Goal: Task Accomplishment & Management: Manage account settings

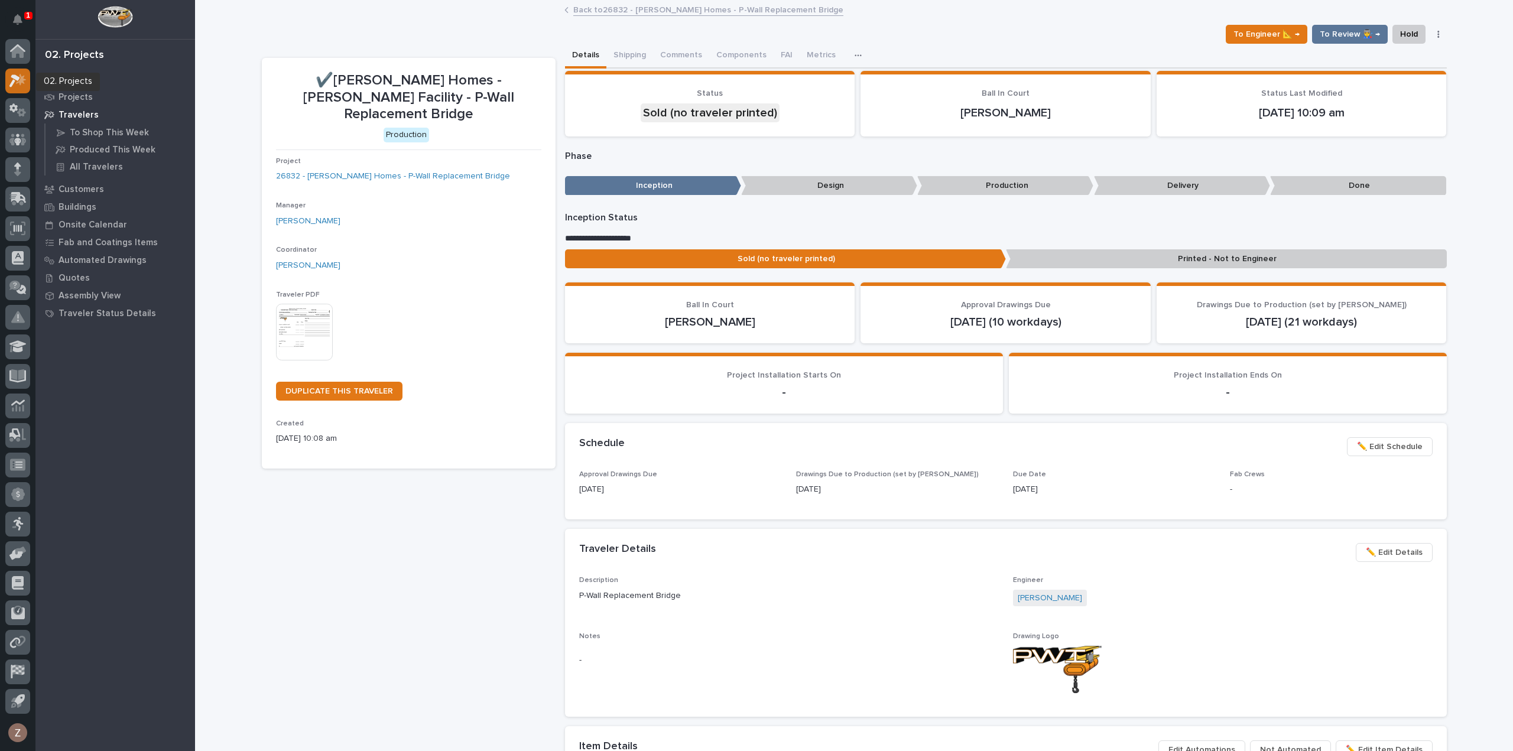
click at [26, 81] on div at bounding box center [17, 81] width 25 height 25
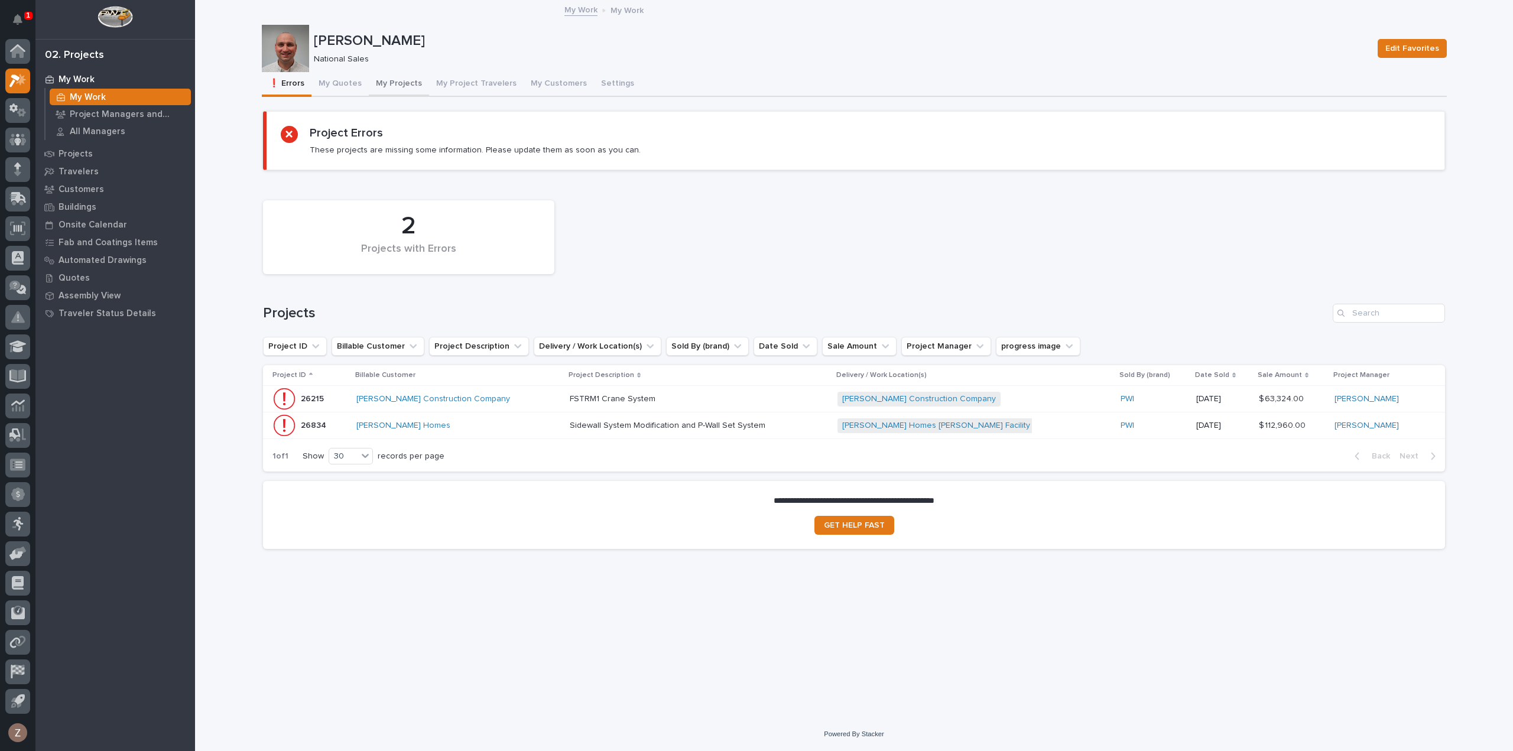
click at [383, 83] on button "My Projects" at bounding box center [399, 84] width 60 height 25
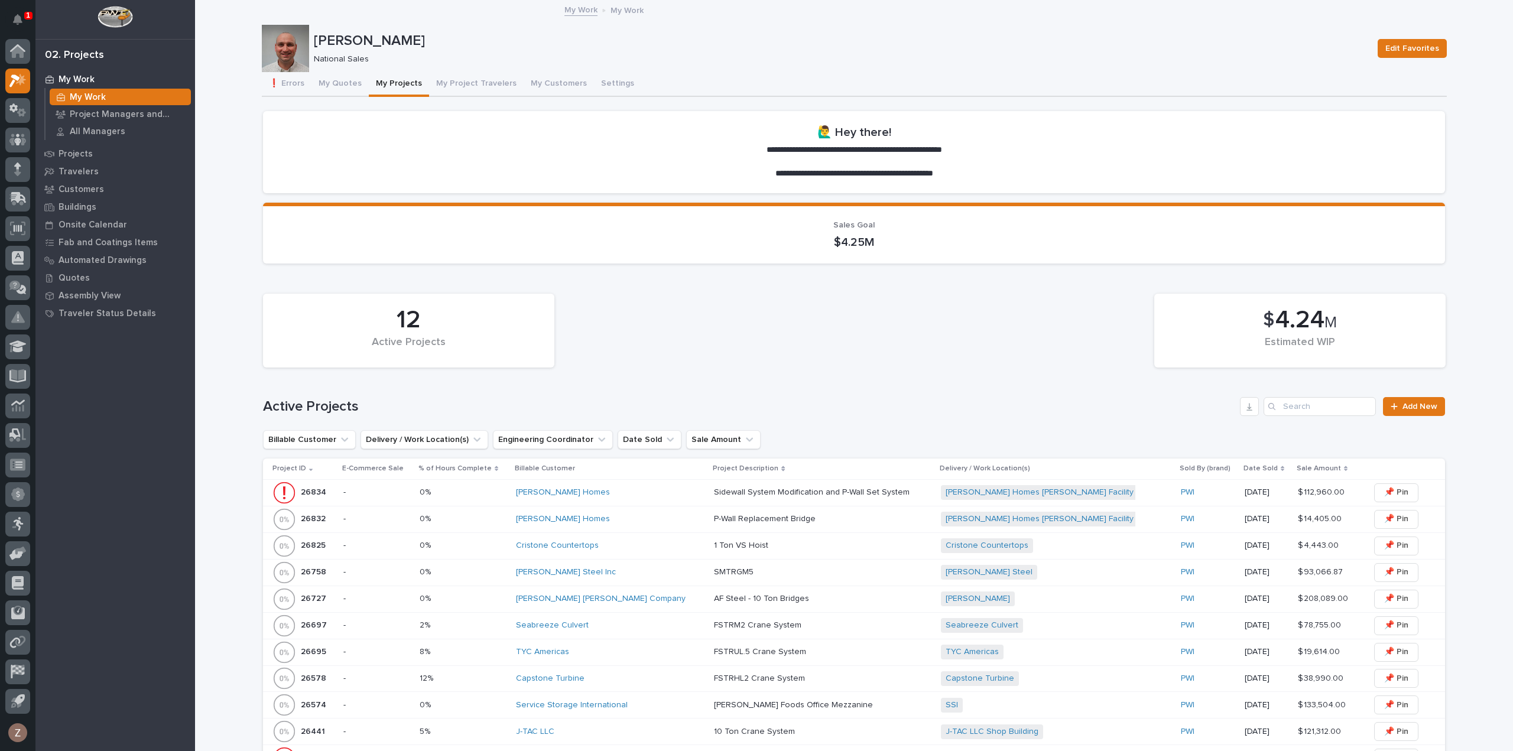
click at [637, 576] on div "[PERSON_NAME] Steel Inc" at bounding box center [610, 572] width 189 height 10
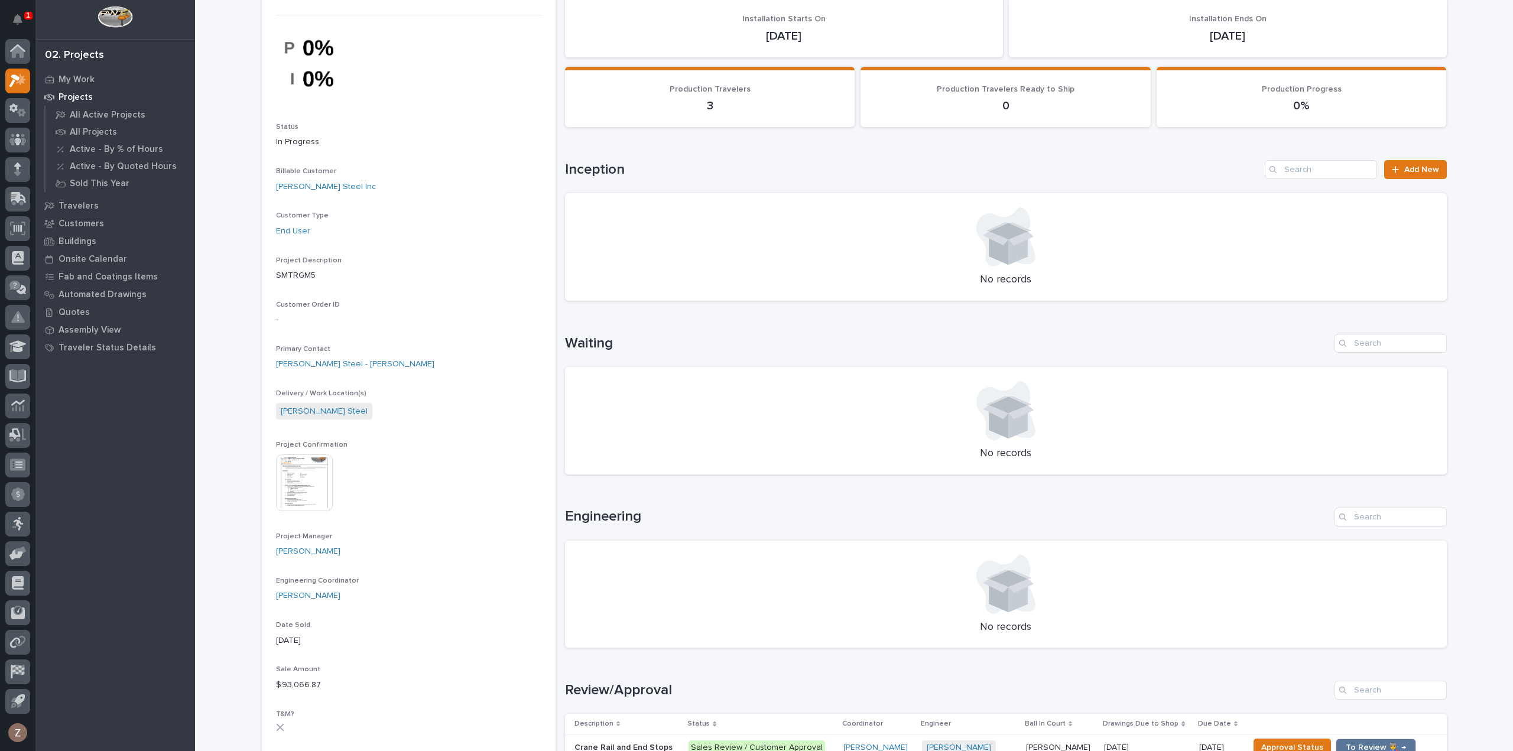
scroll to position [177, 0]
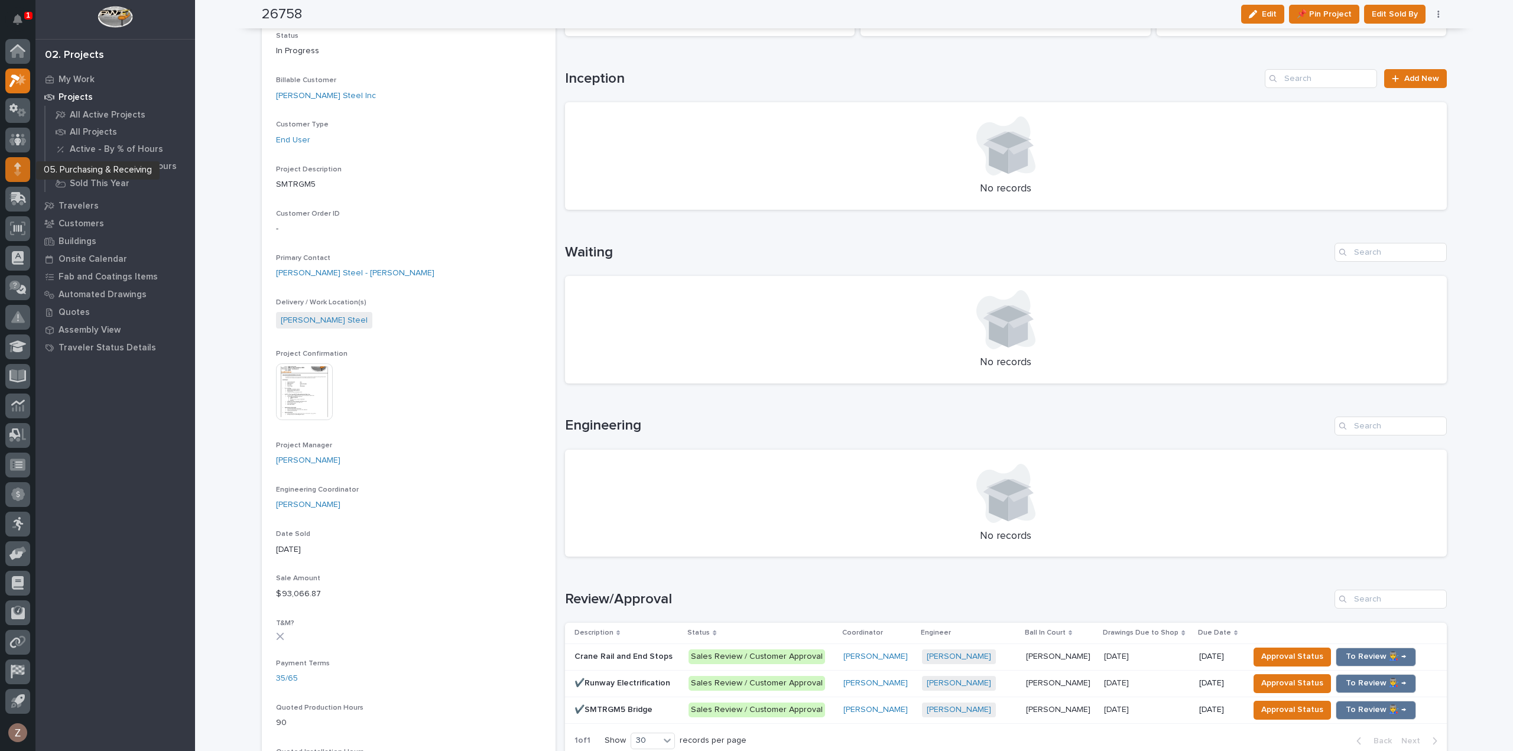
click at [19, 173] on icon at bounding box center [17, 172] width 7 height 7
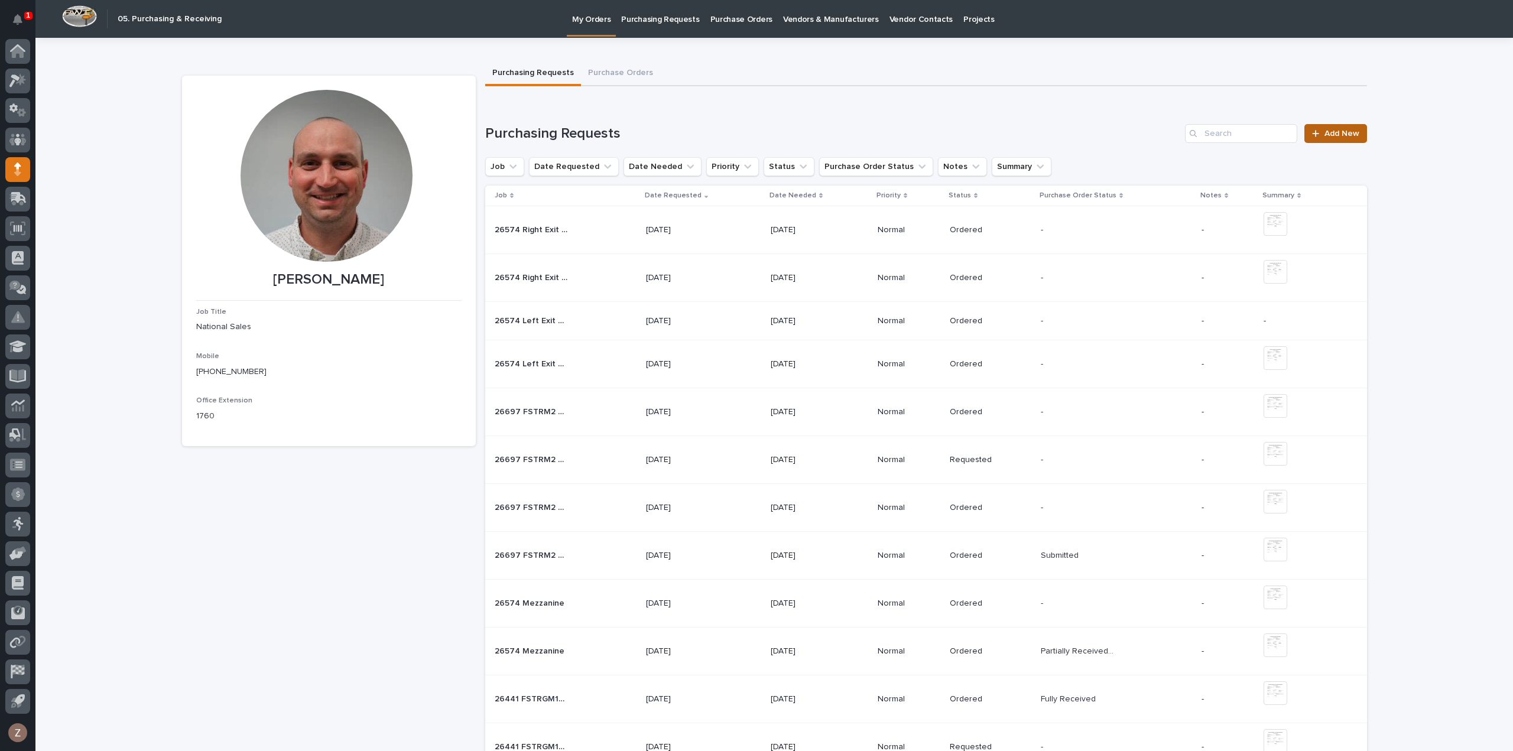
click at [1324, 129] on span "Add New" at bounding box center [1341, 133] width 35 height 8
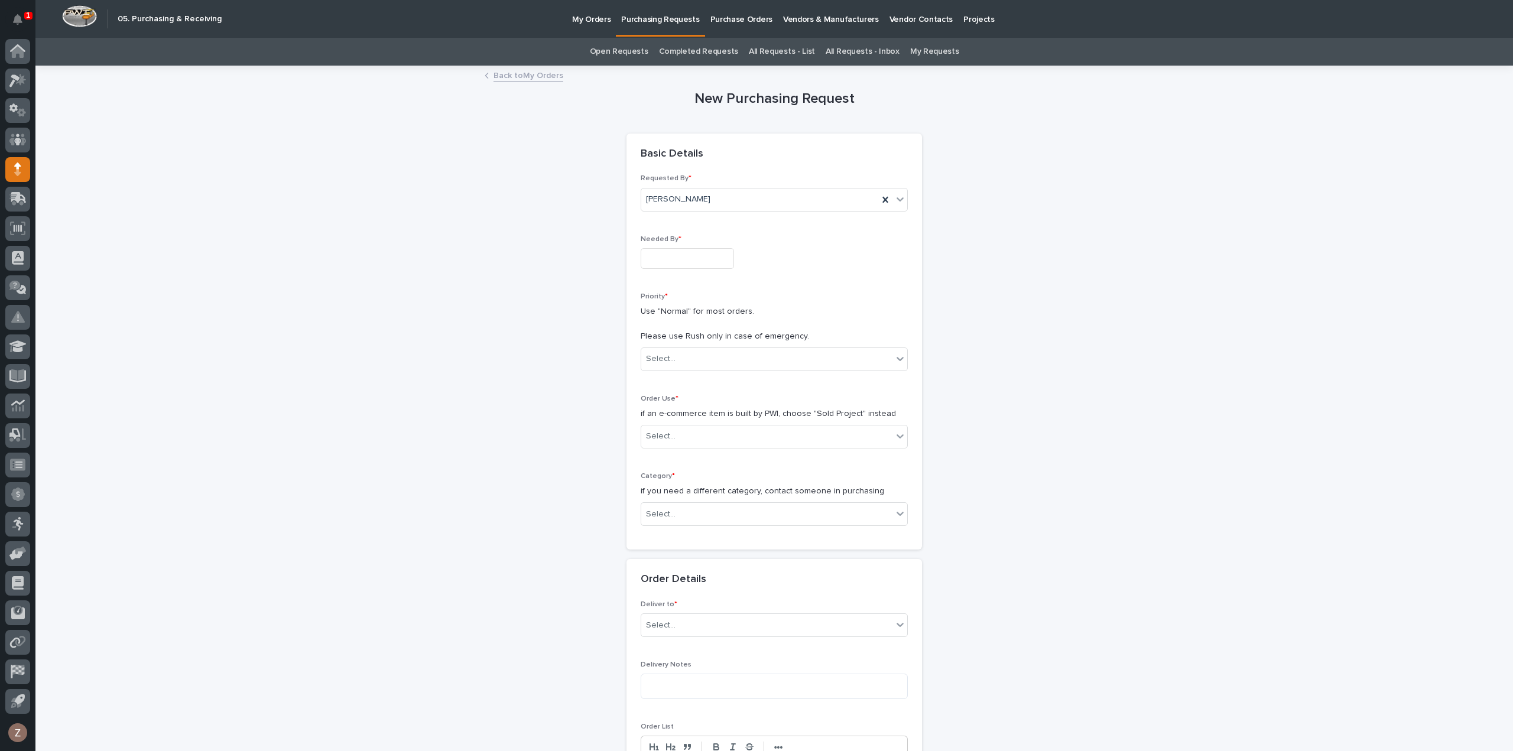
click at [717, 257] on input "text" at bounding box center [687, 258] width 93 height 21
click at [701, 217] on div "4" at bounding box center [699, 219] width 16 height 16
type input "**********"
click at [726, 347] on div "Select..." at bounding box center [774, 359] width 267 height 24
click at [707, 423] on div "Normal" at bounding box center [769, 421] width 266 height 21
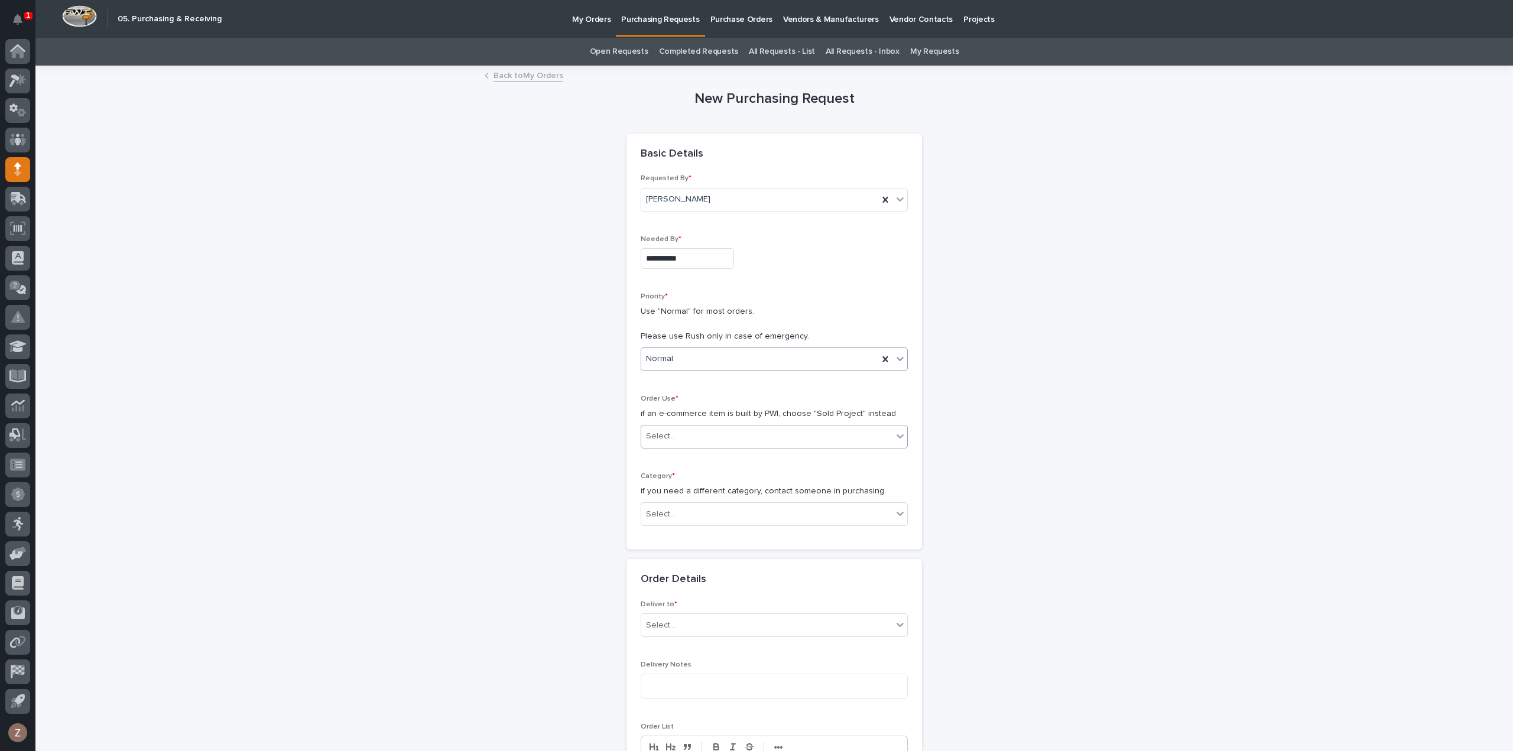
click at [703, 428] on div "Select..." at bounding box center [766, 437] width 251 height 20
click at [705, 457] on div "Sold Project" at bounding box center [769, 457] width 266 height 21
click at [748, 506] on div "Select..." at bounding box center [766, 515] width 251 height 20
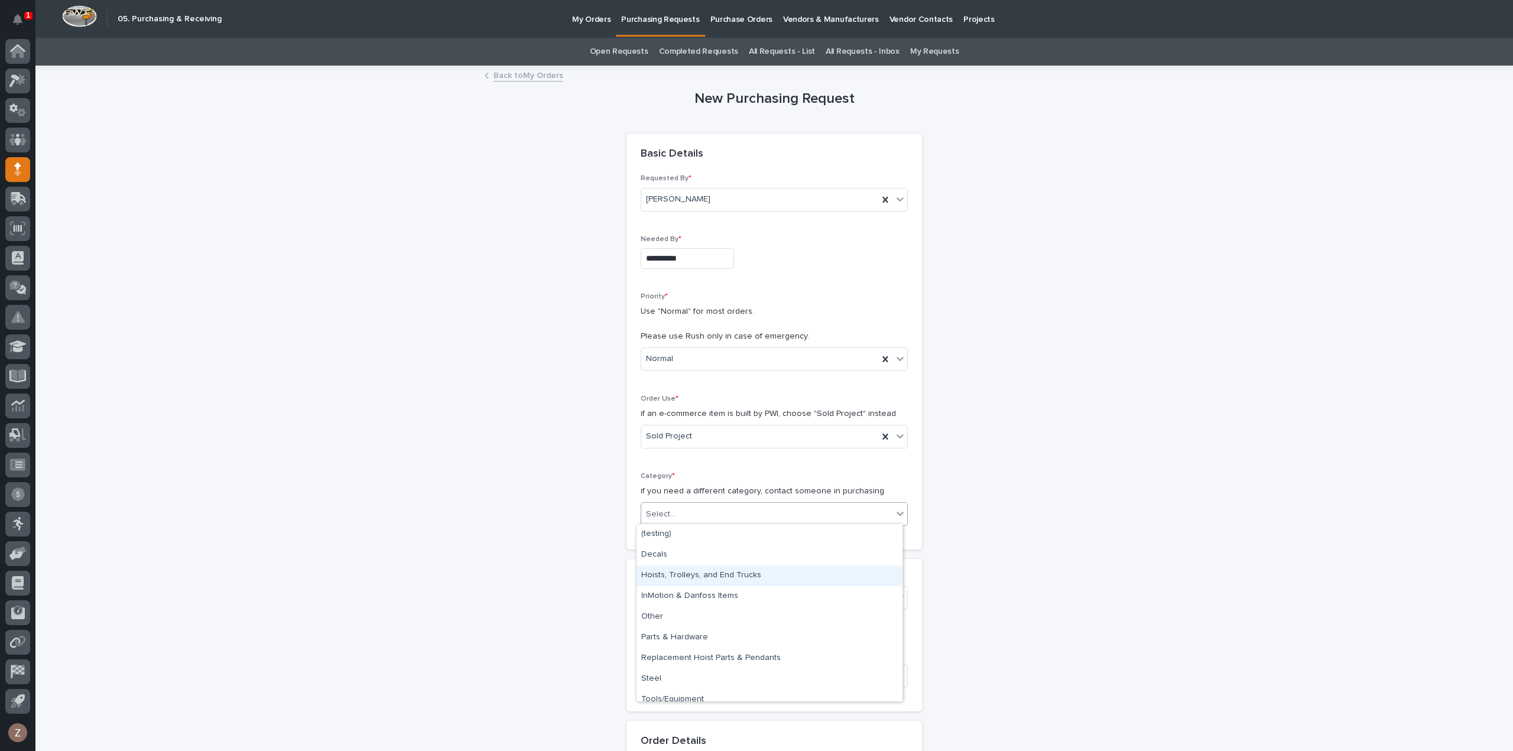
click at [706, 575] on div "Hoists, Trolleys, and End Trucks" at bounding box center [769, 576] width 266 height 21
click at [680, 596] on div "Select..." at bounding box center [766, 599] width 251 height 20
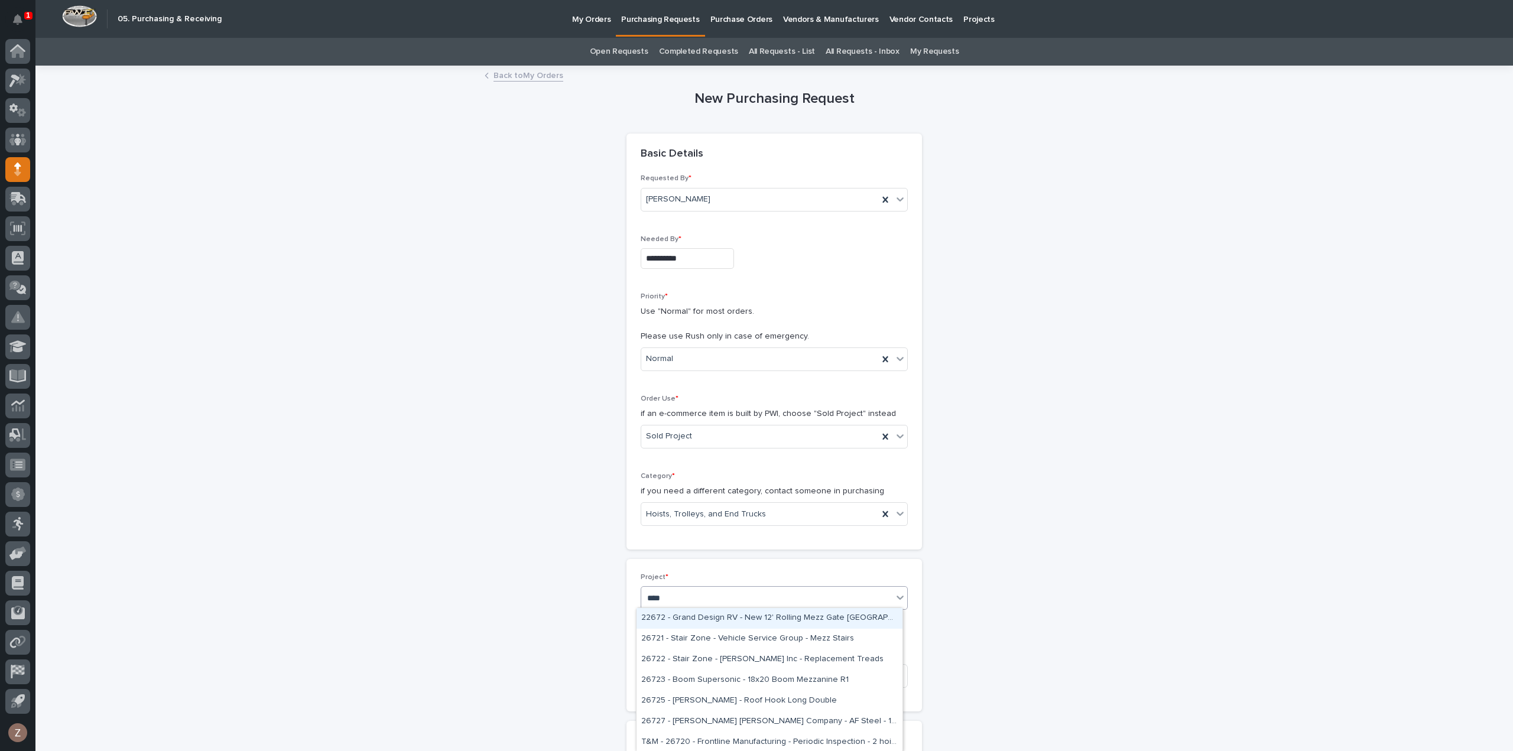
type input "*****"
click at [799, 617] on div "26727 - [PERSON_NAME] [PERSON_NAME] Company - AF Steel - 10 Ton Bridges" at bounding box center [769, 618] width 266 height 21
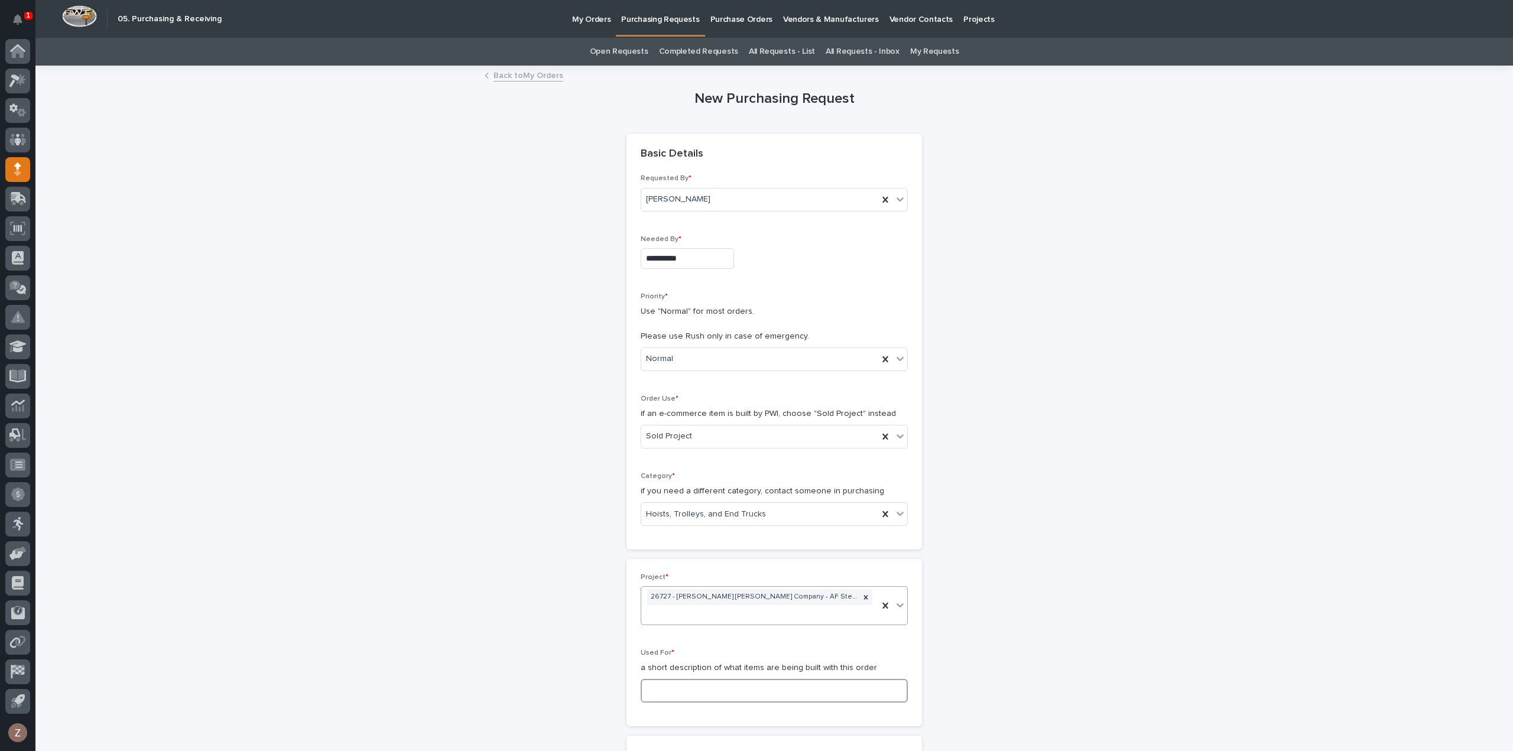
click at [775, 680] on input at bounding box center [774, 691] width 267 height 24
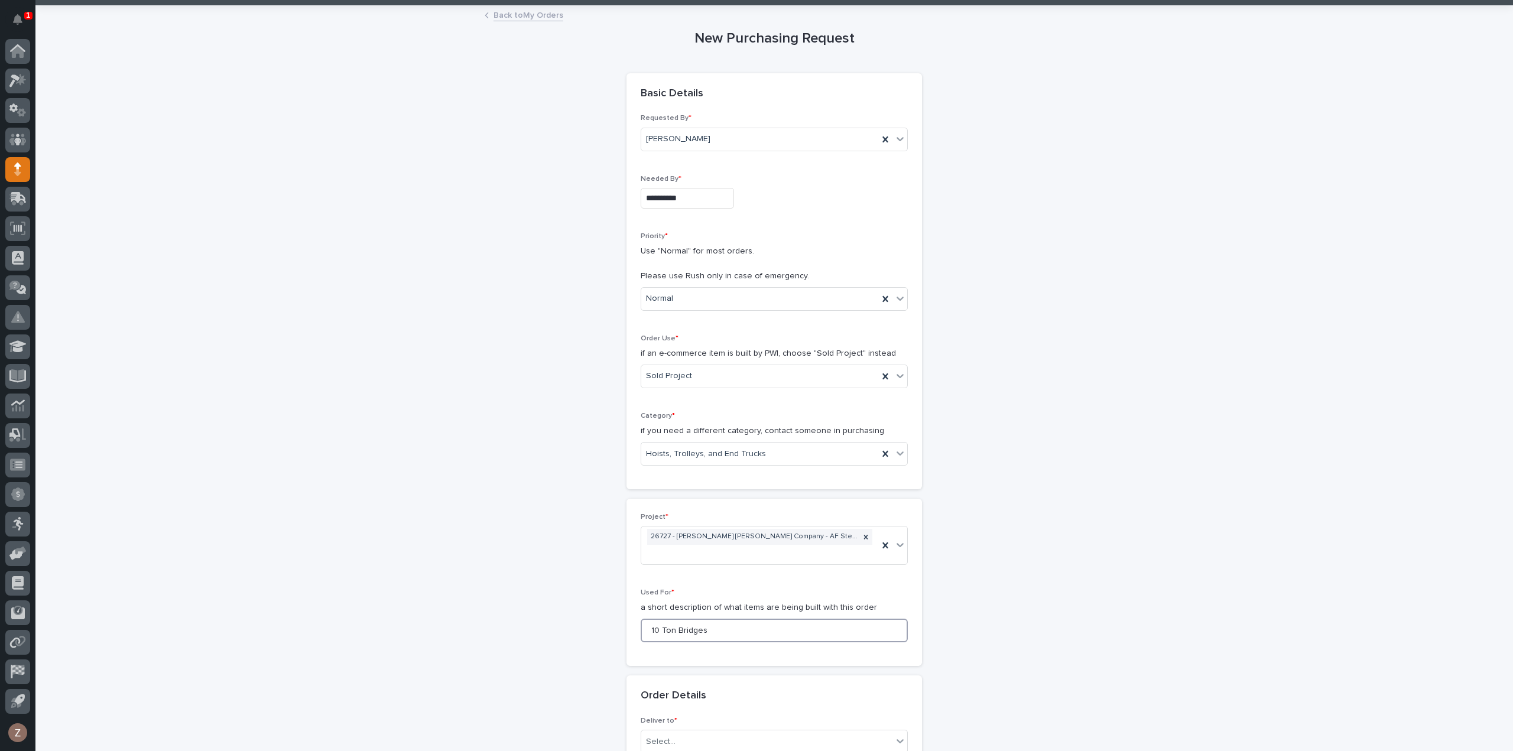
scroll to position [118, 0]
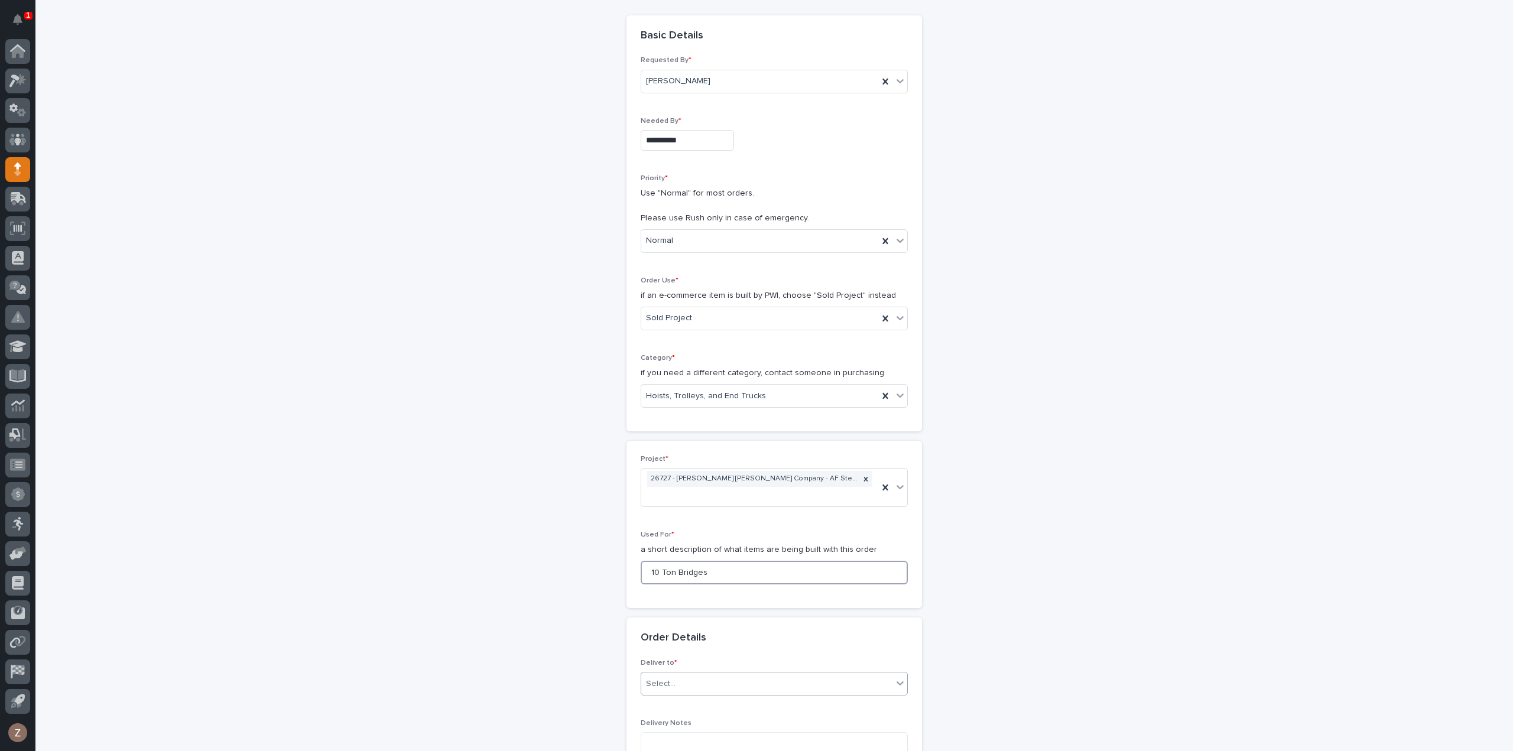
type input "10 Ton Bridges"
click at [722, 674] on div "Select..." at bounding box center [766, 684] width 251 height 20
click at [707, 577] on div "PWI" at bounding box center [769, 581] width 266 height 21
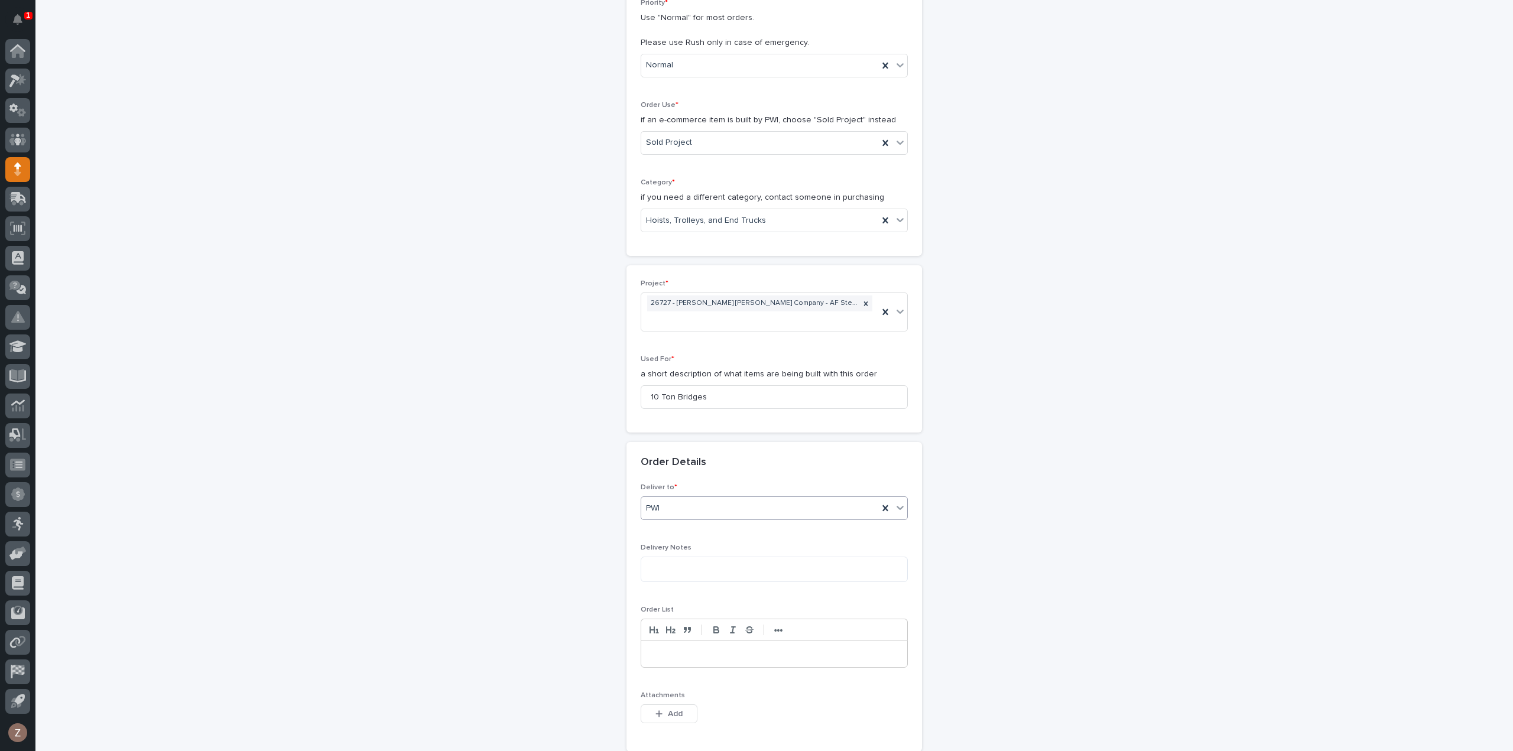
scroll to position [295, 0]
click at [668, 707] on span "Add" at bounding box center [675, 712] width 15 height 11
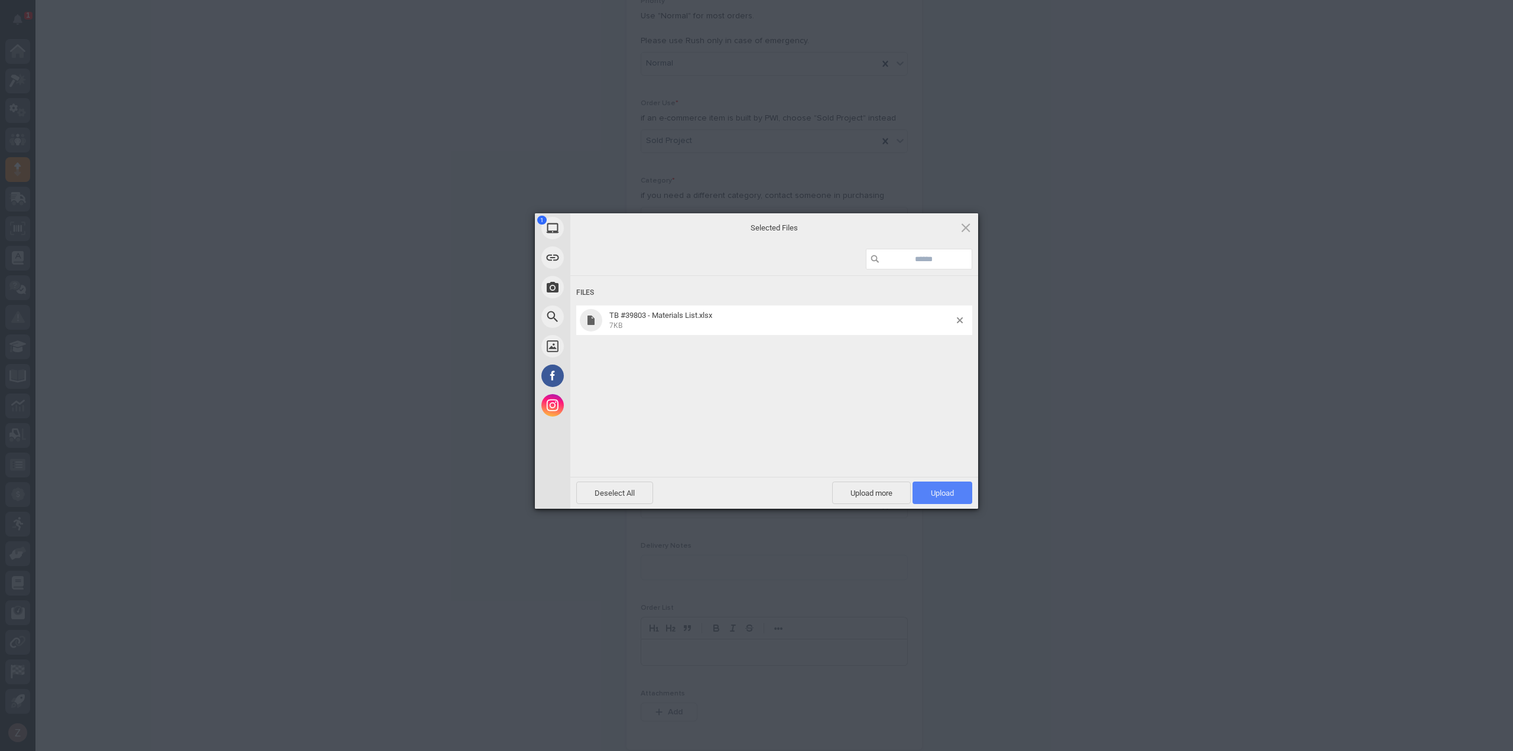
click at [943, 495] on span "Upload 1" at bounding box center [942, 493] width 23 height 9
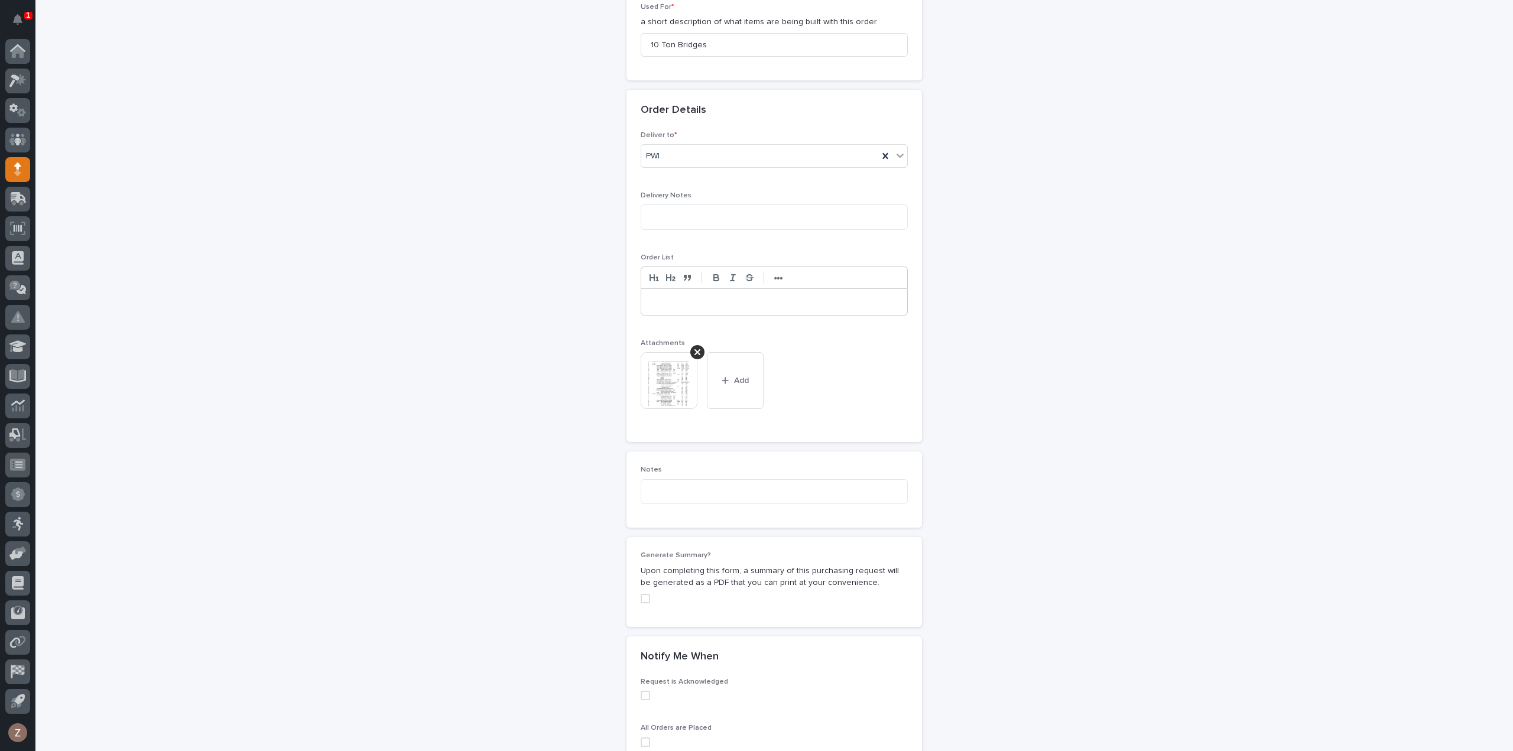
scroll to position [790, 0]
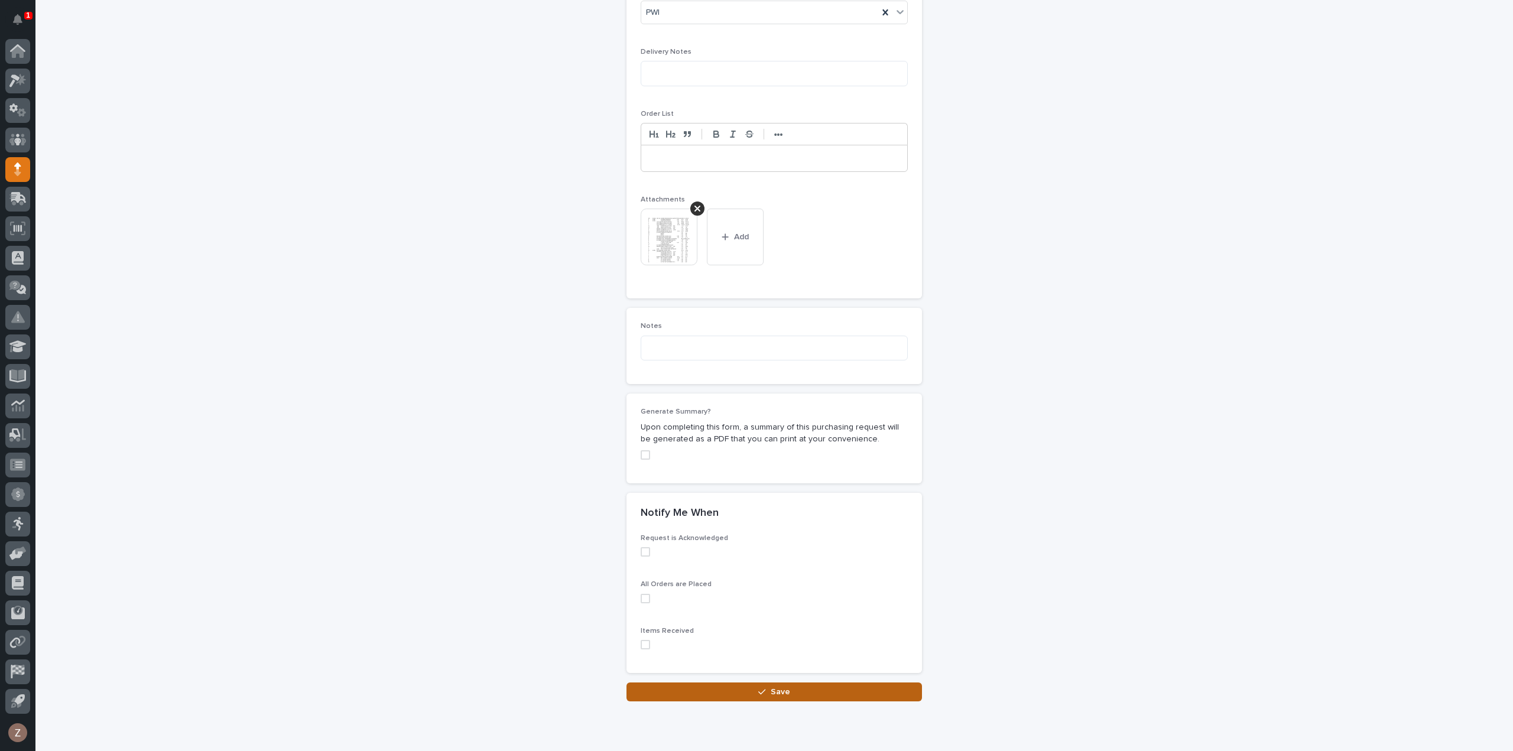
click at [778, 687] on span "Save" at bounding box center [781, 692] width 20 height 11
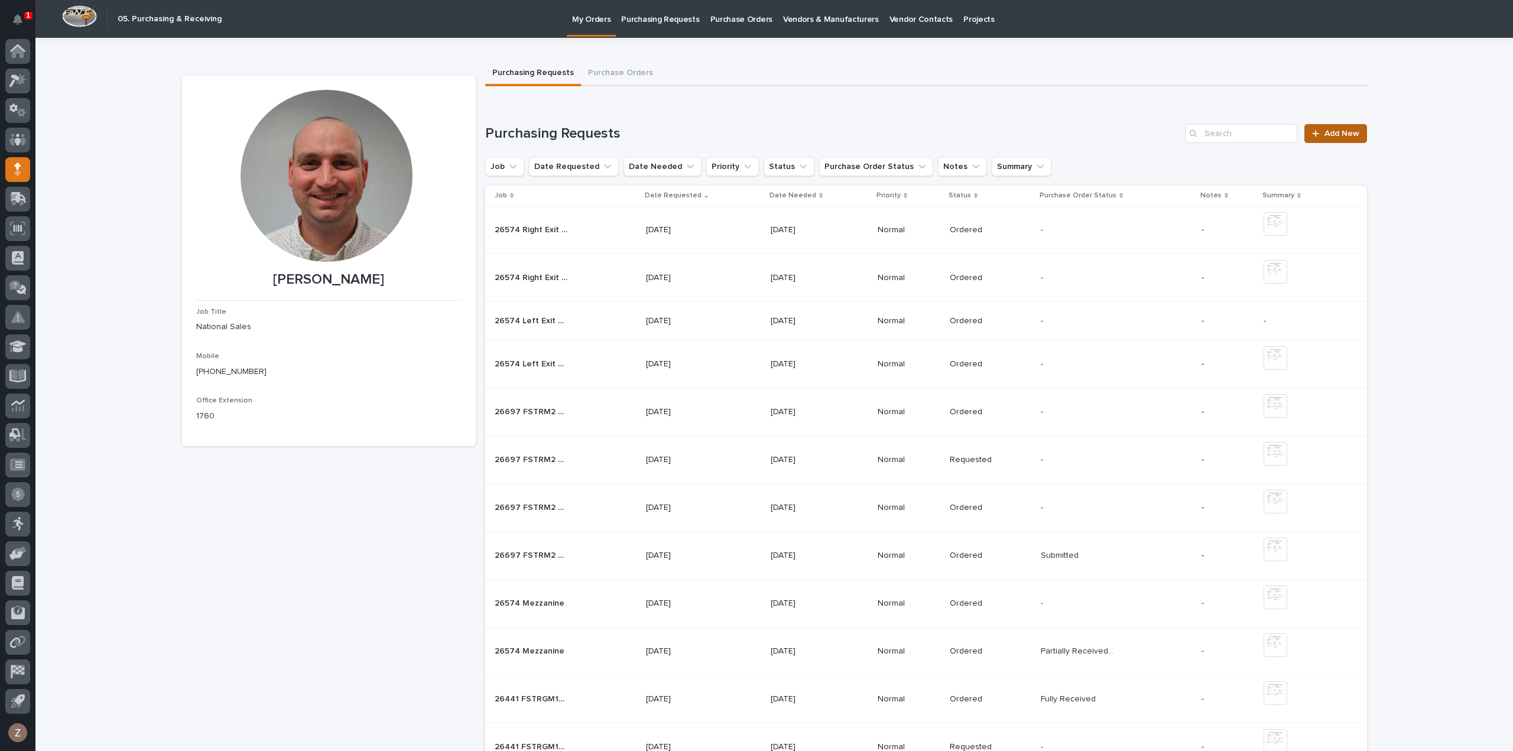
click at [1332, 134] on span "Add New" at bounding box center [1341, 133] width 35 height 8
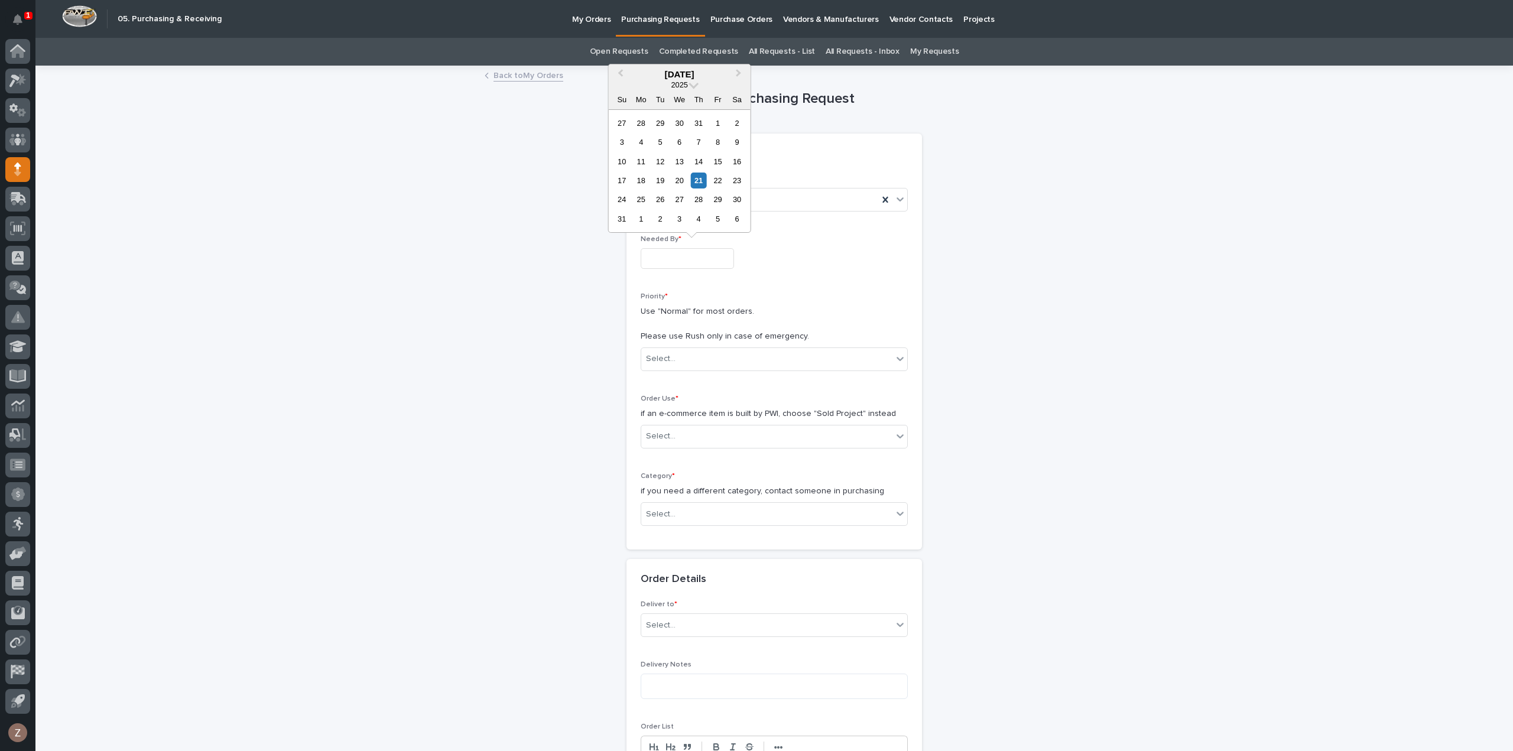
click at [690, 254] on input "text" at bounding box center [687, 258] width 93 height 21
click at [699, 219] on div "4" at bounding box center [699, 219] width 16 height 16
type input "**********"
click at [724, 358] on div "Select..." at bounding box center [766, 359] width 251 height 20
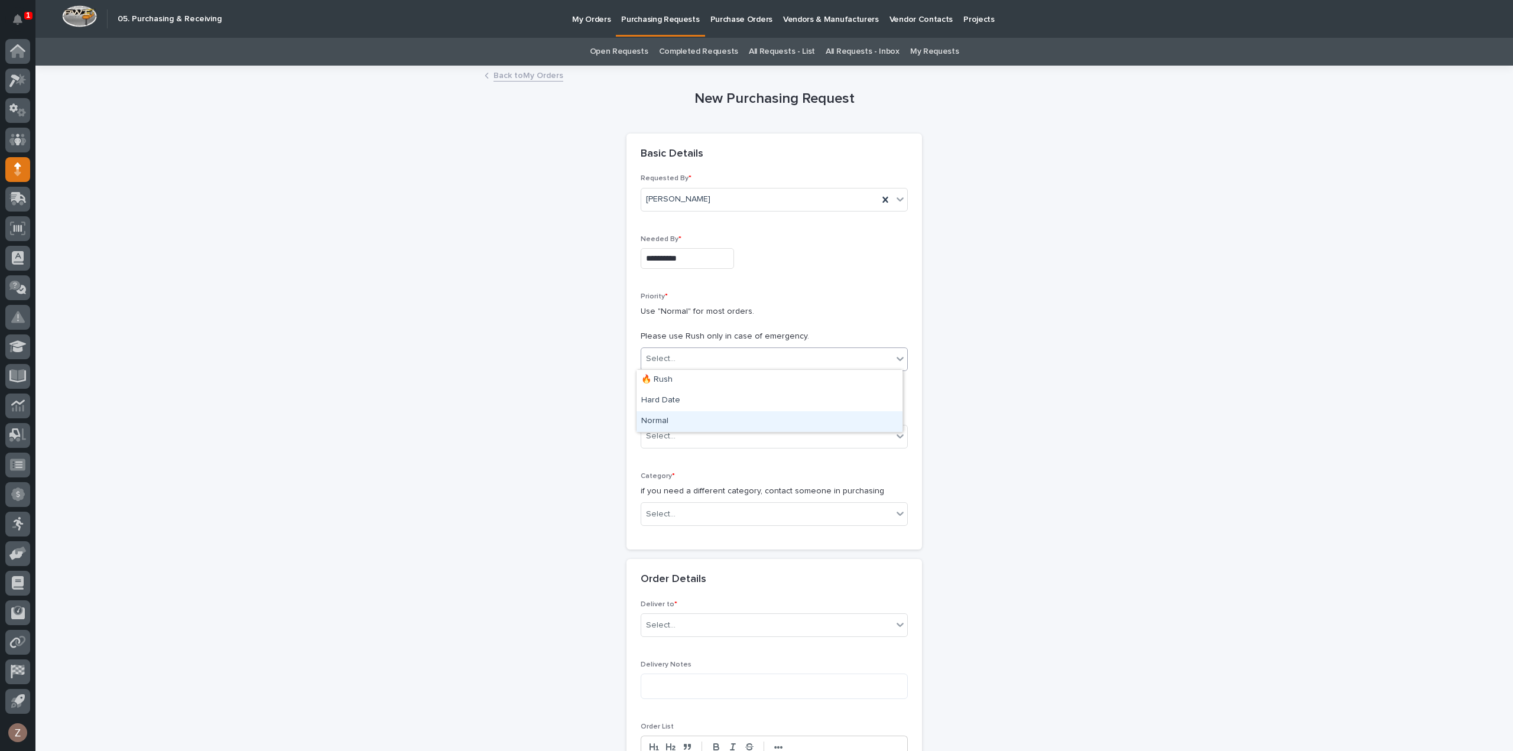
click at [726, 420] on div "Normal" at bounding box center [769, 421] width 266 height 21
click at [725, 434] on div "Select..." at bounding box center [766, 437] width 251 height 20
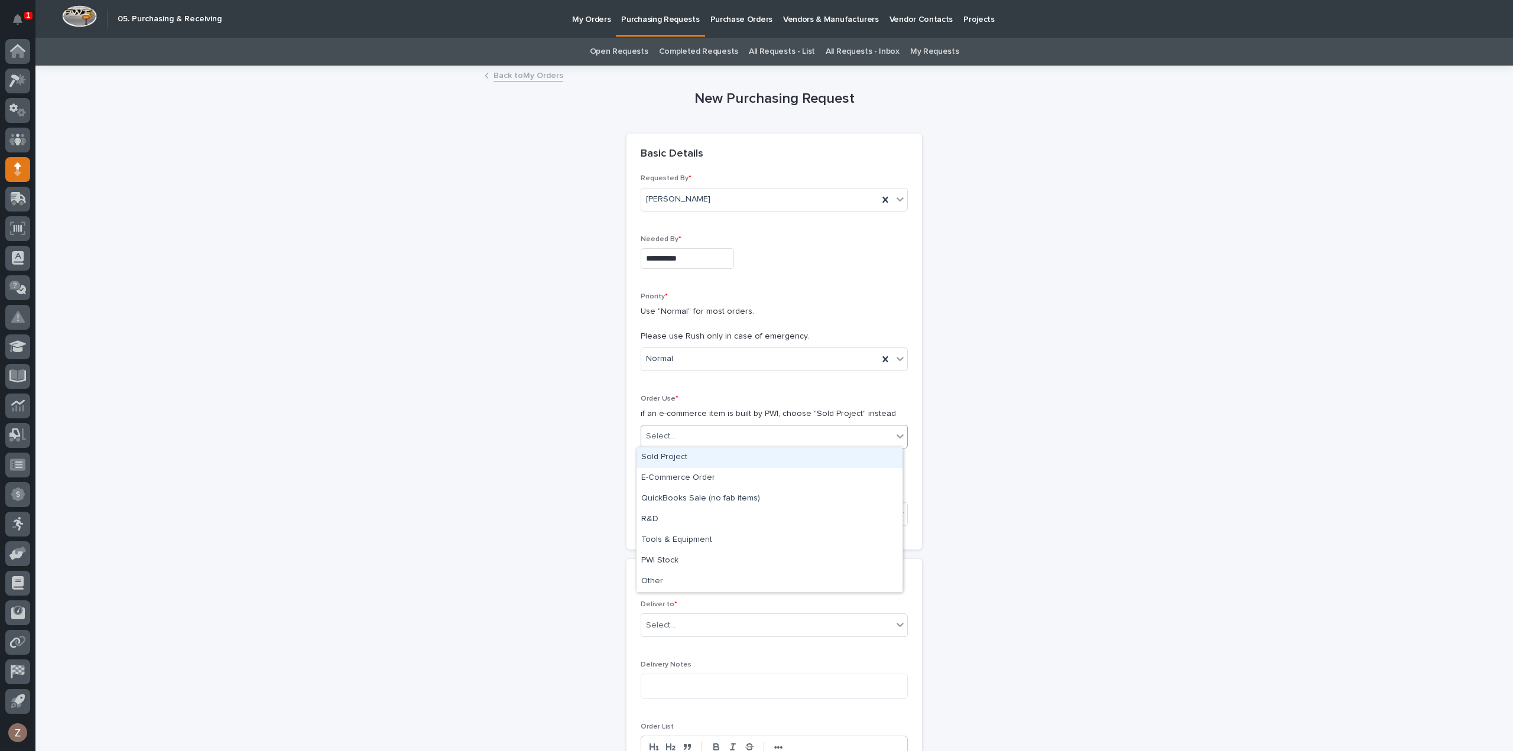
click at [726, 454] on div "Sold Project" at bounding box center [769, 457] width 266 height 21
click at [715, 517] on div "Select..." at bounding box center [766, 515] width 251 height 20
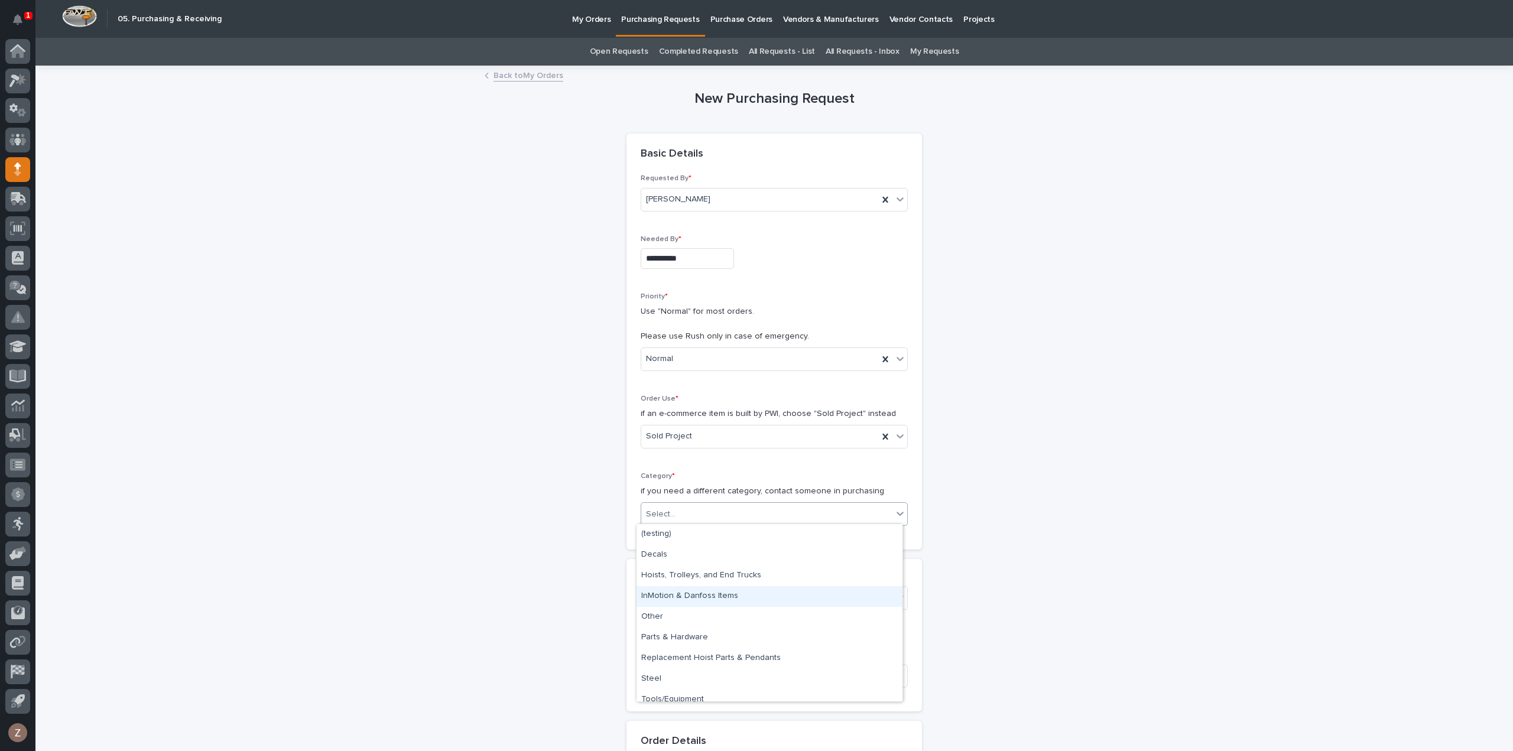
drag, startPoint x: 714, startPoint y: 544, endPoint x: 698, endPoint y: 593, distance: 51.0
click at [698, 593] on div "InMotion & Danfoss Items" at bounding box center [769, 596] width 266 height 21
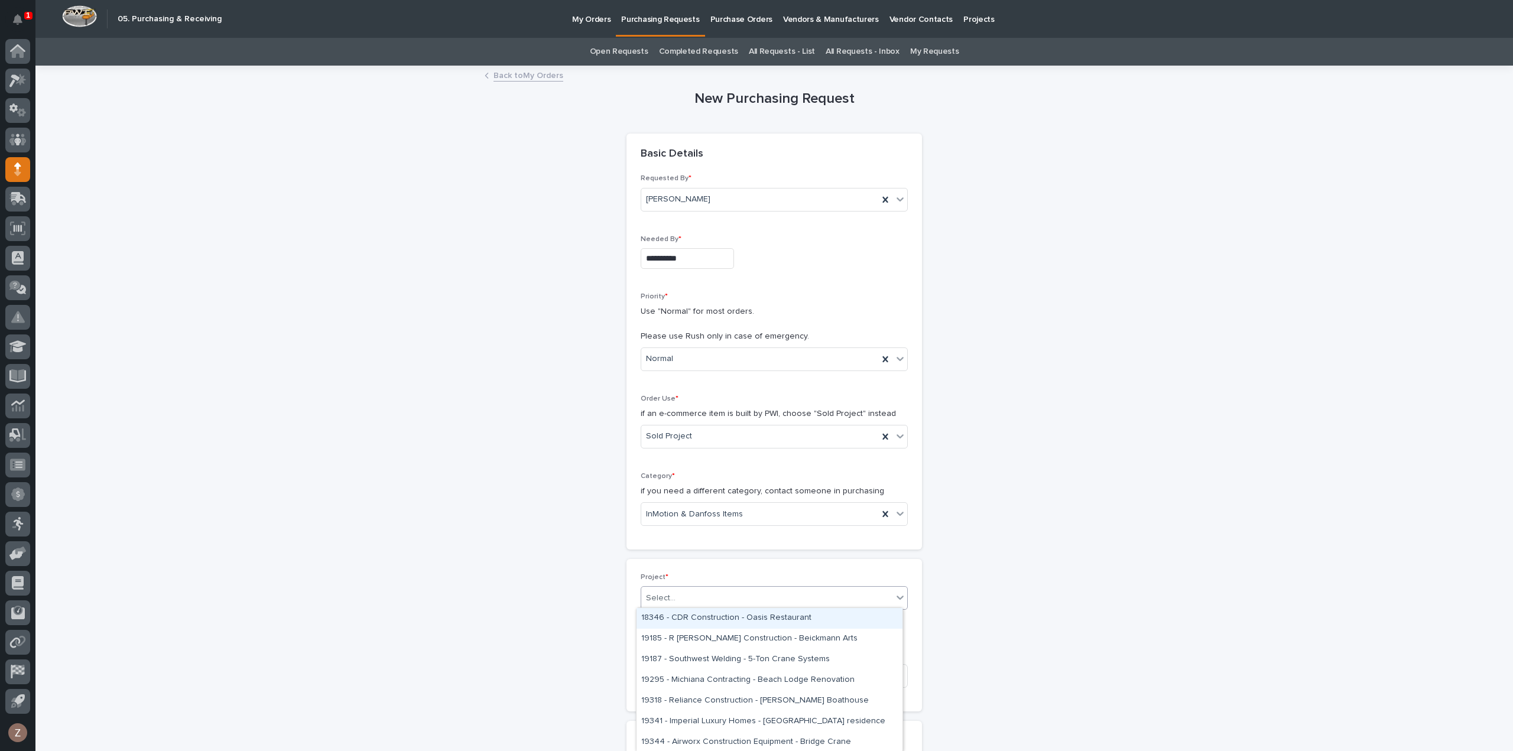
click at [769, 599] on div "Select..." at bounding box center [766, 599] width 251 height 20
type input "*****"
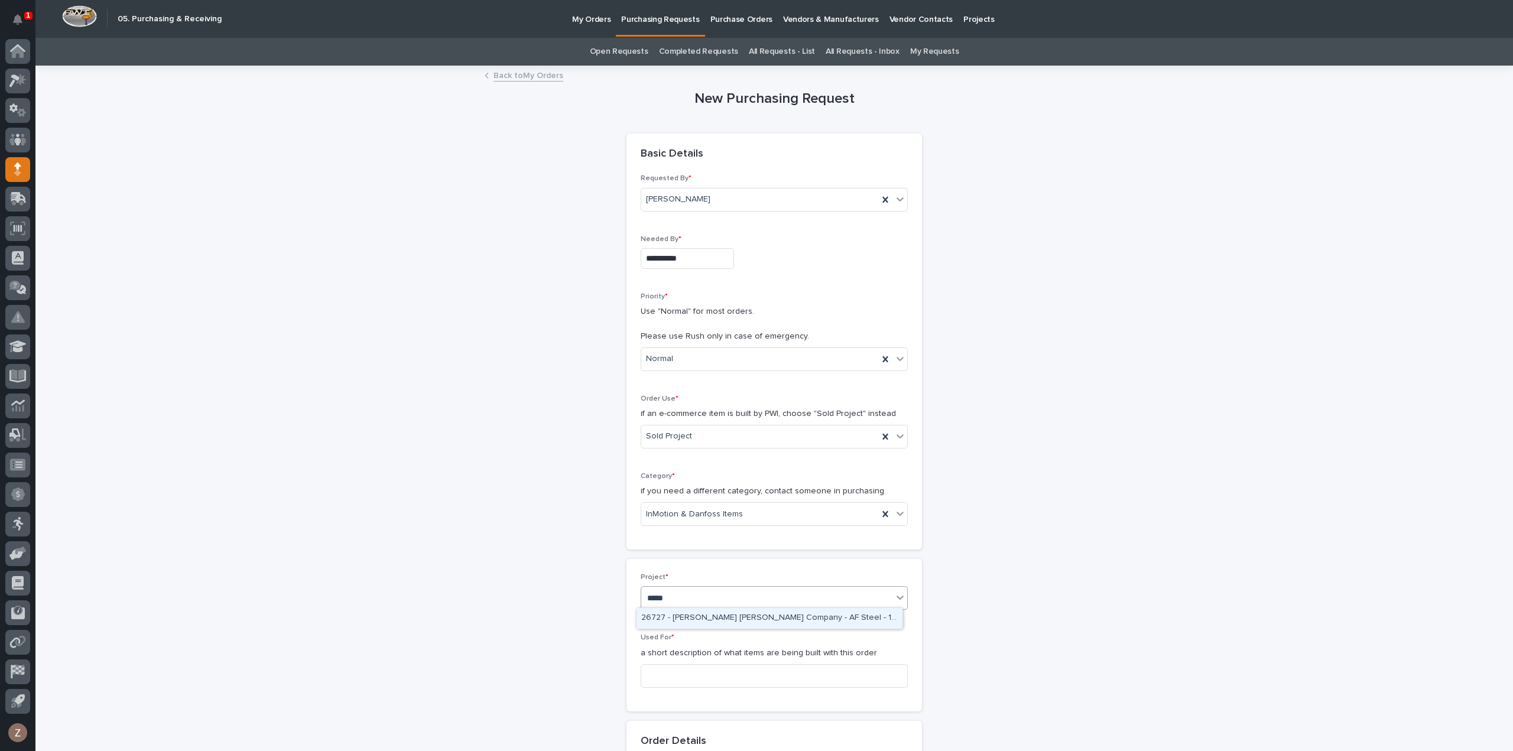
click at [769, 616] on div "26727 - [PERSON_NAME] [PERSON_NAME] Company - AF Steel - 10 Ton Bridges" at bounding box center [769, 618] width 266 height 21
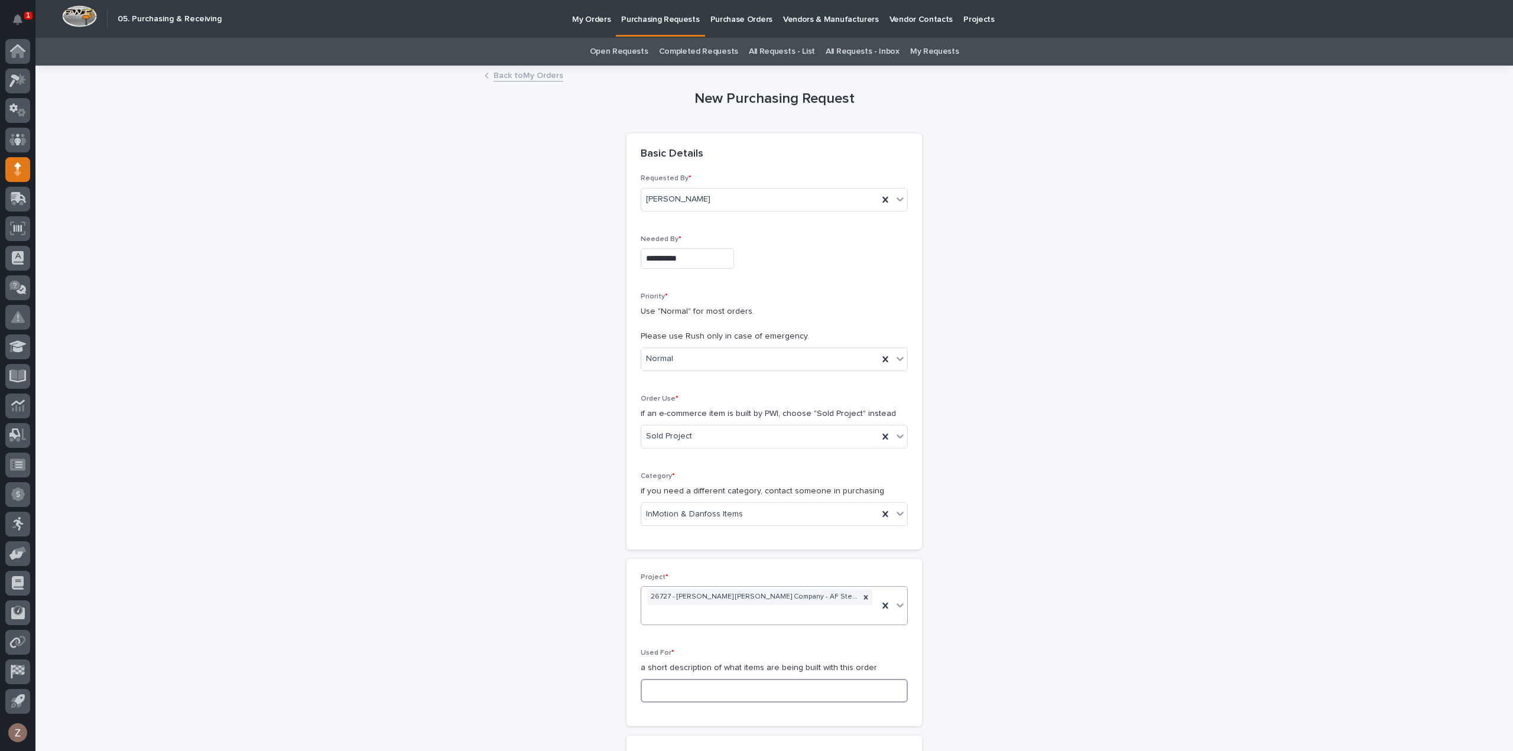
click at [701, 681] on input at bounding box center [774, 691] width 267 height 24
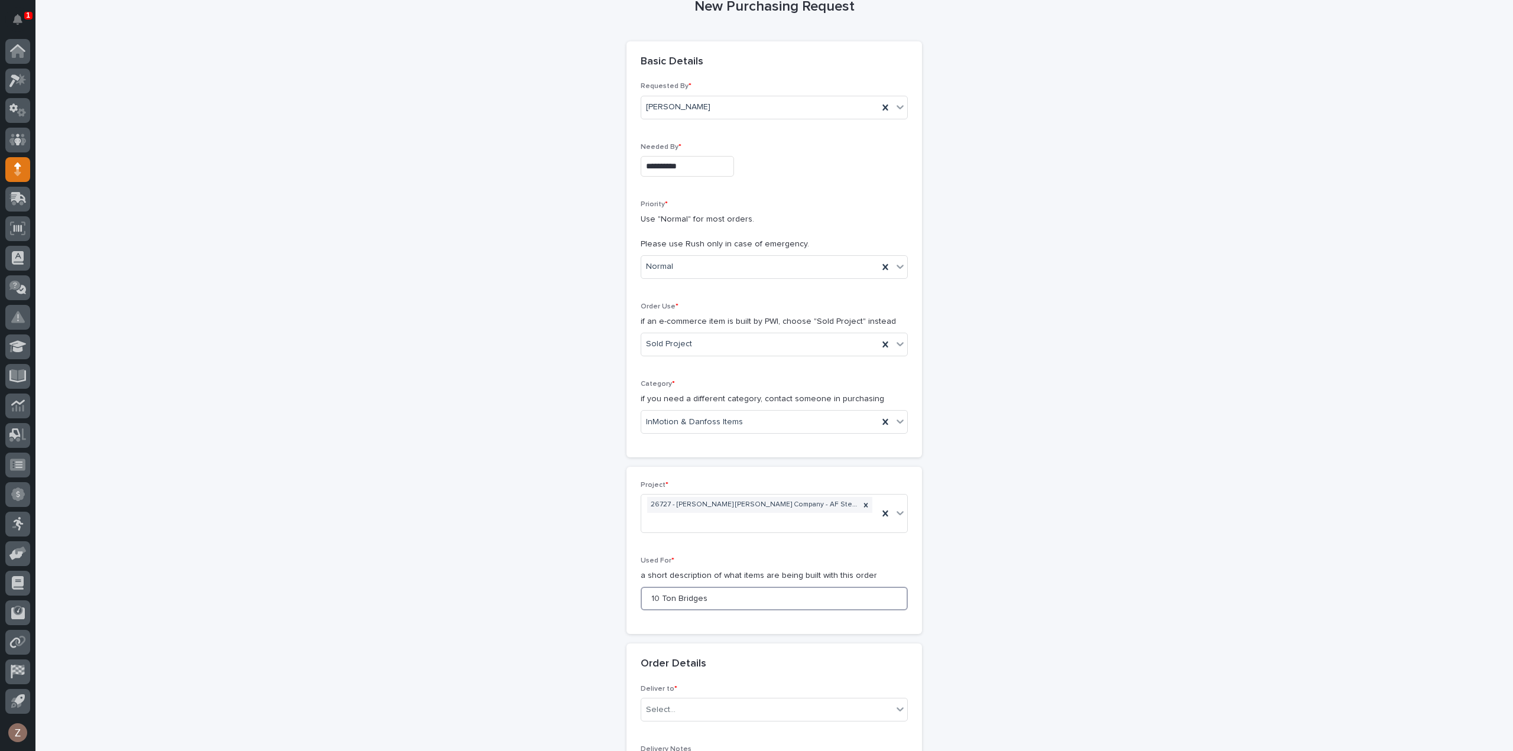
scroll to position [177, 0]
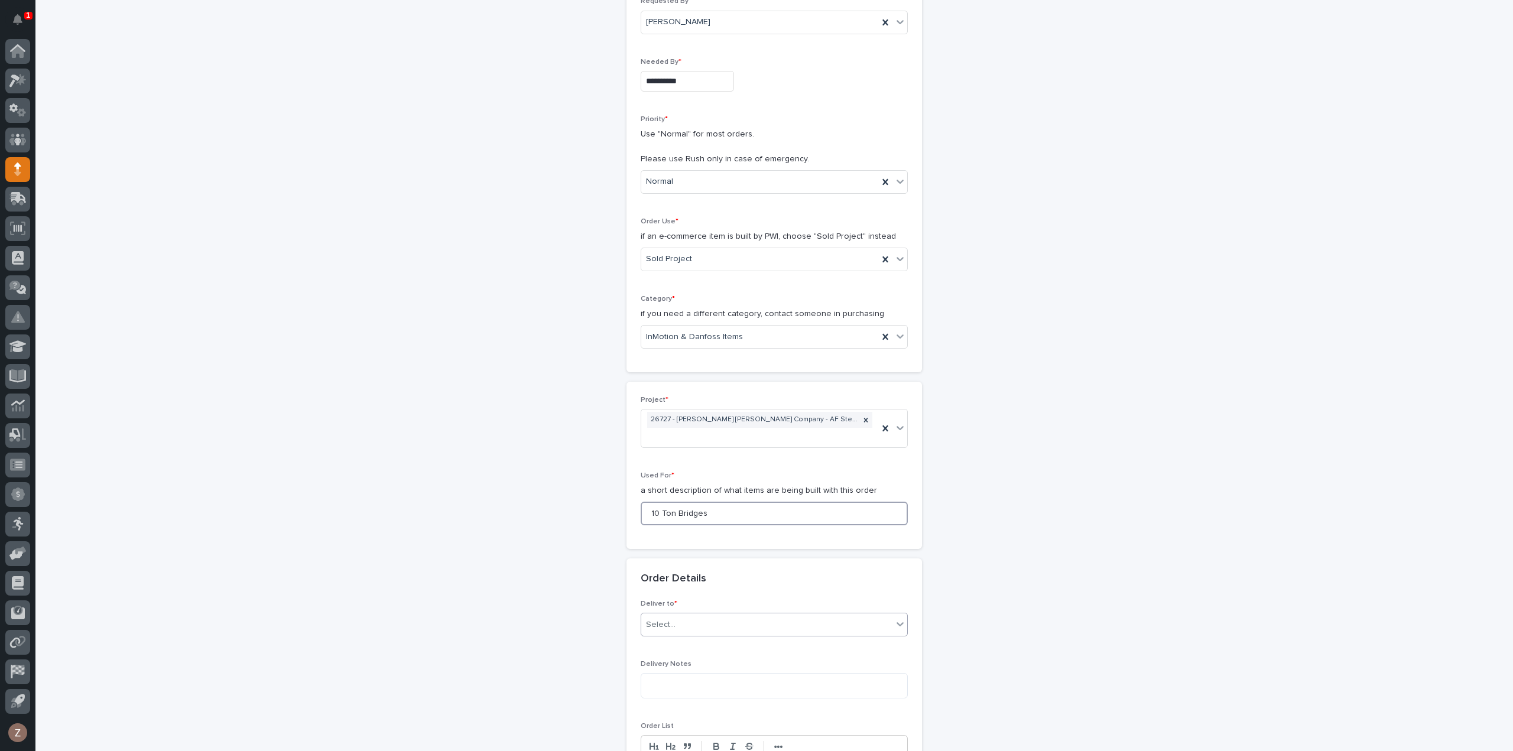
type input "10 Ton Bridges"
click at [707, 615] on div "Select..." at bounding box center [766, 625] width 251 height 20
click at [682, 627] on div "PWI" at bounding box center [769, 629] width 266 height 21
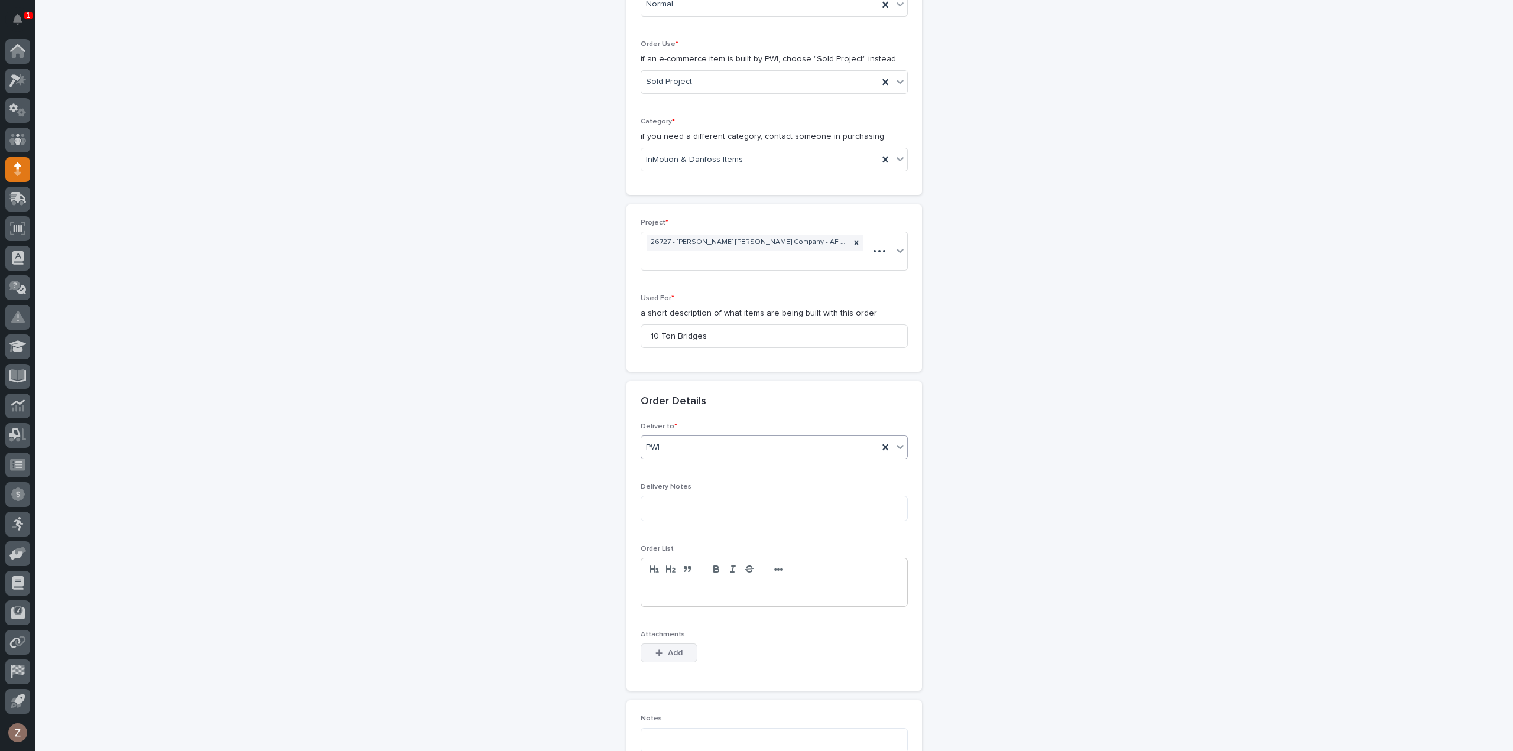
click at [651, 644] on button "Add" at bounding box center [669, 653] width 57 height 19
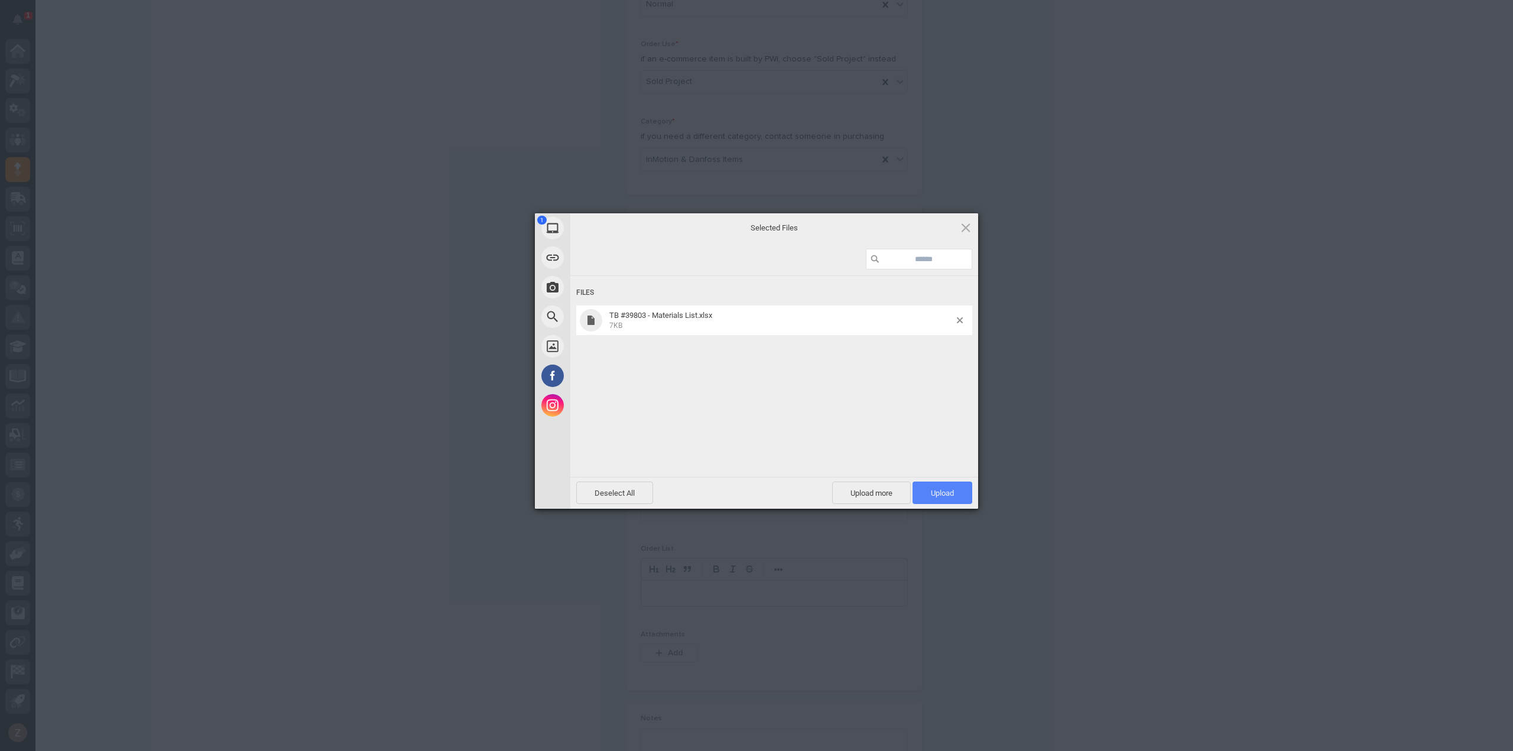
click at [947, 492] on span "Upload 1" at bounding box center [942, 493] width 23 height 9
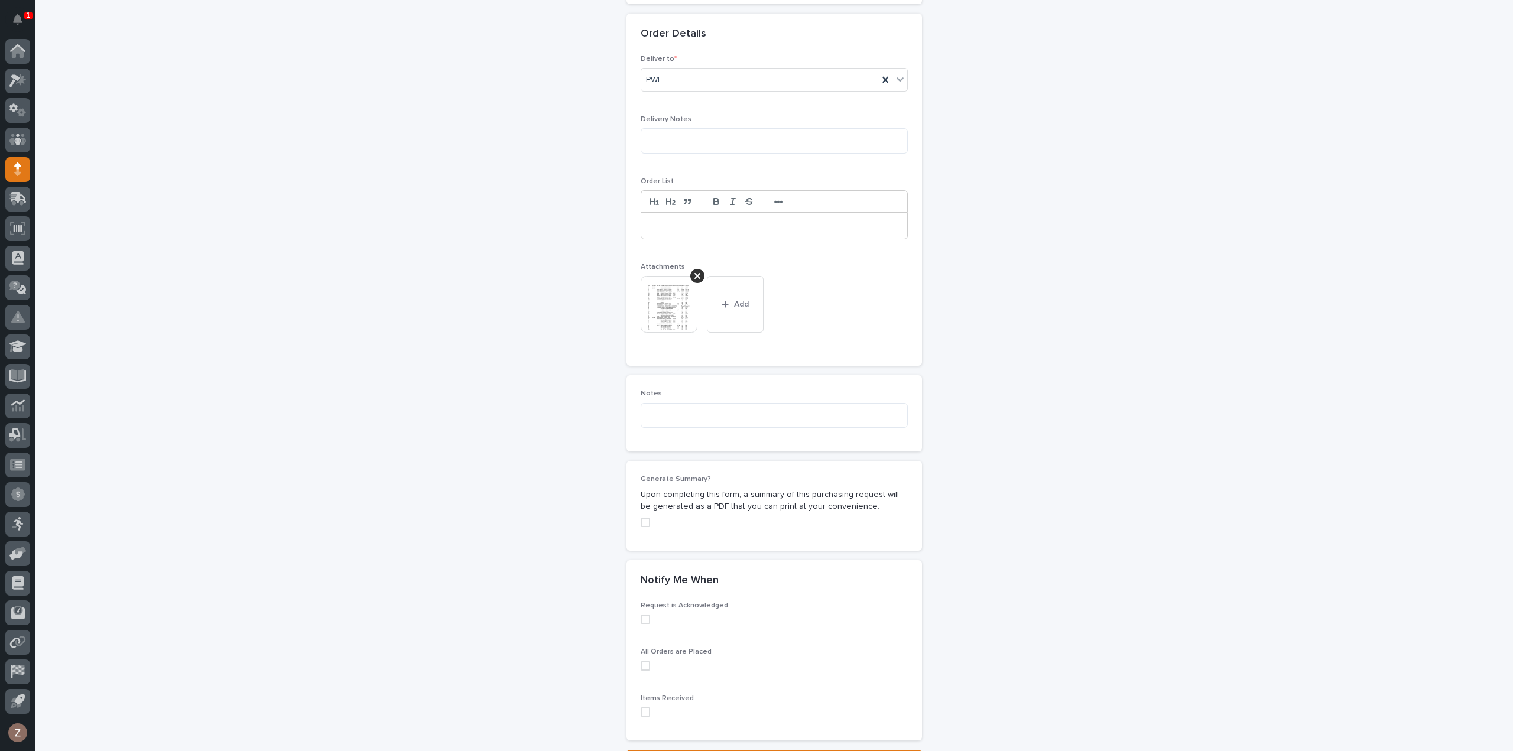
scroll to position [813, 0]
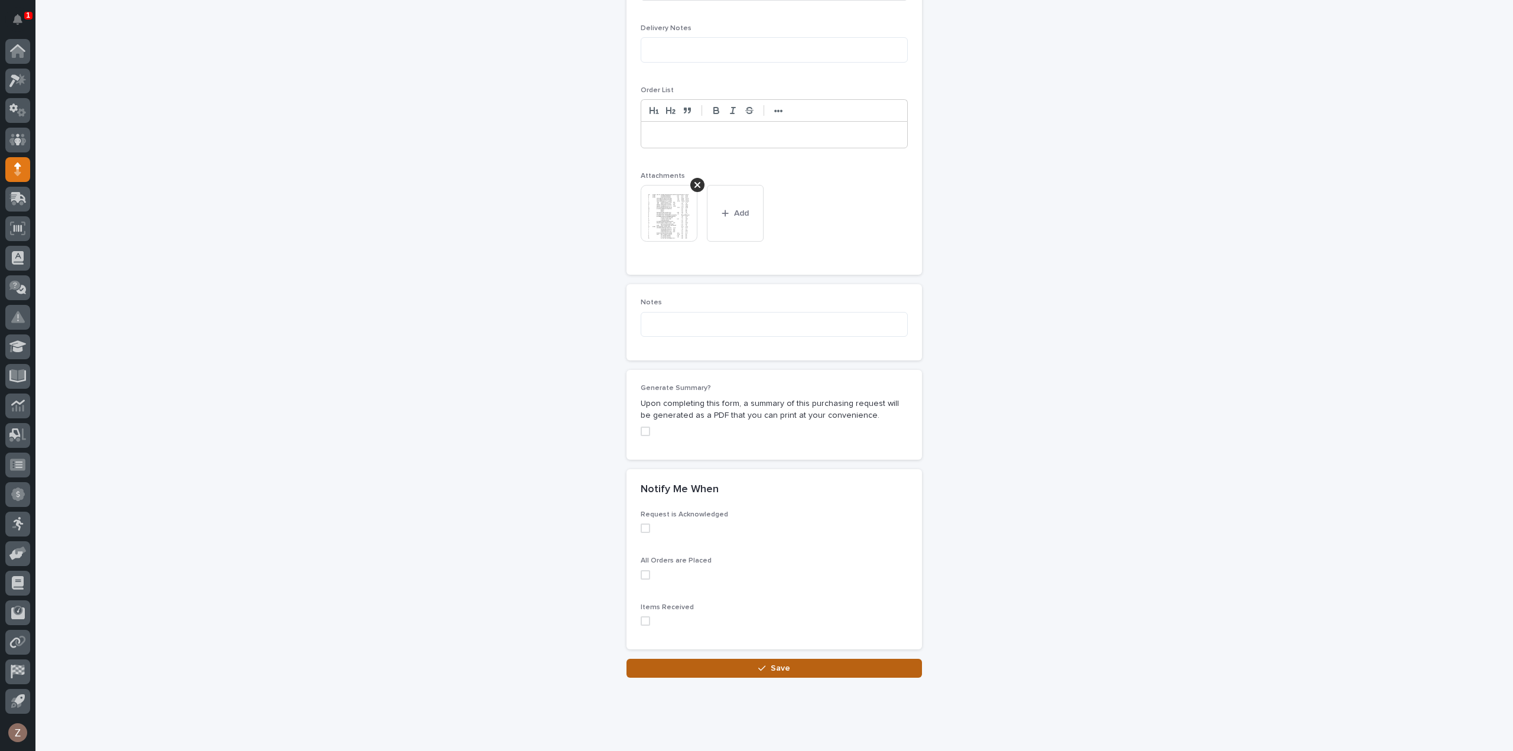
click at [825, 659] on button "Save" at bounding box center [773, 668] width 295 height 19
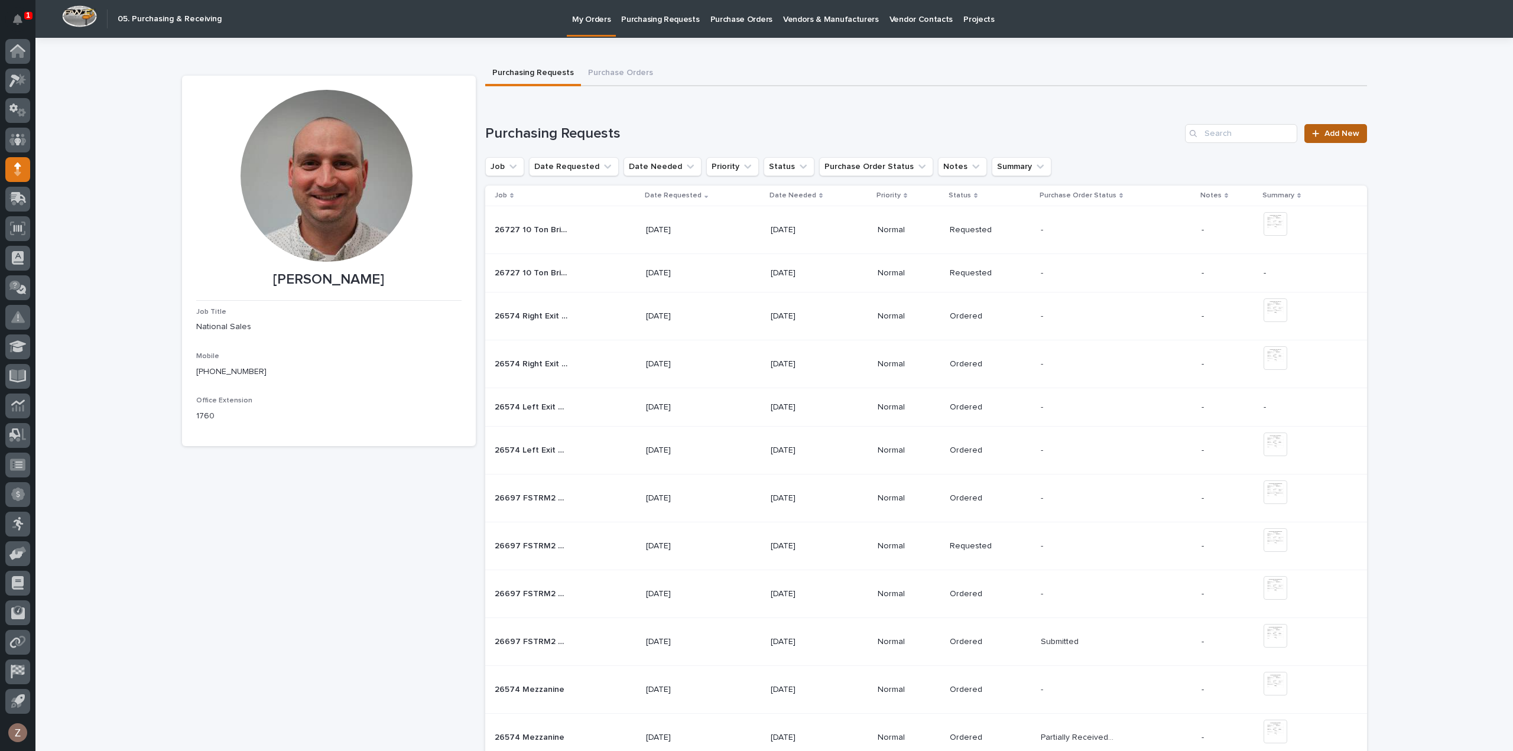
click at [1336, 134] on span "Add New" at bounding box center [1341, 133] width 35 height 8
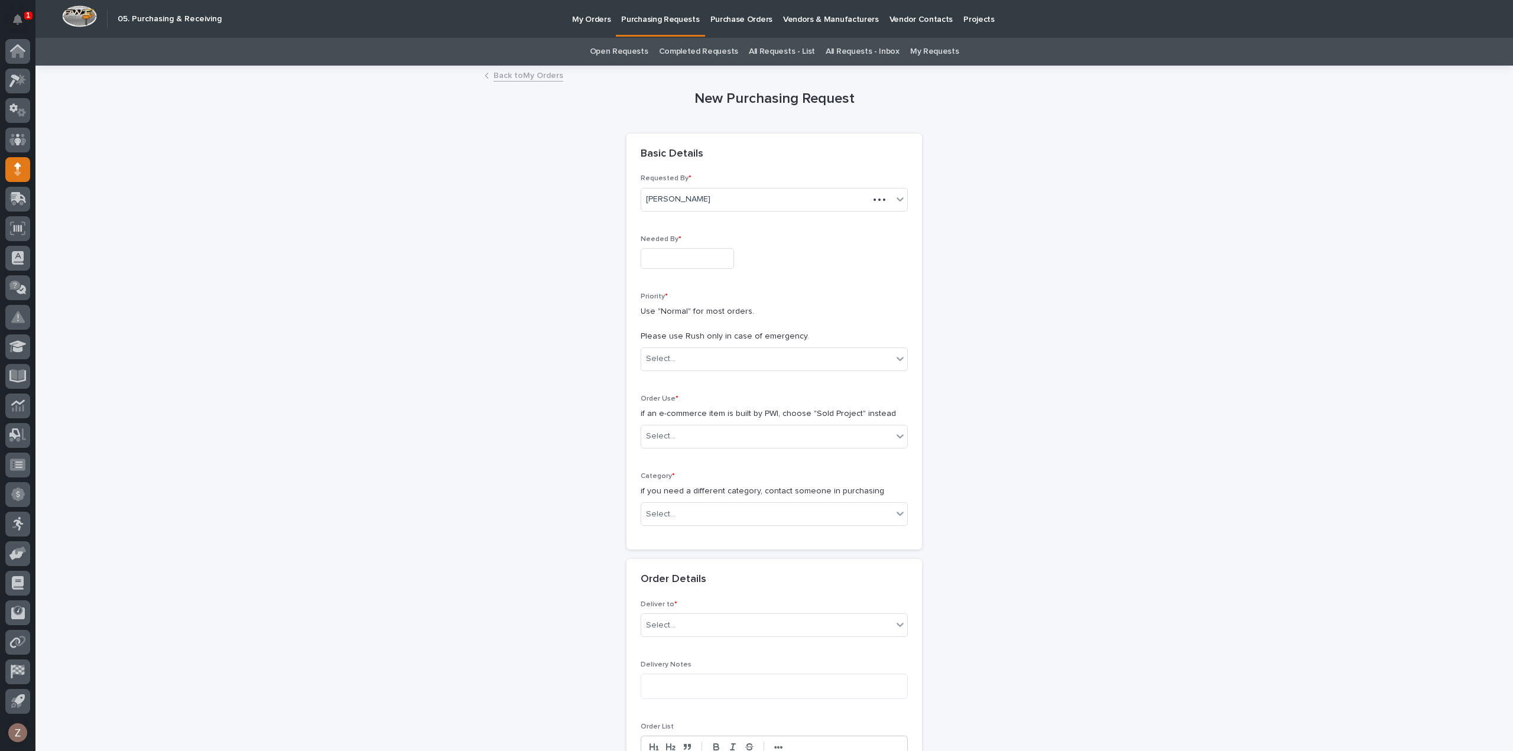
click at [662, 256] on input "text" at bounding box center [687, 258] width 93 height 21
click at [695, 217] on div "4" at bounding box center [699, 219] width 16 height 16
type input "**********"
click at [703, 354] on div "Select..." at bounding box center [766, 359] width 251 height 20
click at [708, 355] on div "Hard Date" at bounding box center [759, 359] width 237 height 20
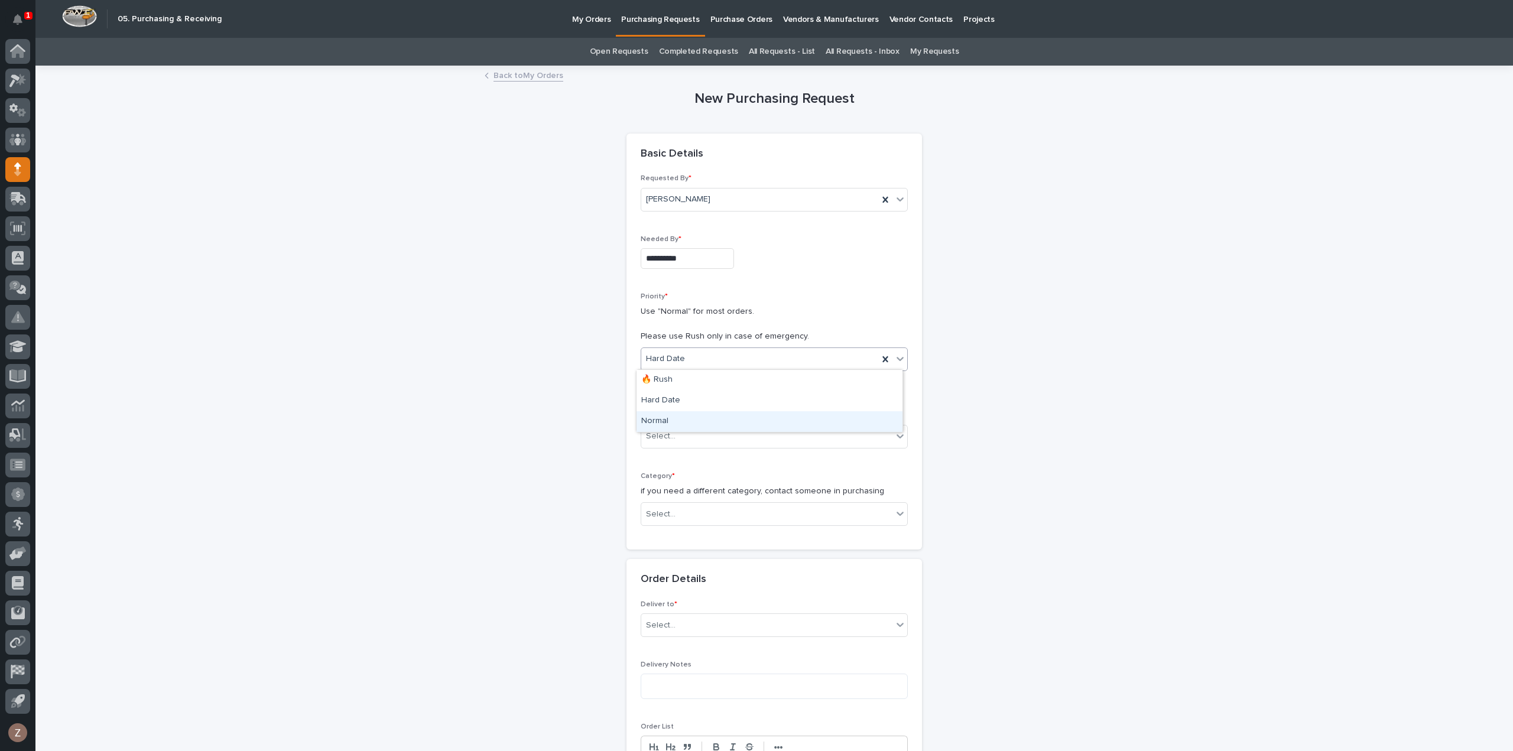
click at [692, 421] on div "Normal" at bounding box center [769, 421] width 266 height 21
click at [696, 440] on div "Select..." at bounding box center [766, 437] width 251 height 20
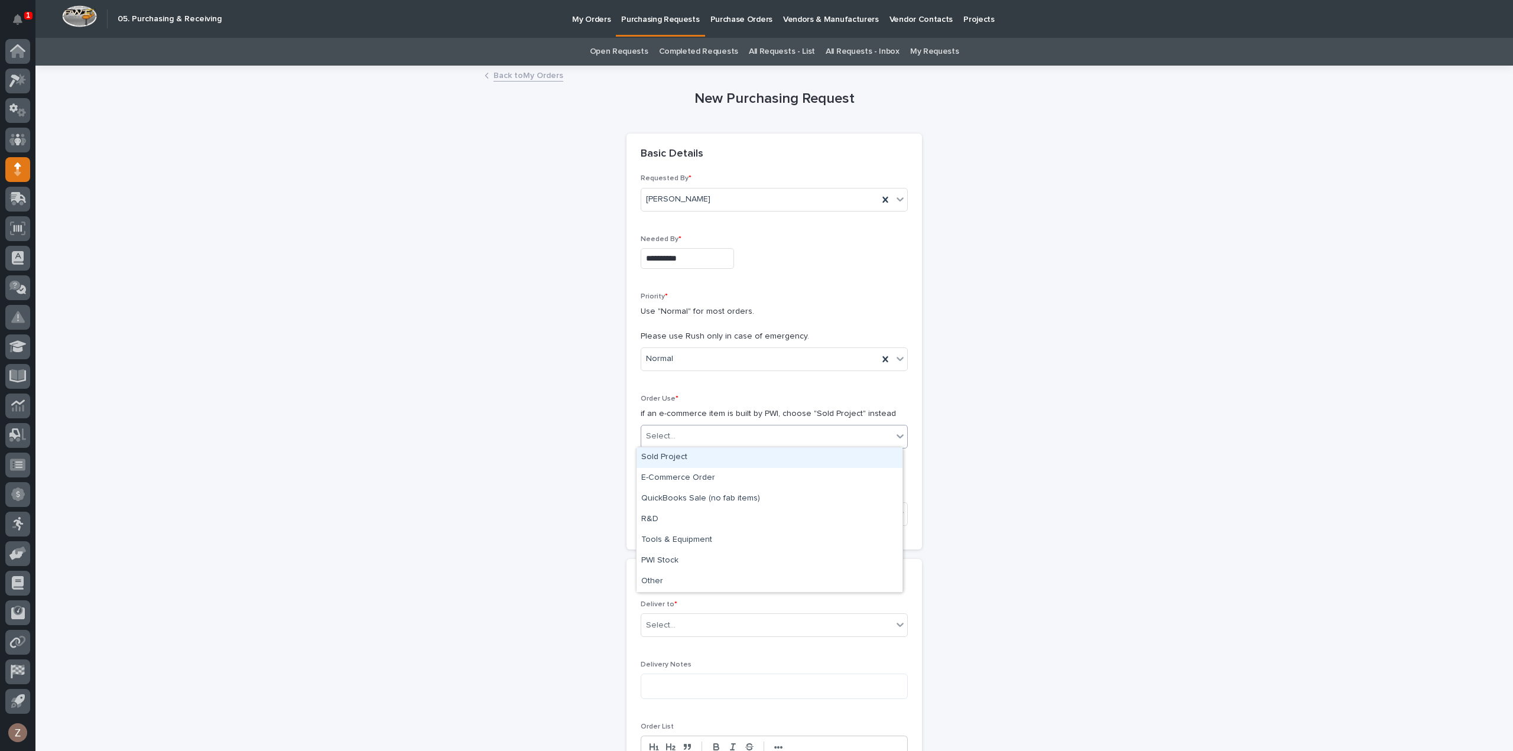
click at [697, 460] on div "Sold Project" at bounding box center [769, 457] width 266 height 21
click at [696, 511] on div "Select..." at bounding box center [766, 515] width 251 height 20
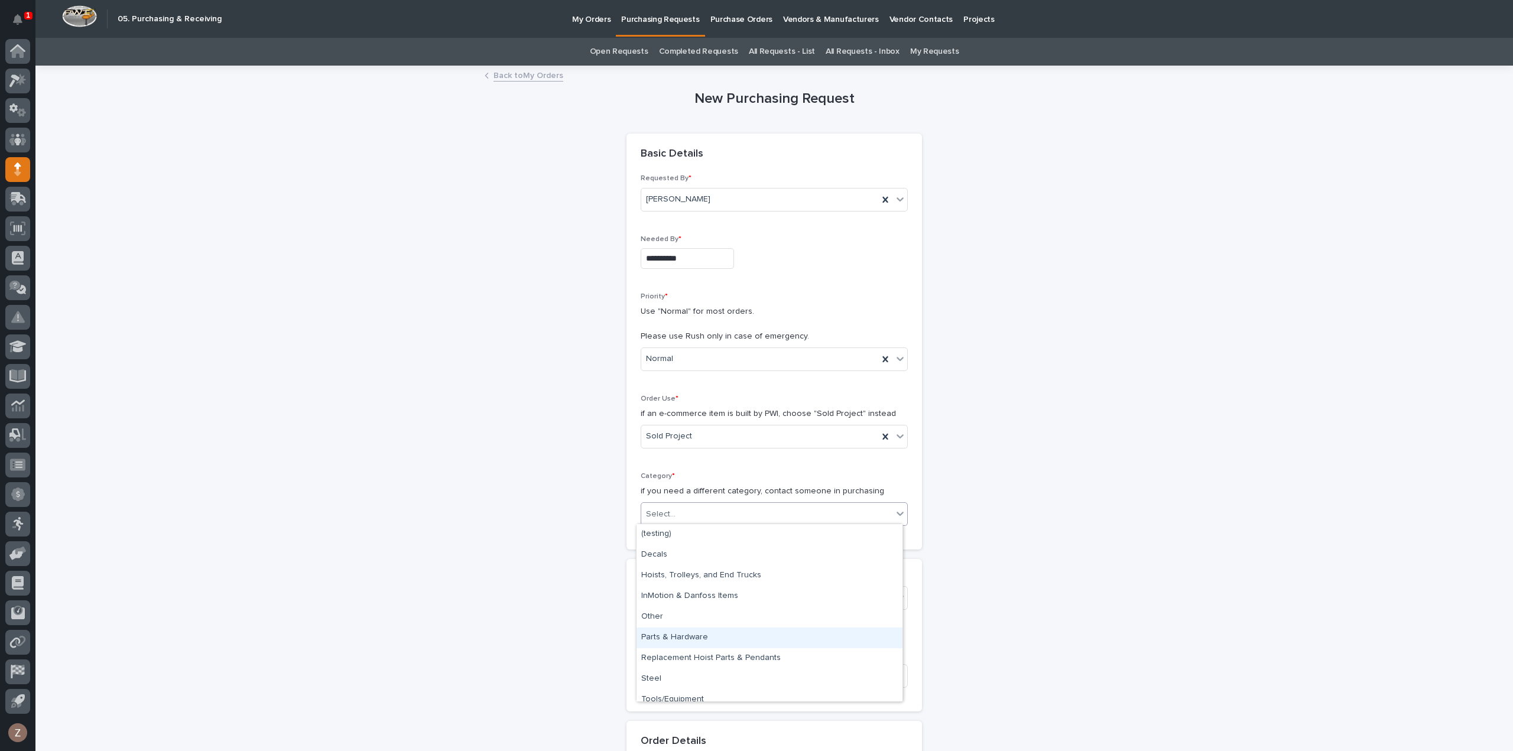
click at [704, 640] on div "Parts & Hardware" at bounding box center [769, 638] width 266 height 21
click at [697, 593] on div "Select..." at bounding box center [766, 599] width 251 height 20
type input "*****"
click at [738, 618] on div "26727 - [PERSON_NAME] [PERSON_NAME] Company - AF Steel - 10 Ton Bridges" at bounding box center [769, 618] width 266 height 21
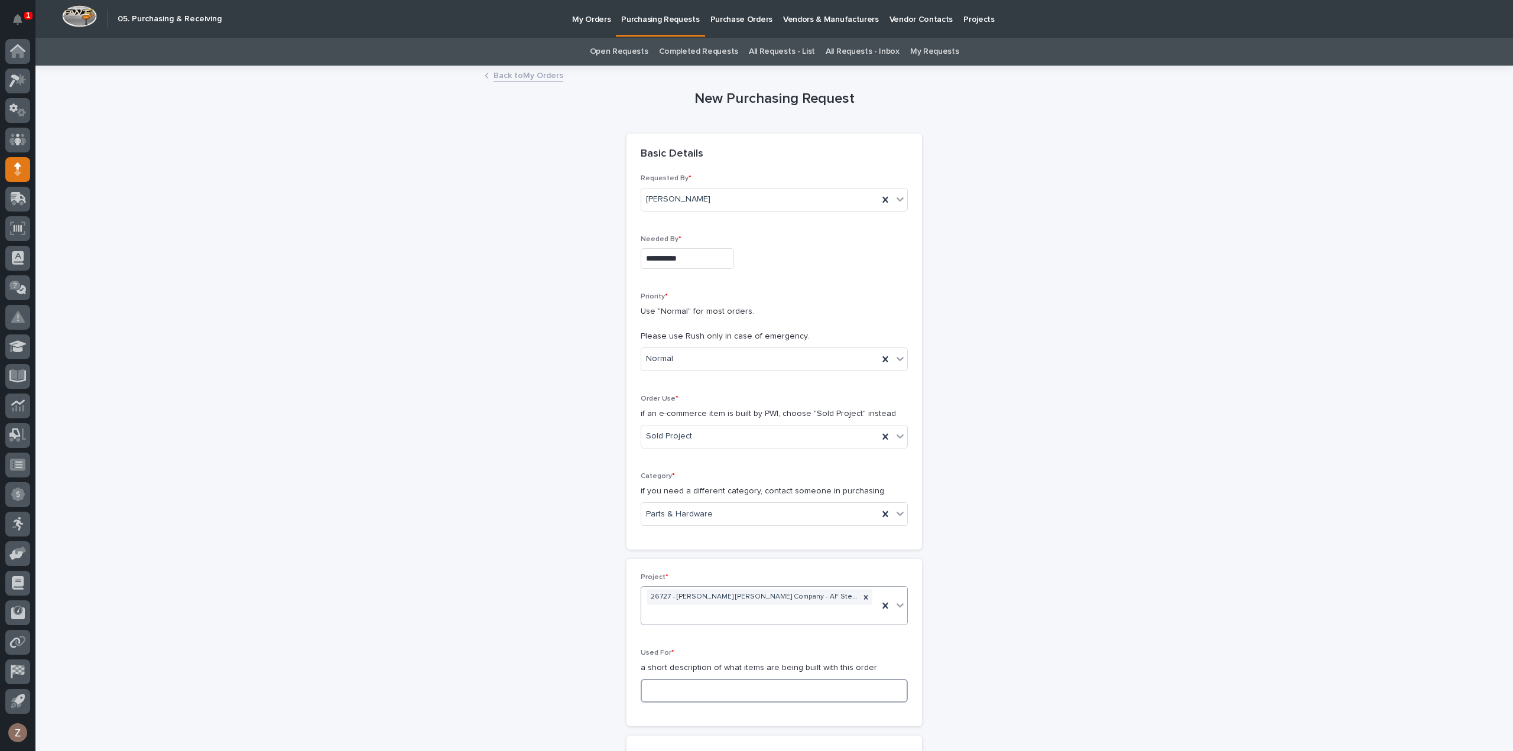
click at [727, 679] on input at bounding box center [774, 691] width 267 height 24
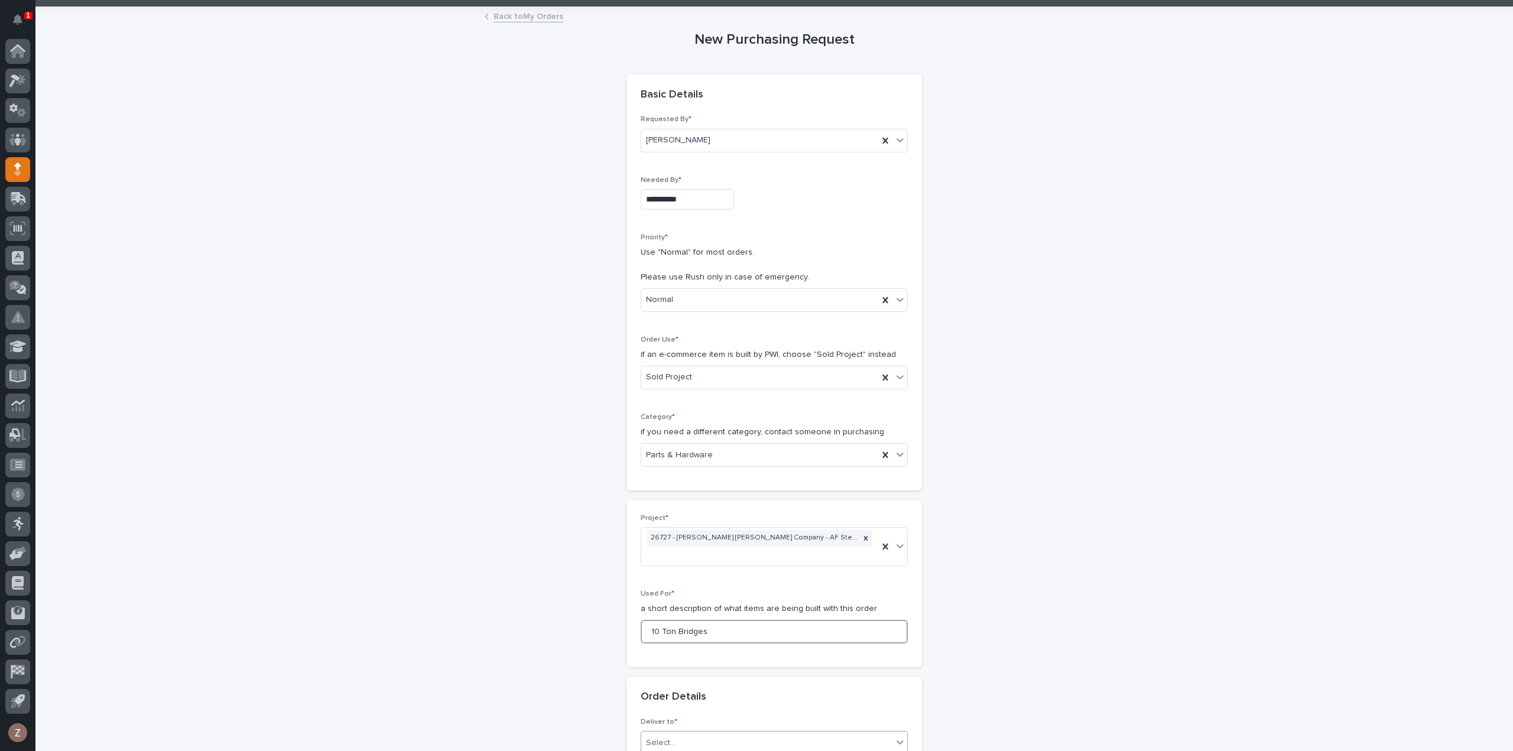
type input "10 Ton Bridges"
click at [693, 733] on div "Select..." at bounding box center [766, 743] width 251 height 20
click at [688, 642] on div "PWI" at bounding box center [769, 640] width 266 height 21
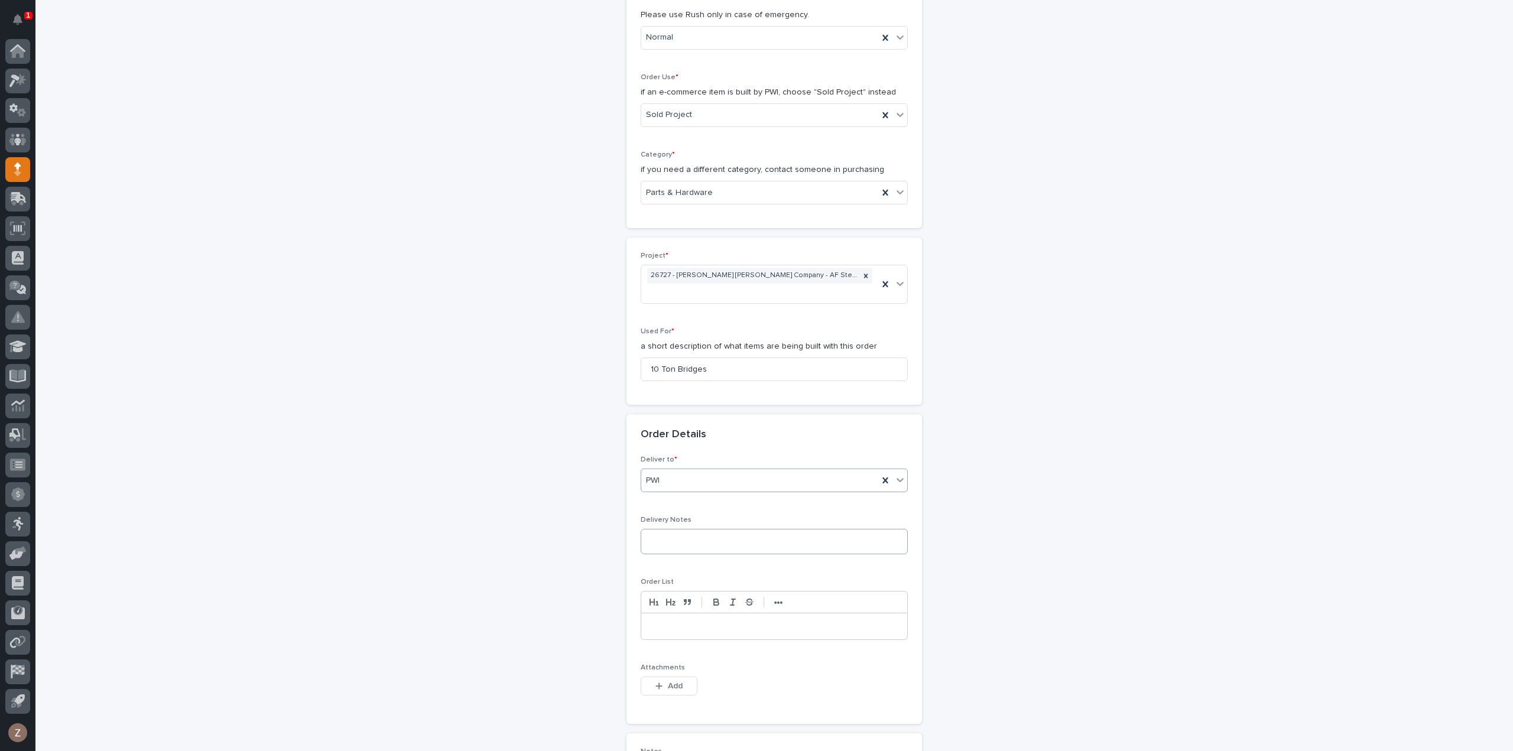
scroll to position [414, 0]
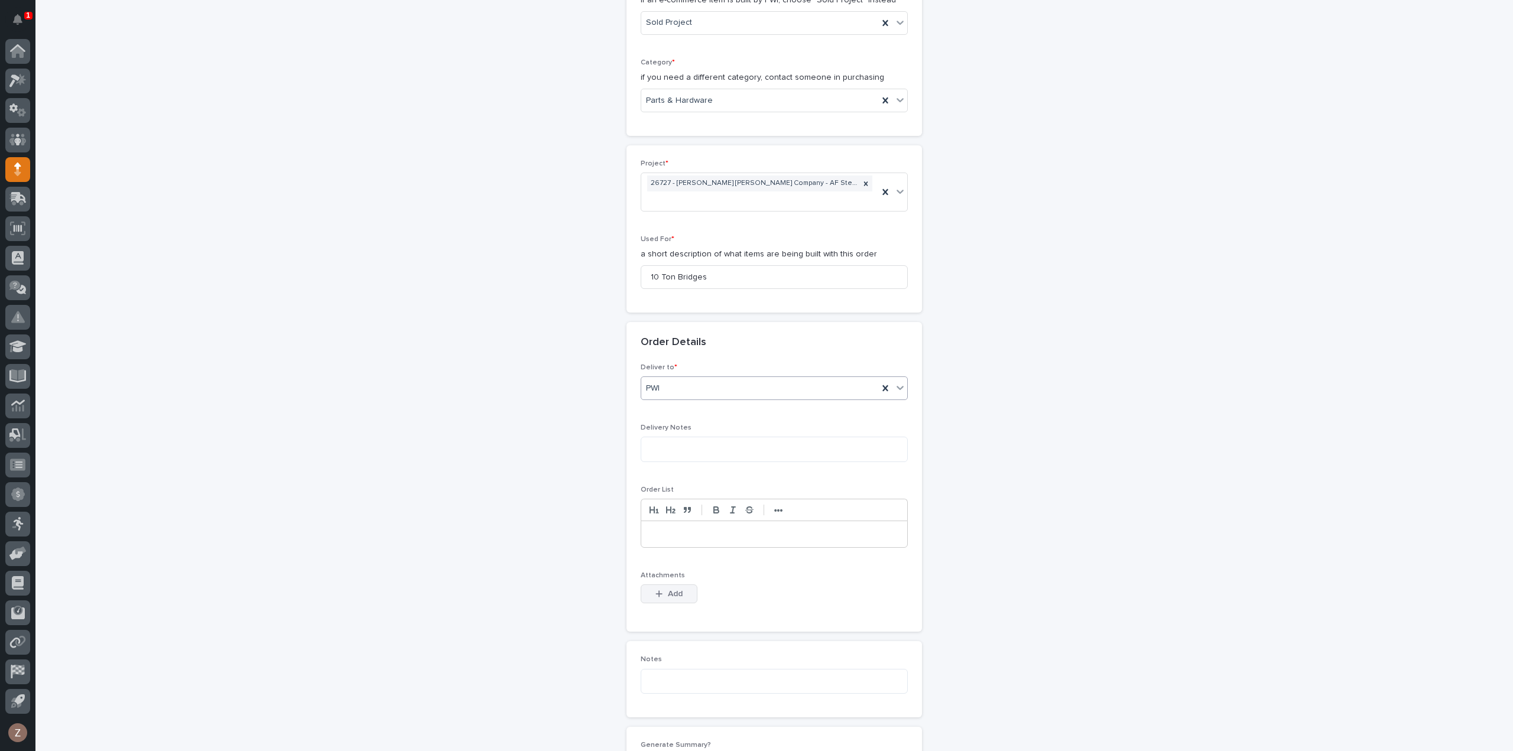
click at [668, 589] on span "Add" at bounding box center [675, 594] width 15 height 11
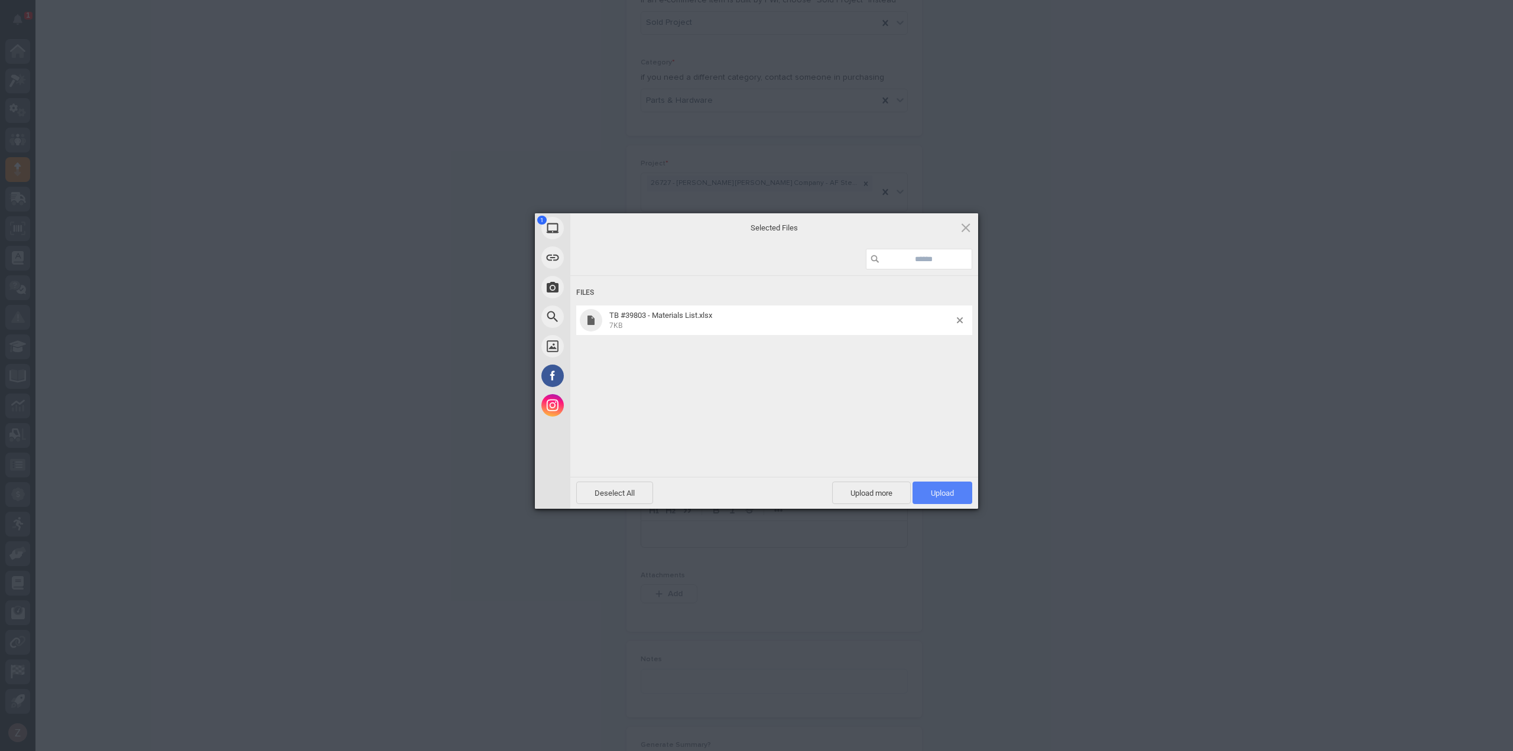
click at [940, 495] on span "Upload 1" at bounding box center [942, 493] width 23 height 9
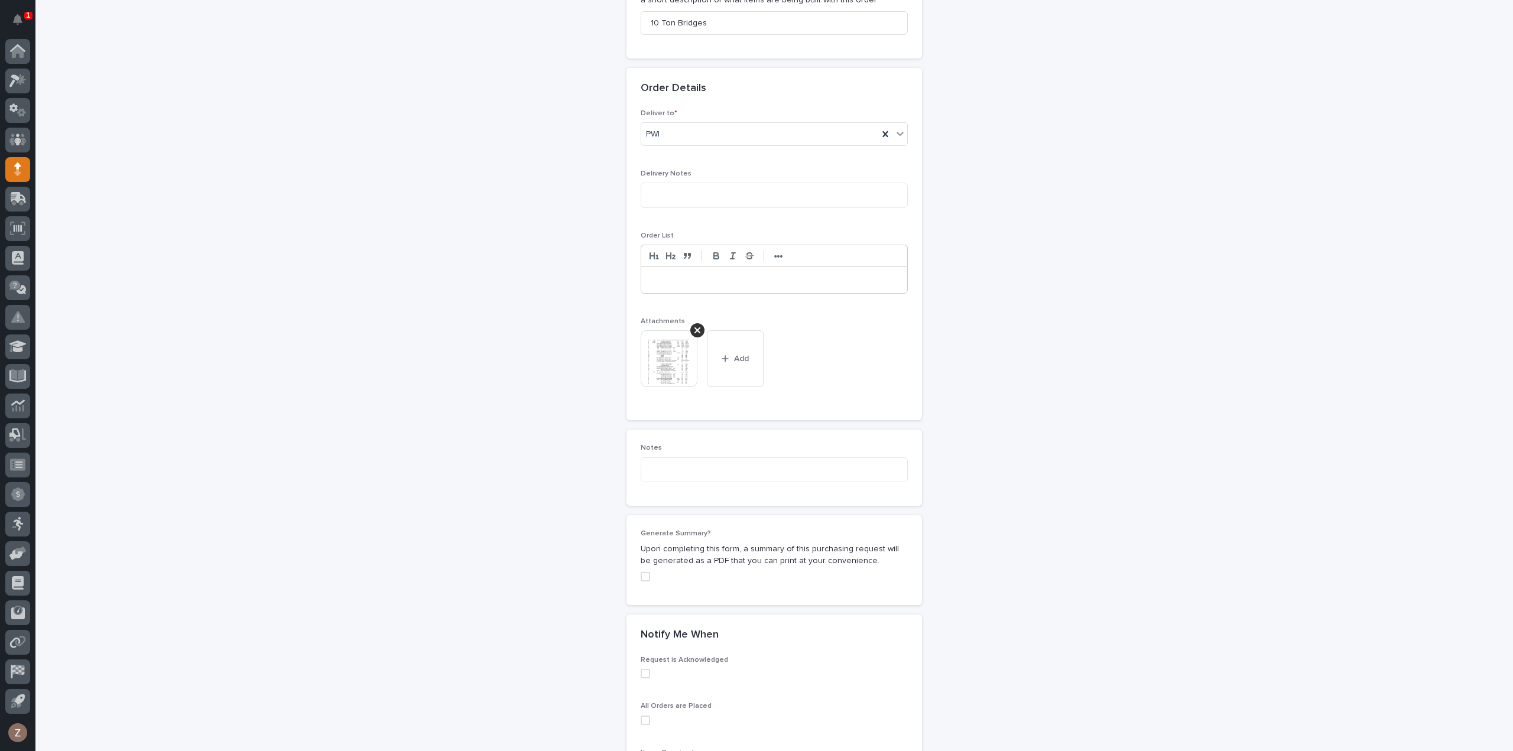
scroll to position [813, 0]
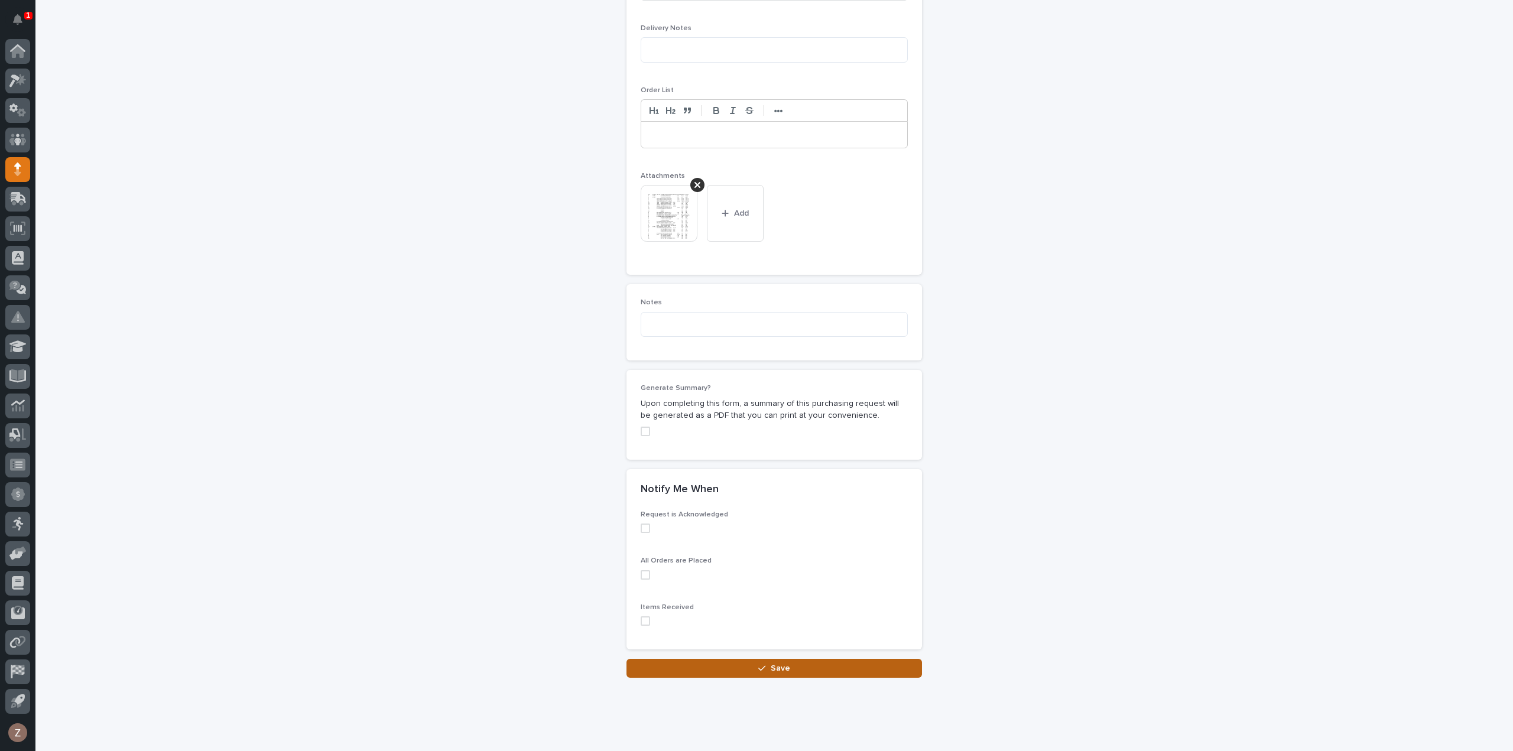
click at [801, 659] on button "Save" at bounding box center [773, 668] width 295 height 19
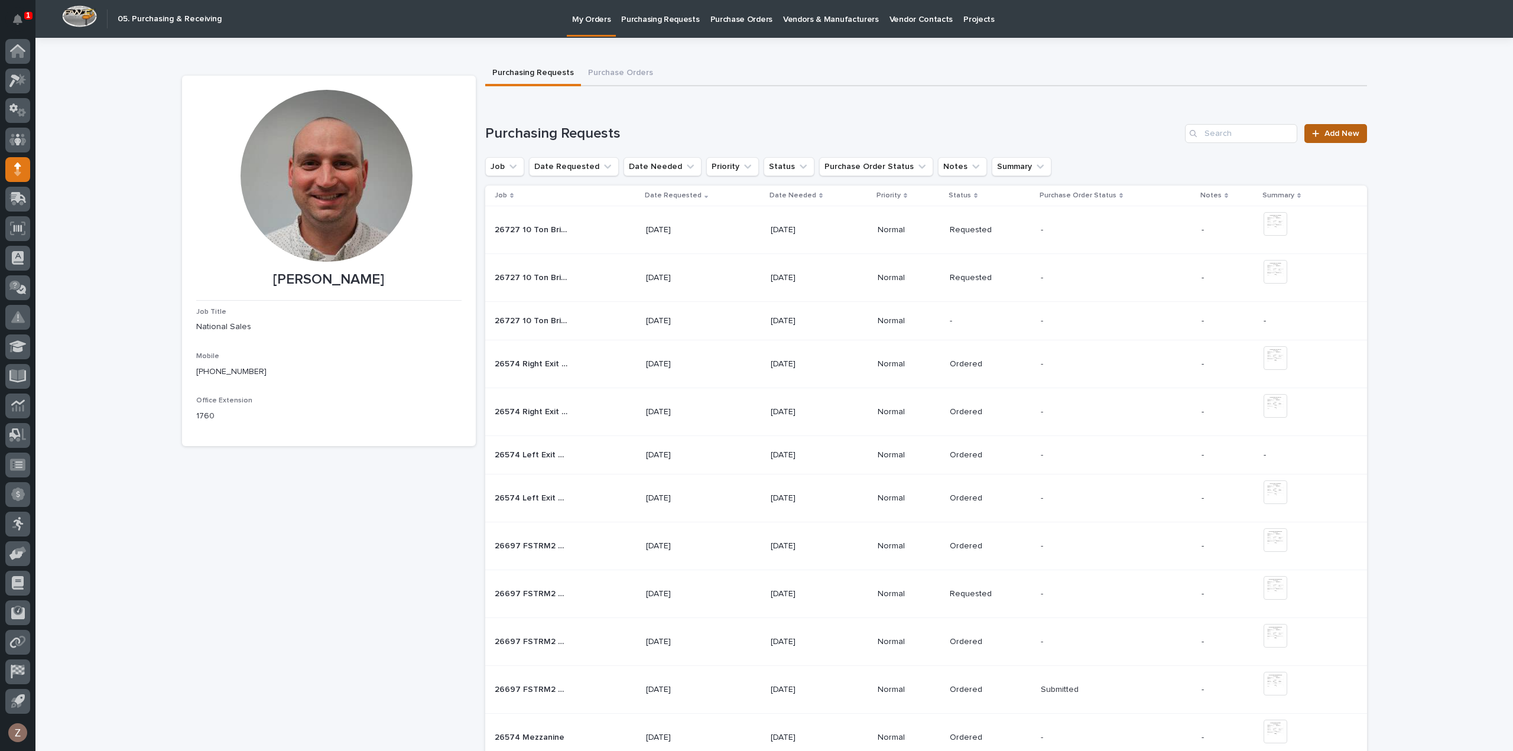
click at [1330, 134] on span "Add New" at bounding box center [1341, 133] width 35 height 8
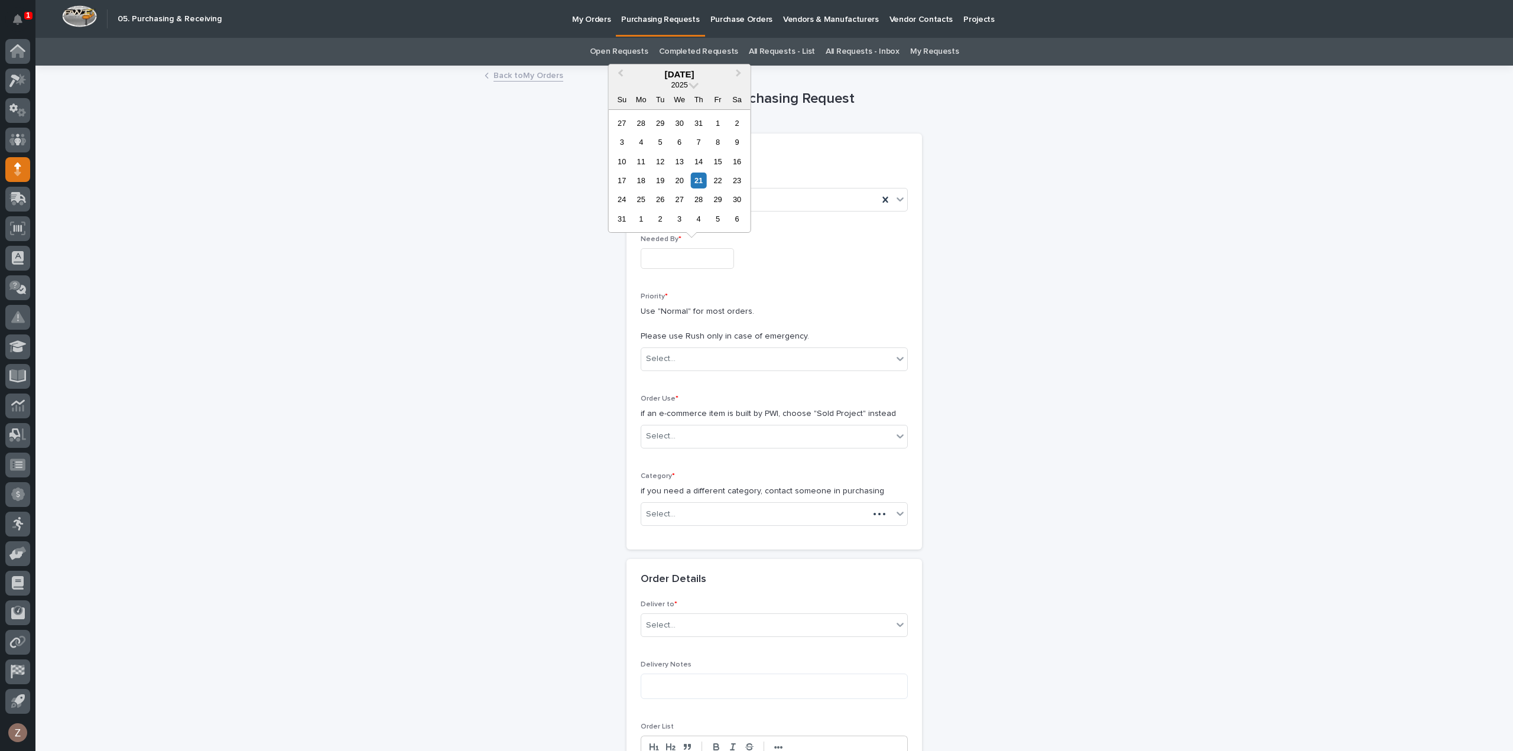
click at [669, 252] on input "text" at bounding box center [687, 258] width 93 height 21
click at [699, 219] on div "4" at bounding box center [699, 219] width 16 height 16
type input "**********"
click at [746, 358] on div "Select..." at bounding box center [766, 359] width 251 height 20
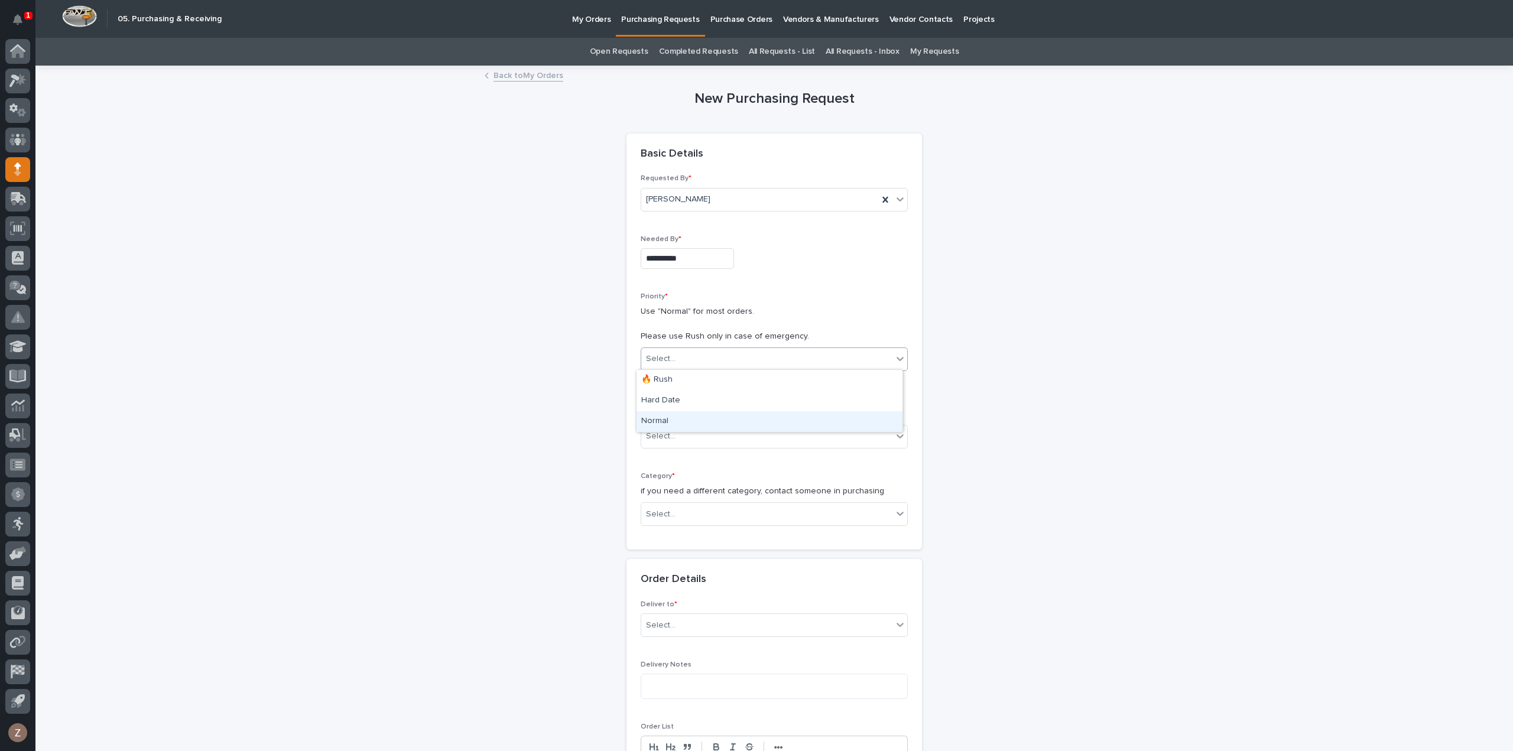
click at [714, 418] on div "Normal" at bounding box center [769, 421] width 266 height 21
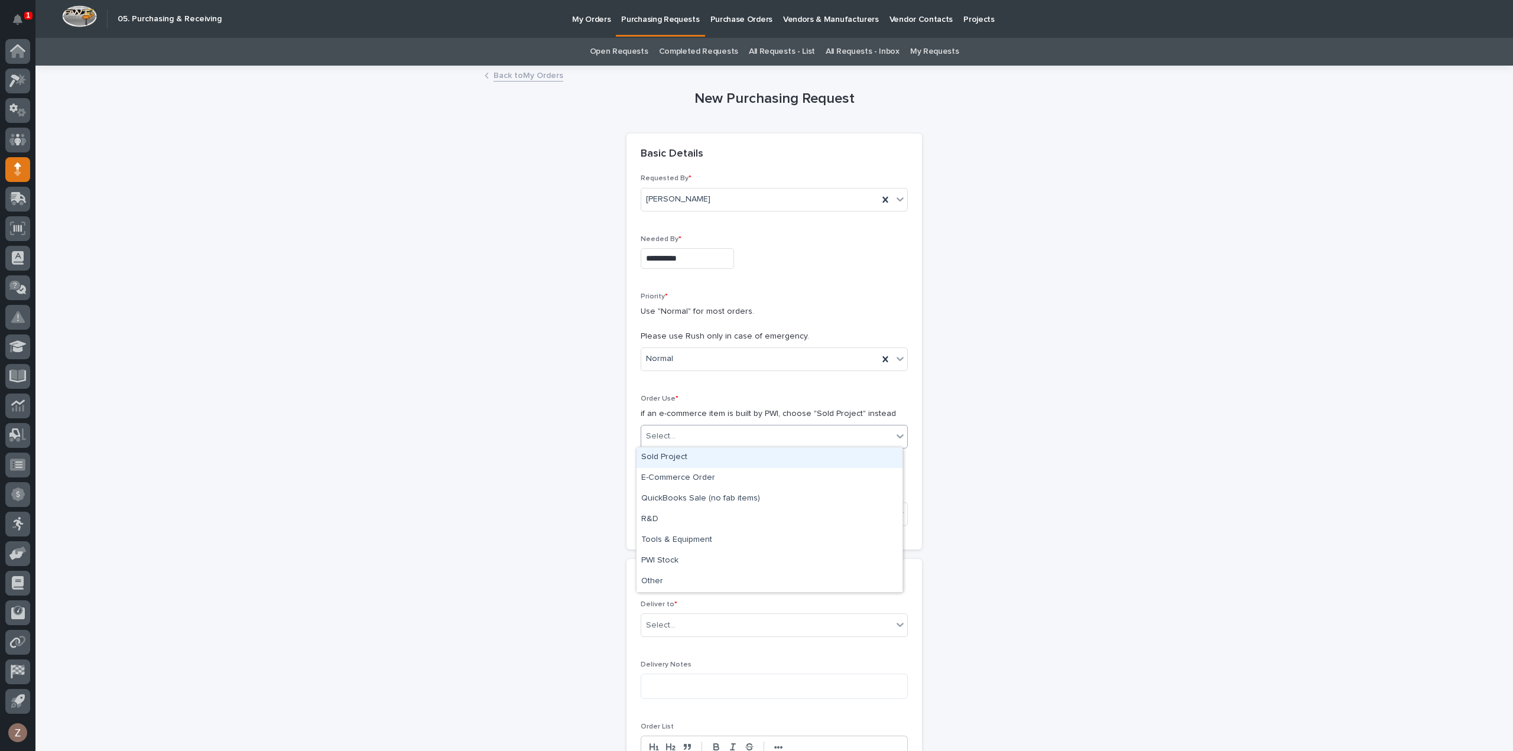
drag, startPoint x: 709, startPoint y: 434, endPoint x: 709, endPoint y: 444, distance: 10.1
click at [709, 433] on div "Select..." at bounding box center [766, 437] width 251 height 20
click at [738, 454] on div "Sold Project" at bounding box center [769, 457] width 266 height 21
click at [697, 516] on div "Select..." at bounding box center [766, 515] width 251 height 20
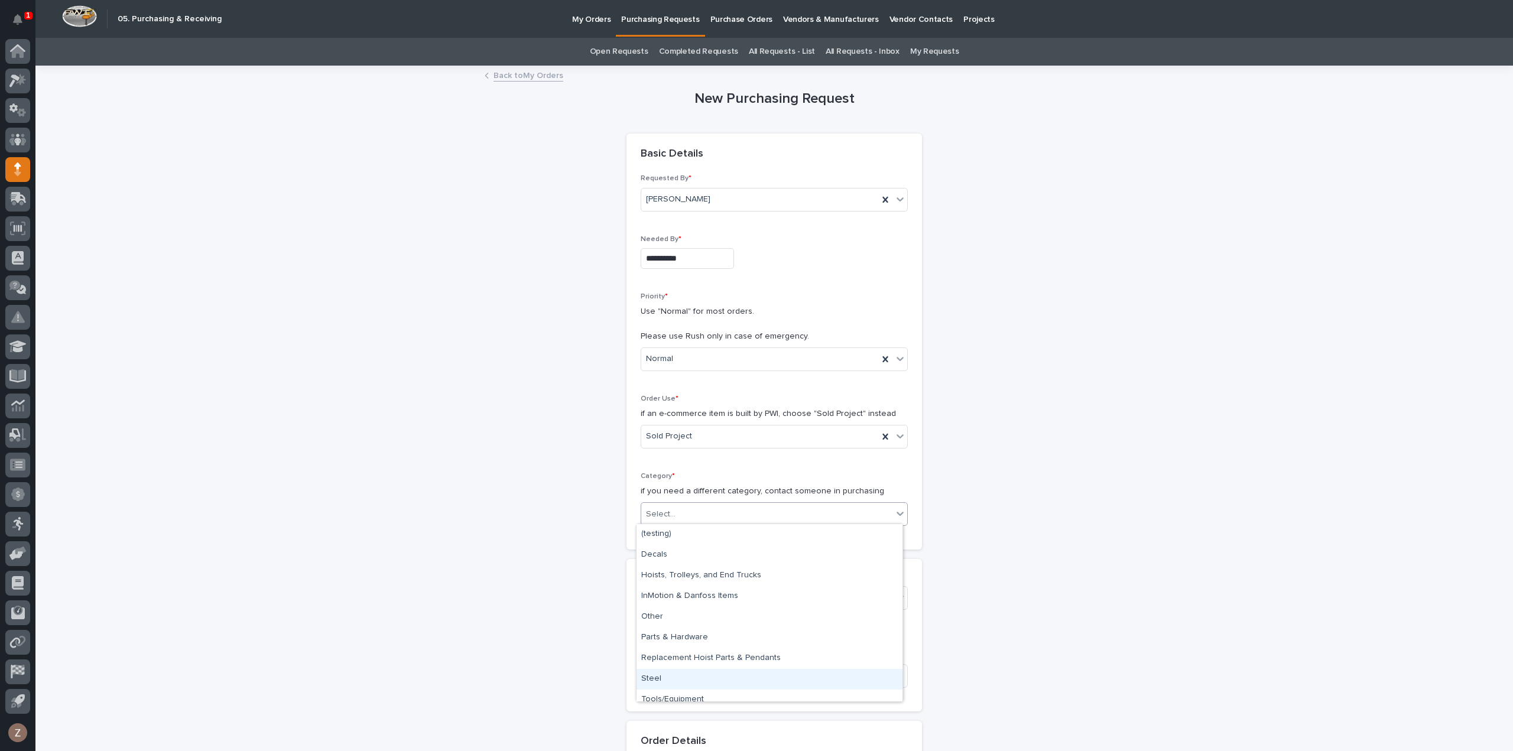
click at [687, 672] on div "Steel" at bounding box center [769, 679] width 266 height 21
click at [692, 593] on div "Select..." at bounding box center [766, 599] width 251 height 20
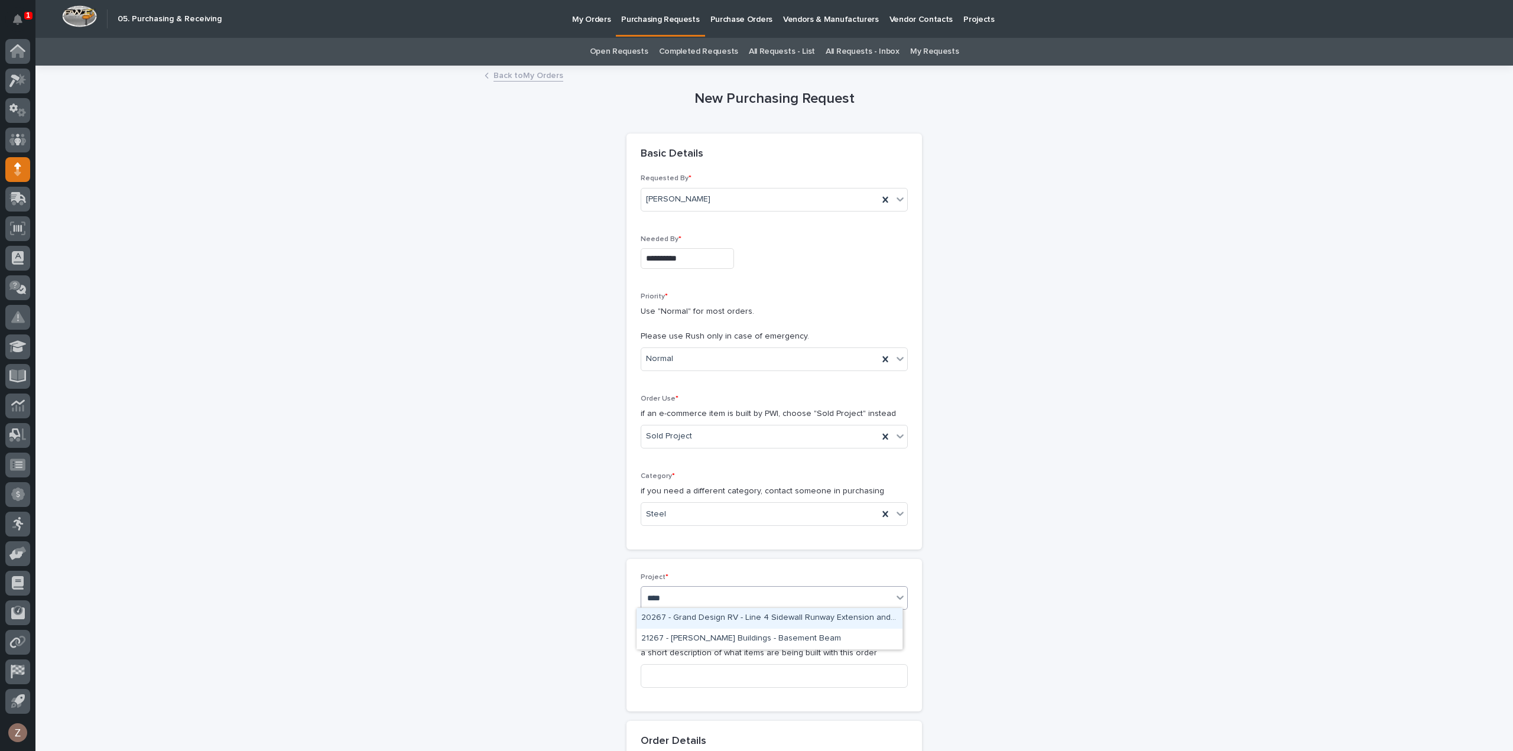
type input "*****"
click at [688, 614] on div "26727 - [PERSON_NAME] [PERSON_NAME] Company - AF Steel - 10 Ton Bridges" at bounding box center [769, 618] width 266 height 21
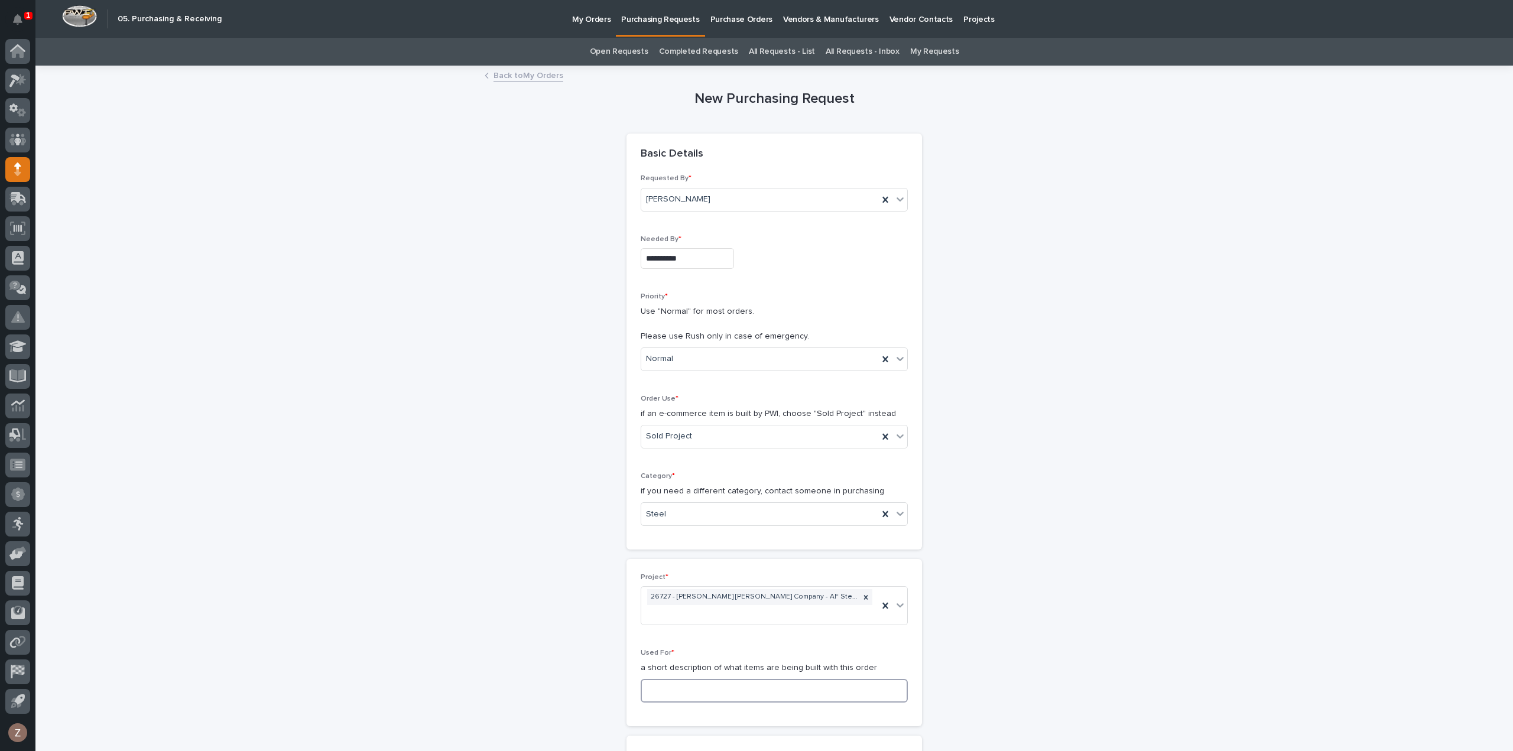
drag, startPoint x: 686, startPoint y: 671, endPoint x: 683, endPoint y: 656, distance: 15.2
click at [686, 679] on input at bounding box center [774, 691] width 267 height 24
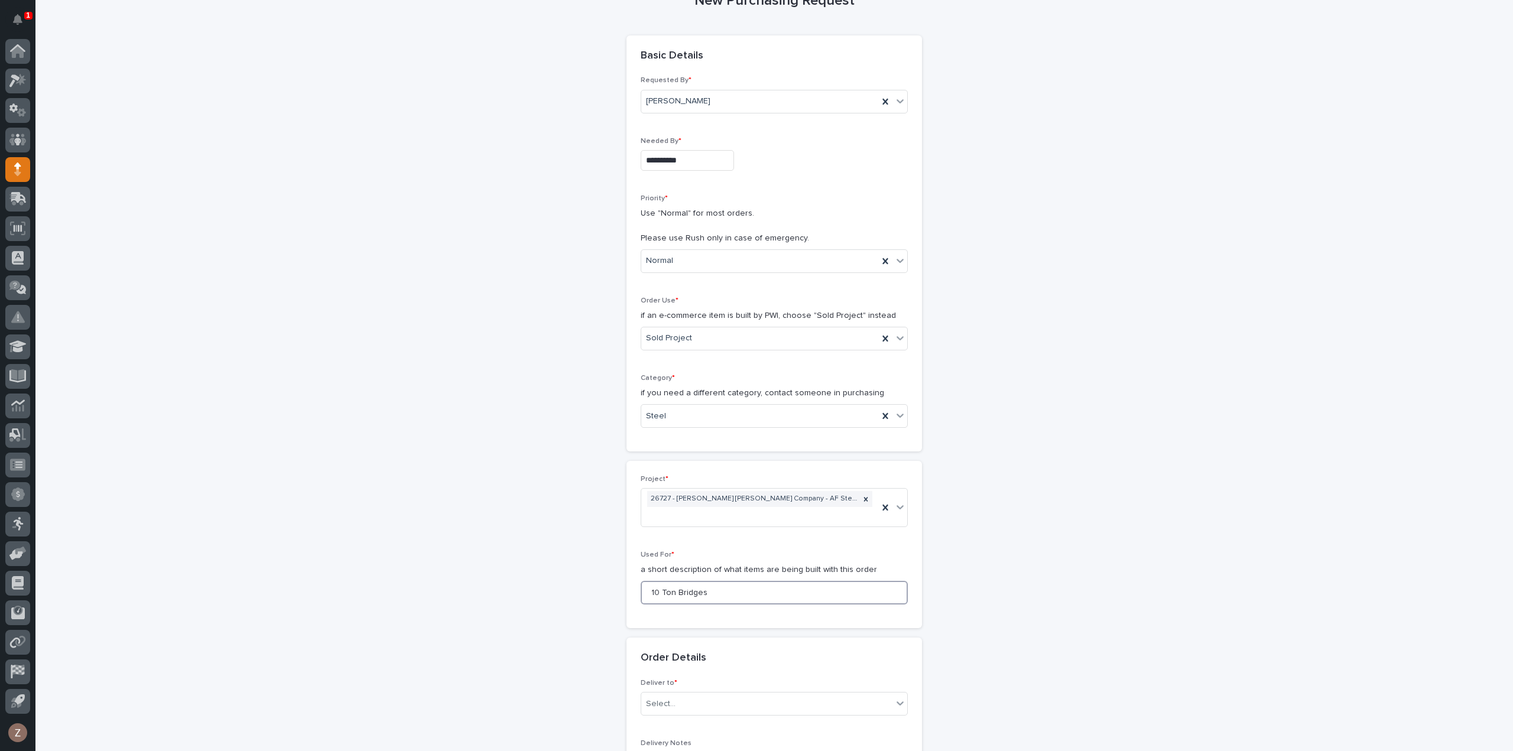
scroll to position [177, 0]
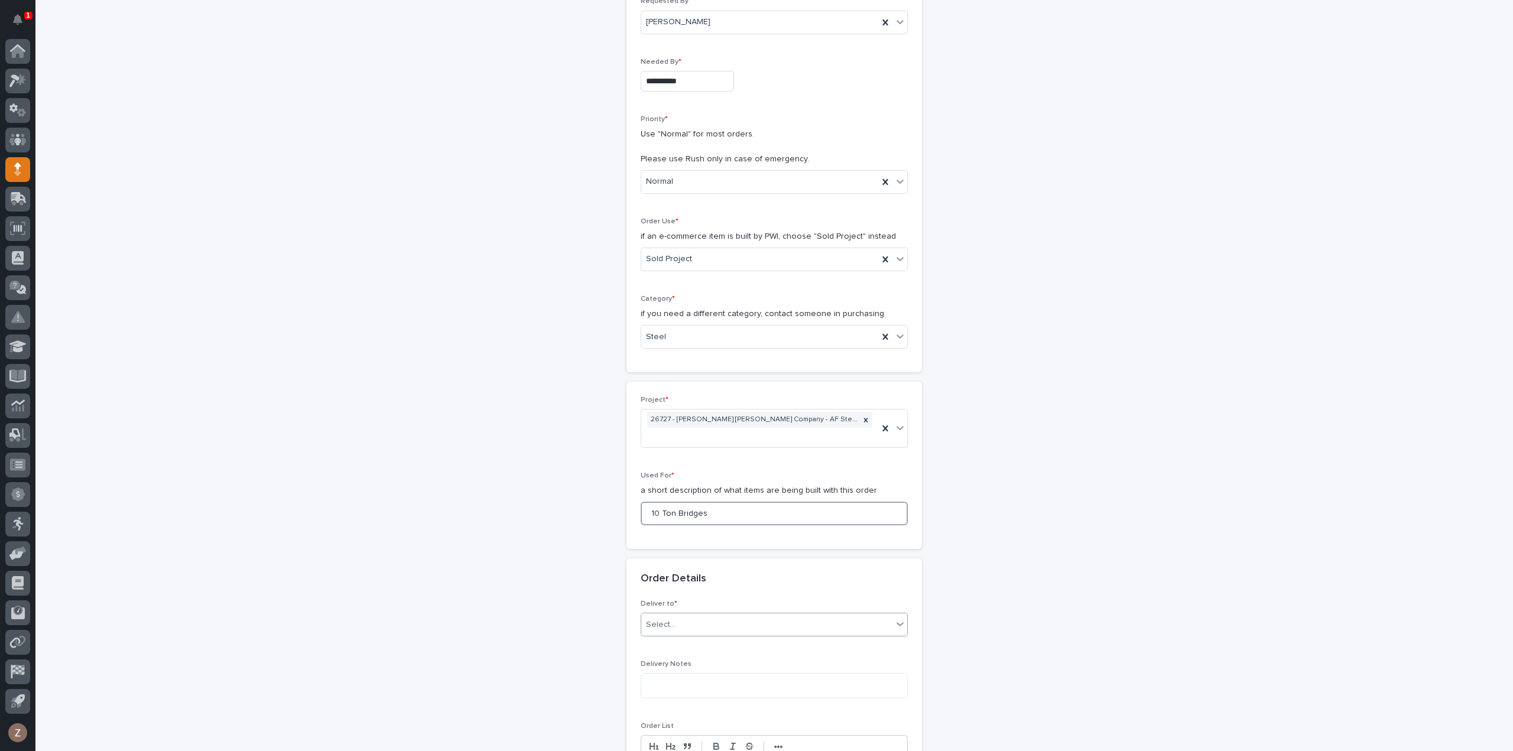
type input "10 Ton Bridges"
click at [683, 615] on div "Select..." at bounding box center [766, 625] width 251 height 20
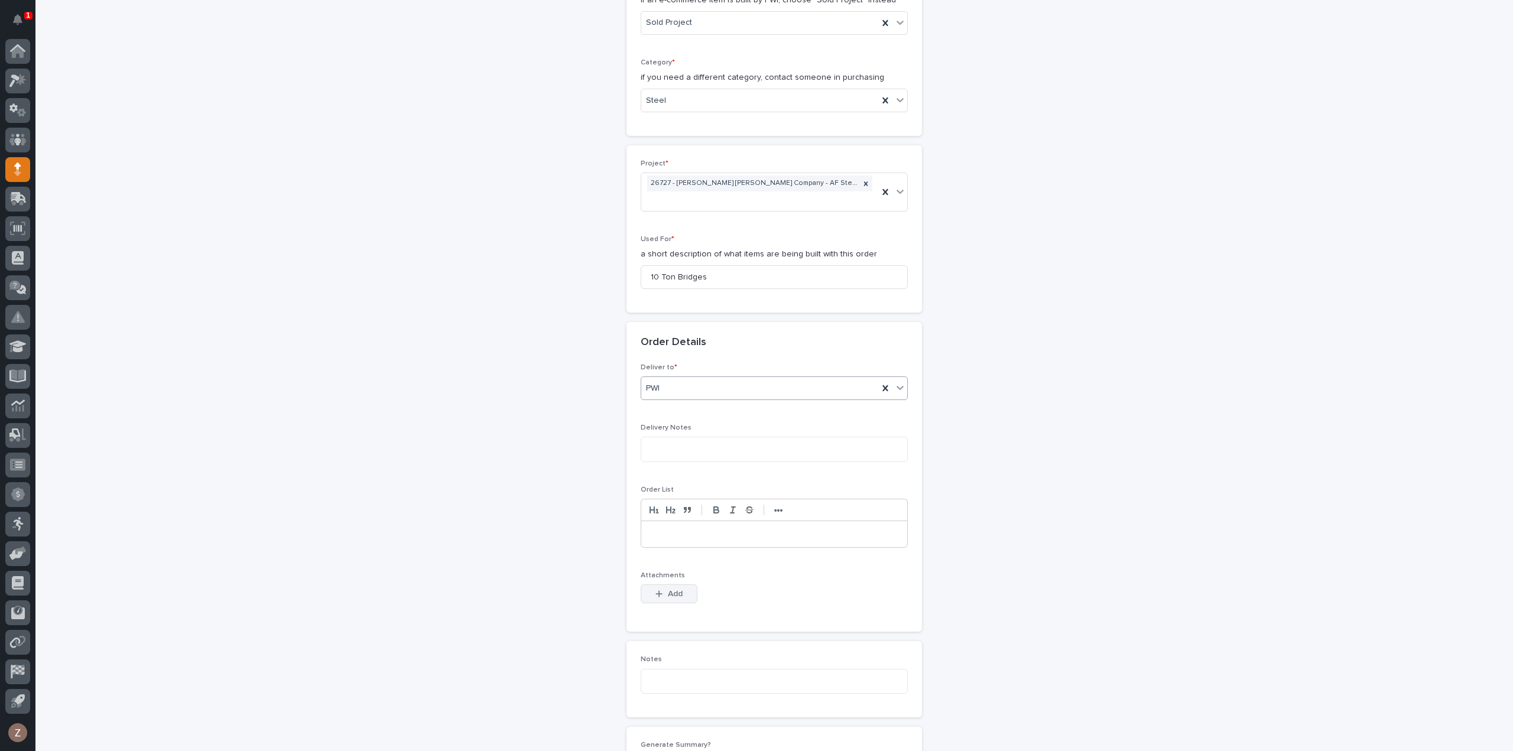
click at [644, 584] on button "Add" at bounding box center [669, 593] width 57 height 19
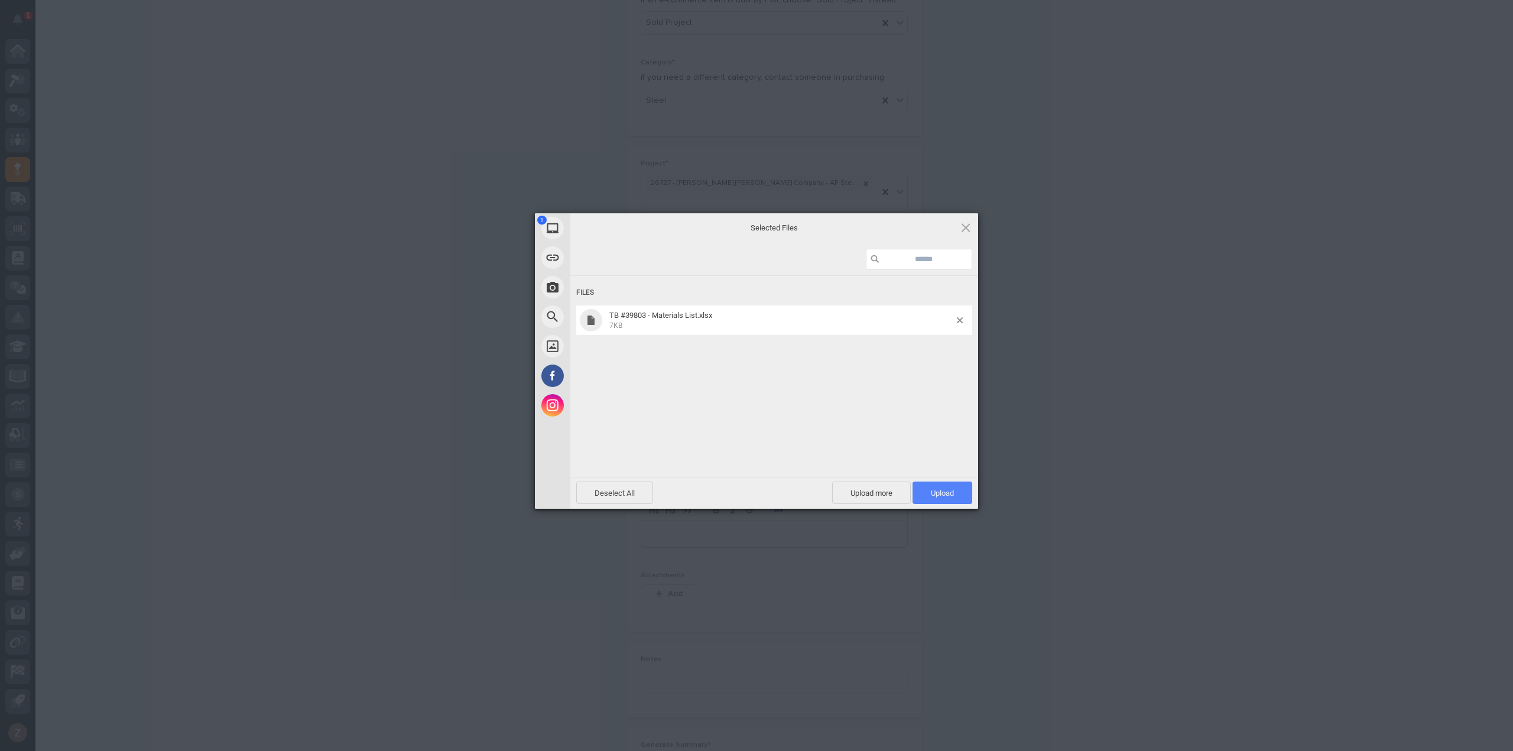
click at [948, 498] on span "Upload 1" at bounding box center [942, 493] width 60 height 22
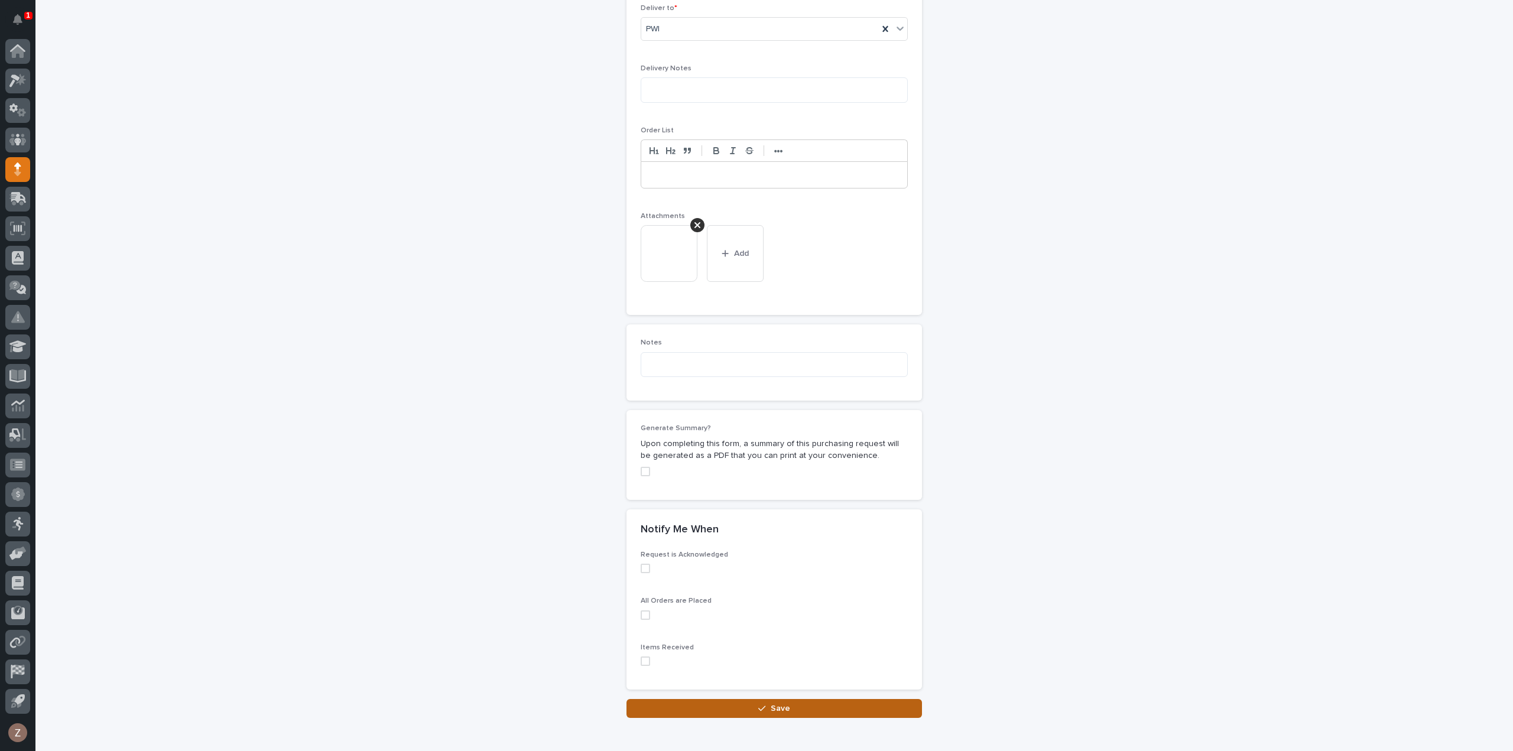
scroll to position [813, 0]
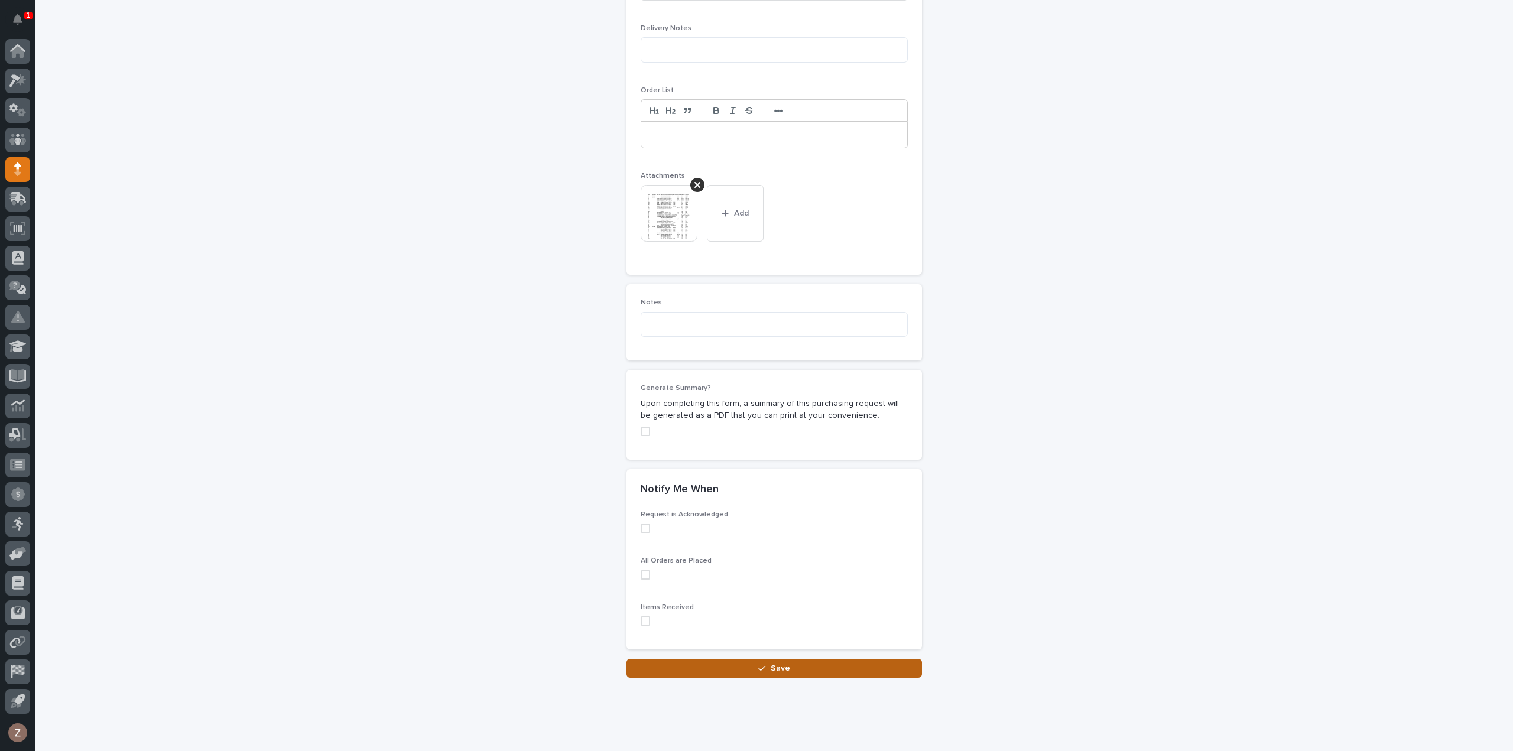
click at [780, 663] on span "Save" at bounding box center [781, 668] width 20 height 11
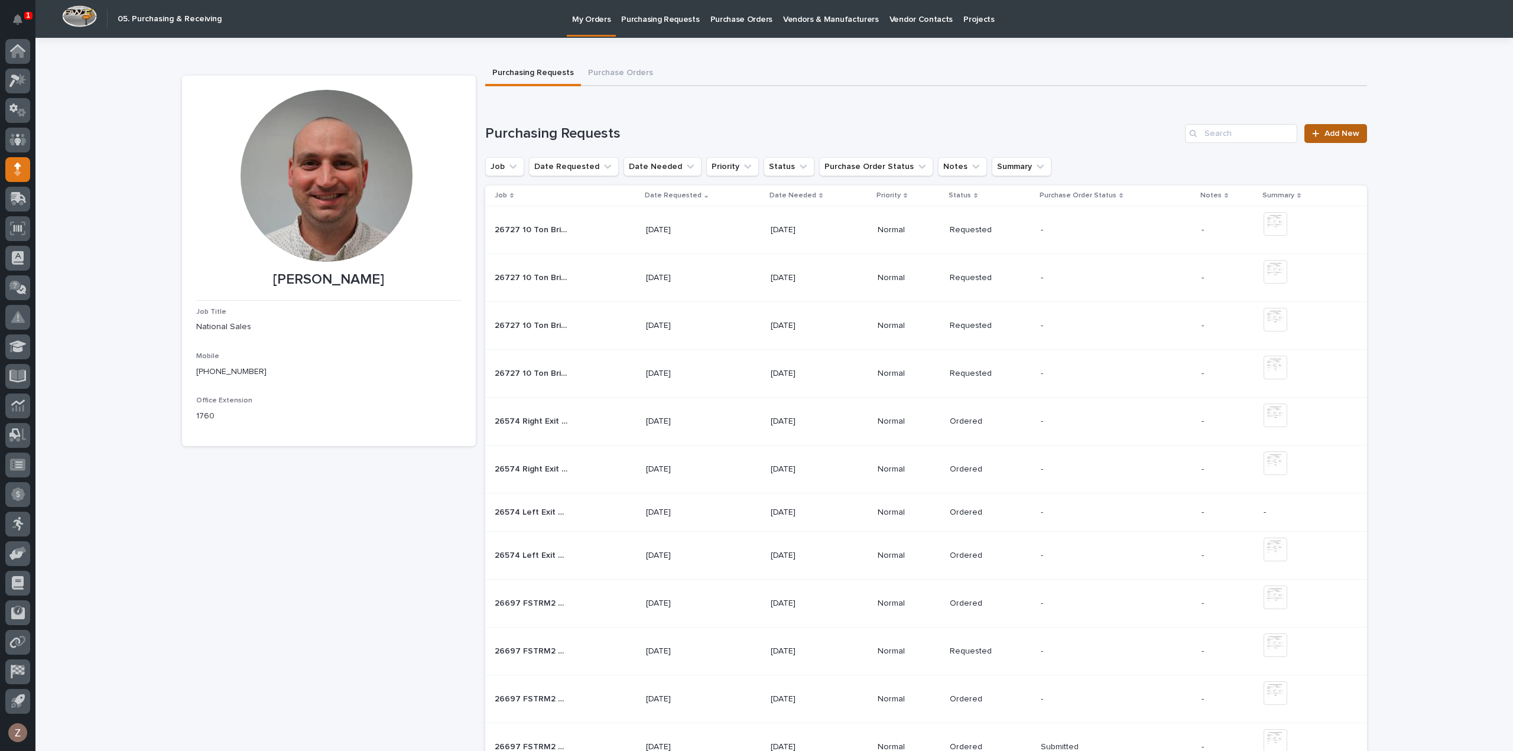
click at [1349, 128] on link "Add New" at bounding box center [1335, 133] width 62 height 19
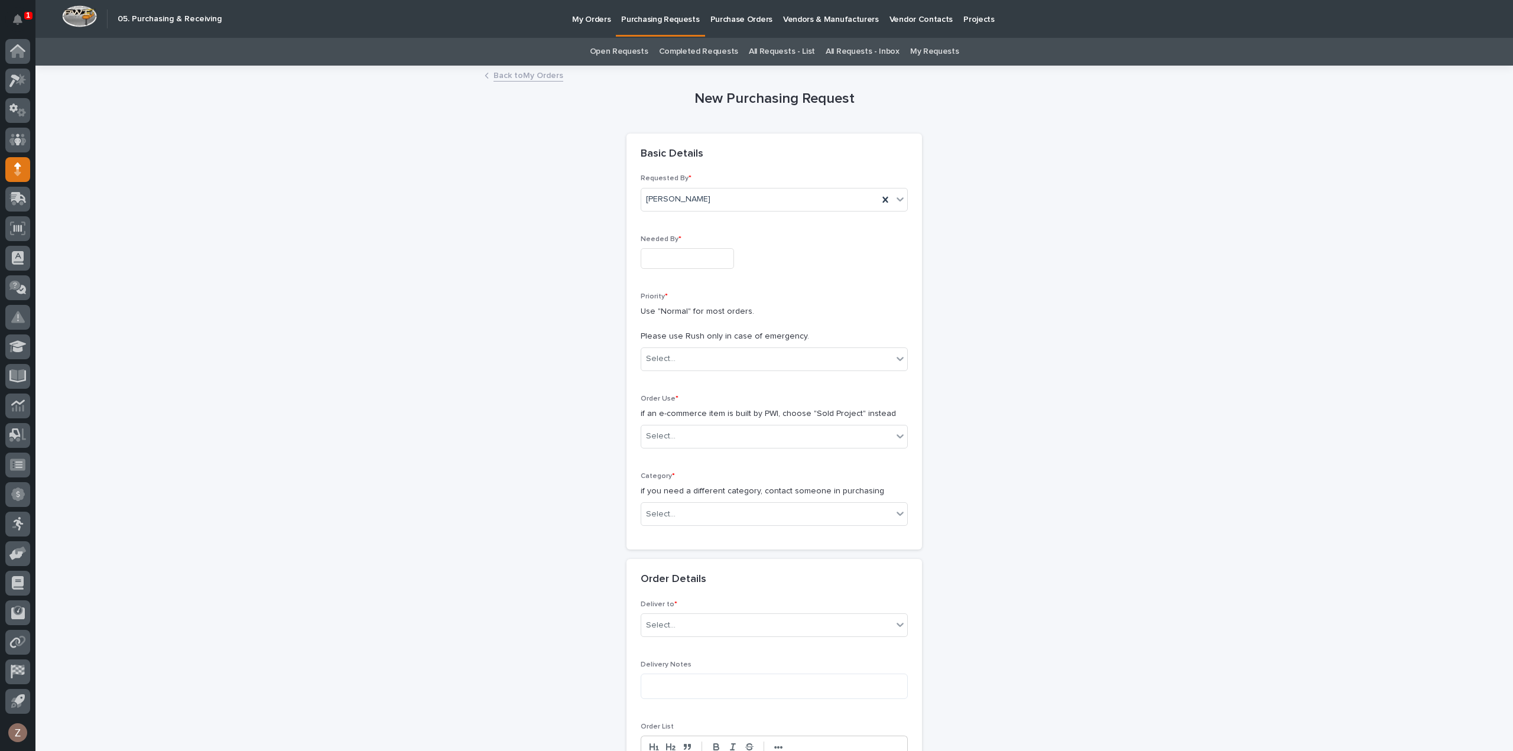
click at [687, 245] on div "Needed By *" at bounding box center [774, 256] width 267 height 43
click at [698, 259] on input "text" at bounding box center [687, 258] width 93 height 21
click at [701, 219] on div "4" at bounding box center [699, 219] width 16 height 16
type input "**********"
click at [725, 357] on div "Select..." at bounding box center [766, 359] width 251 height 20
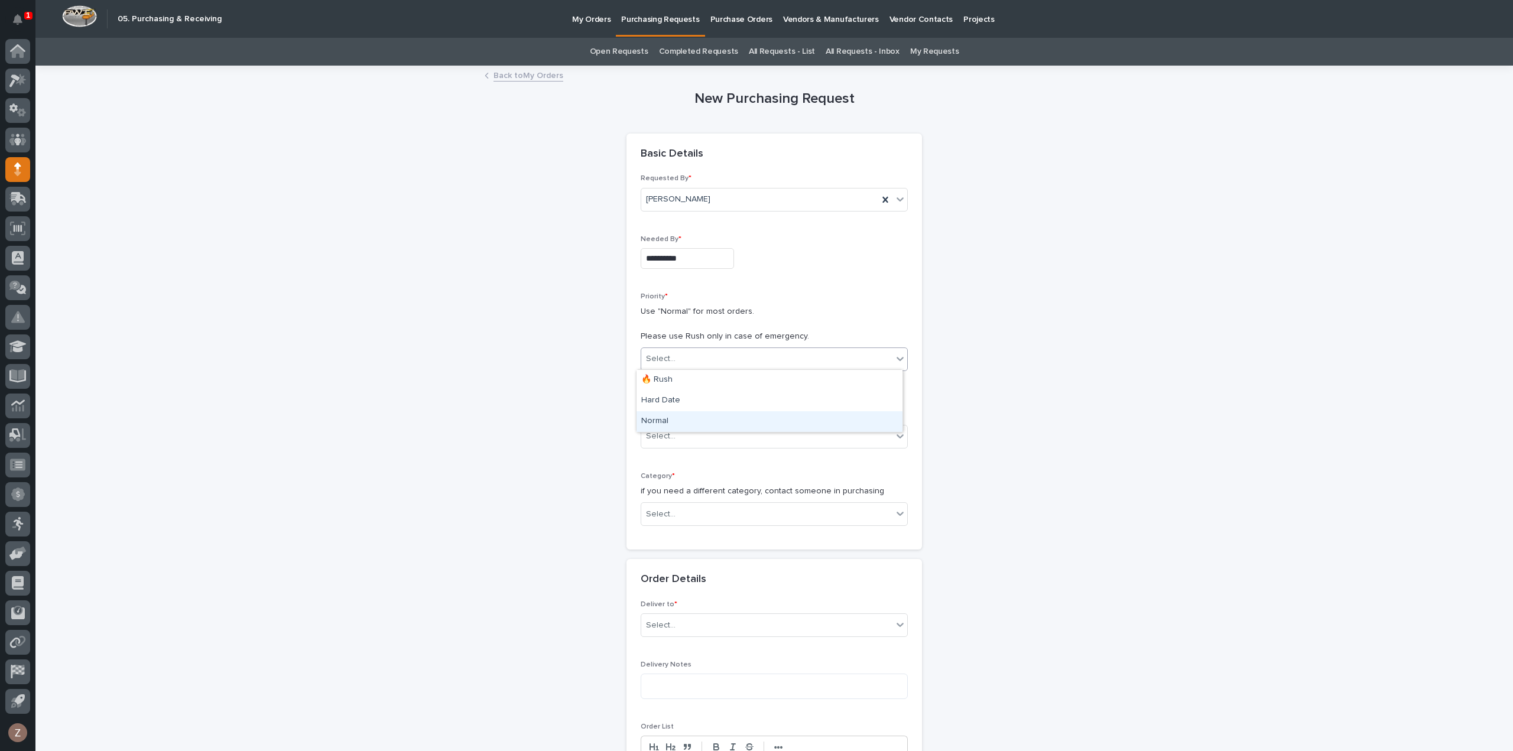
click at [717, 415] on div "Normal" at bounding box center [769, 421] width 266 height 21
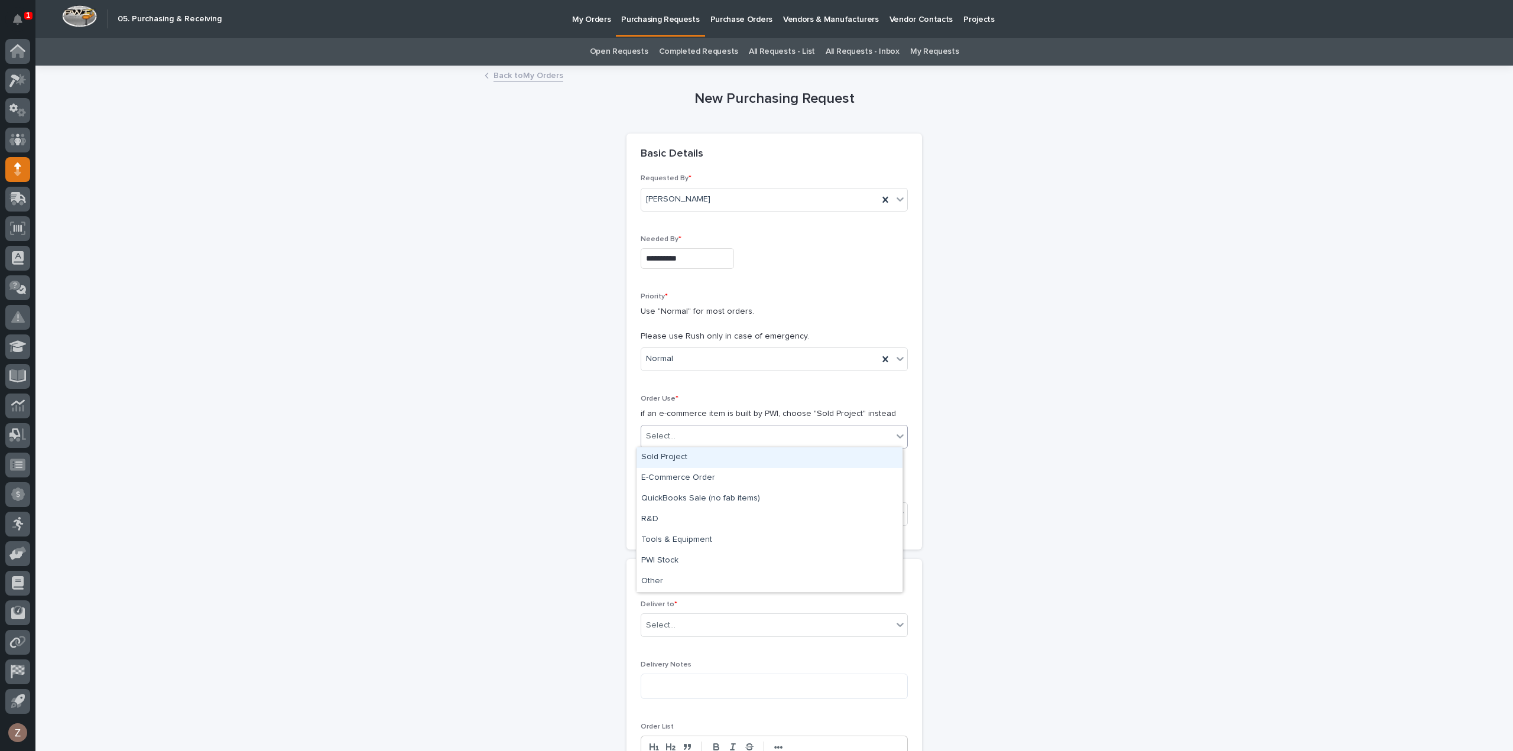
click at [722, 431] on div "Select..." at bounding box center [766, 437] width 251 height 20
click at [717, 461] on div "Sold Project" at bounding box center [769, 457] width 266 height 21
click at [723, 518] on div "Select..." at bounding box center [766, 515] width 251 height 20
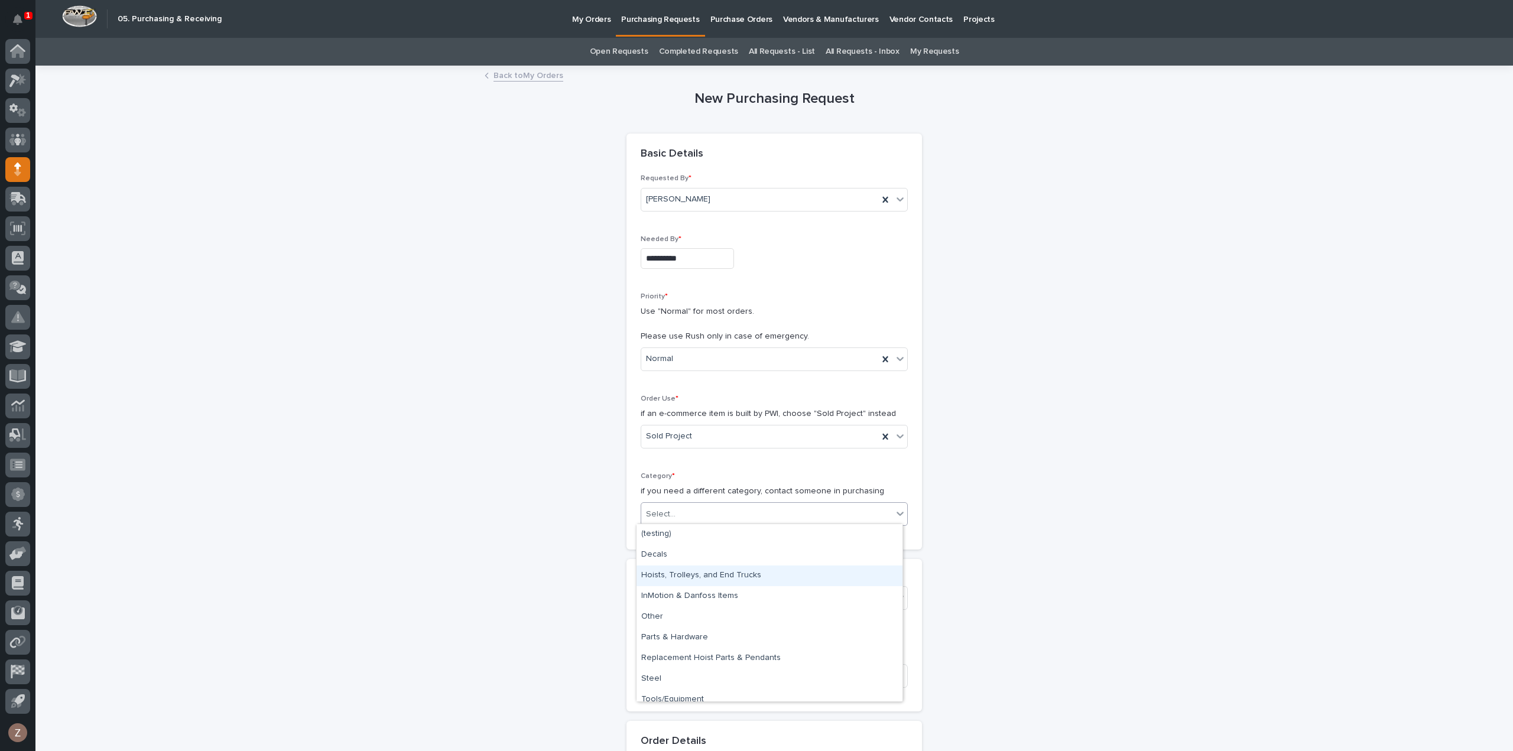
click at [726, 582] on div "Hoists, Trolleys, and End Trucks" at bounding box center [769, 576] width 266 height 21
click at [708, 594] on div "Select..." at bounding box center [766, 599] width 251 height 20
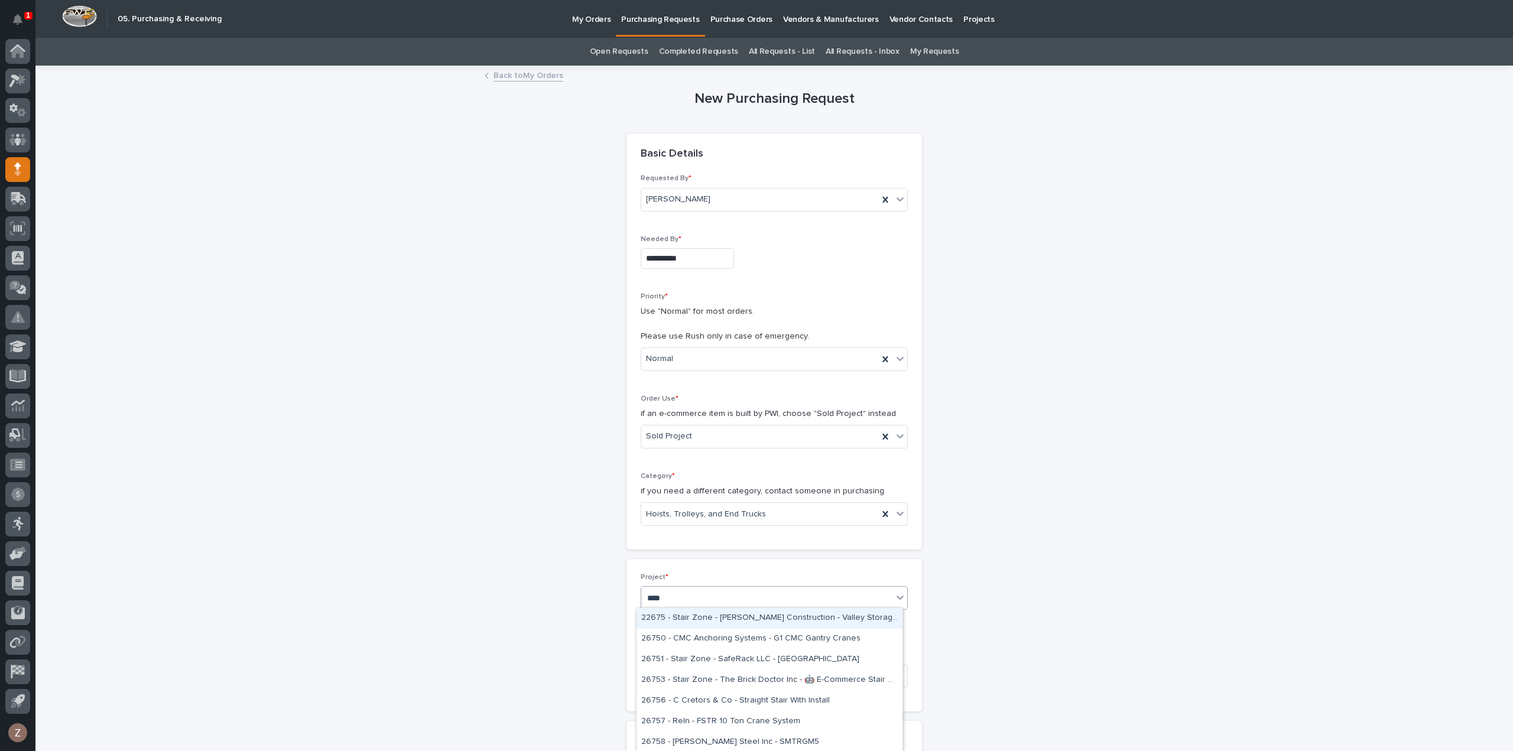
type input "*****"
click at [728, 622] on div "26758 - [PERSON_NAME] Steel Inc - SMTRGM5" at bounding box center [769, 618] width 266 height 21
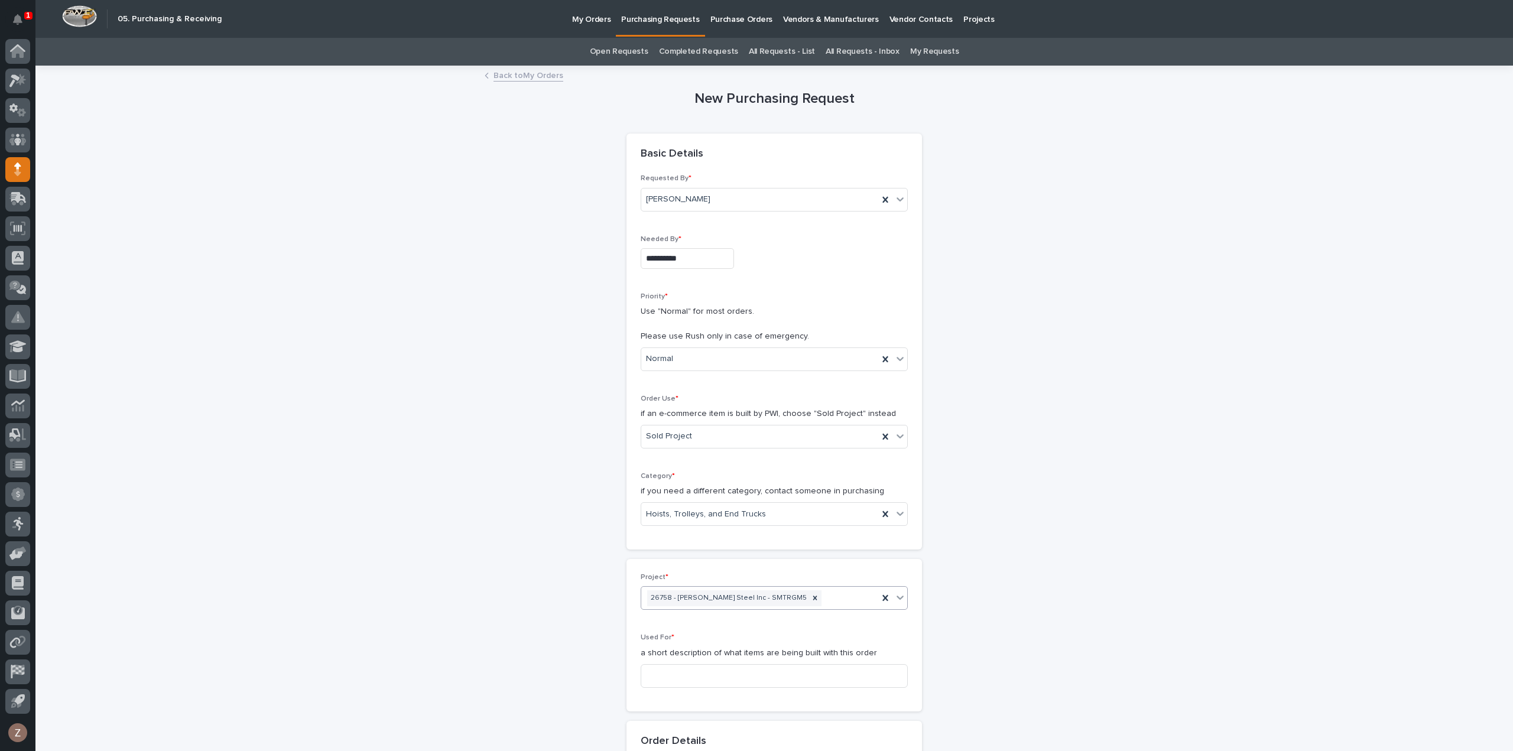
scroll to position [177, 0]
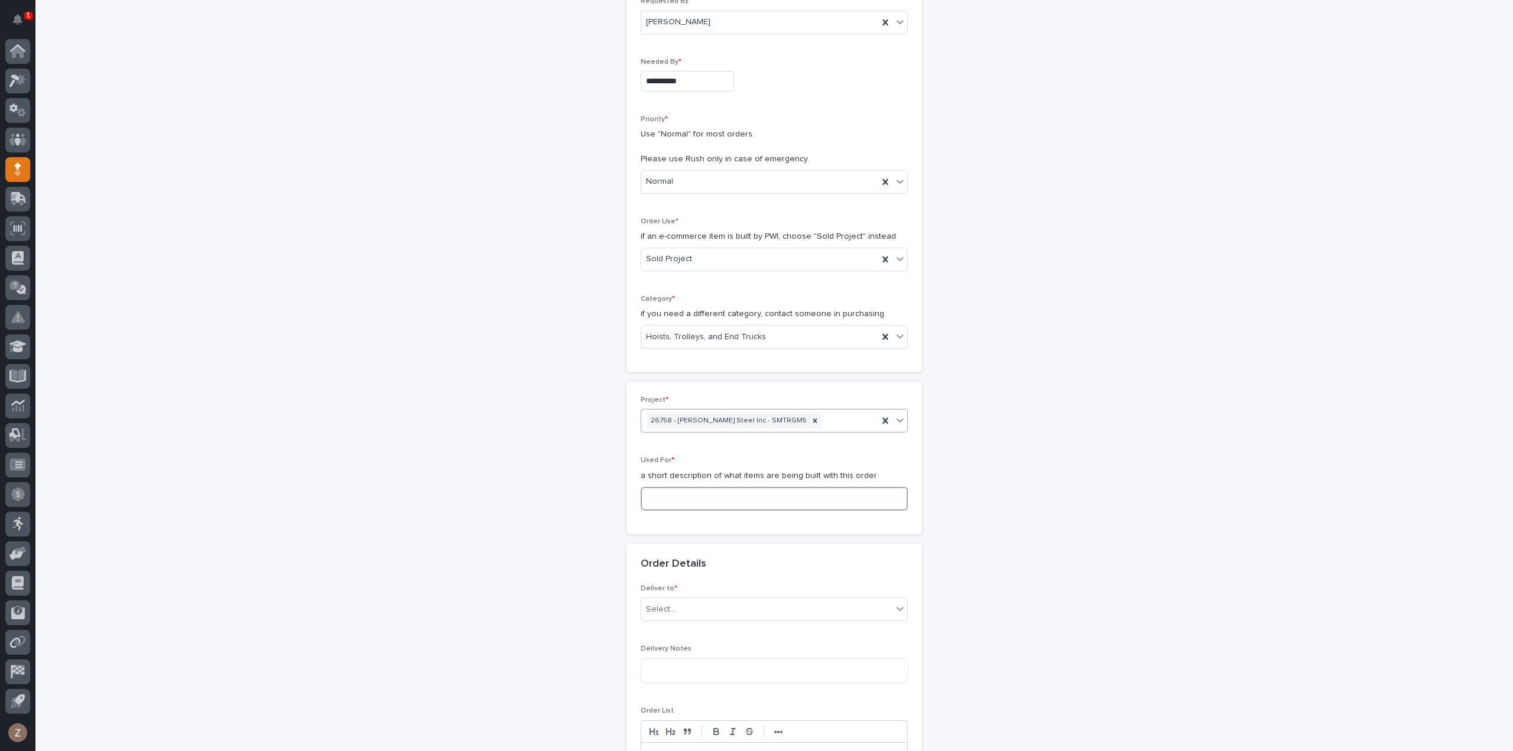
click at [728, 501] on input at bounding box center [774, 499] width 267 height 24
type input "5 Ton Bridge"
click at [714, 612] on div "Select..." at bounding box center [766, 610] width 251 height 20
click at [700, 626] on div "PWI" at bounding box center [769, 629] width 266 height 21
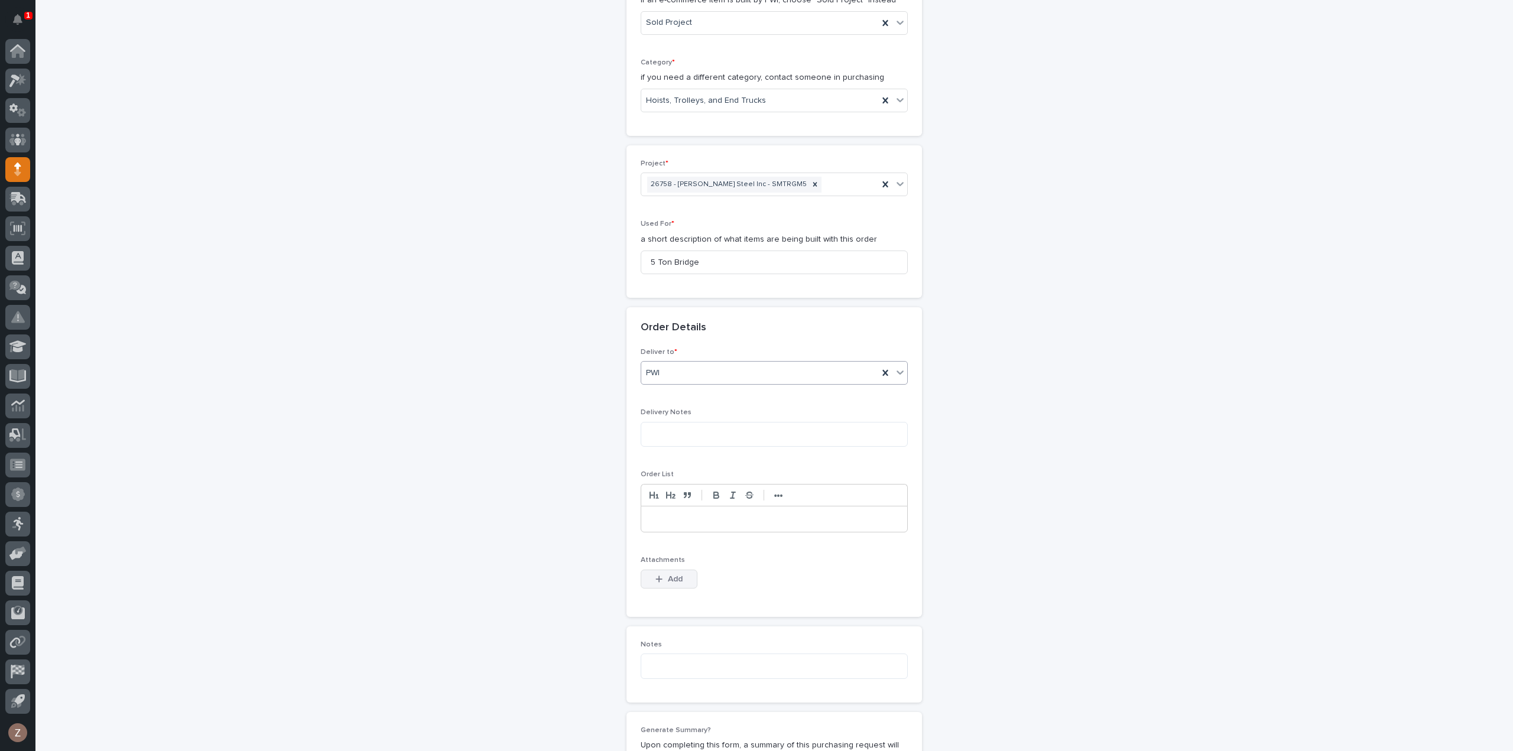
click at [680, 573] on button "Add" at bounding box center [669, 579] width 57 height 19
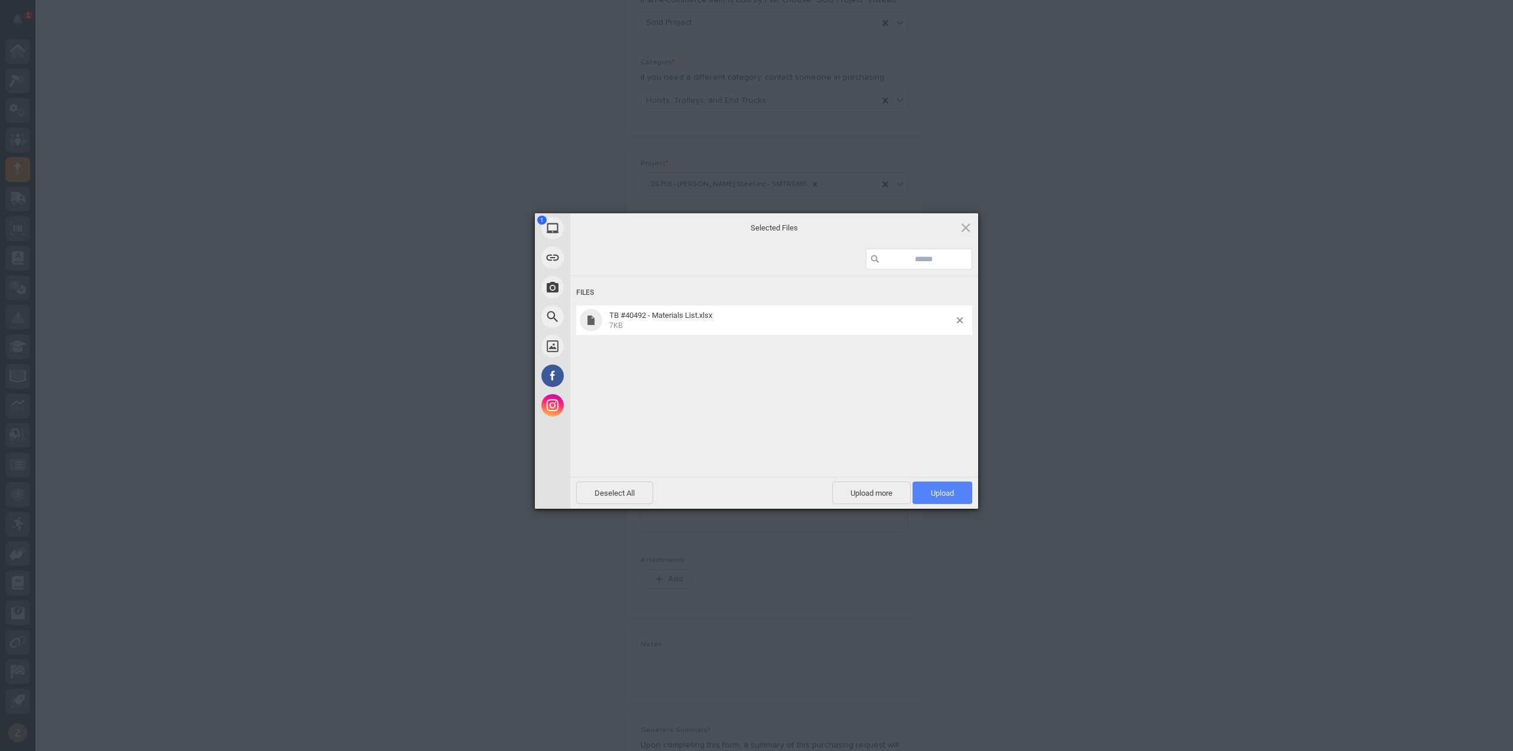
click at [950, 493] on span "Upload 1" at bounding box center [942, 493] width 23 height 9
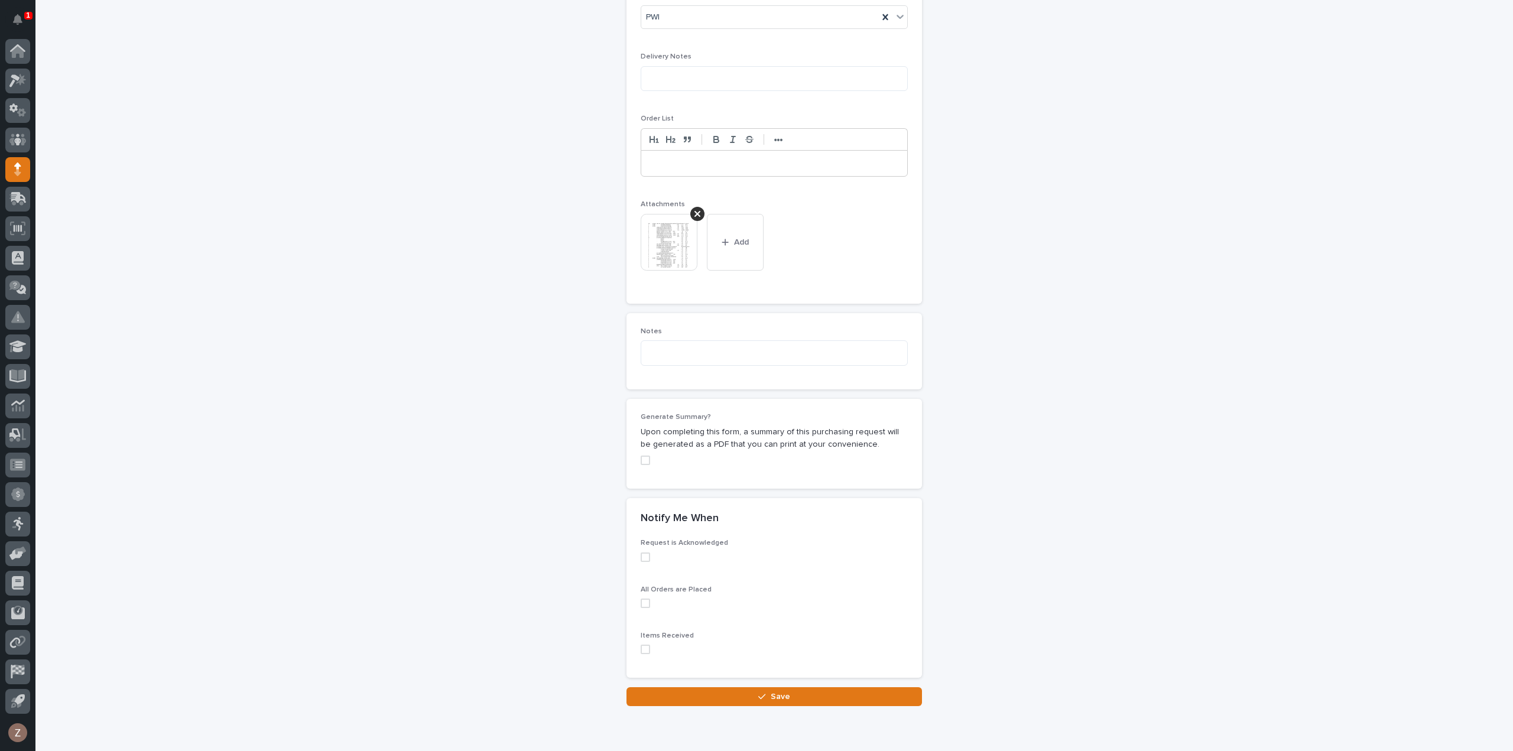
scroll to position [813, 0]
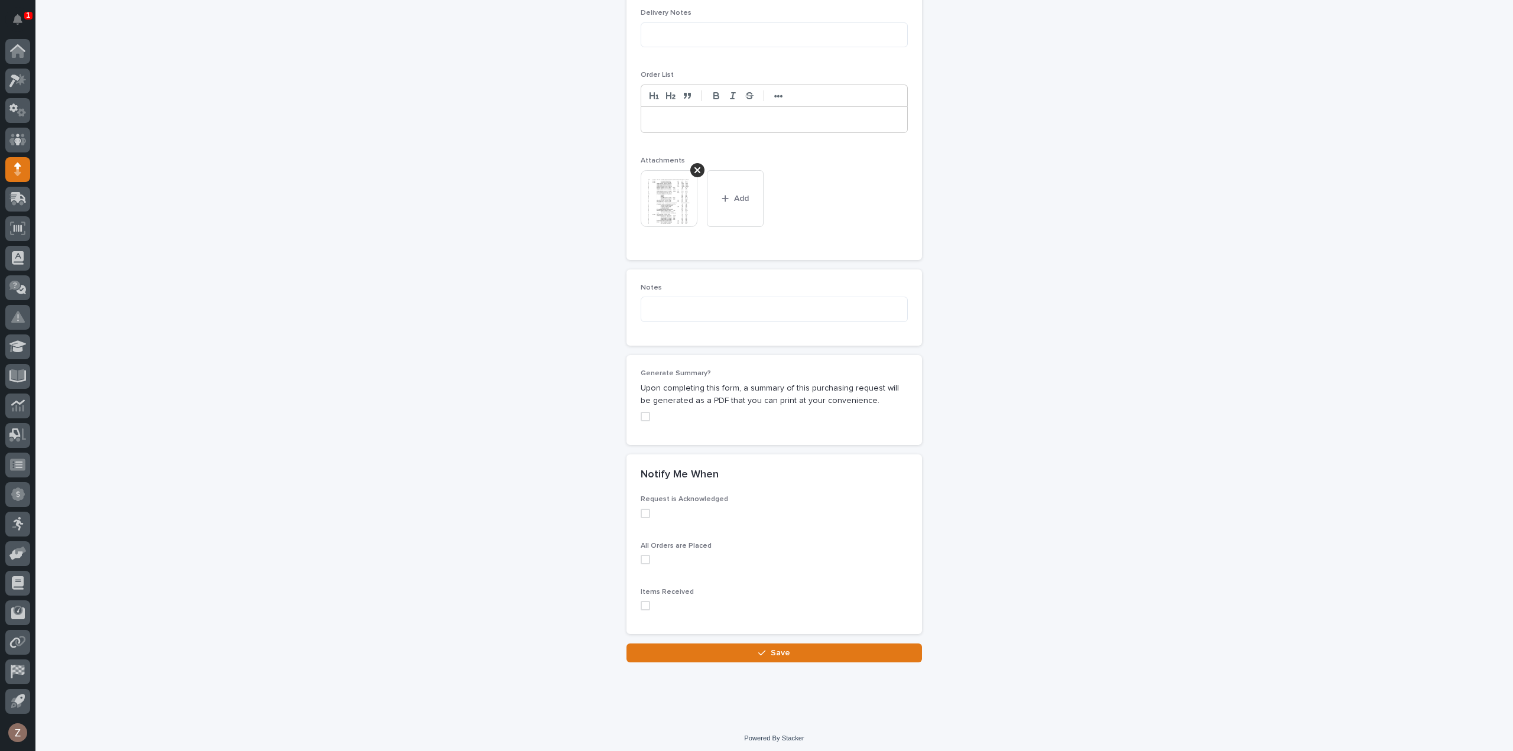
drag, startPoint x: 804, startPoint y: 651, endPoint x: 820, endPoint y: 644, distance: 16.7
click at [805, 651] on button "Save" at bounding box center [773, 653] width 295 height 19
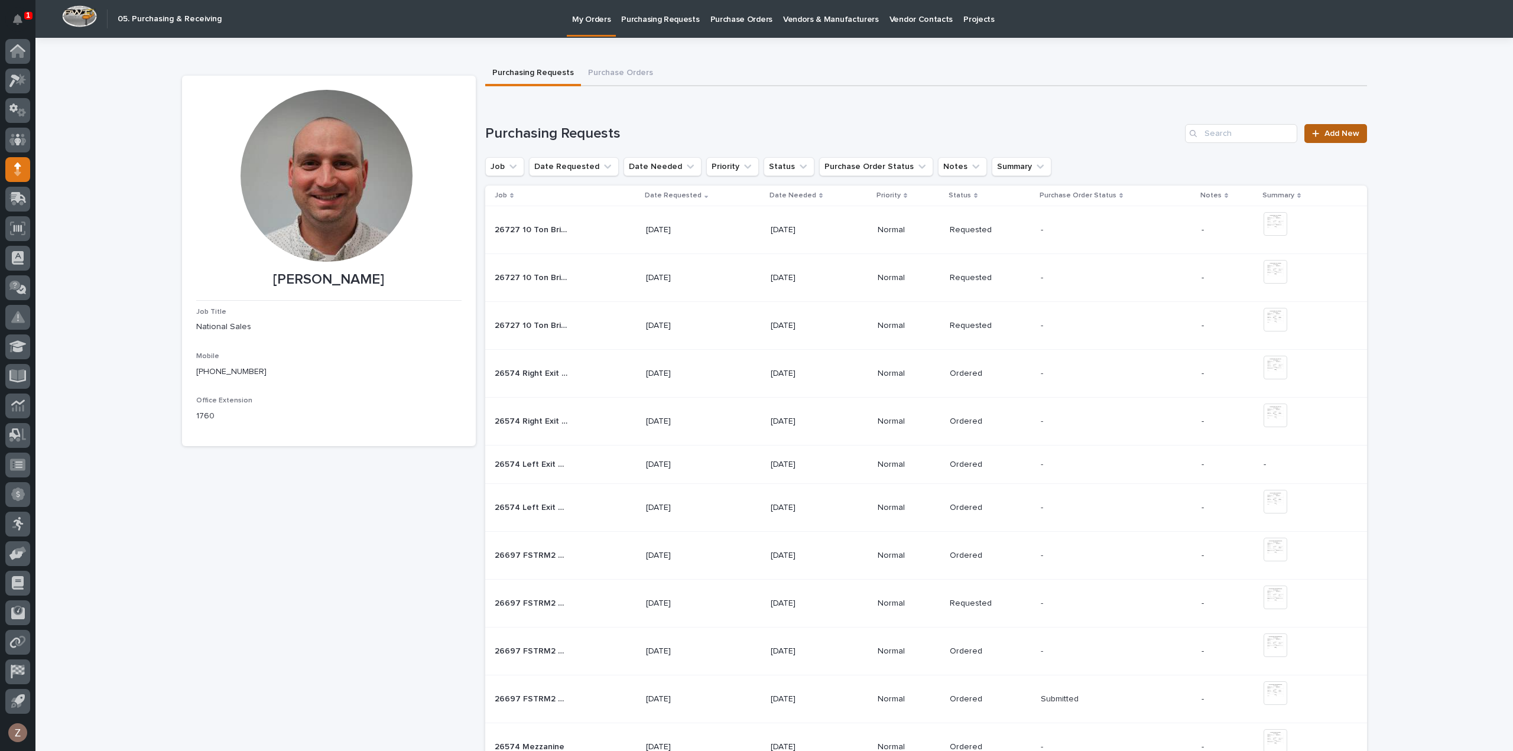
click at [1335, 130] on span "Add New" at bounding box center [1341, 133] width 35 height 8
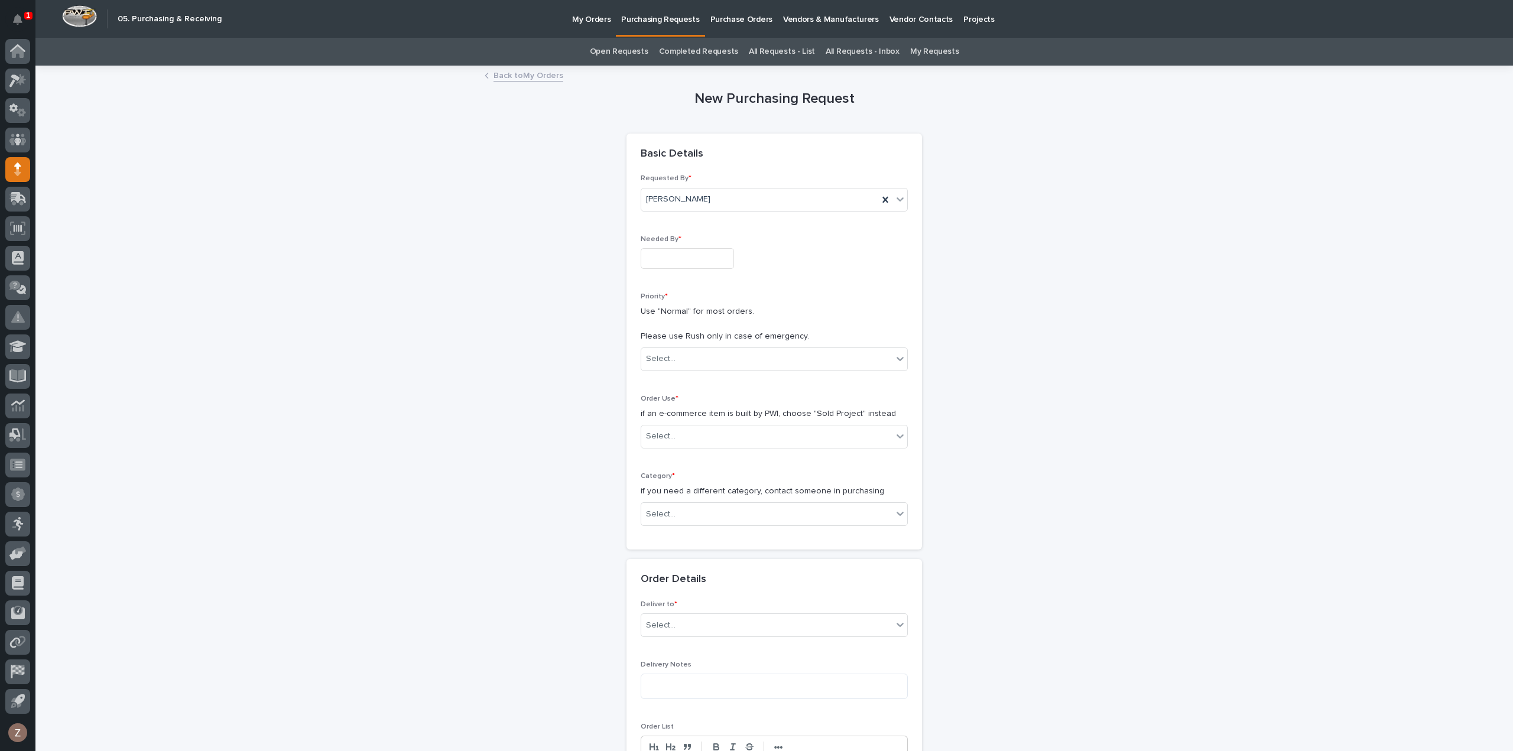
click at [700, 252] on input "text" at bounding box center [687, 258] width 93 height 21
click at [704, 217] on div "4" at bounding box center [699, 219] width 16 height 16
type input "**********"
click at [729, 356] on div "Select..." at bounding box center [766, 359] width 251 height 20
click at [719, 418] on div "Normal" at bounding box center [769, 421] width 266 height 21
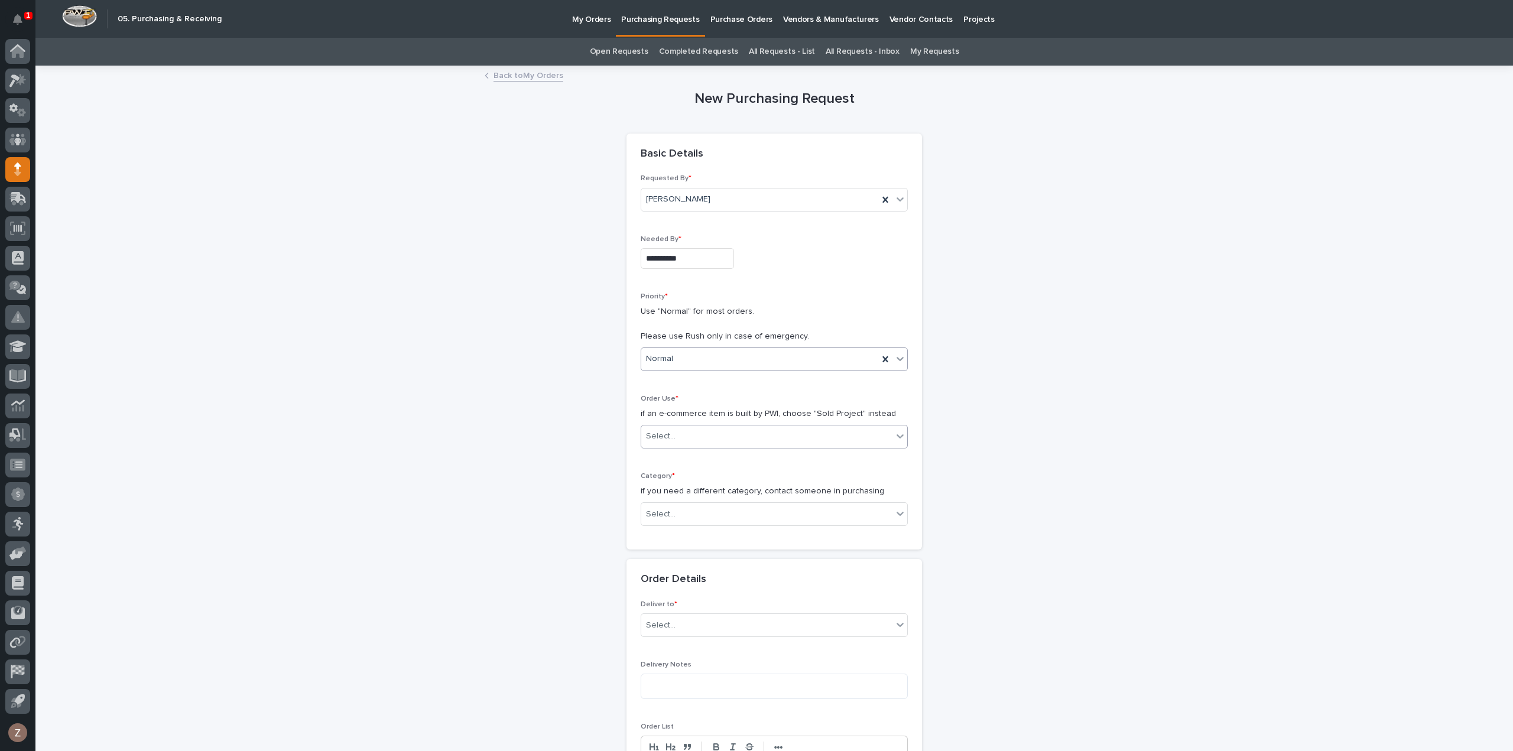
click at [726, 432] on div "Select..." at bounding box center [766, 437] width 251 height 20
click at [717, 460] on div "Sold Project" at bounding box center [769, 457] width 266 height 21
click at [693, 514] on div "Select..." at bounding box center [766, 515] width 251 height 20
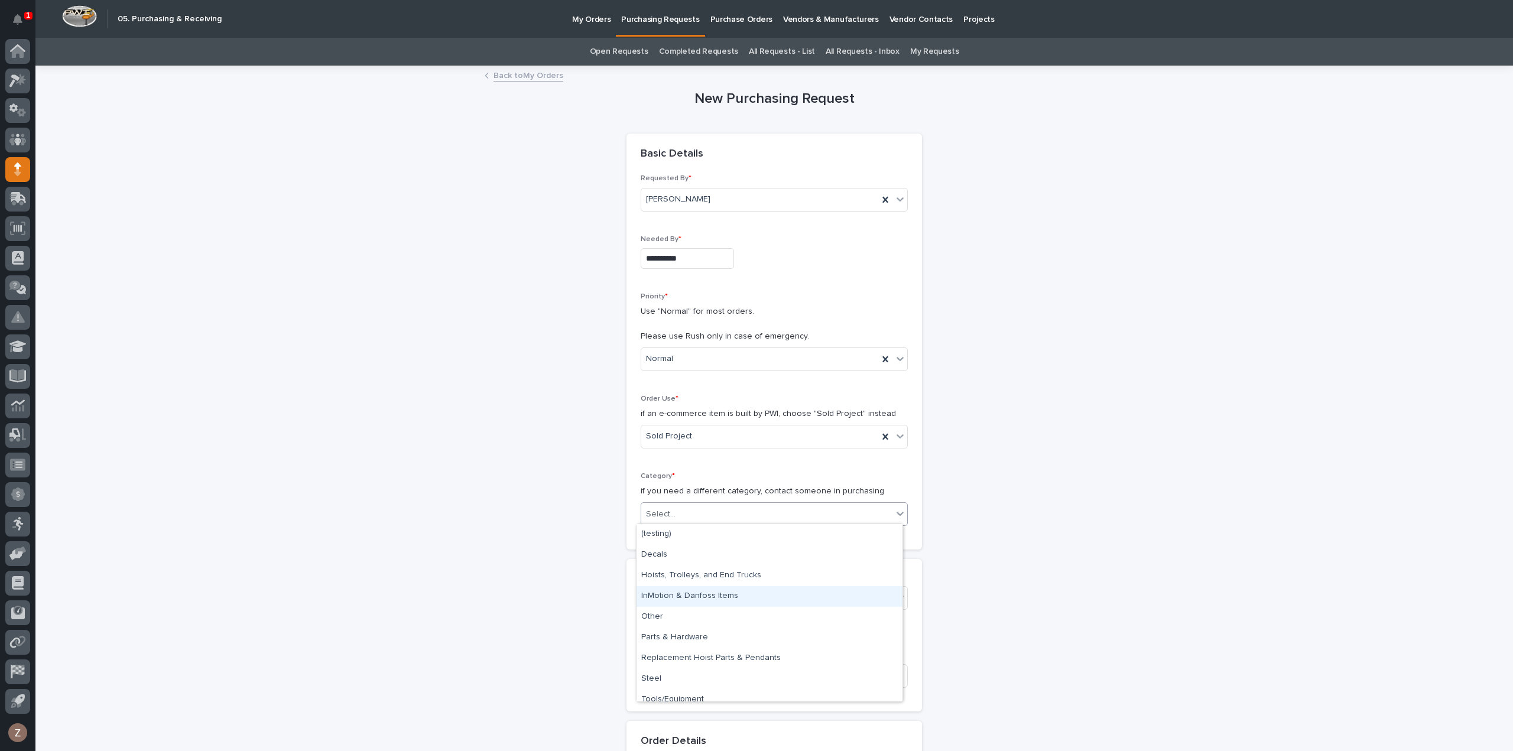
click at [709, 597] on div "InMotion & Danfoss Items" at bounding box center [769, 596] width 266 height 21
click at [717, 597] on div "Select..." at bounding box center [766, 599] width 251 height 20
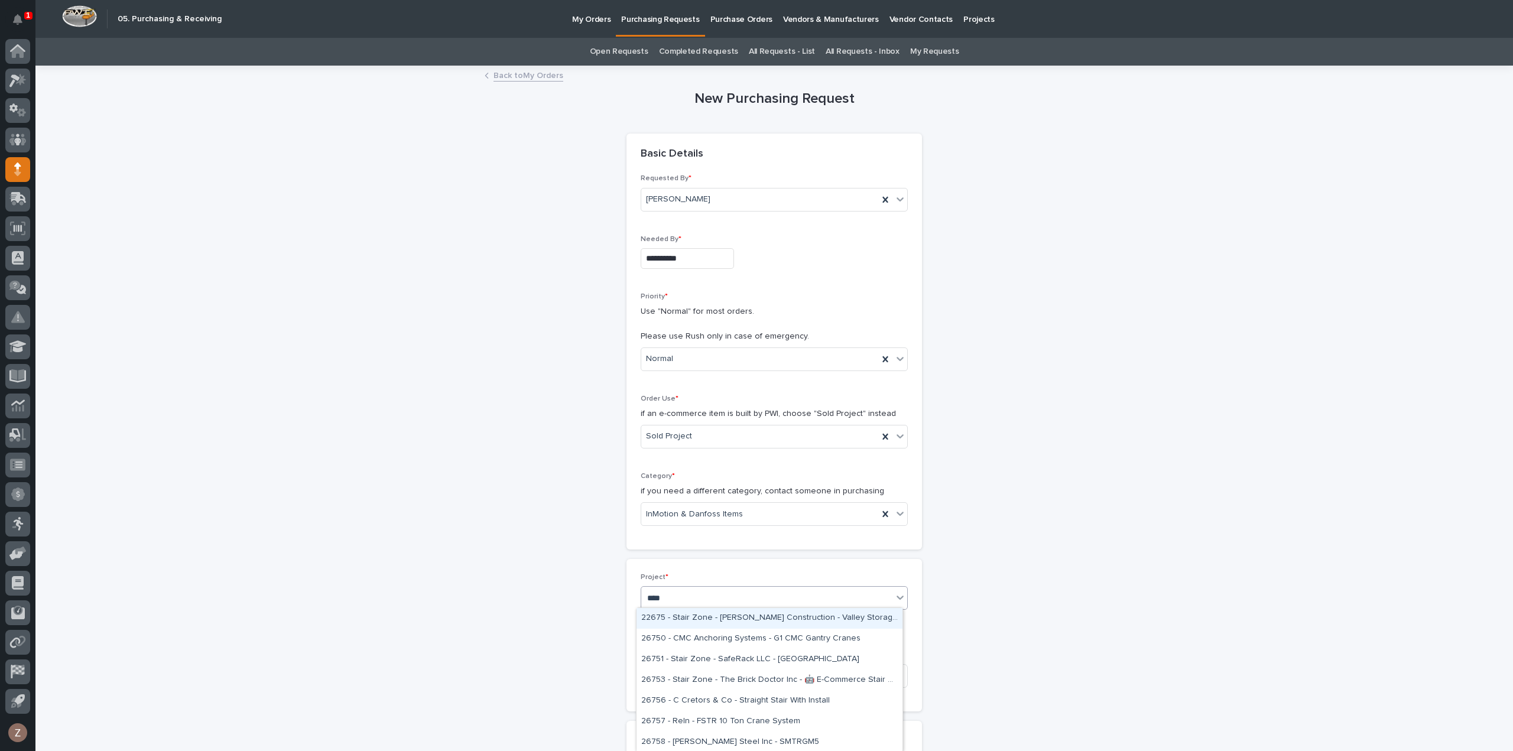
type input "*****"
click at [704, 616] on div "26758 - [PERSON_NAME] Steel Inc - SMTRGM5" at bounding box center [769, 618] width 266 height 21
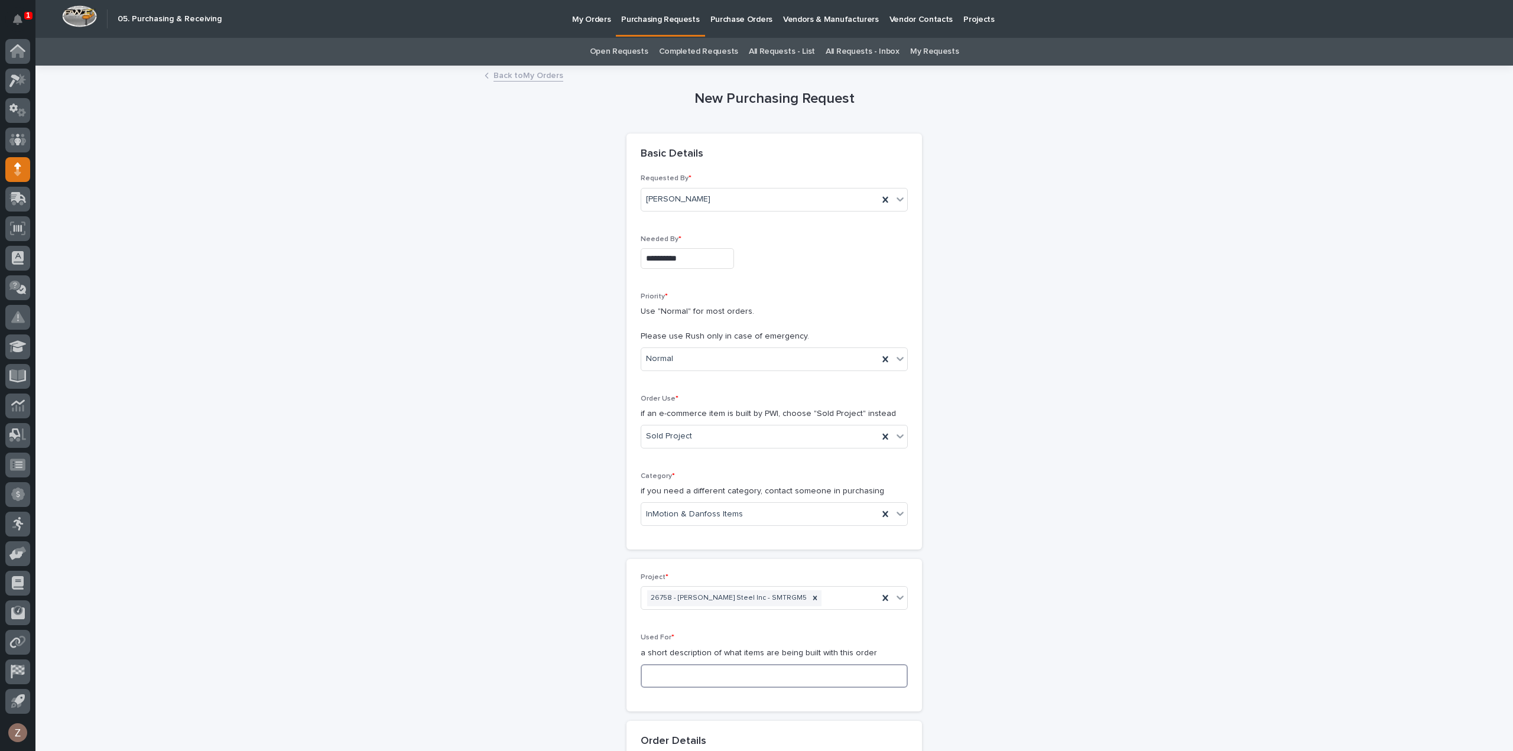
click at [693, 685] on input at bounding box center [774, 676] width 267 height 24
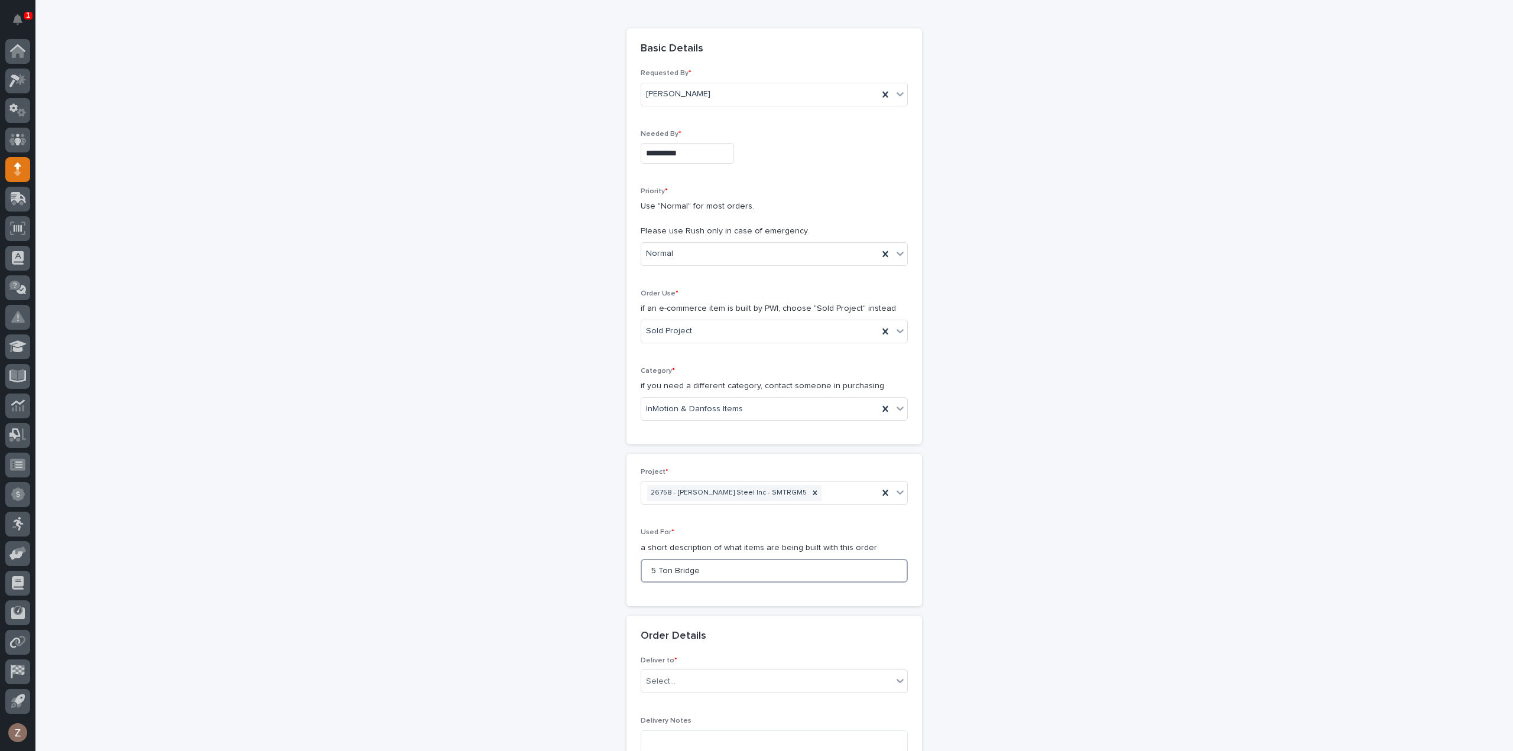
scroll to position [177, 0]
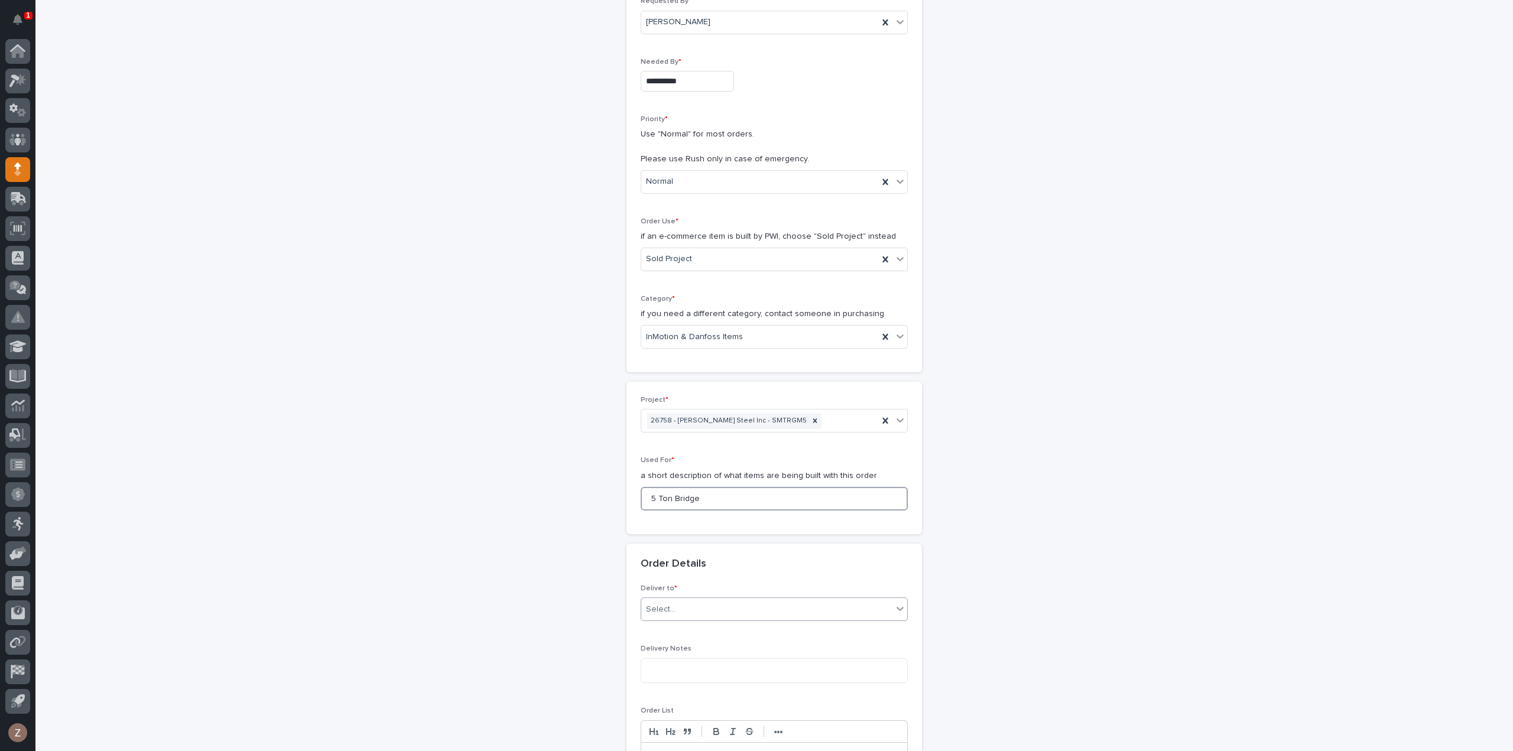
type input "5 Ton Bridge"
click at [716, 612] on div "Select..." at bounding box center [766, 610] width 251 height 20
click at [693, 632] on div "PWI" at bounding box center [769, 629] width 266 height 21
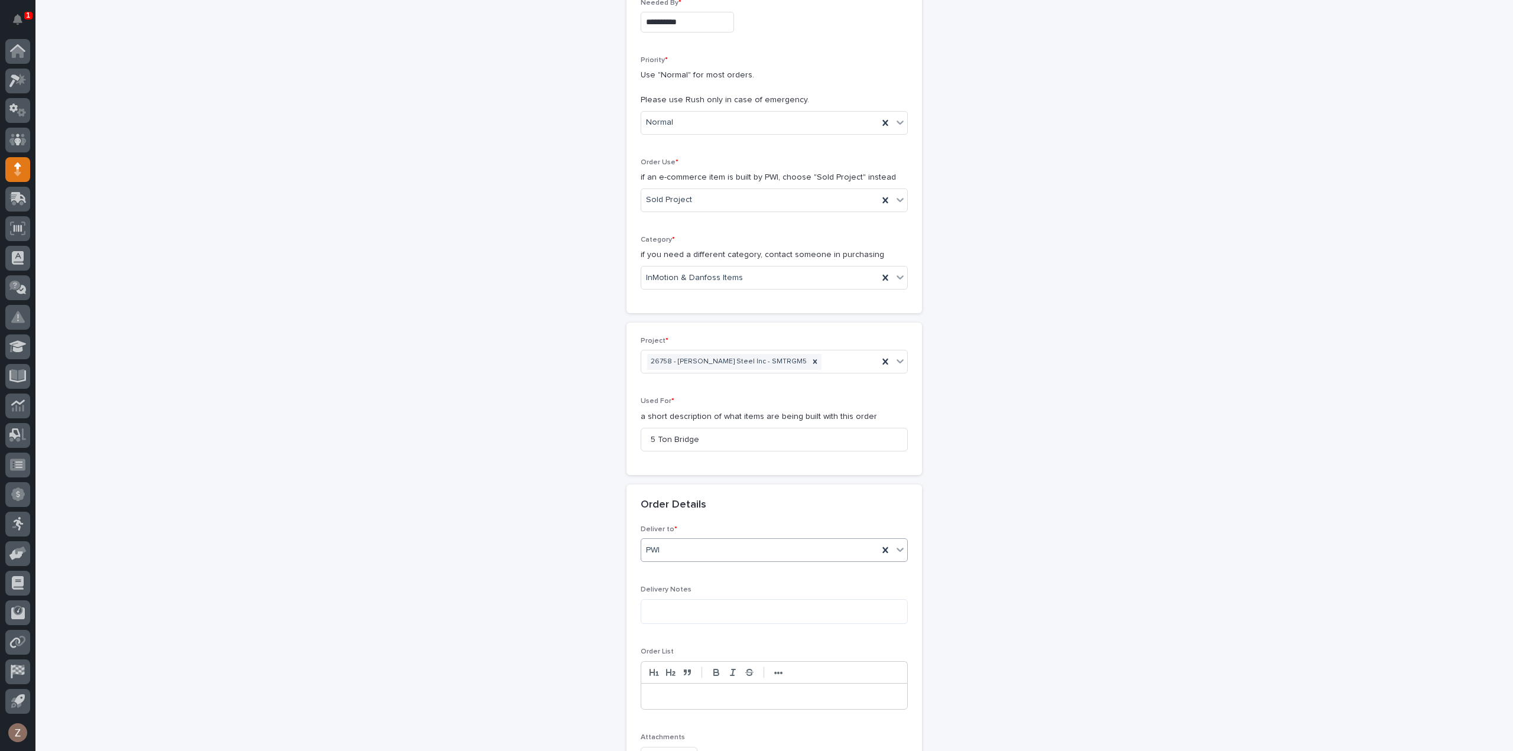
scroll to position [473, 0]
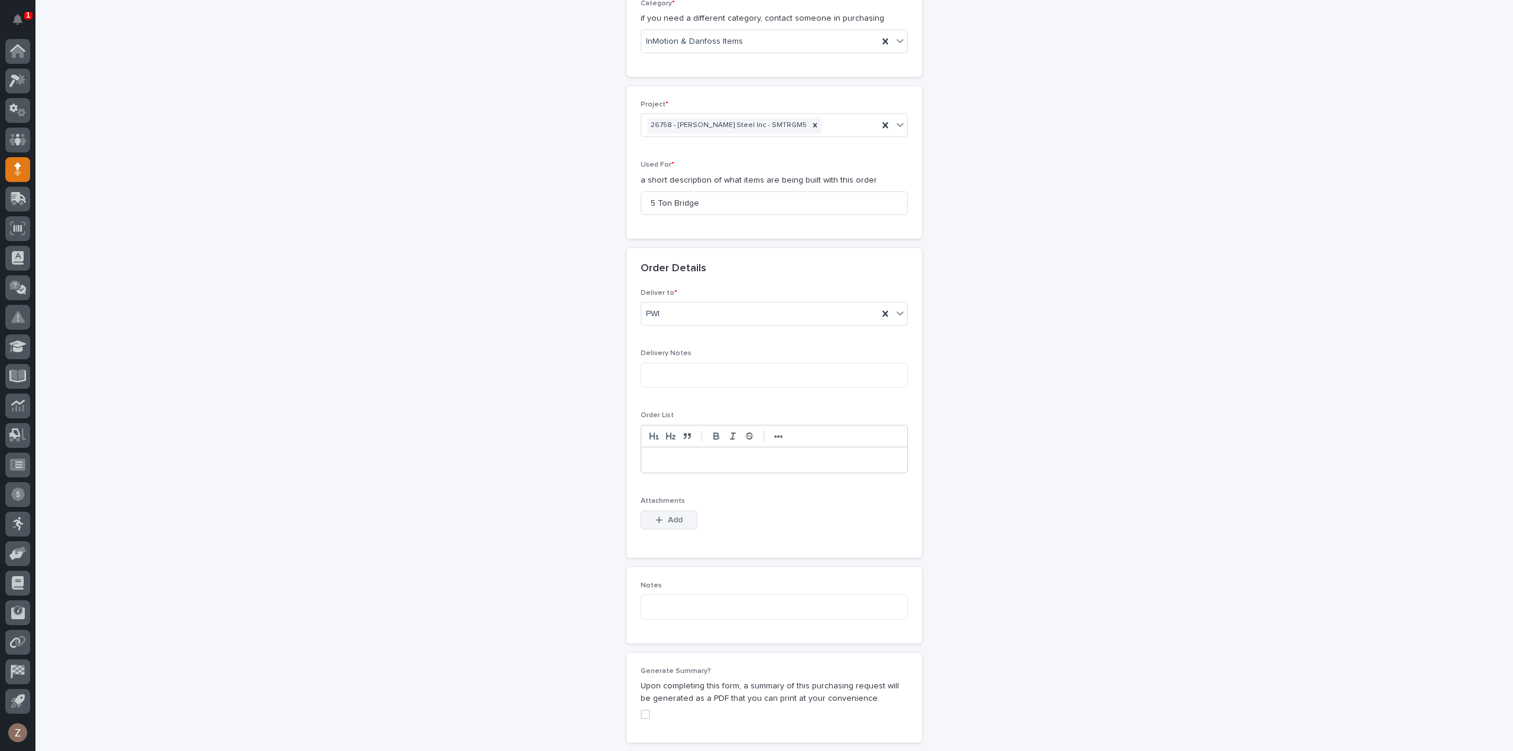
click at [668, 520] on span "Add" at bounding box center [675, 520] width 15 height 11
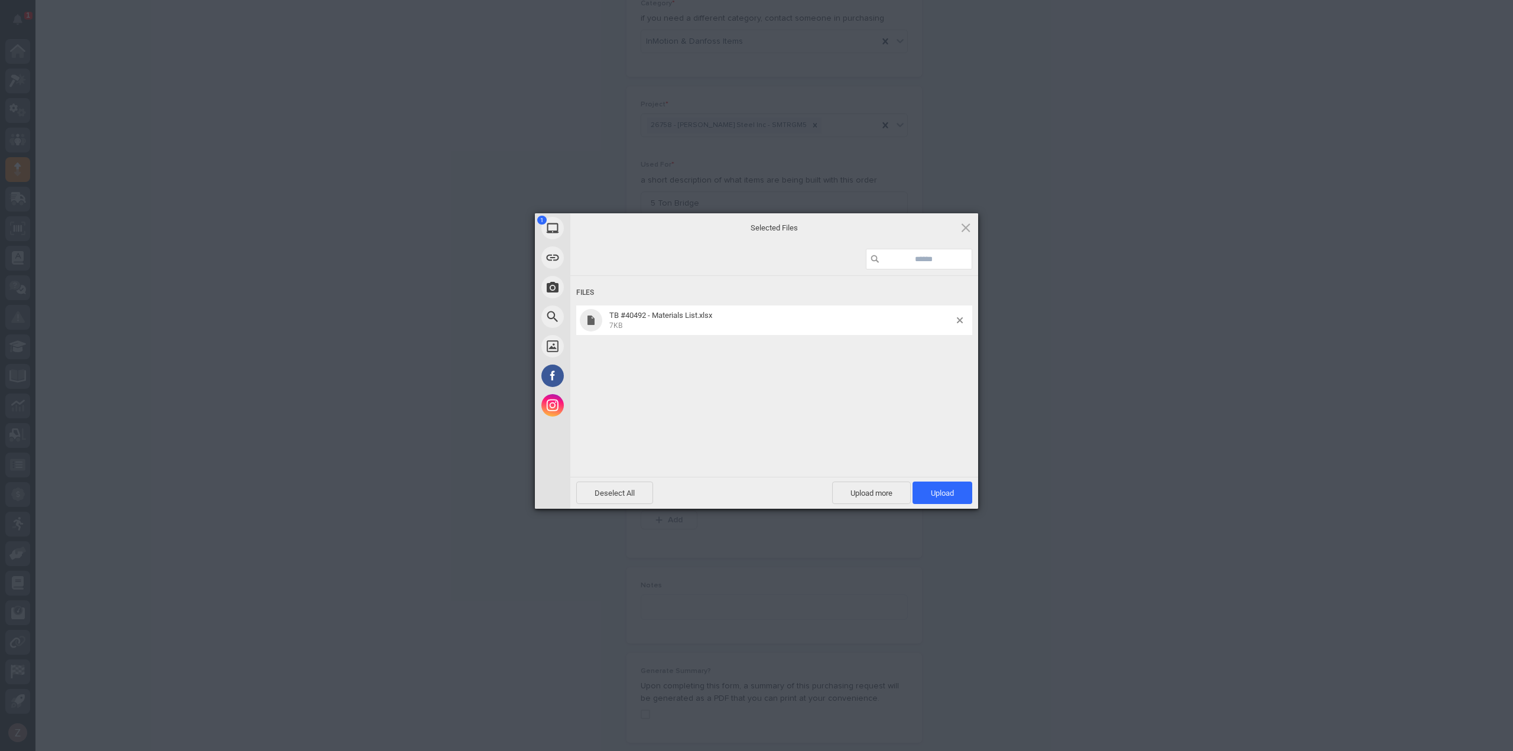
drag, startPoint x: 944, startPoint y: 514, endPoint x: 944, endPoint y: 508, distance: 6.5
click at [944, 513] on div "Powered by Filestack" at bounding box center [756, 524] width 1513 height 30
click at [946, 502] on span "Upload 1" at bounding box center [942, 493] width 60 height 22
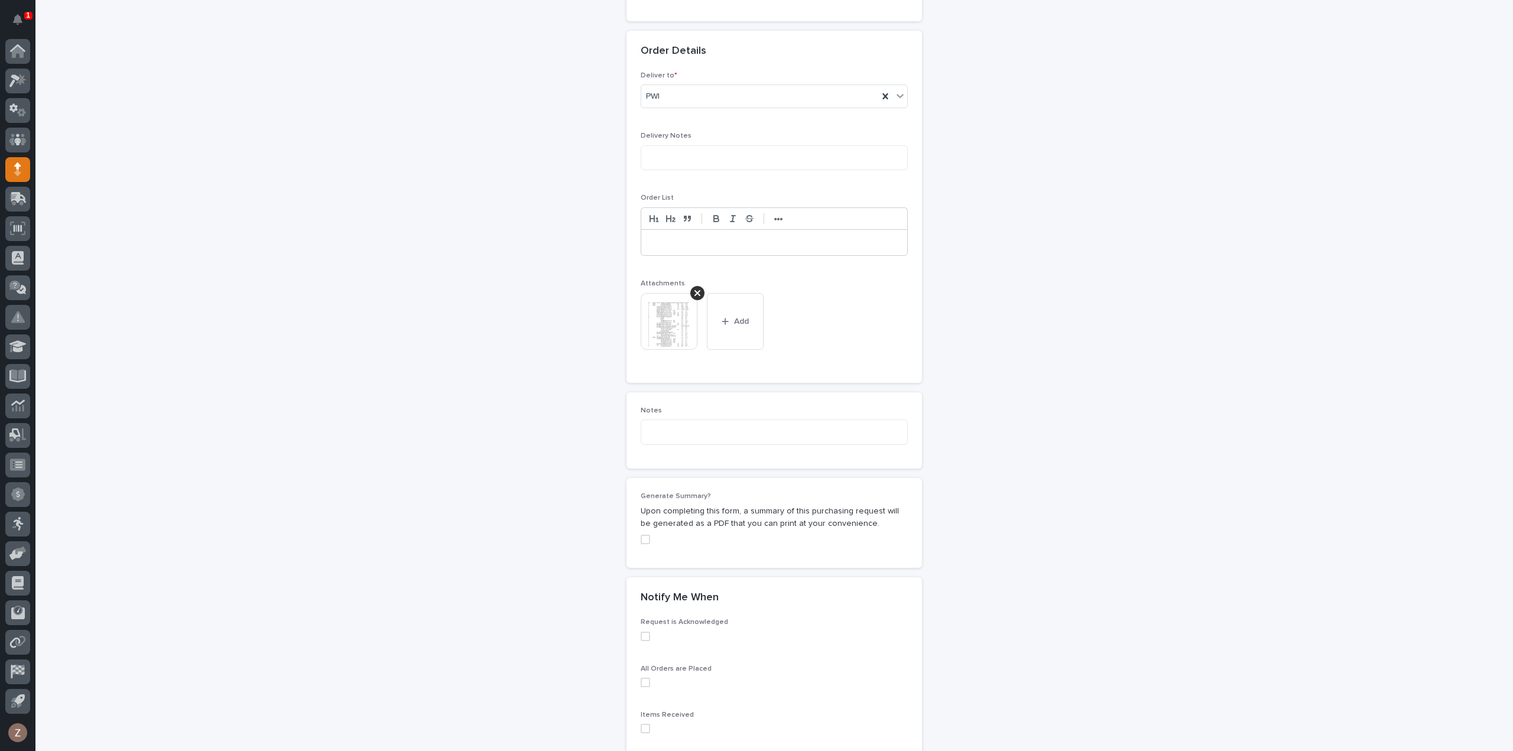
scroll to position [813, 0]
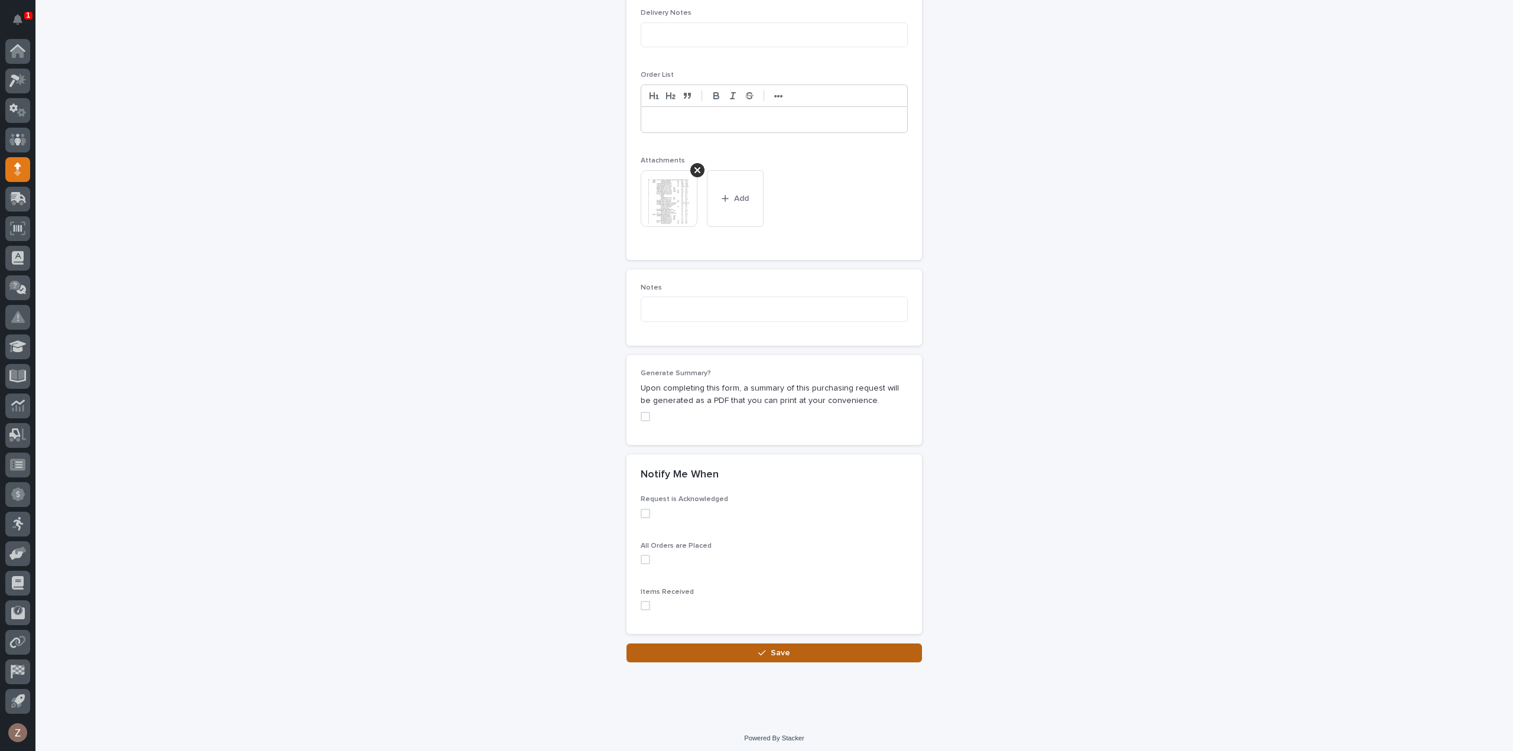
click at [797, 650] on button "Save" at bounding box center [773, 653] width 295 height 19
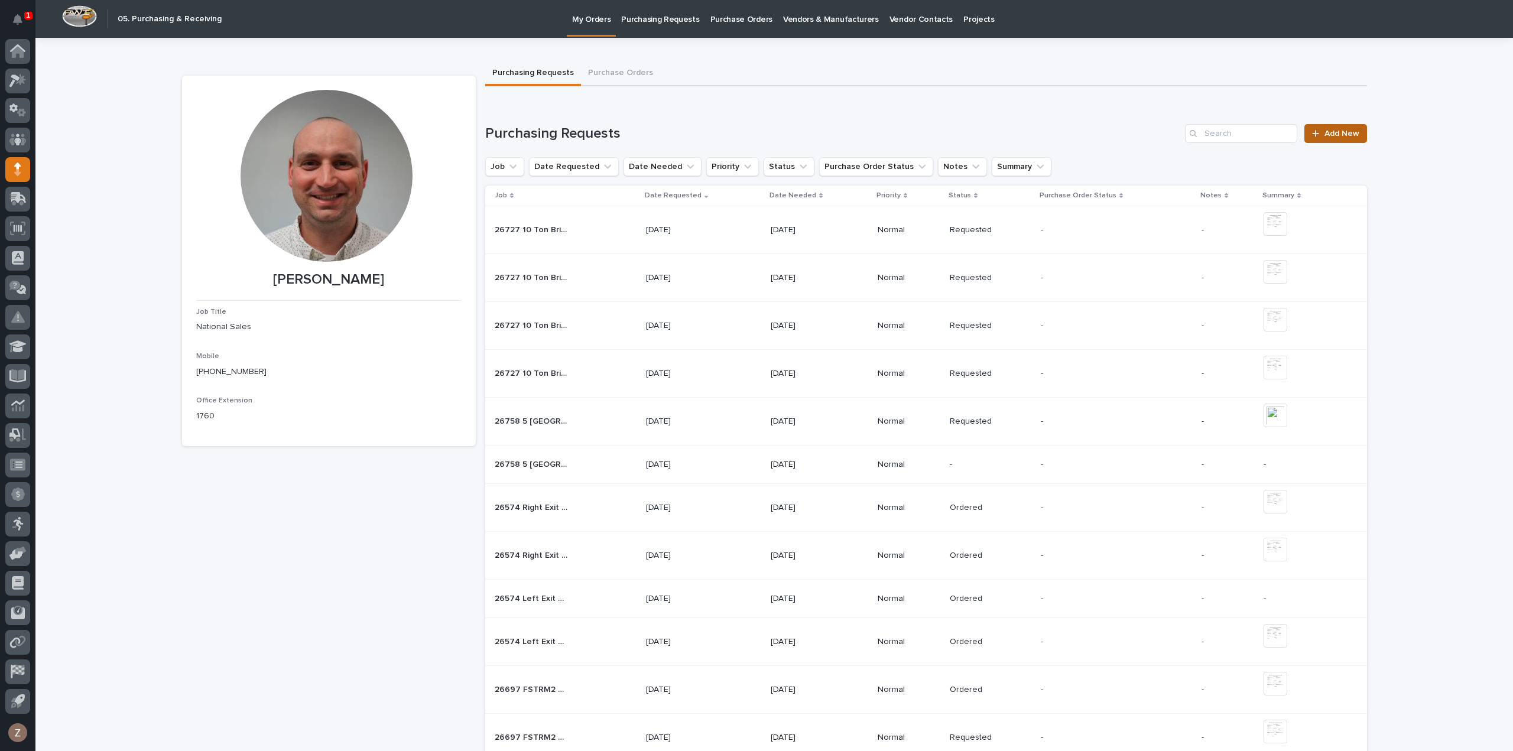
click at [1344, 131] on span "Add New" at bounding box center [1341, 133] width 35 height 8
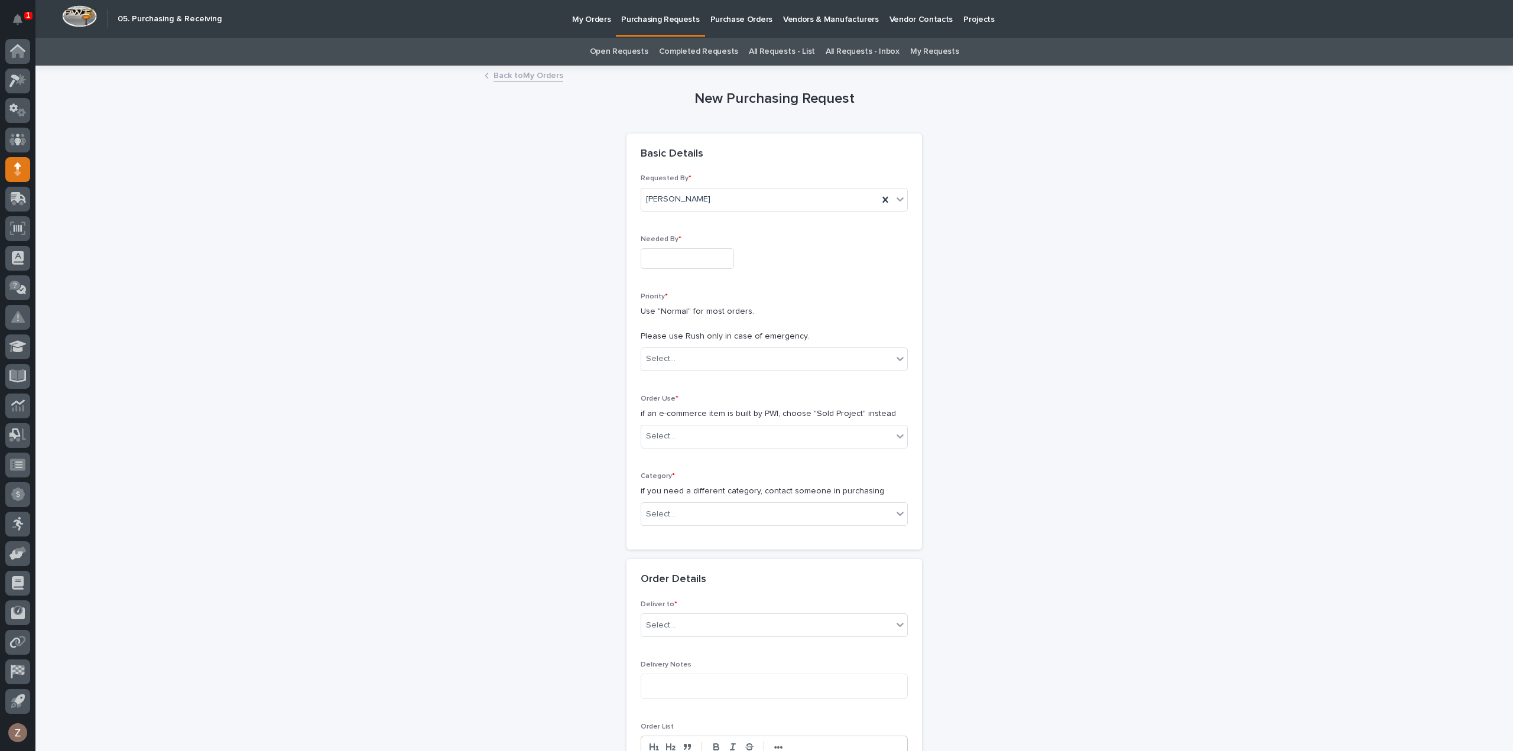
click at [662, 259] on input "text" at bounding box center [687, 258] width 93 height 21
click at [700, 217] on div "4" at bounding box center [699, 219] width 16 height 16
type input "**********"
click at [715, 356] on div "Select..." at bounding box center [766, 359] width 251 height 20
click at [700, 423] on div "Normal" at bounding box center [769, 421] width 266 height 21
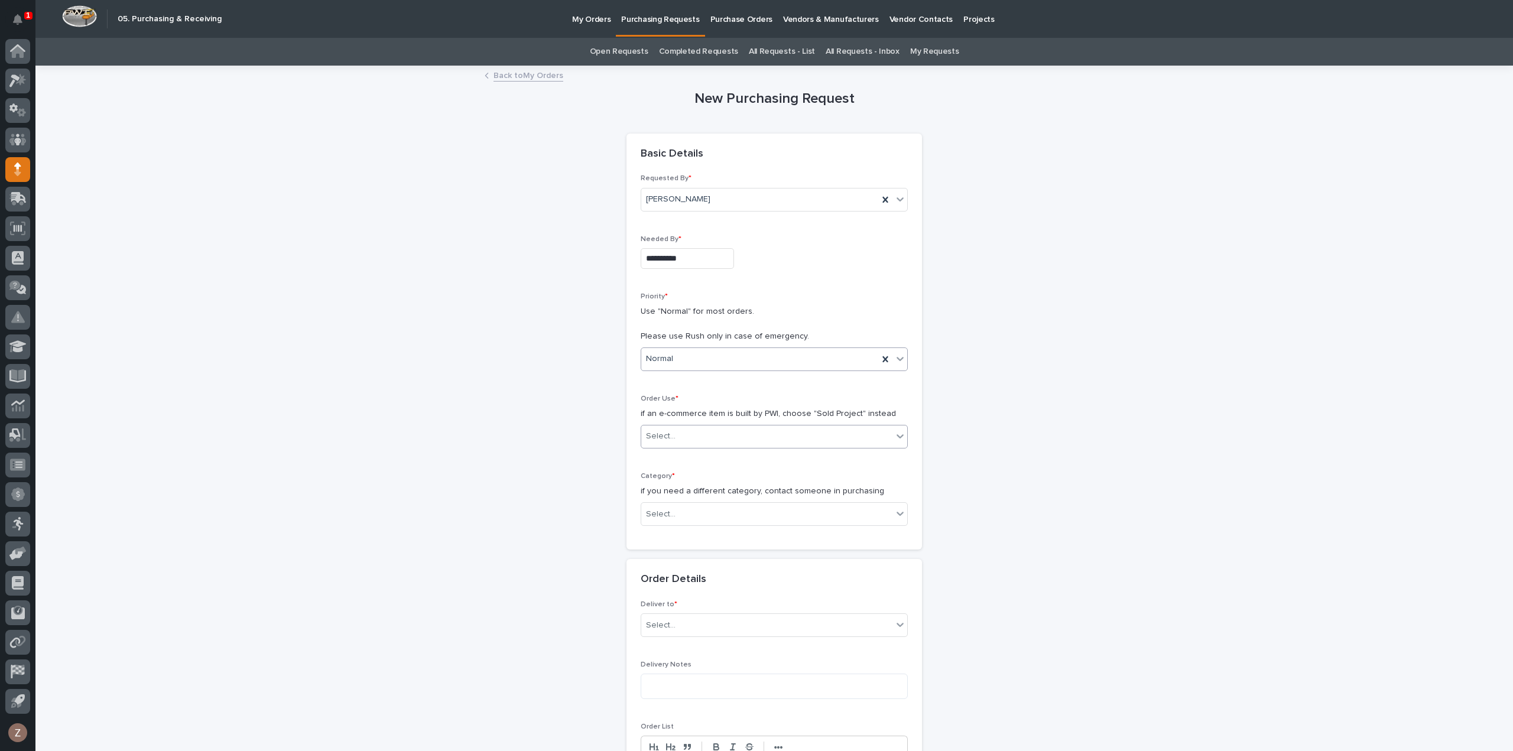
click at [693, 436] on div "Select..." at bounding box center [766, 437] width 251 height 20
click at [696, 454] on div "Sold Project" at bounding box center [769, 457] width 266 height 21
click at [698, 515] on div "Select..." at bounding box center [766, 515] width 251 height 20
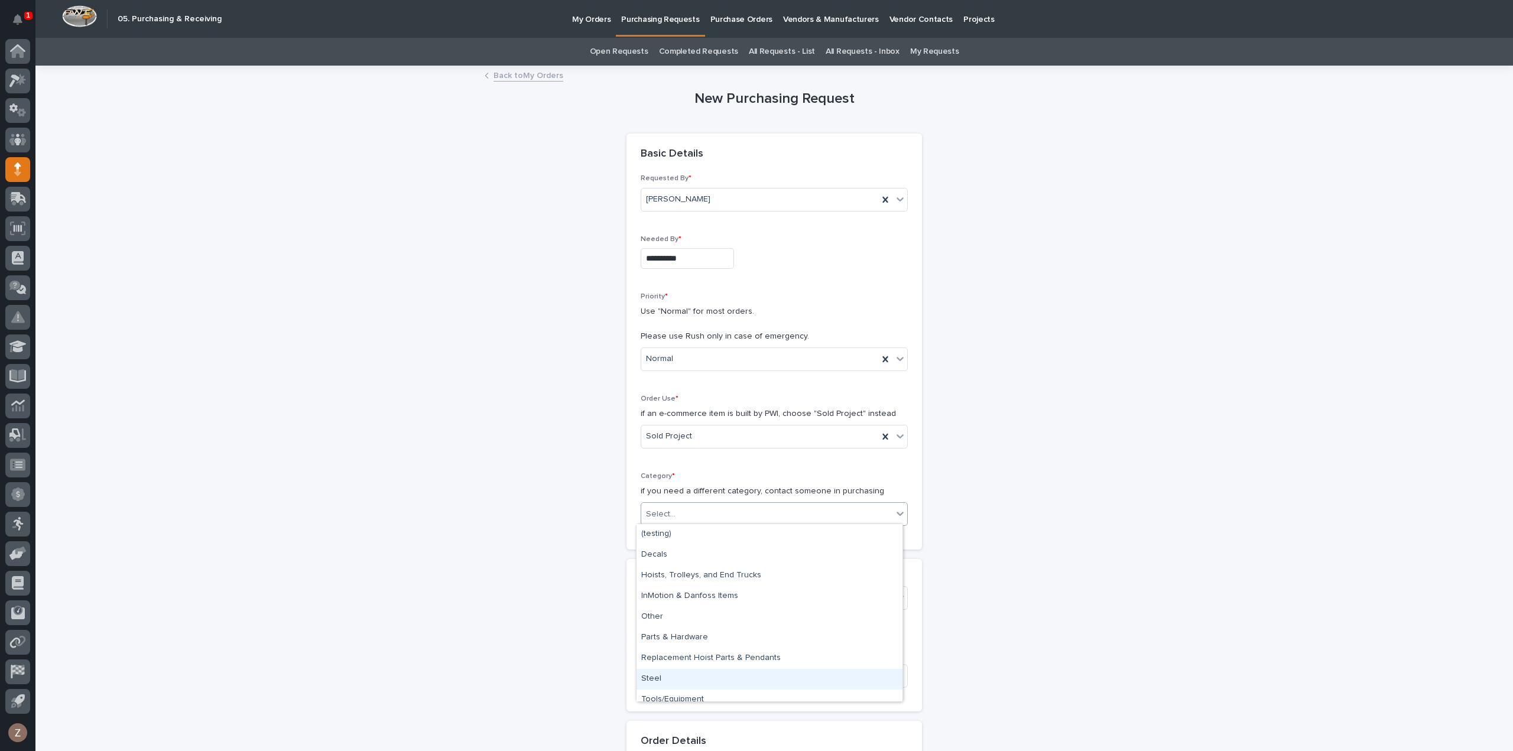
click at [688, 678] on div "Steel" at bounding box center [769, 679] width 266 height 21
click at [741, 600] on div "Select..." at bounding box center [766, 599] width 251 height 20
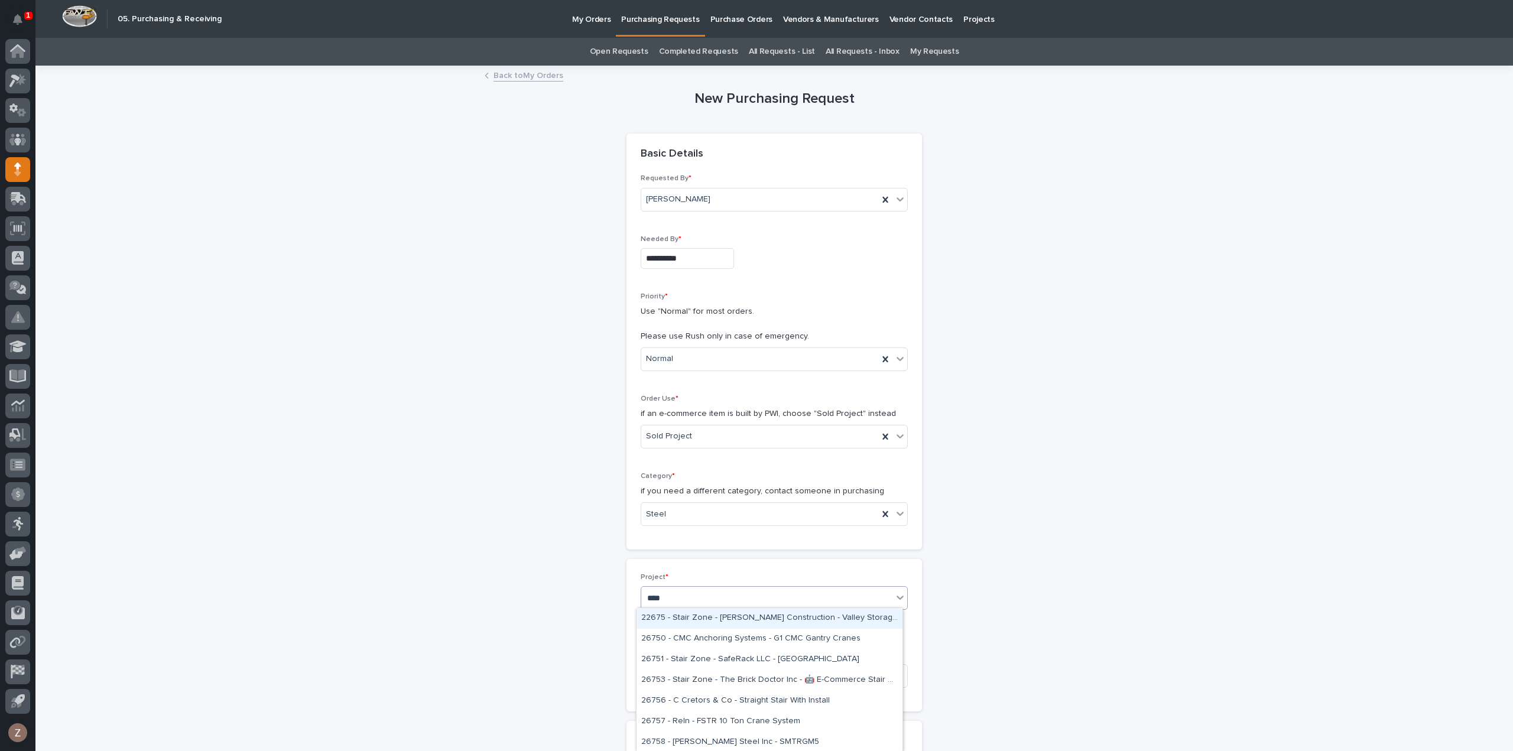
type input "*****"
click at [748, 621] on div "26758 - [PERSON_NAME] Steel Inc - SMTRGM5" at bounding box center [769, 618] width 266 height 21
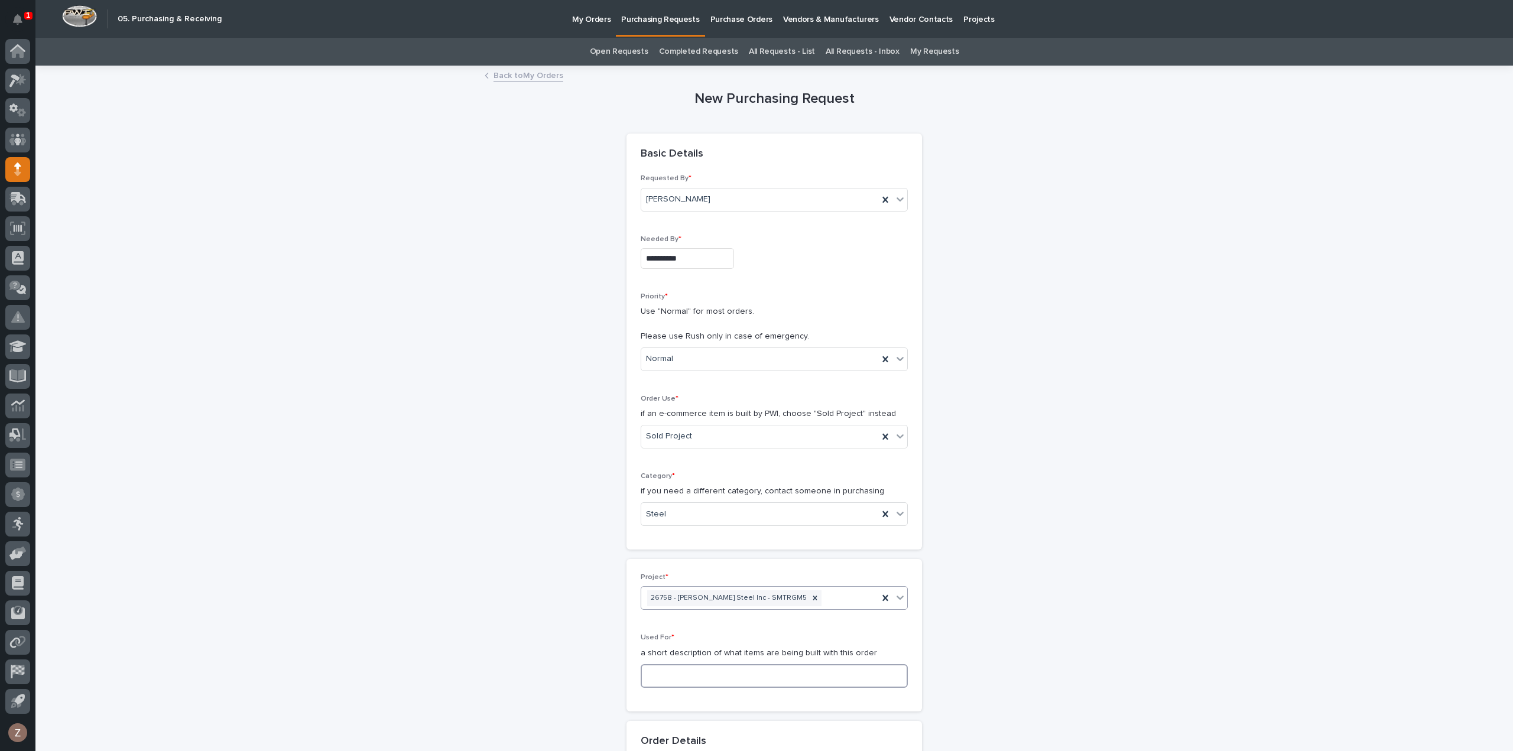
click at [722, 677] on input at bounding box center [774, 676] width 267 height 24
click at [682, 673] on input at bounding box center [774, 676] width 267 height 24
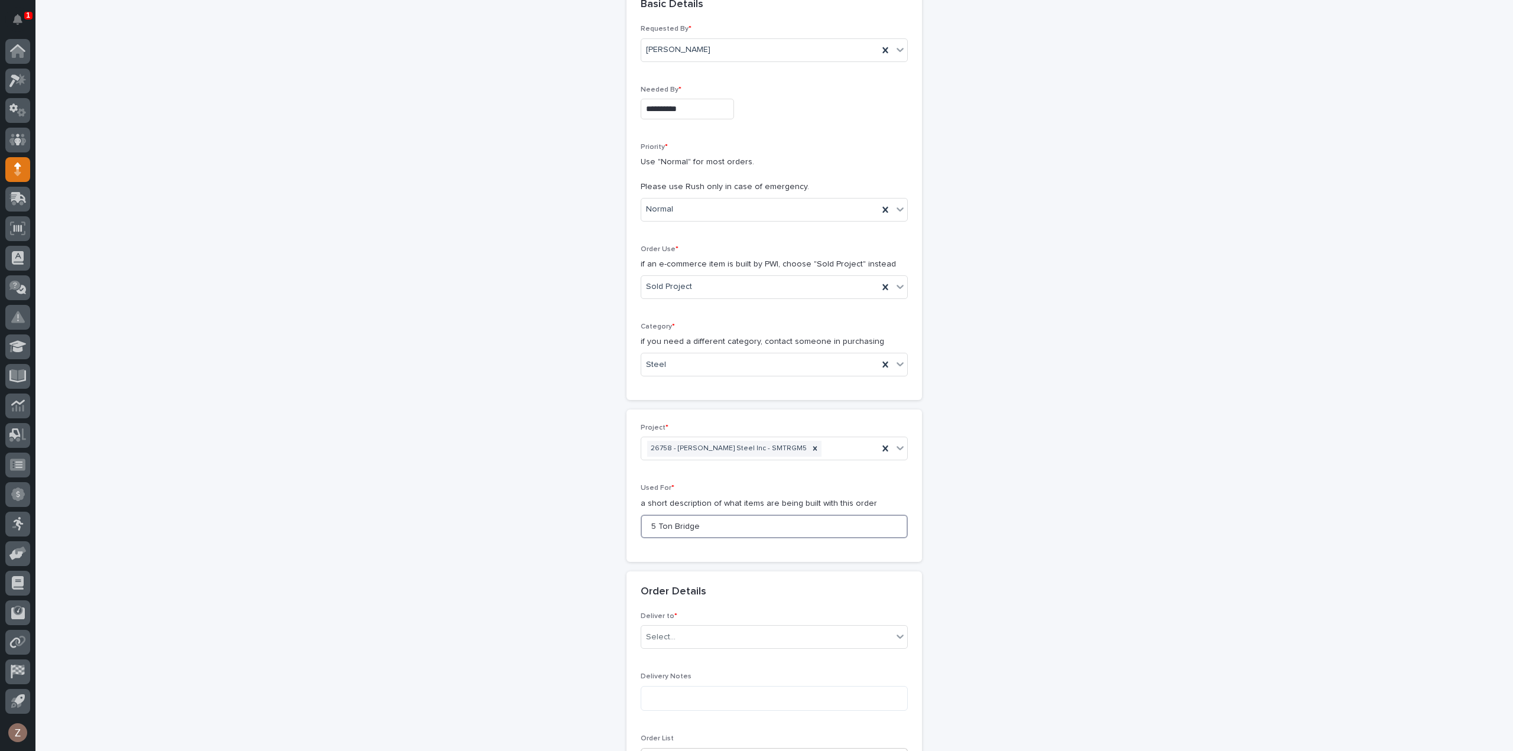
scroll to position [236, 0]
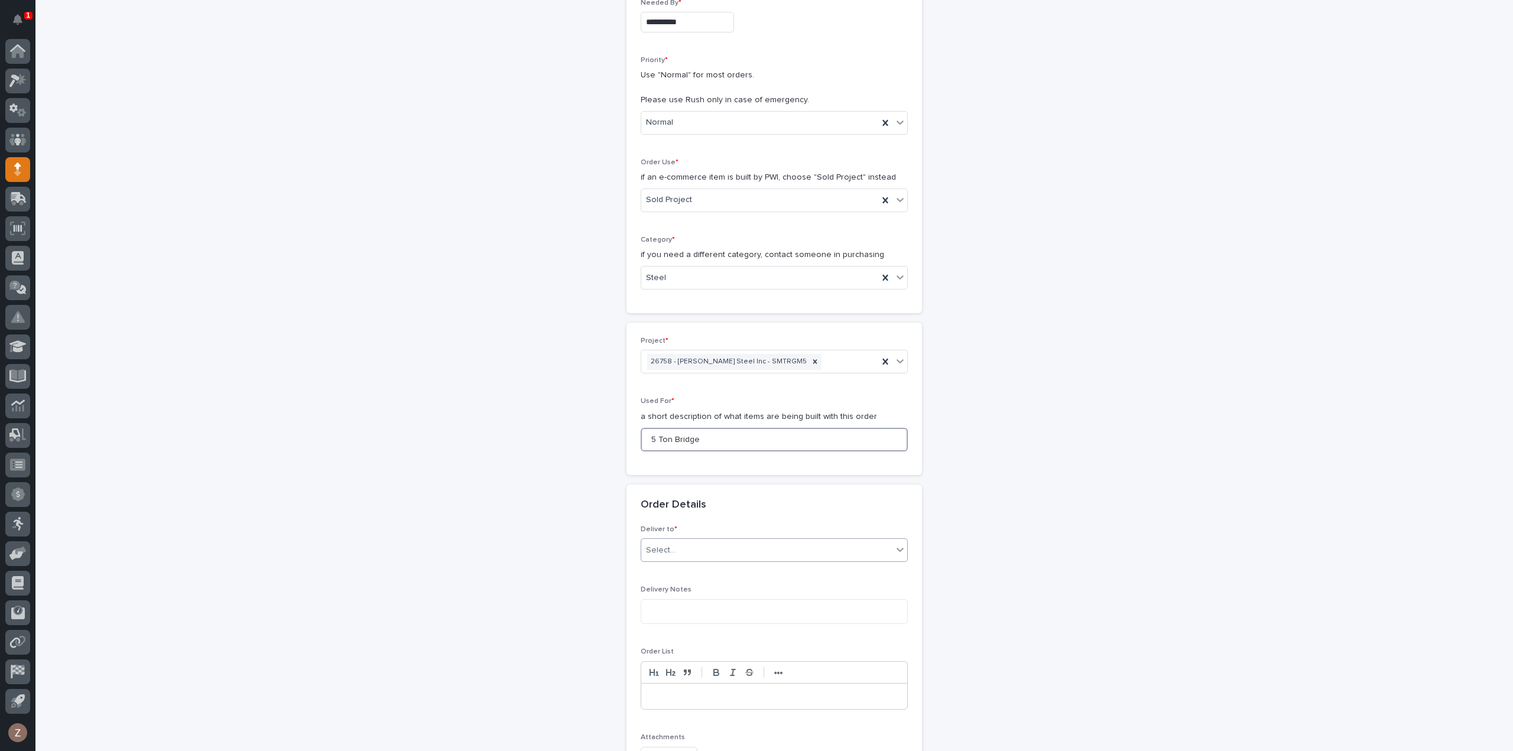
type input "5 Ton Bridge"
click at [700, 547] on div "Select..." at bounding box center [766, 551] width 251 height 20
click at [683, 567] on div "PWI" at bounding box center [769, 570] width 266 height 21
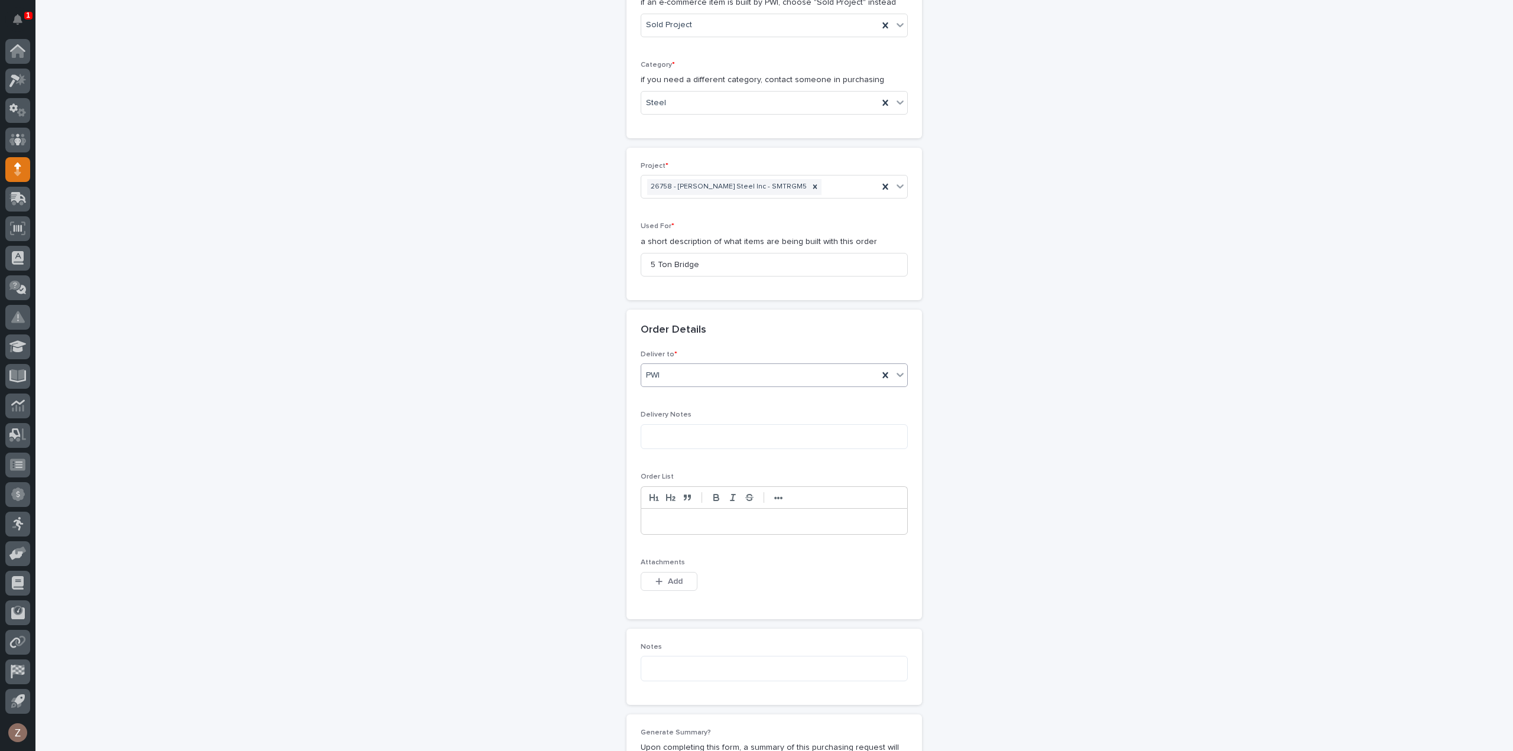
scroll to position [414, 0]
click at [671, 581] on span "Add" at bounding box center [675, 579] width 15 height 11
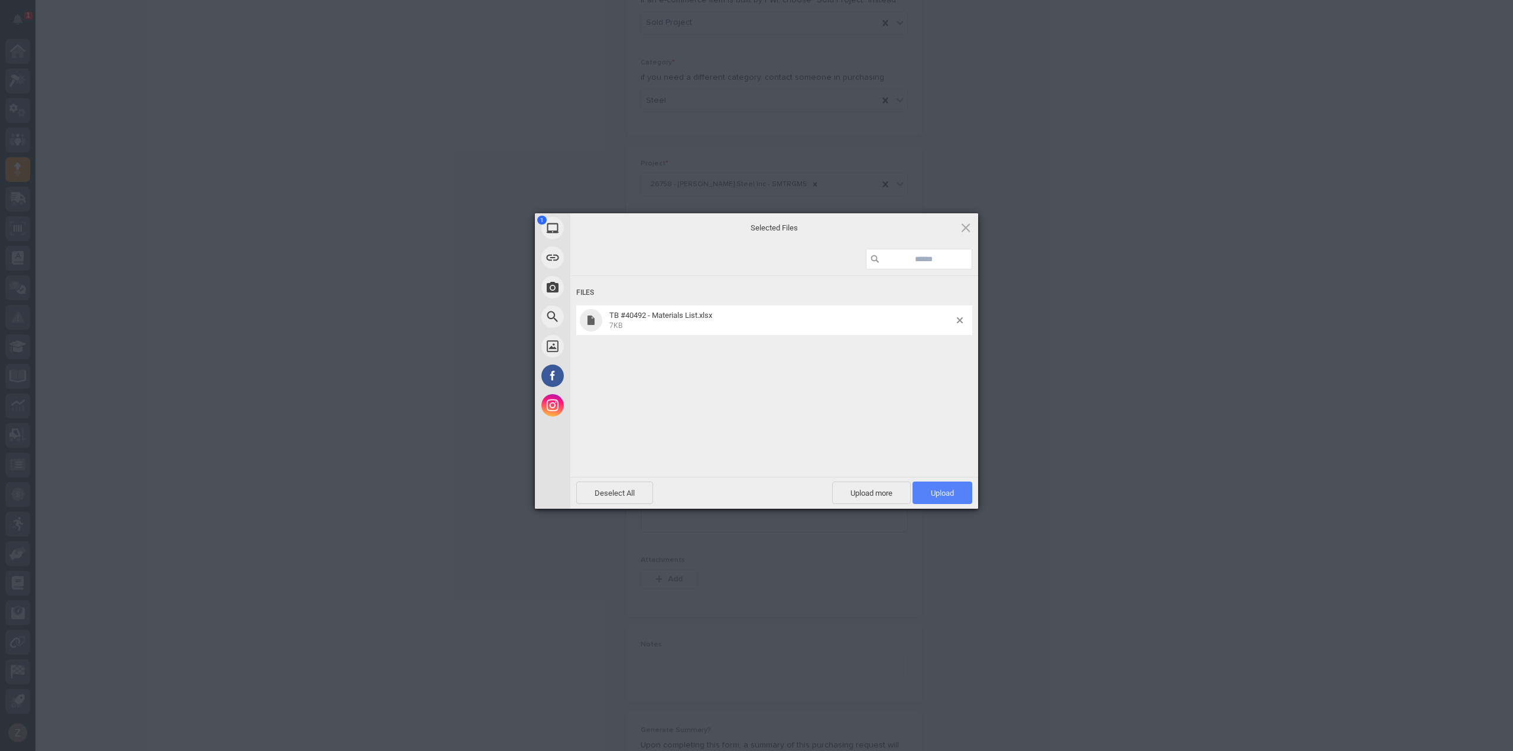
click at [947, 485] on span "Upload 1" at bounding box center [942, 493] width 60 height 22
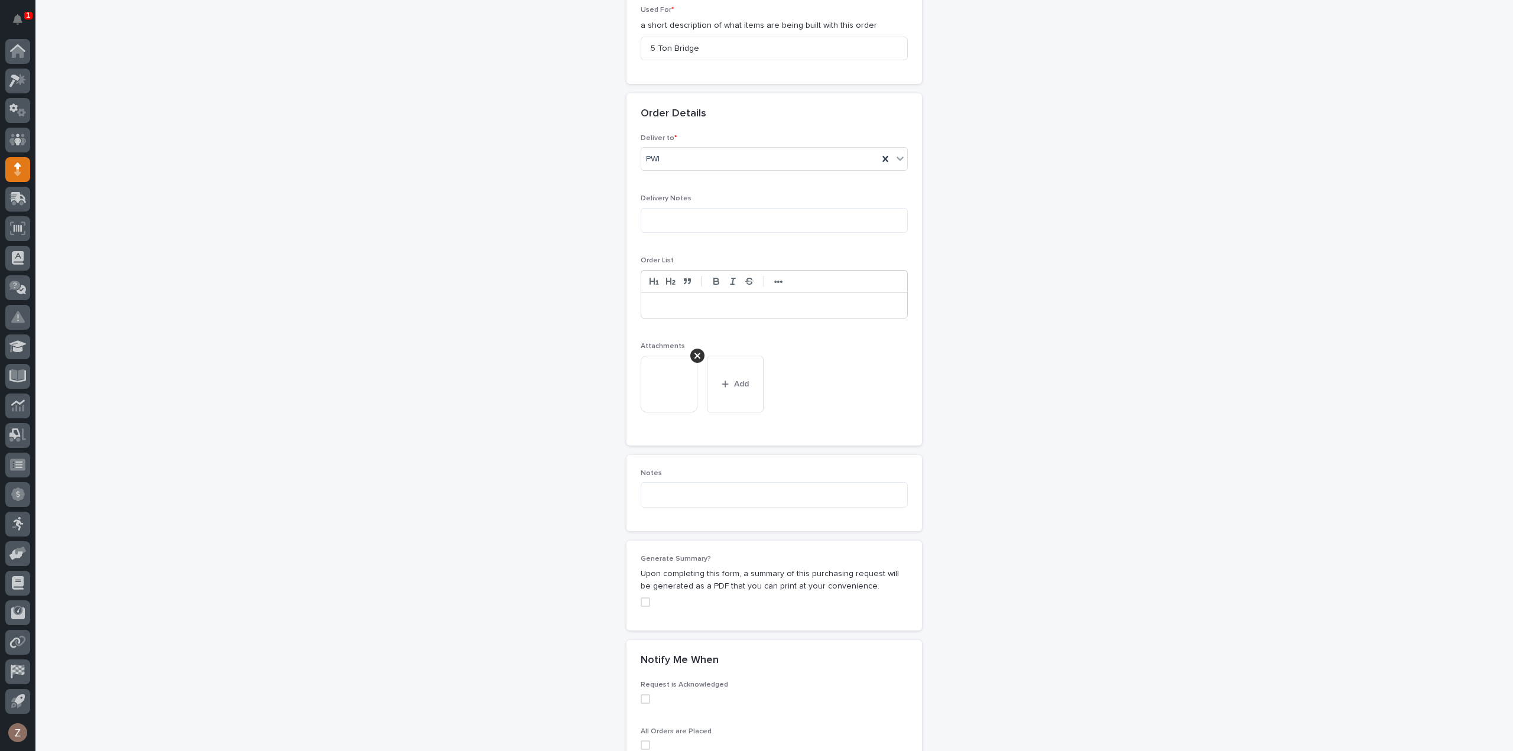
scroll to position [790, 0]
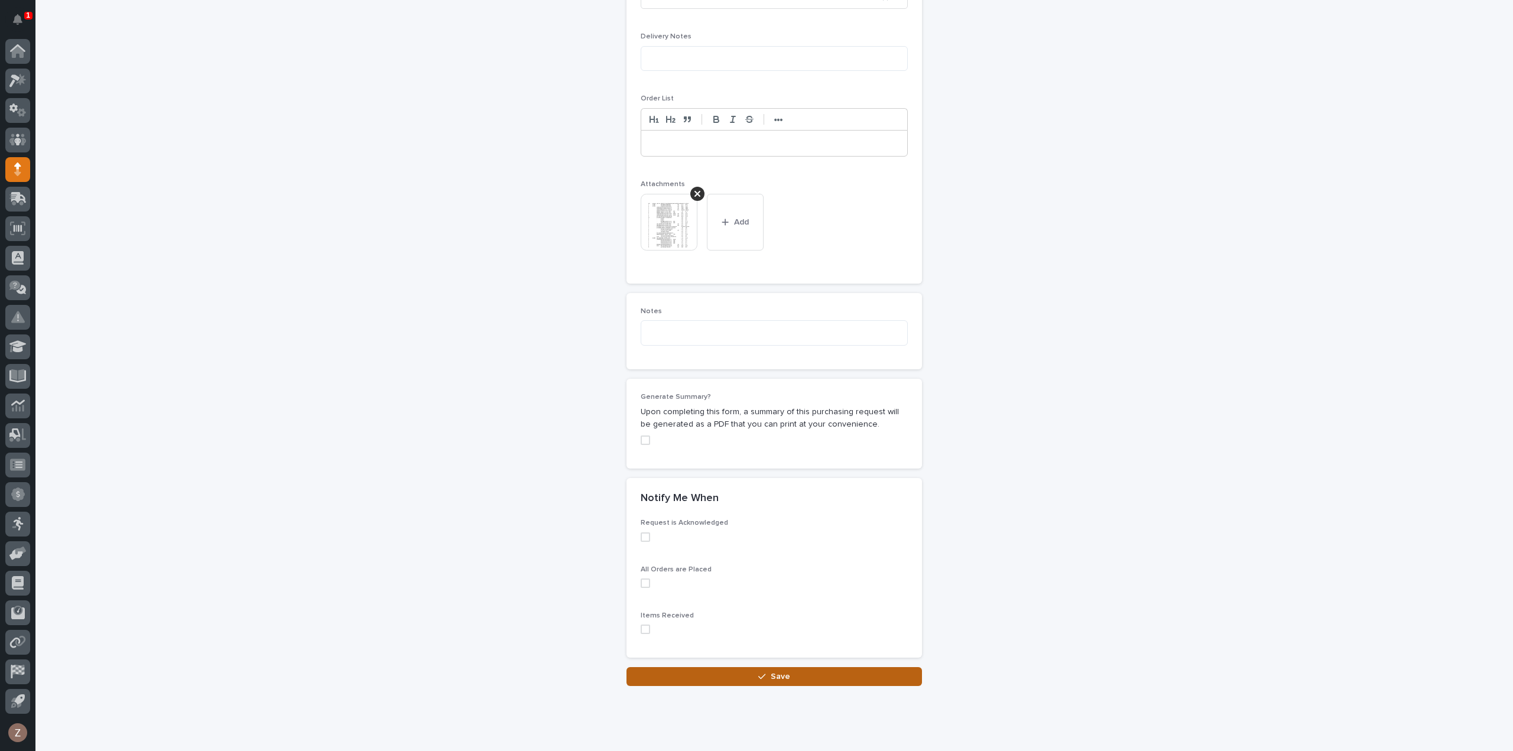
click at [779, 671] on span "Save" at bounding box center [781, 676] width 20 height 11
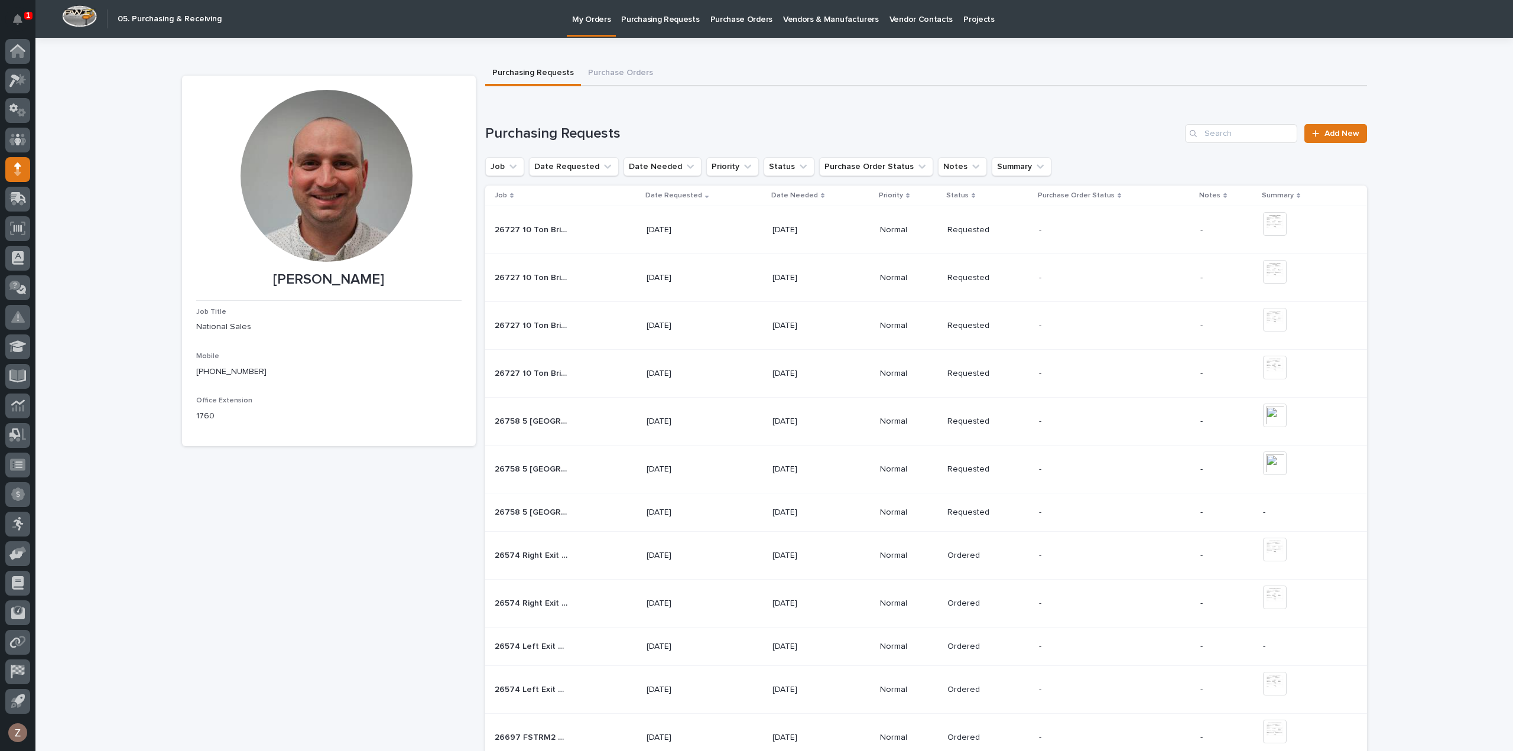
click at [681, 505] on div "[DATE]" at bounding box center [684, 511] width 74 height 12
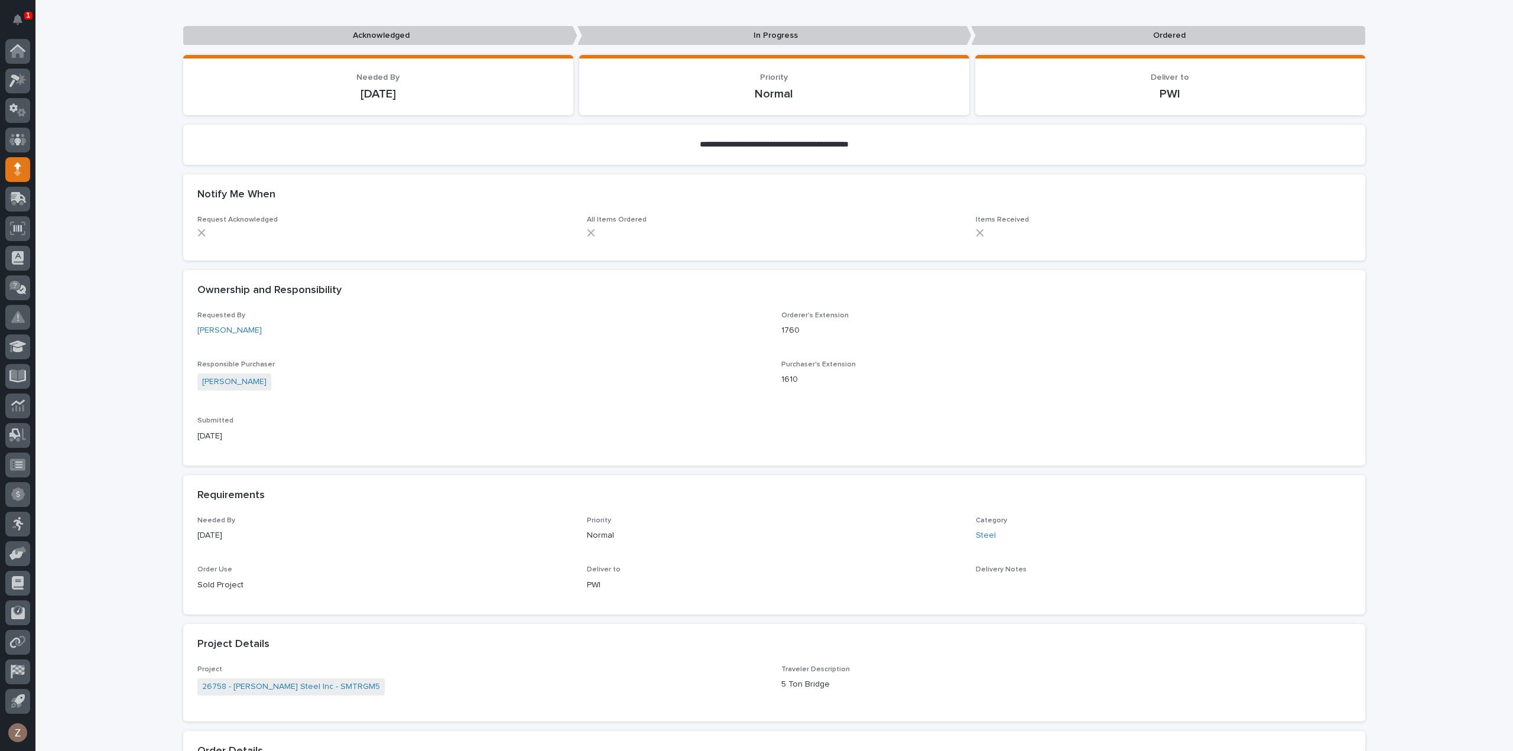
scroll to position [177, 0]
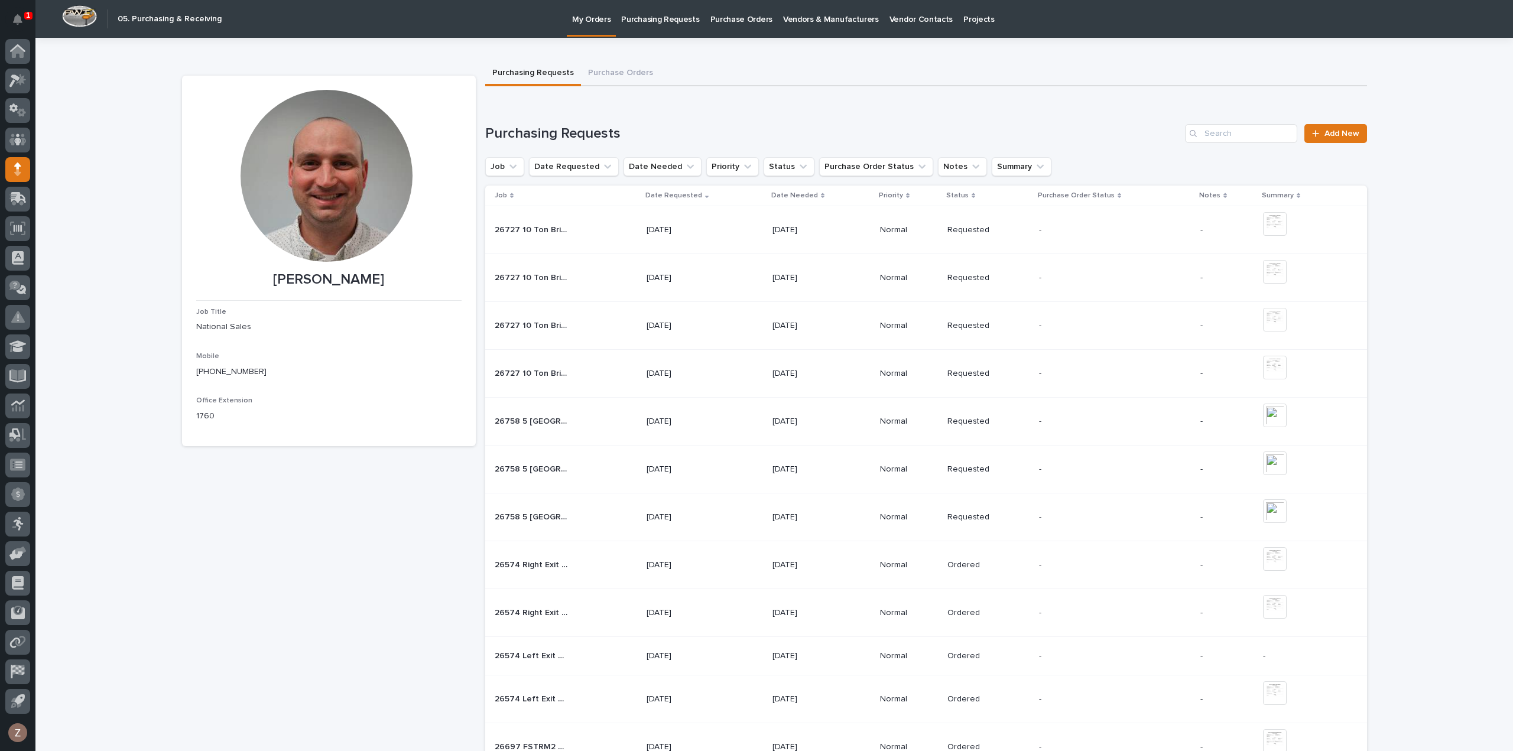
click at [603, 476] on div "26758 5 [GEOGRAPHIC_DATA] 26758 [GEOGRAPHIC_DATA]" at bounding box center [566, 470] width 142 height 20
click at [1343, 135] on span "Add New" at bounding box center [1341, 133] width 35 height 8
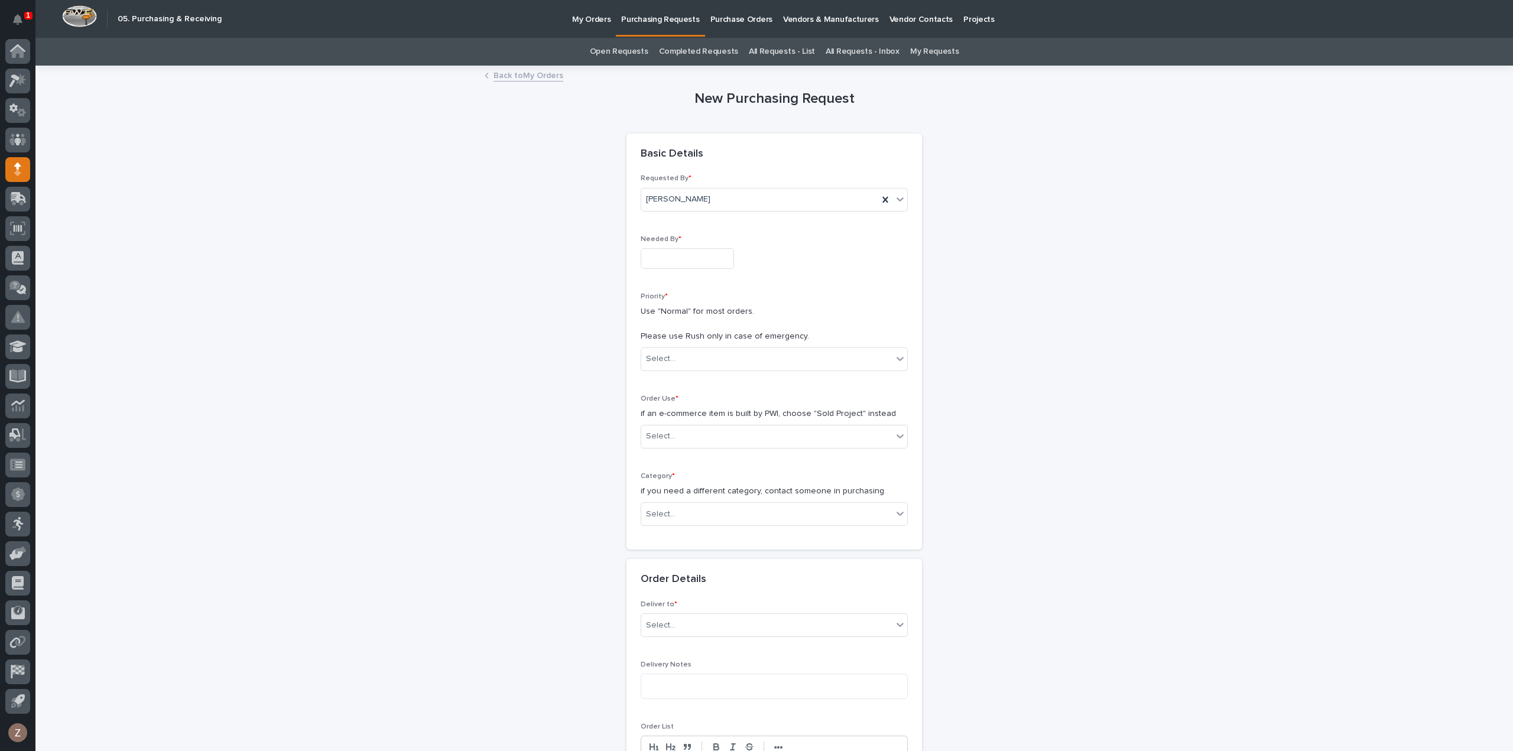
click at [689, 257] on input "text" at bounding box center [687, 258] width 93 height 21
click at [700, 219] on div "4" at bounding box center [699, 219] width 16 height 16
type input "**********"
click at [730, 356] on div "Select..." at bounding box center [766, 359] width 251 height 20
click at [710, 421] on div "Normal" at bounding box center [769, 421] width 266 height 21
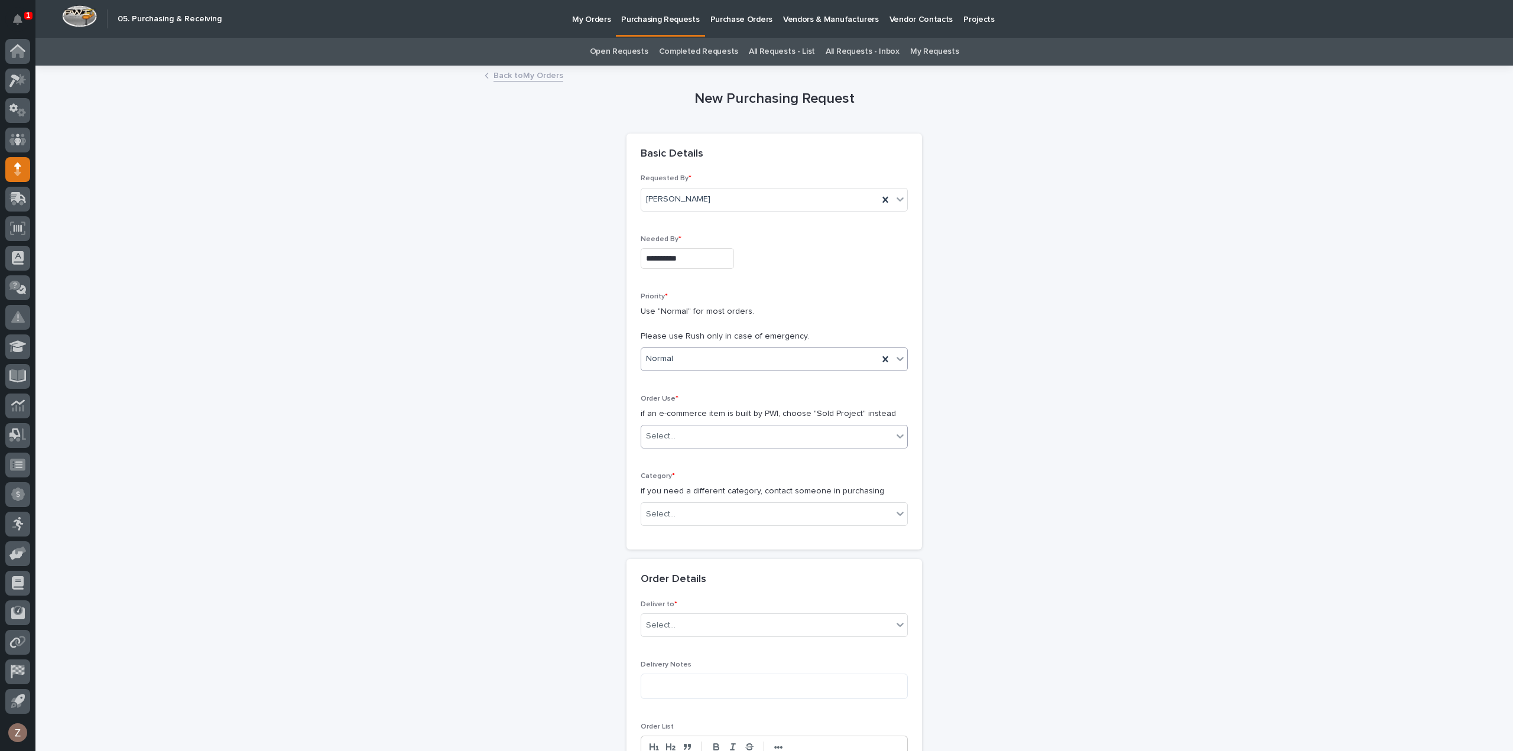
click at [704, 437] on div "Select..." at bounding box center [766, 437] width 251 height 20
click at [707, 459] on div "Sold Project" at bounding box center [769, 457] width 266 height 21
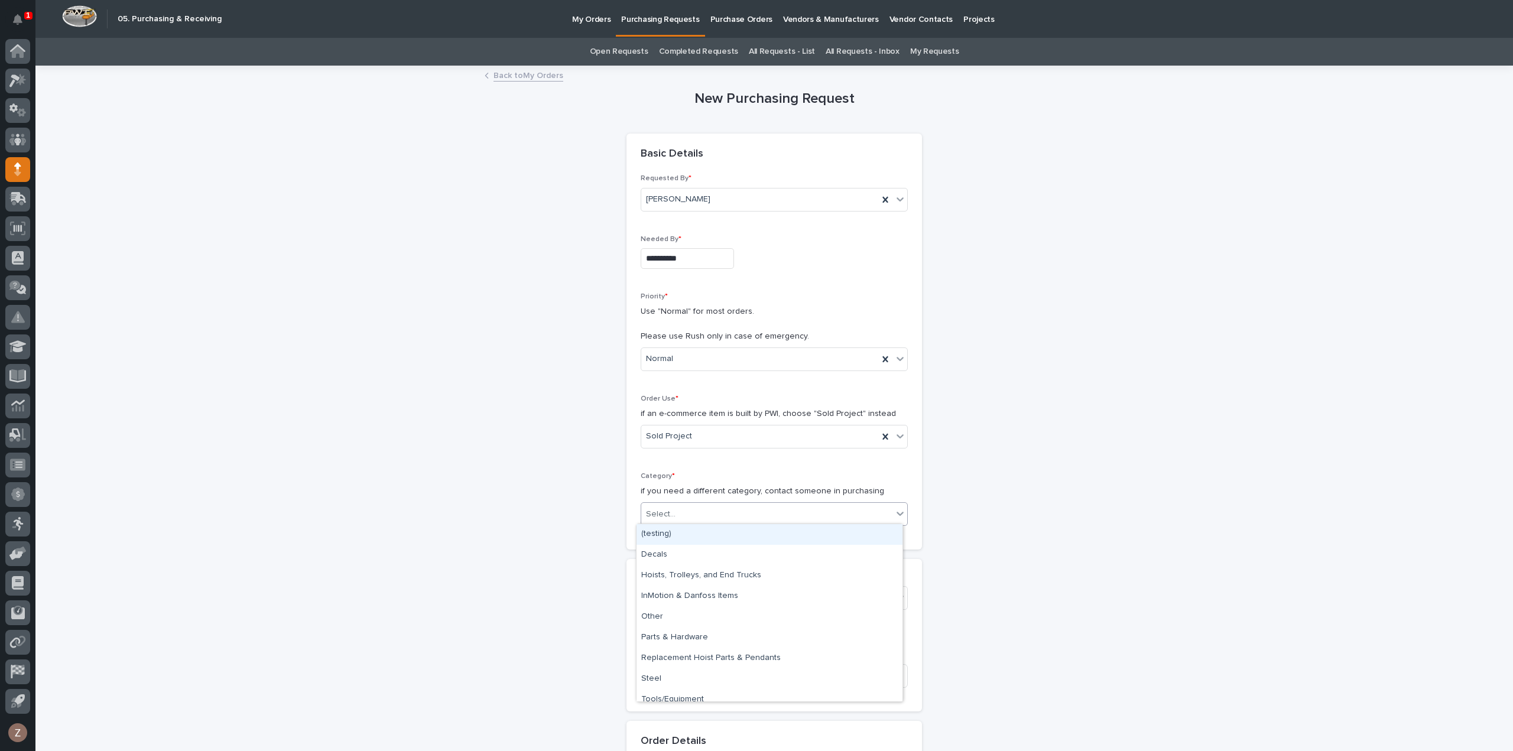
click at [709, 502] on div "Select..." at bounding box center [774, 514] width 267 height 24
click at [685, 639] on div "Parts & Hardware" at bounding box center [769, 638] width 266 height 21
click at [708, 595] on div "Select..." at bounding box center [766, 599] width 251 height 20
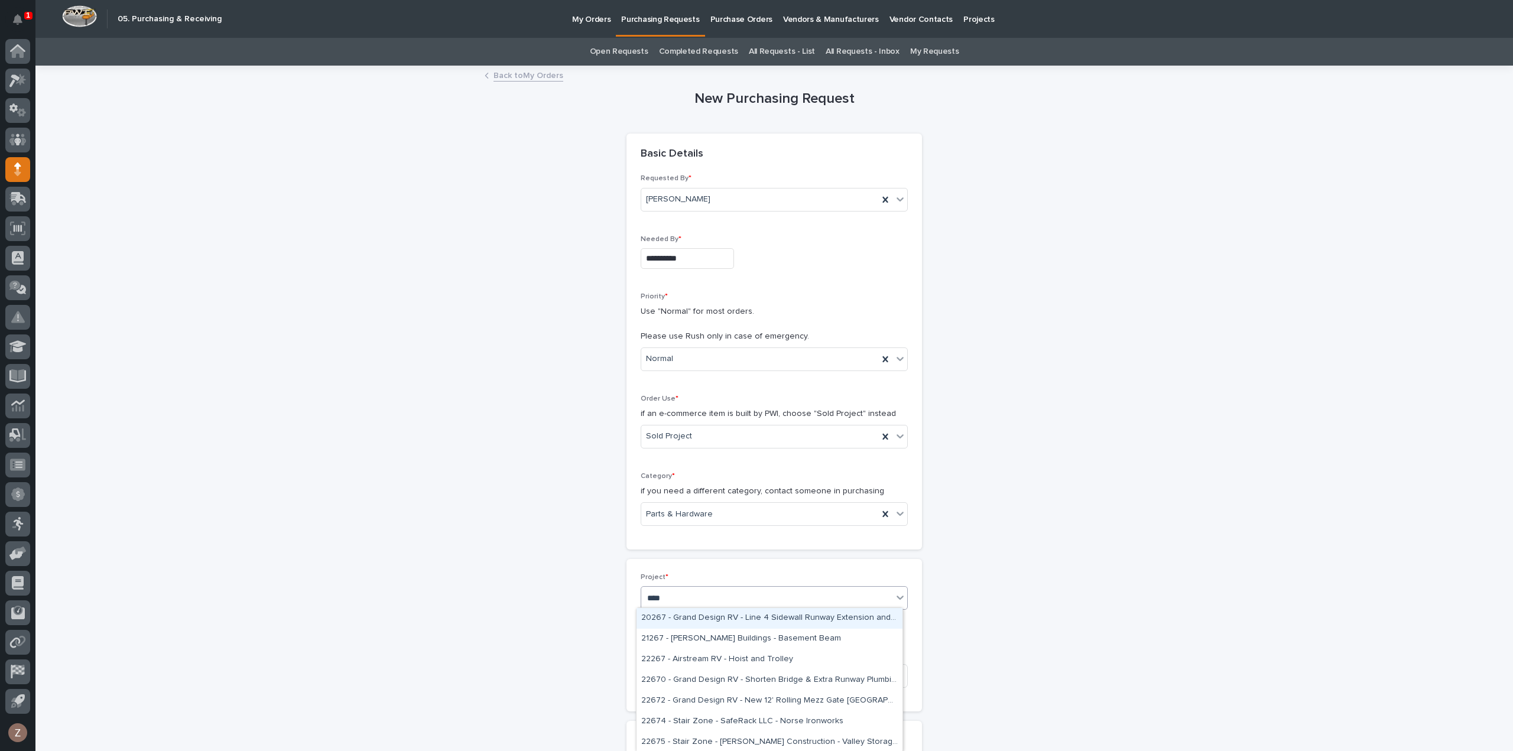
type input "*****"
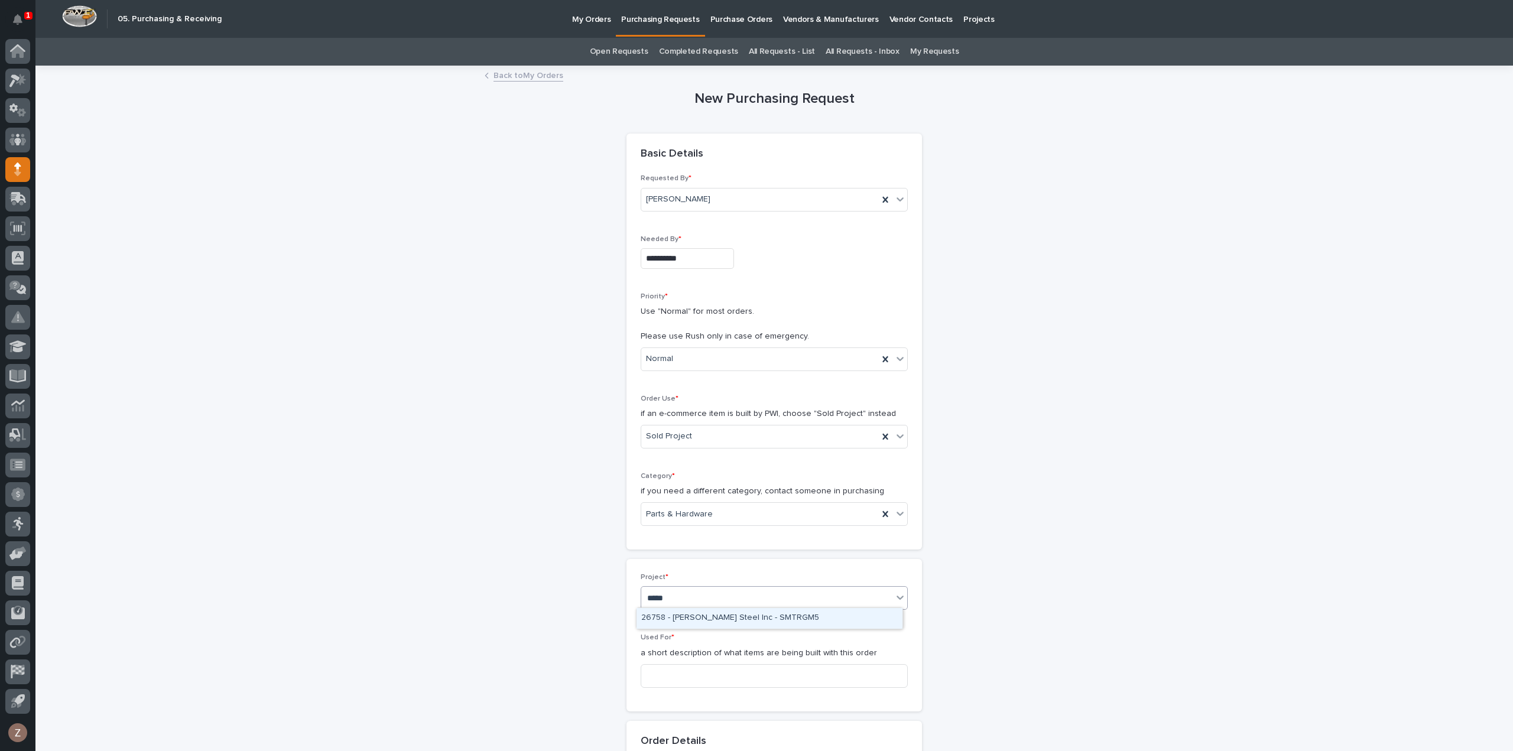
click at [729, 615] on div "26758 - [PERSON_NAME] Steel Inc - SMTRGM5" at bounding box center [769, 618] width 266 height 21
click at [680, 682] on input at bounding box center [774, 676] width 267 height 24
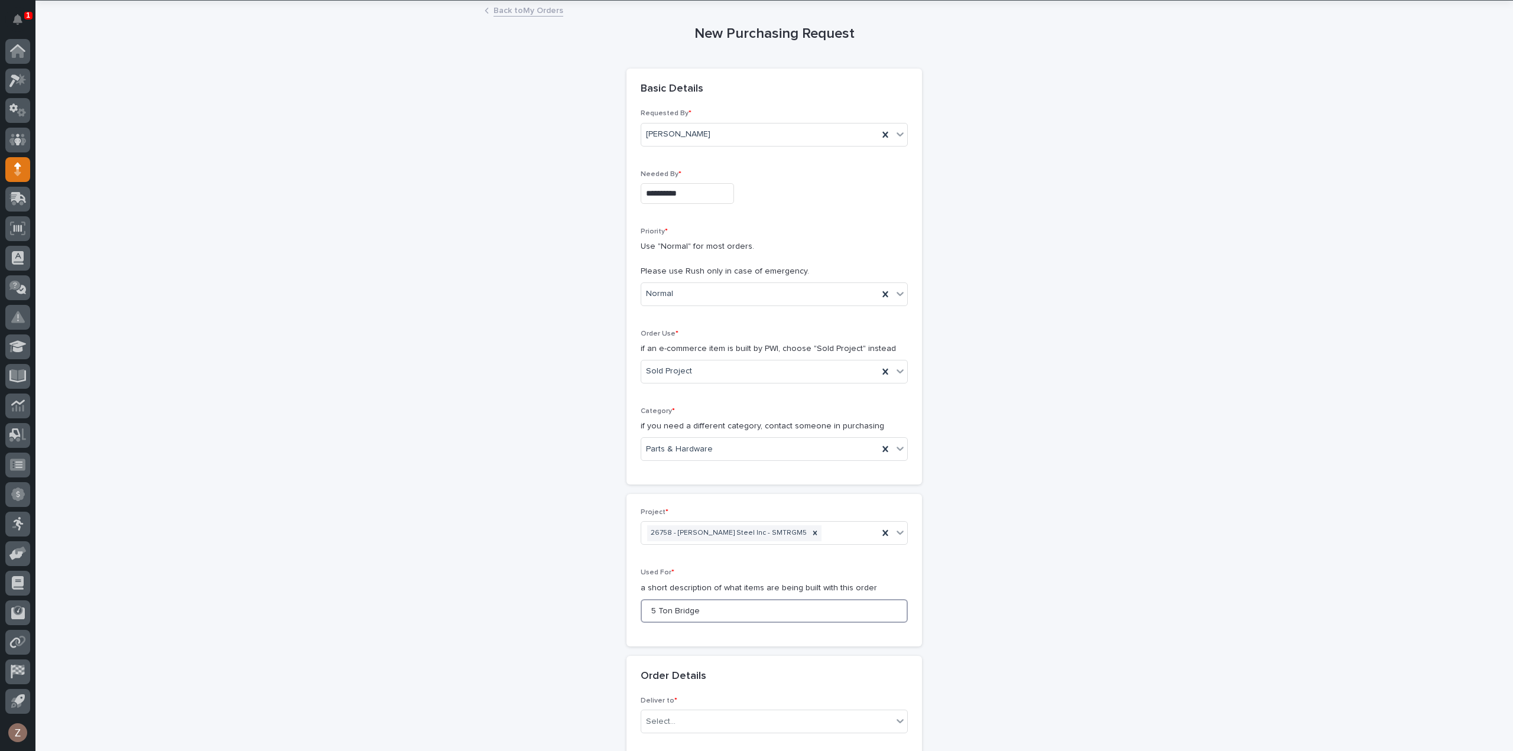
scroll to position [177, 0]
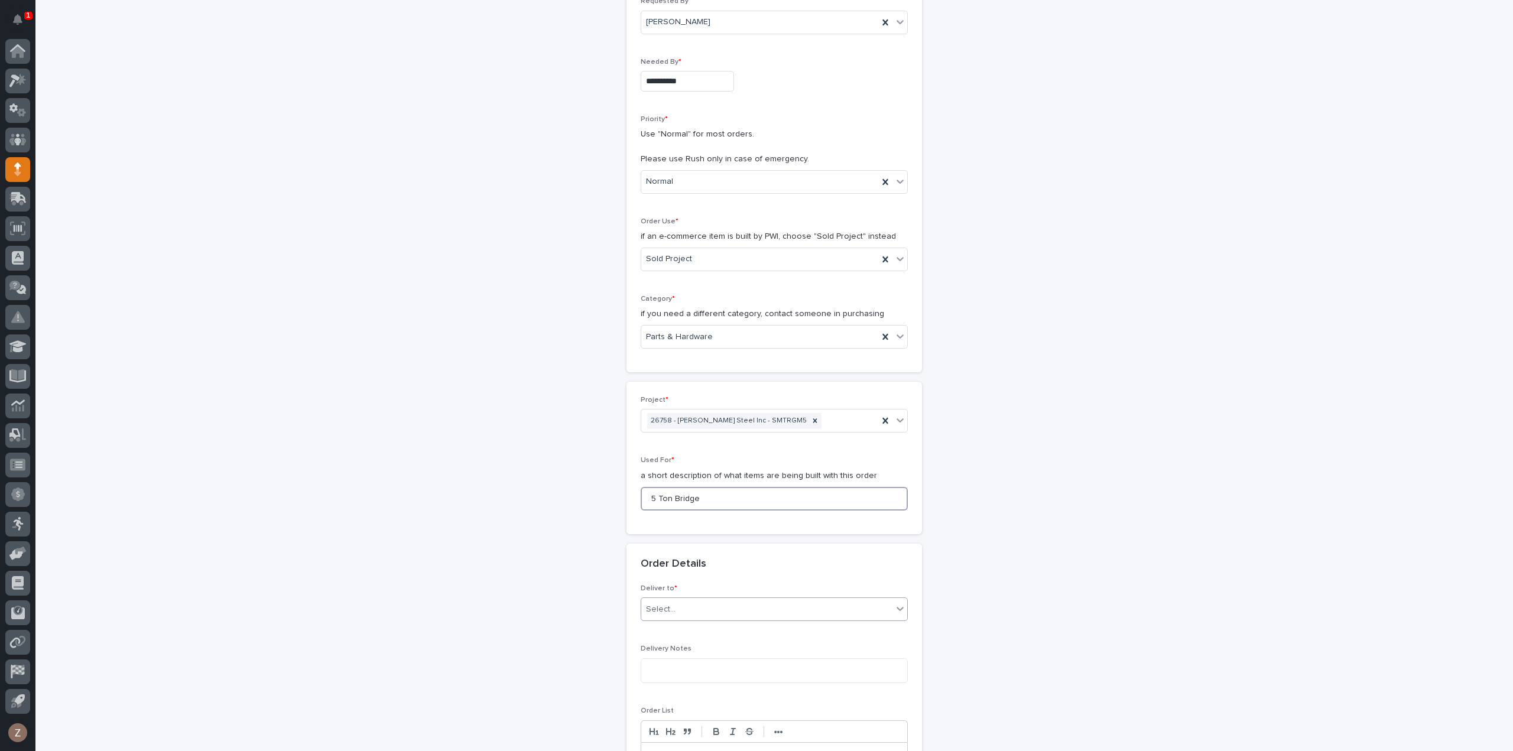
type input "5 Ton Bridge"
click at [703, 609] on div "Select..." at bounding box center [766, 610] width 251 height 20
click at [697, 627] on div "PWI" at bounding box center [769, 629] width 266 height 21
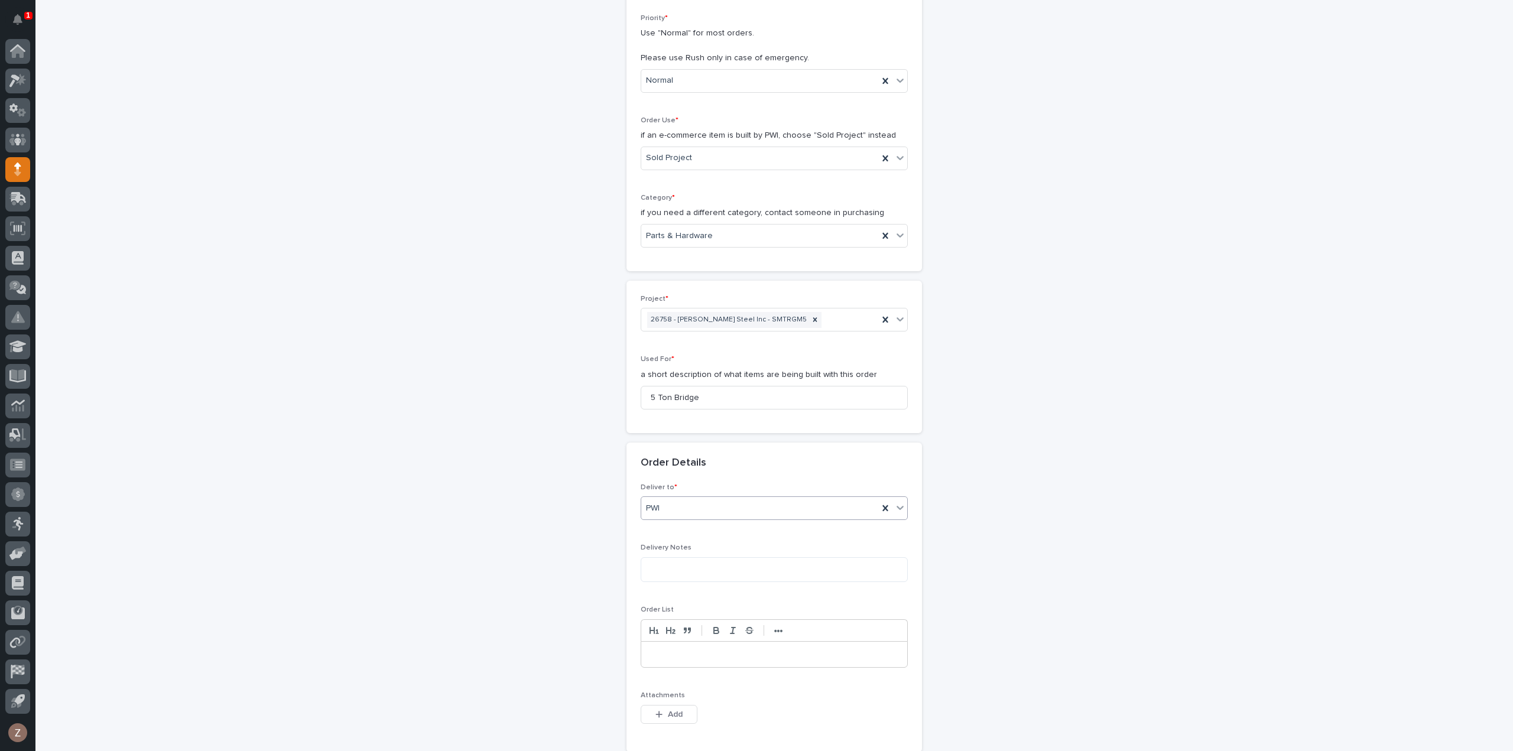
scroll to position [414, 0]
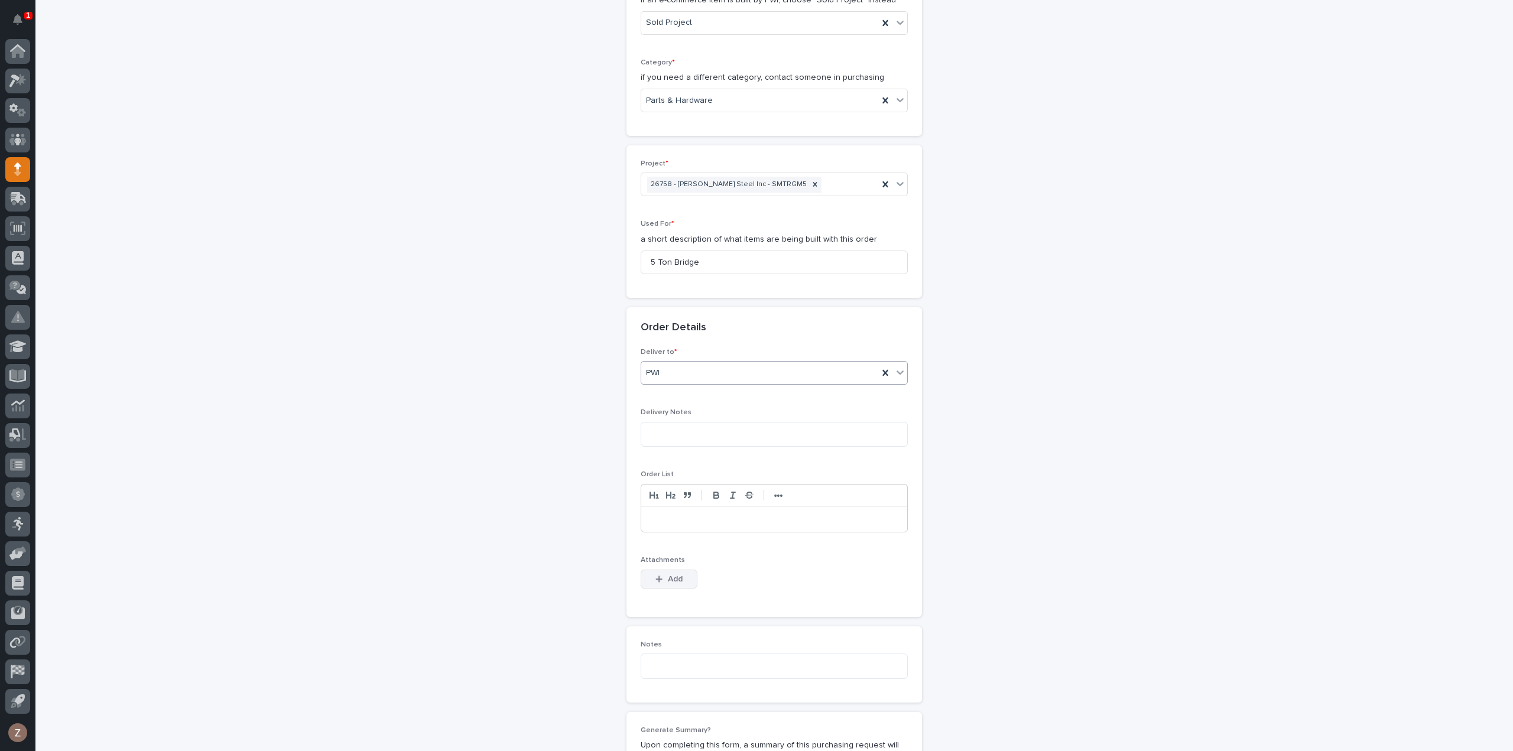
click at [668, 579] on span "Add" at bounding box center [675, 579] width 15 height 11
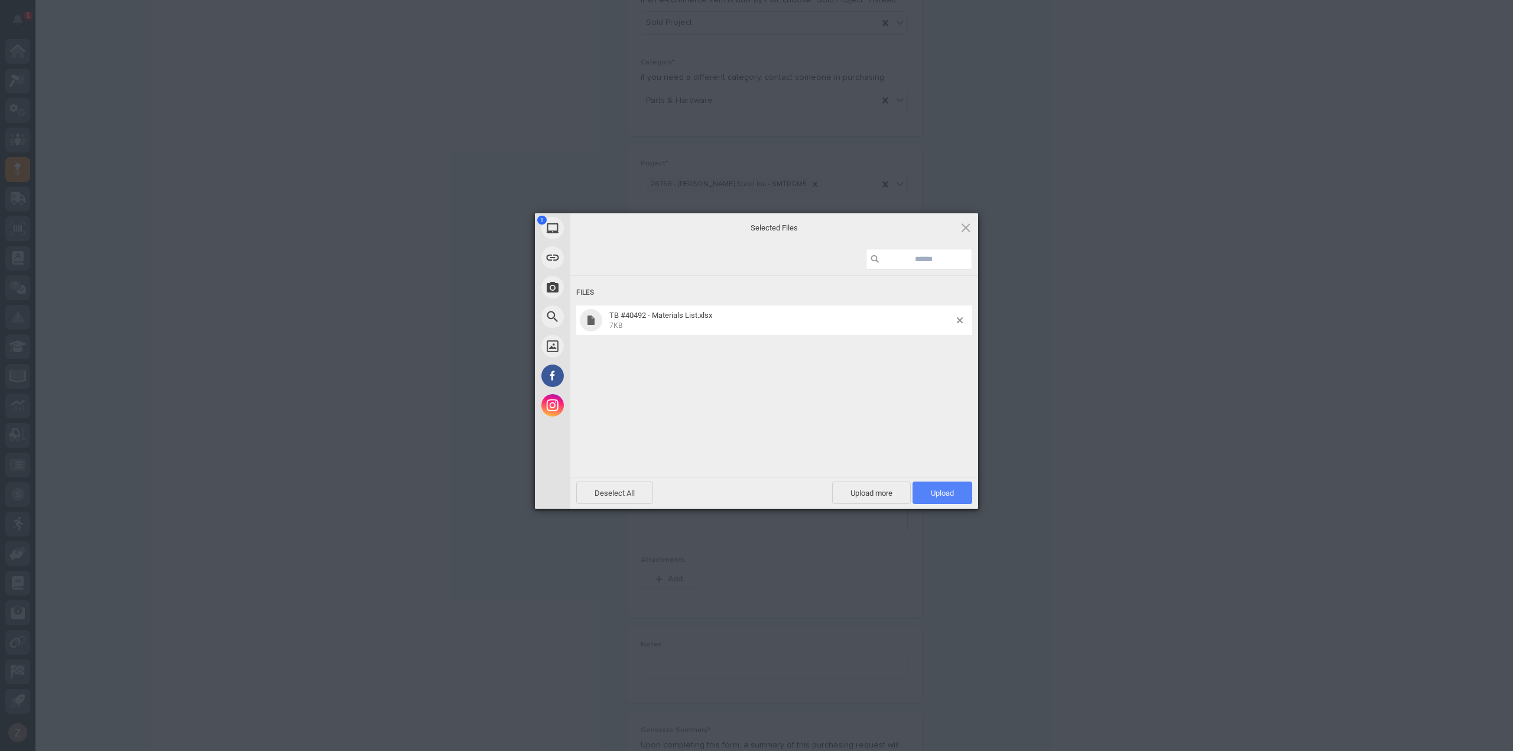
click at [960, 491] on span "Upload 1" at bounding box center [942, 493] width 60 height 22
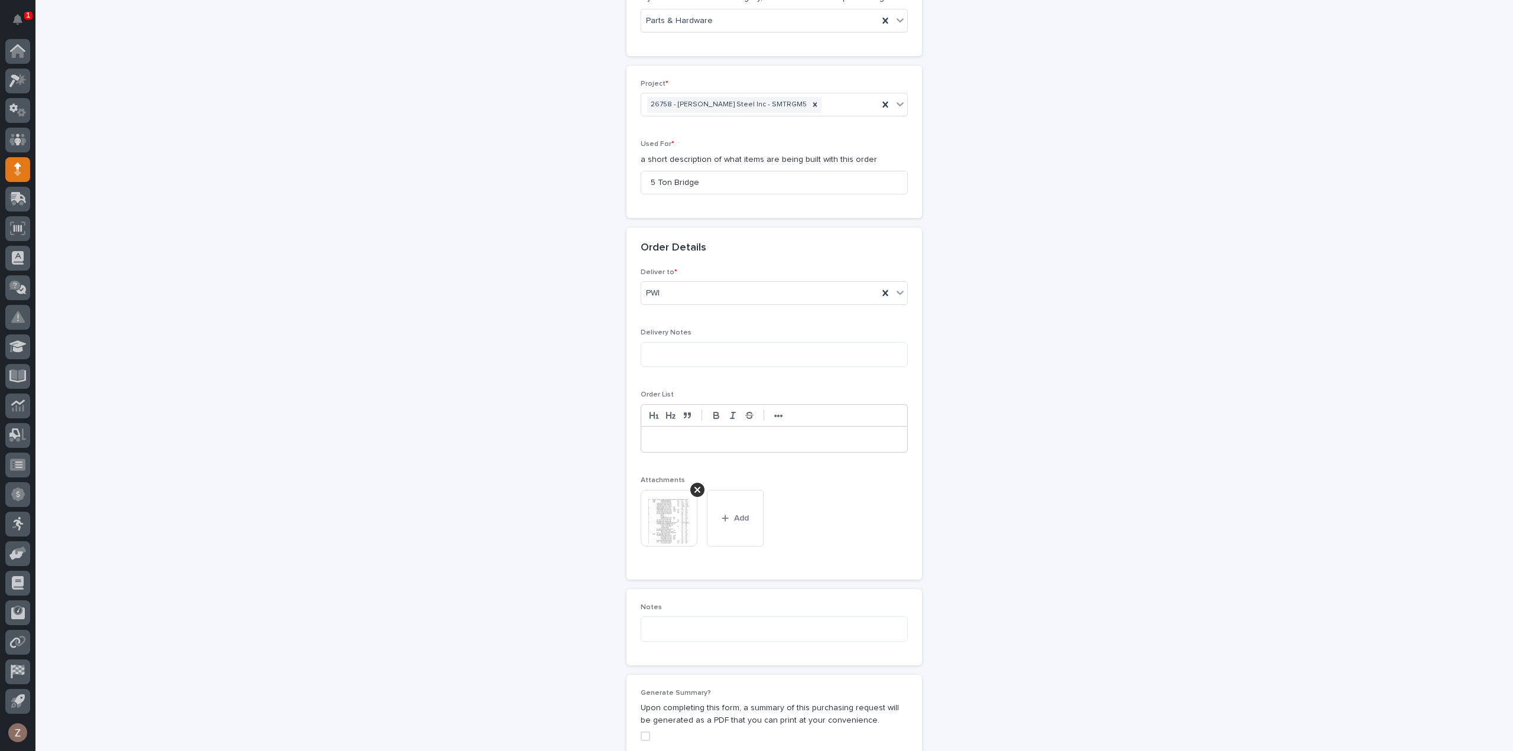
scroll to position [790, 0]
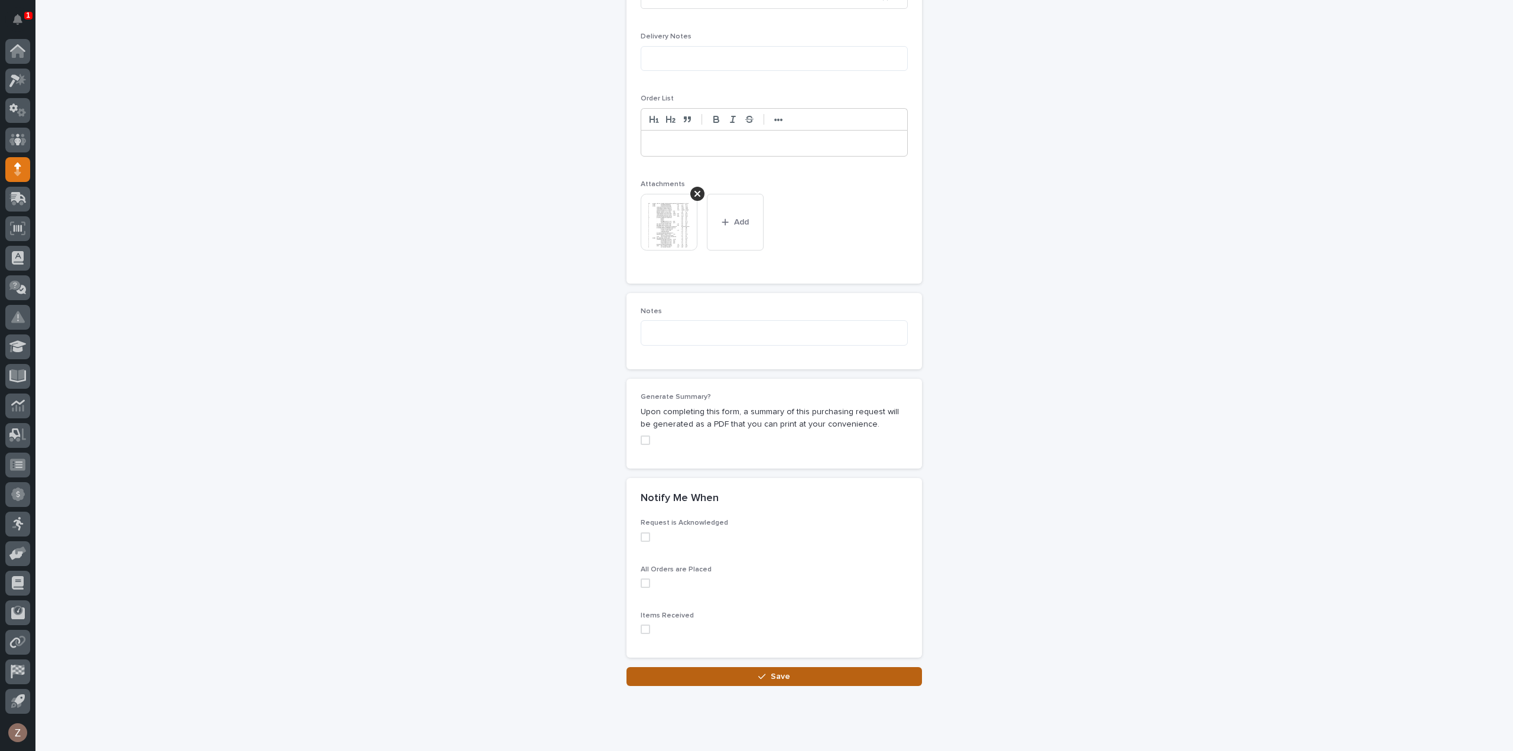
click at [756, 680] on button "Save" at bounding box center [773, 676] width 295 height 19
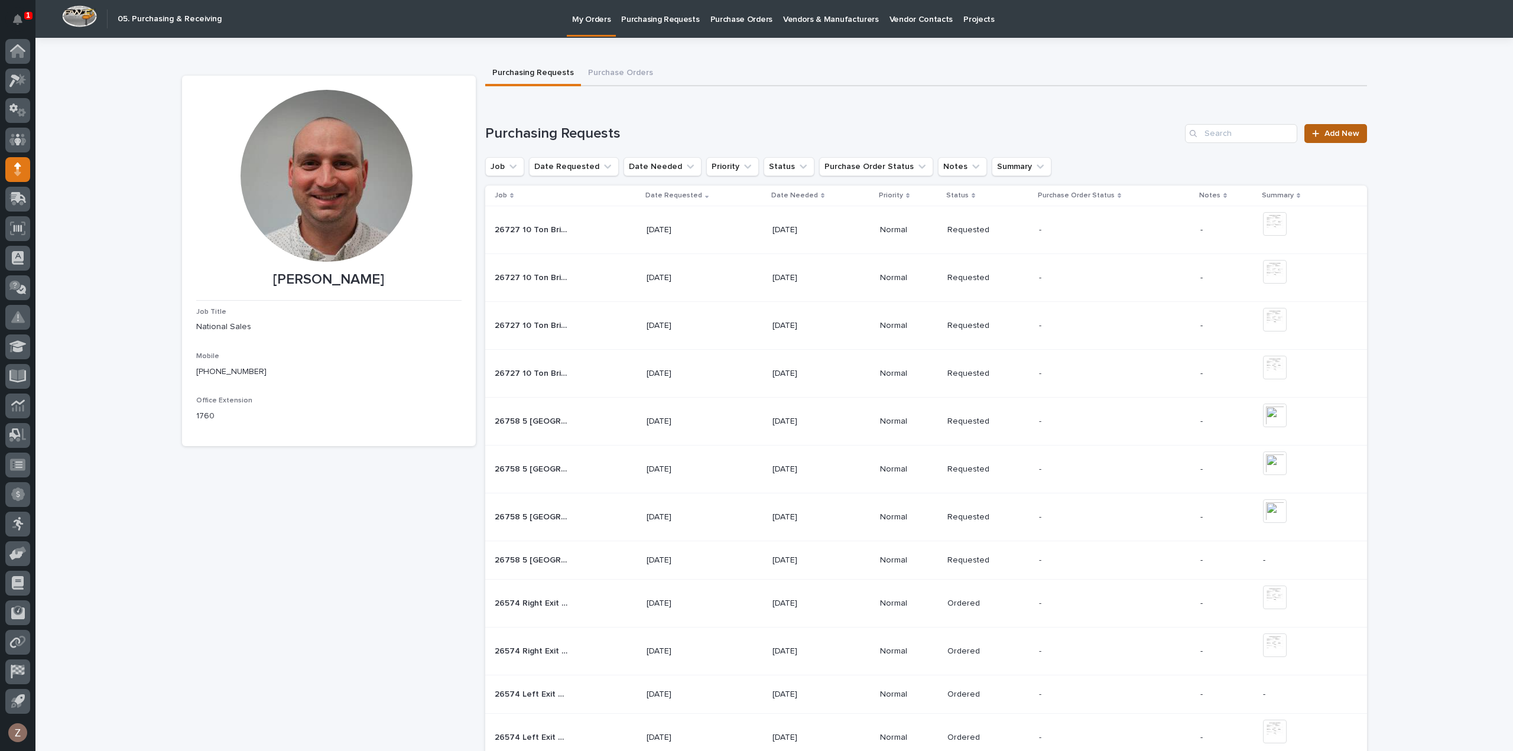
click at [1337, 130] on span "Add New" at bounding box center [1341, 133] width 35 height 8
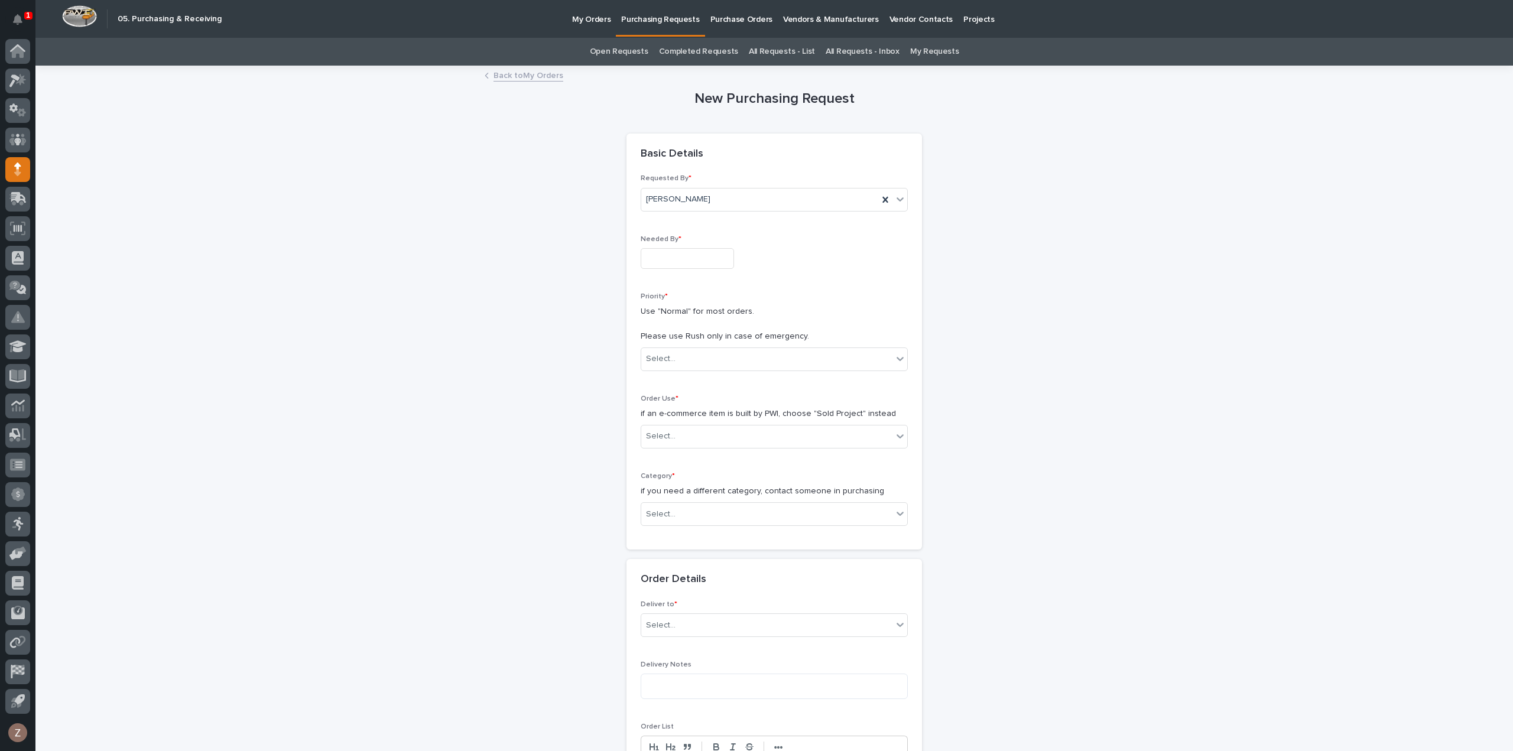
click at [667, 268] on div "Needed By *" at bounding box center [774, 256] width 267 height 43
click at [673, 258] on input "text" at bounding box center [687, 258] width 93 height 21
click at [701, 218] on div "4" at bounding box center [699, 219] width 16 height 16
type input "**********"
click at [710, 366] on div "Select..." at bounding box center [766, 359] width 251 height 20
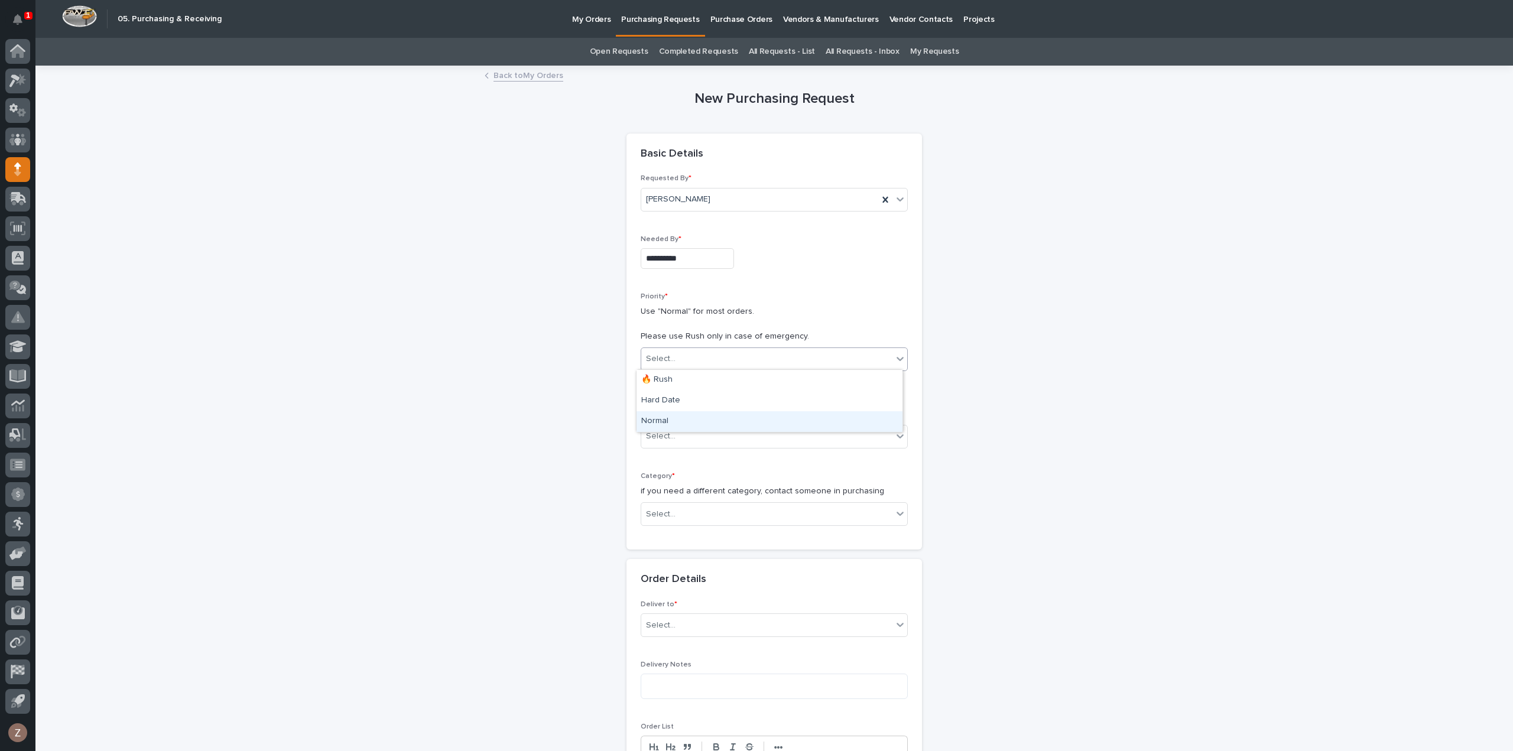
click at [699, 417] on div "Normal" at bounding box center [769, 421] width 266 height 21
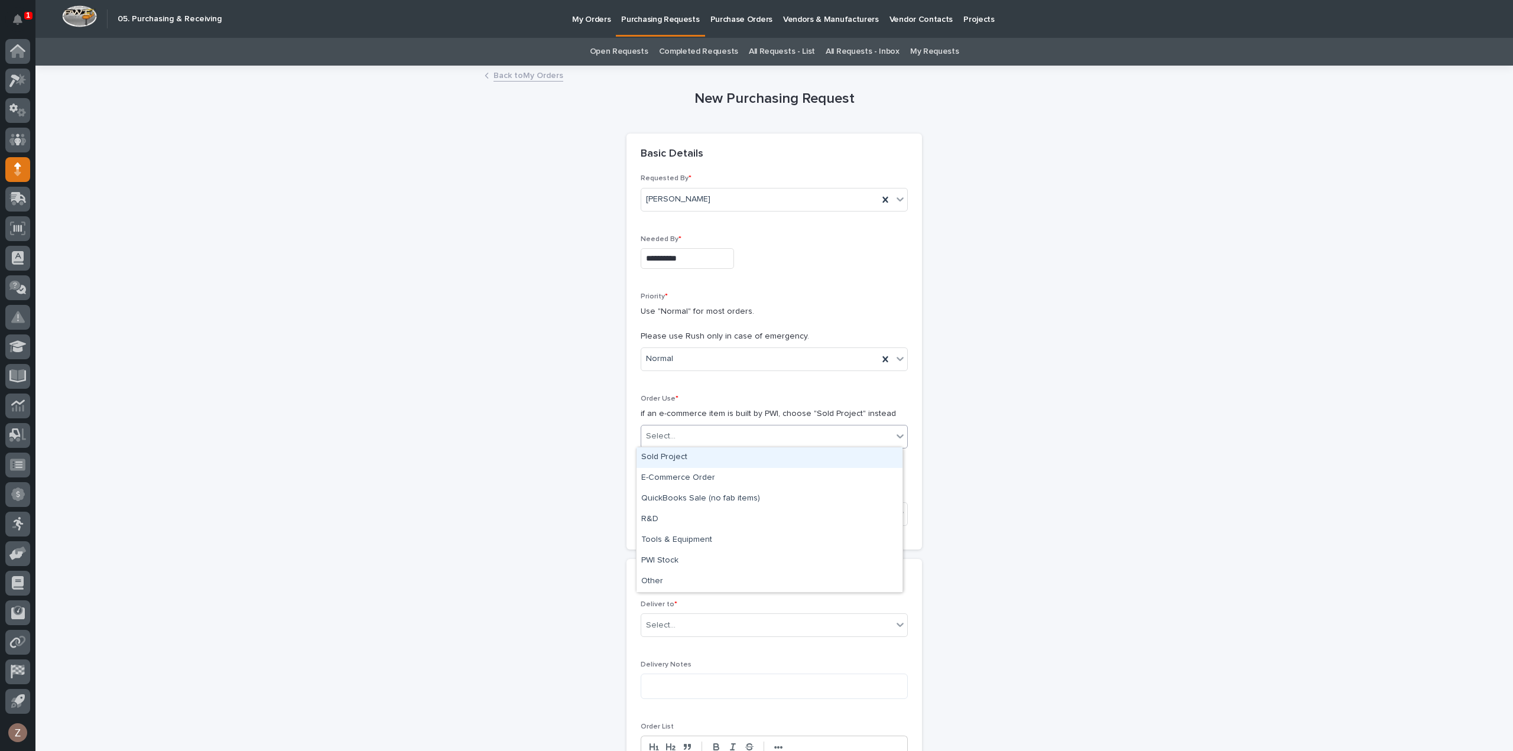
click at [694, 428] on div "Select..." at bounding box center [766, 437] width 251 height 20
click at [707, 457] on div "Sold Project" at bounding box center [769, 457] width 266 height 21
click at [706, 505] on div "Select..." at bounding box center [766, 515] width 251 height 20
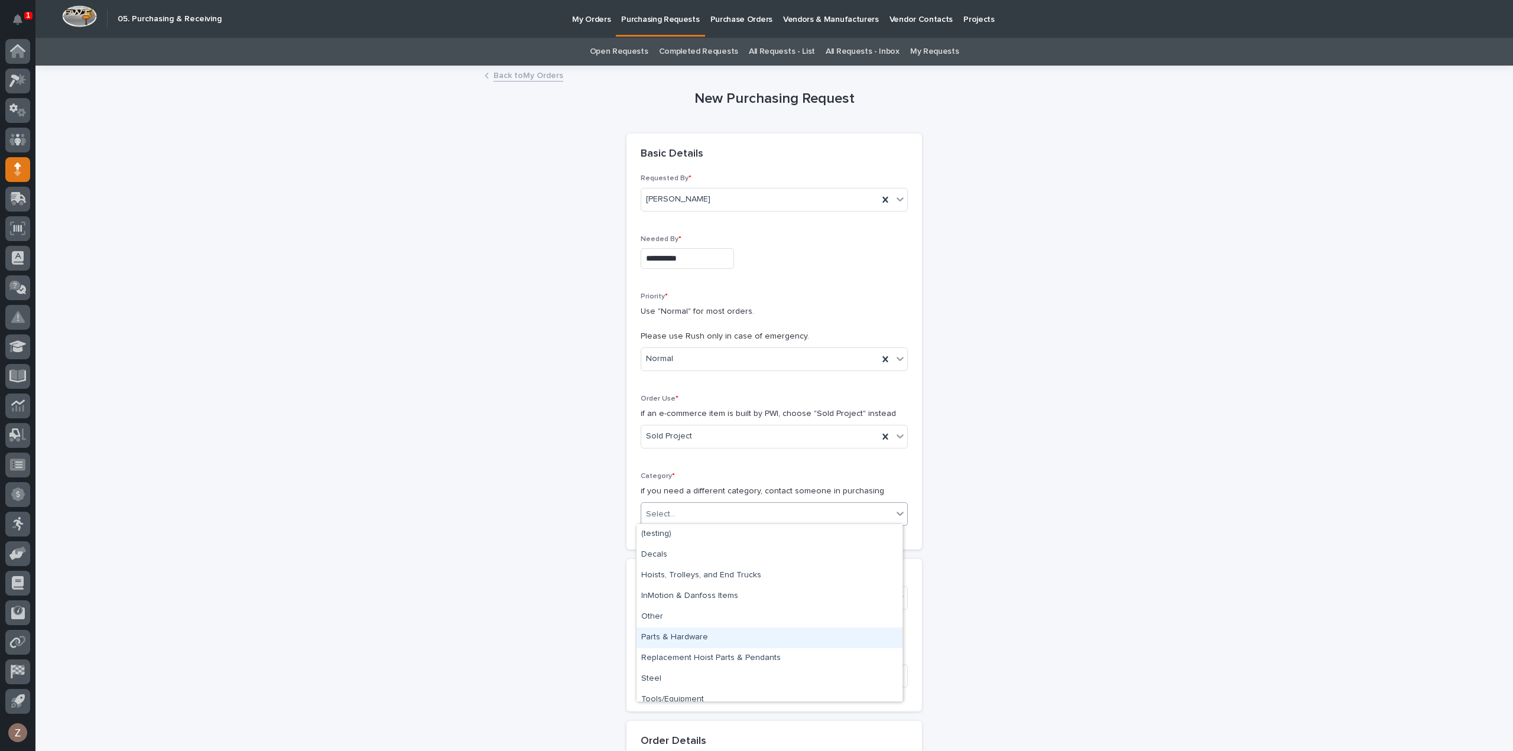
scroll to position [9, 0]
click at [738, 621] on div "Parts & Hardware" at bounding box center [769, 629] width 266 height 21
click at [717, 595] on div "Select..." at bounding box center [766, 599] width 251 height 20
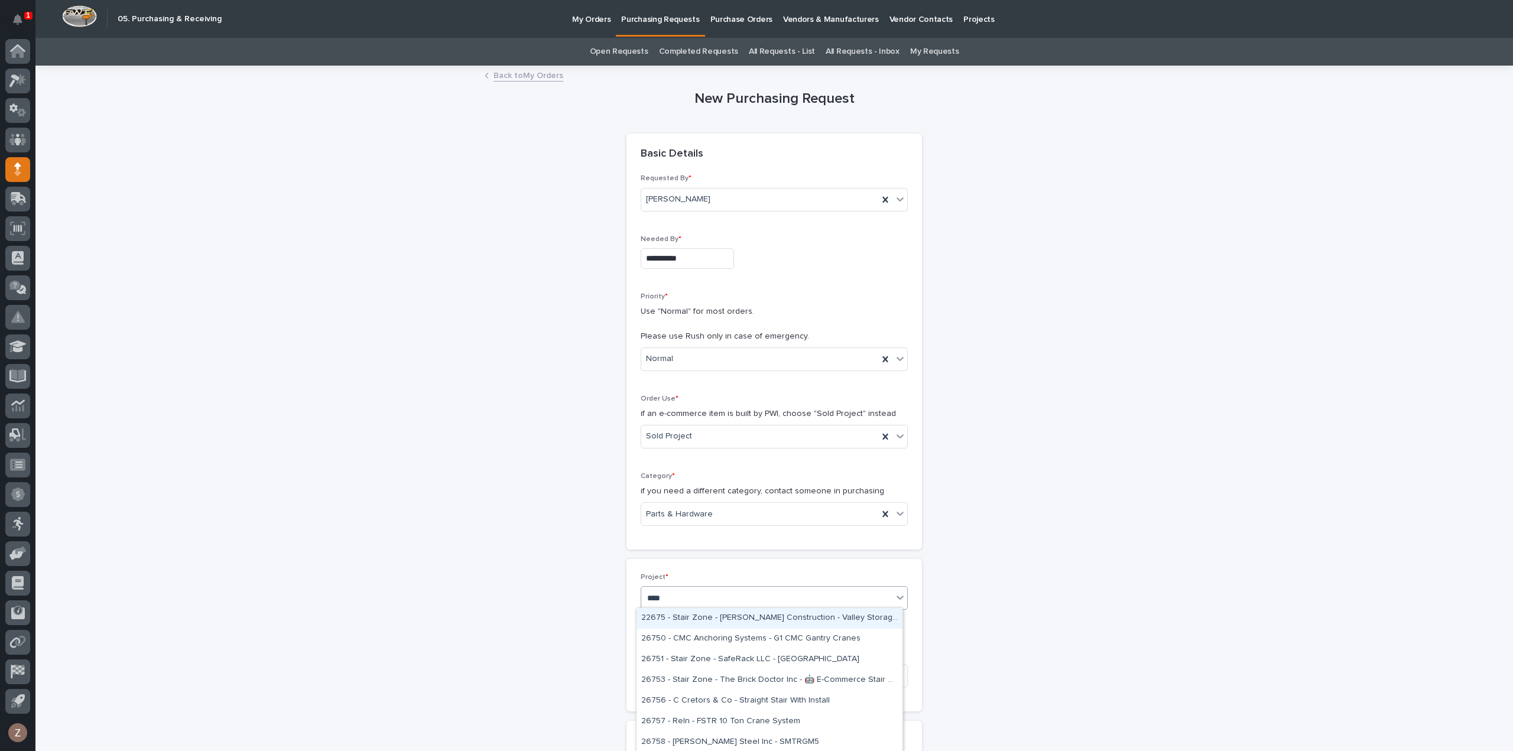
type input "*****"
drag, startPoint x: 728, startPoint y: 620, endPoint x: 722, endPoint y: 632, distance: 13.2
click at [728, 619] on div "26758 - [PERSON_NAME] Steel Inc - SMTRGM5" at bounding box center [769, 618] width 266 height 21
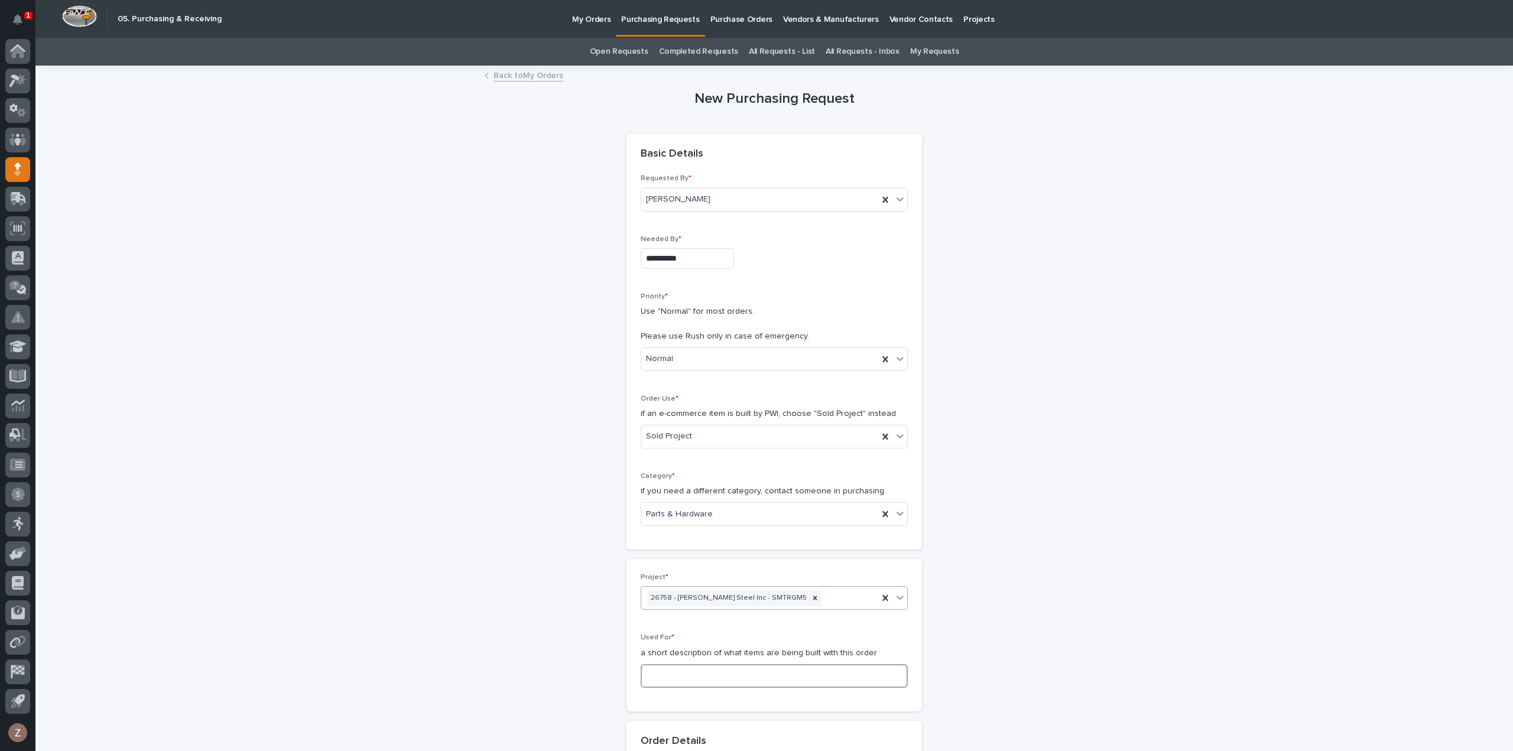
click at [707, 664] on input at bounding box center [774, 676] width 267 height 24
type input "5"
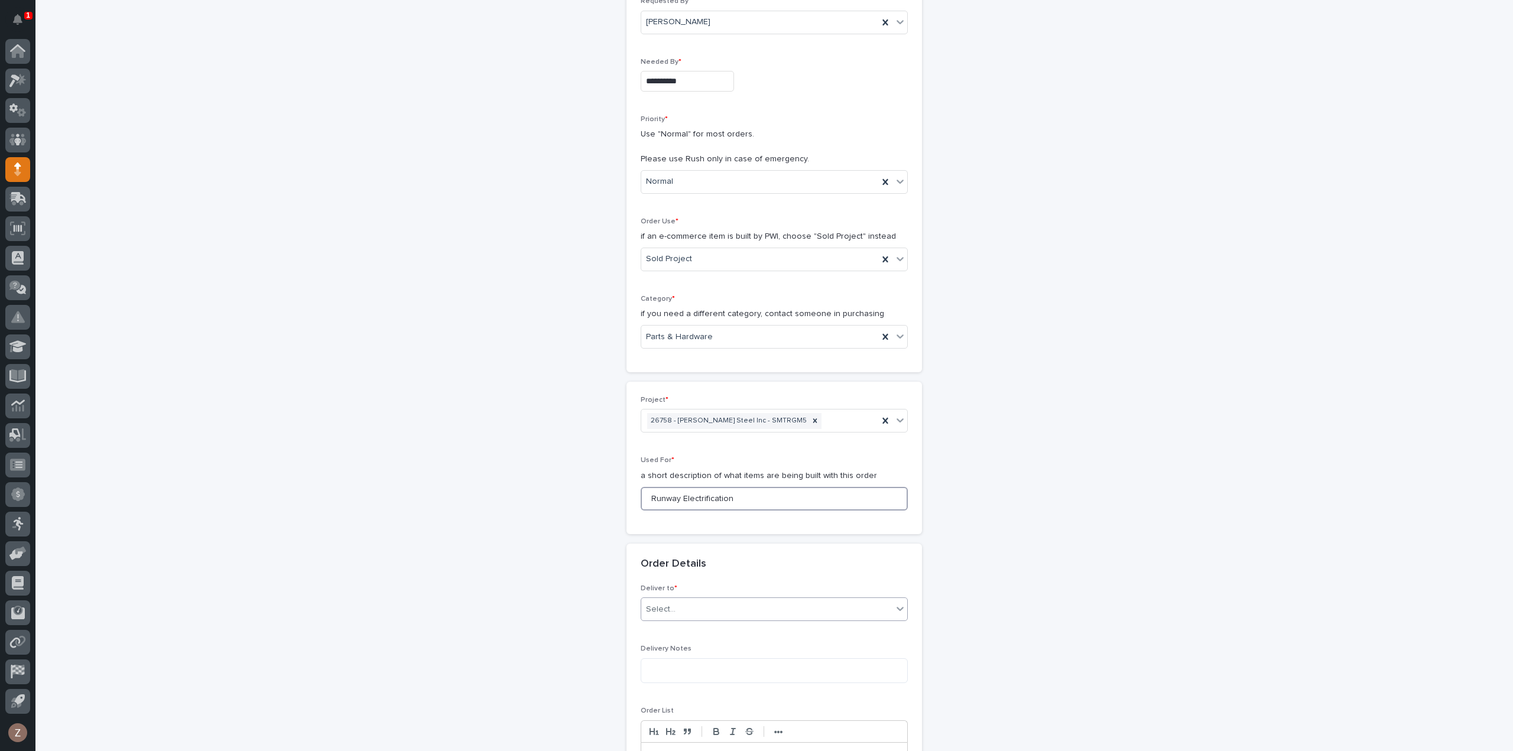
type input "Runway Electrification"
click at [696, 606] on div "Select..." at bounding box center [766, 610] width 251 height 20
click at [694, 622] on div "PWI" at bounding box center [769, 629] width 266 height 21
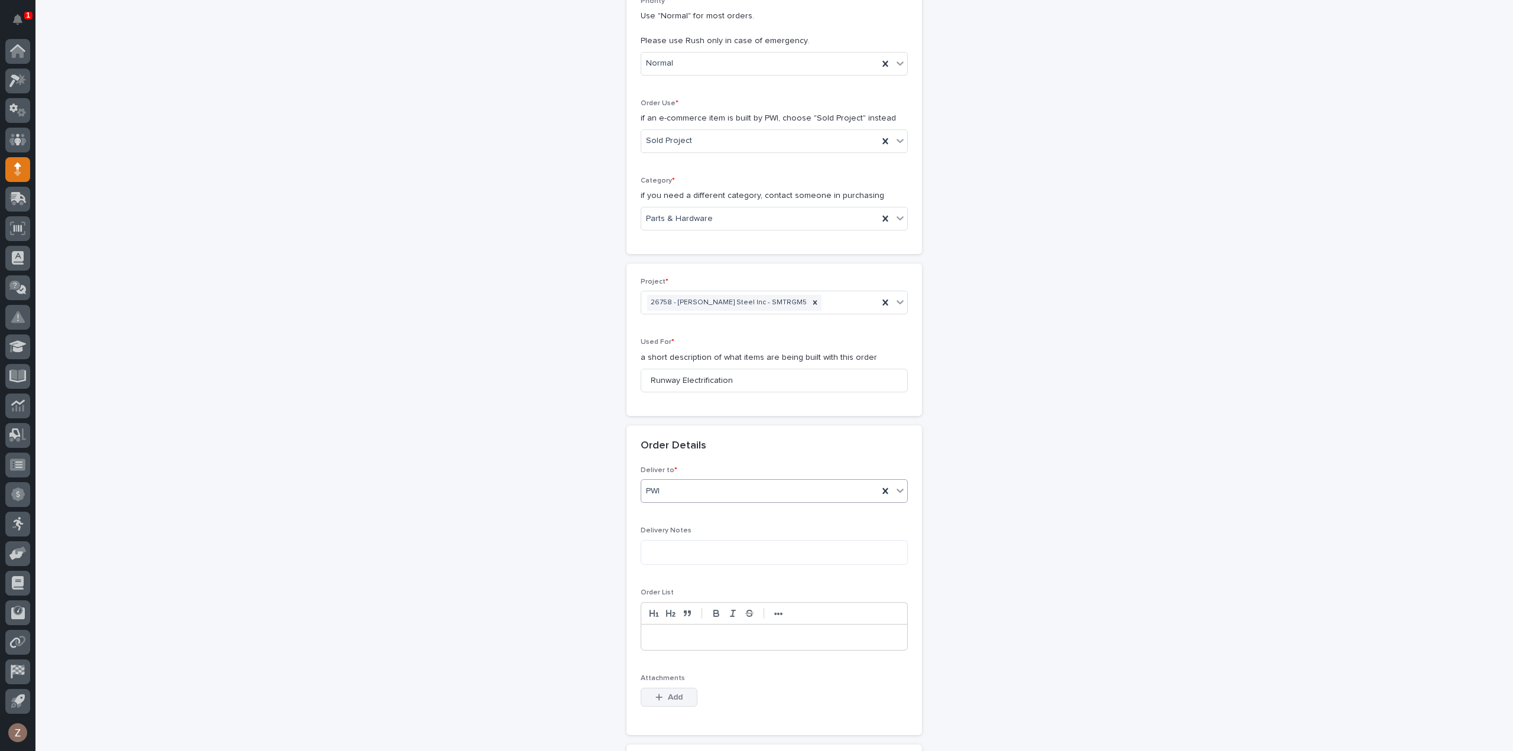
click at [668, 692] on span "Add" at bounding box center [675, 697] width 15 height 11
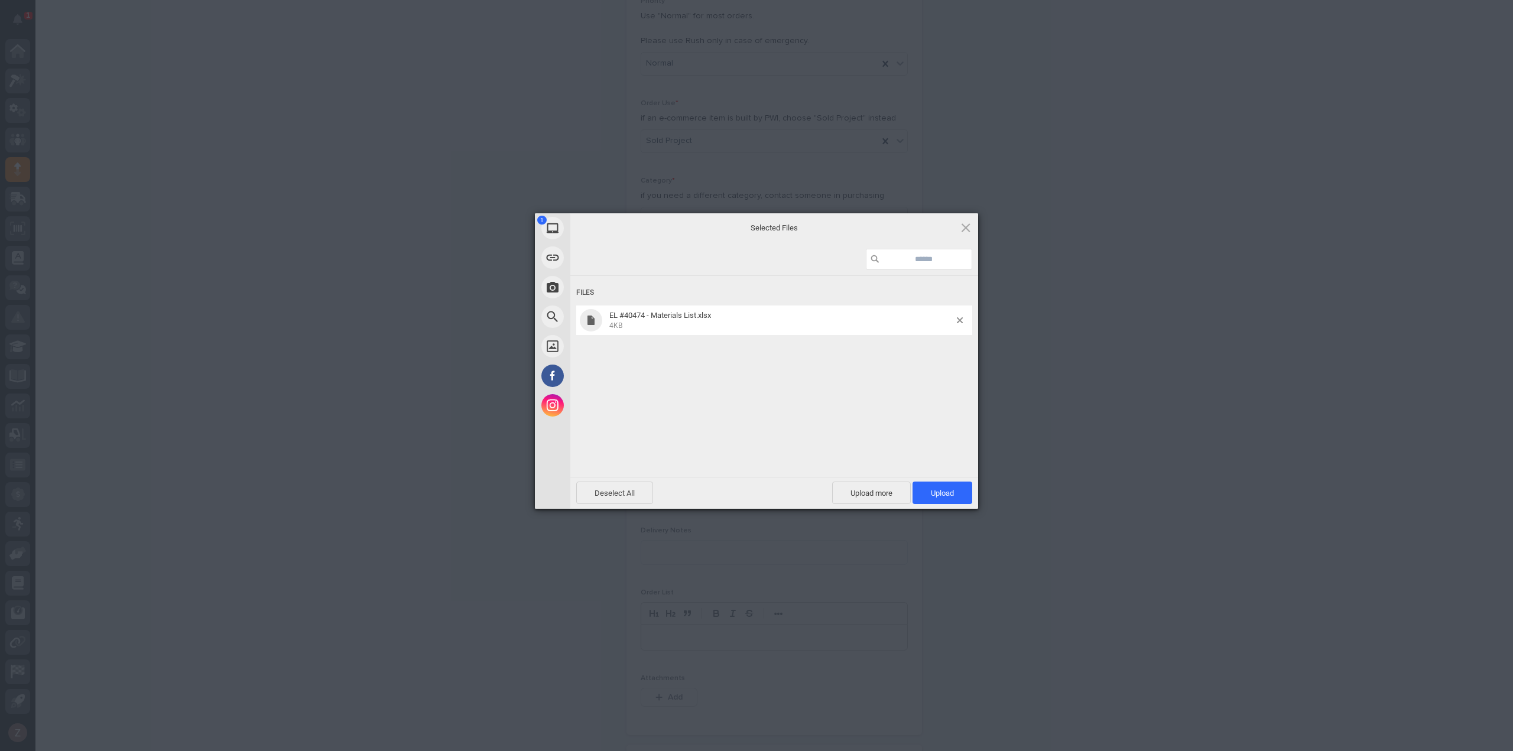
drag, startPoint x: 949, startPoint y: 492, endPoint x: 986, endPoint y: 492, distance: 36.6
click at [950, 492] on span "Upload 1" at bounding box center [942, 493] width 23 height 9
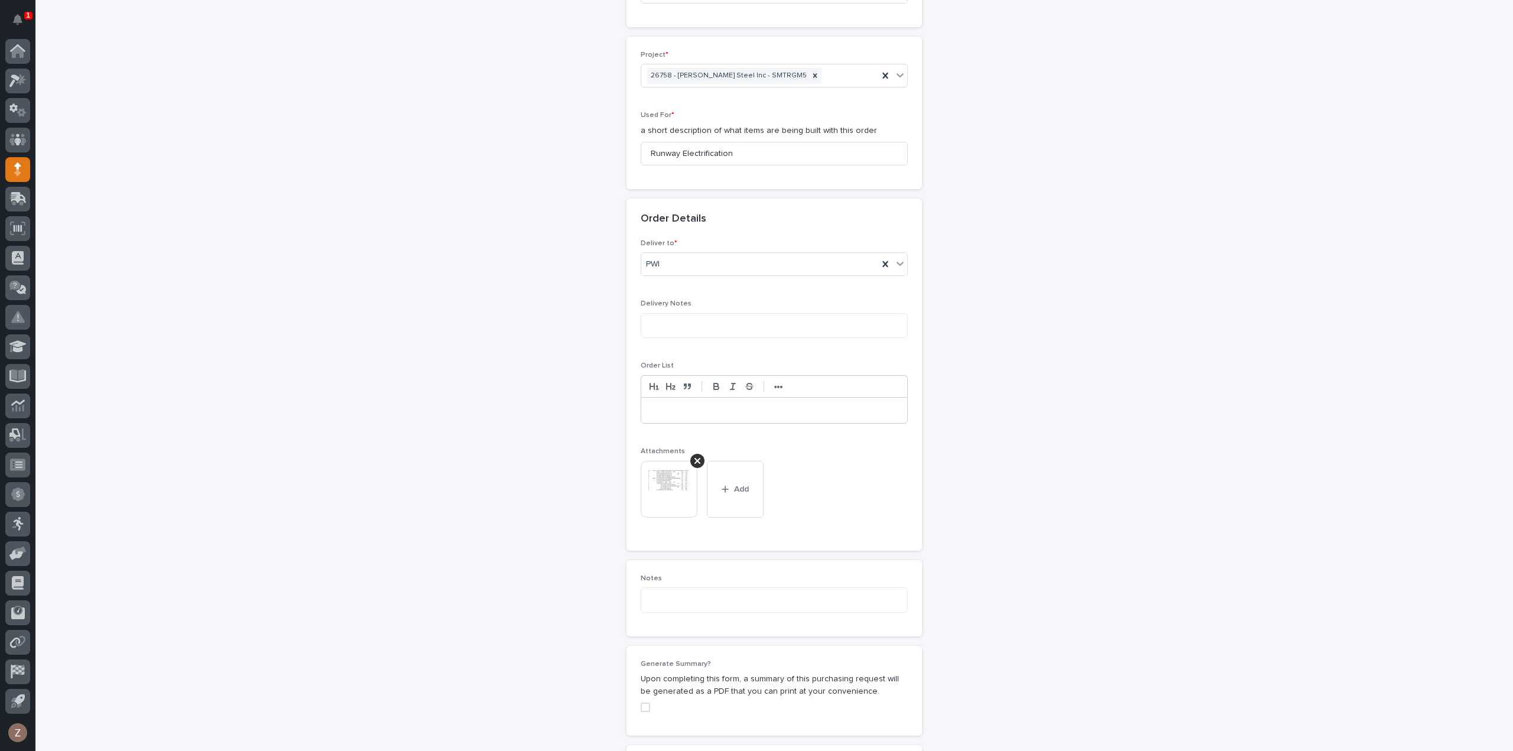
scroll to position [730, 0]
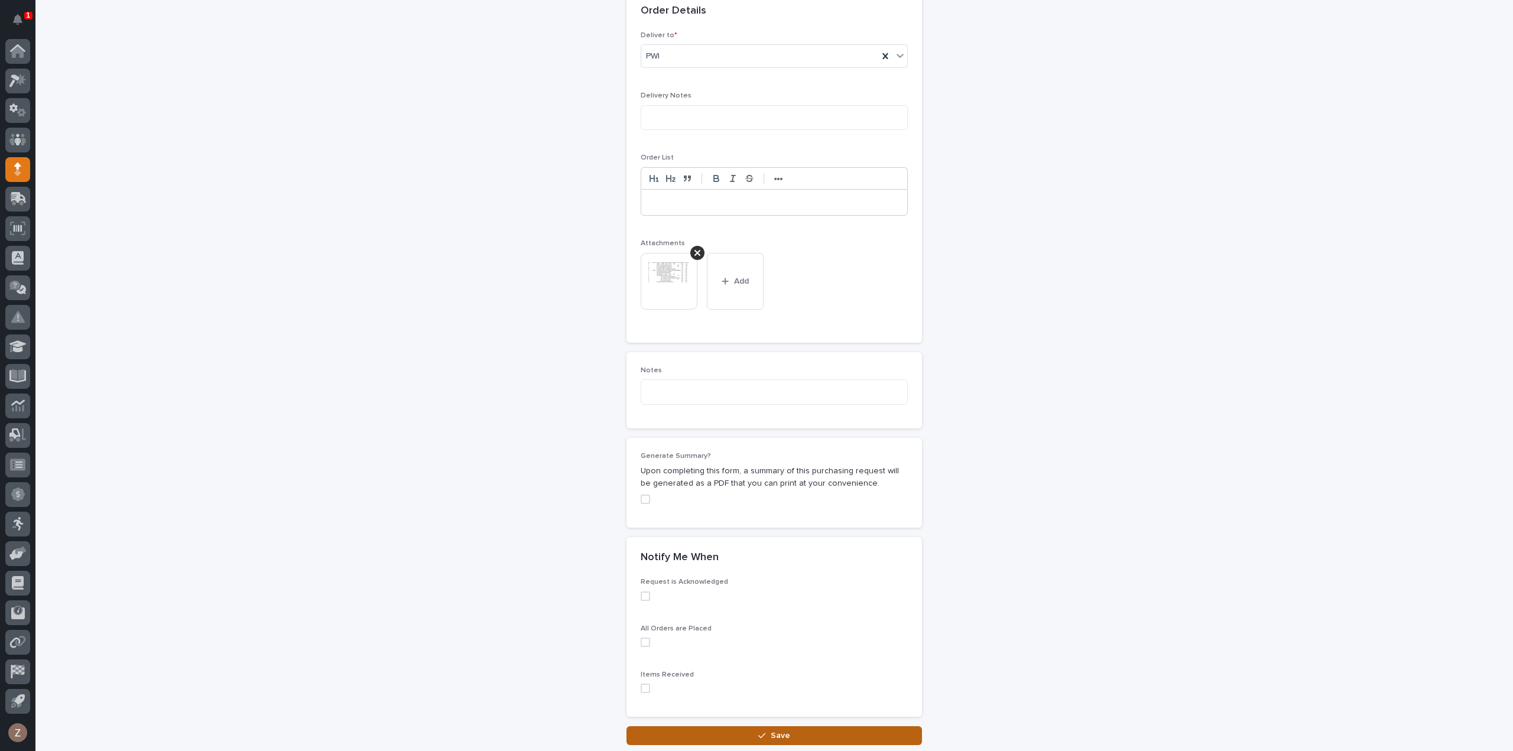
click at [823, 729] on button "Save" at bounding box center [773, 735] width 295 height 19
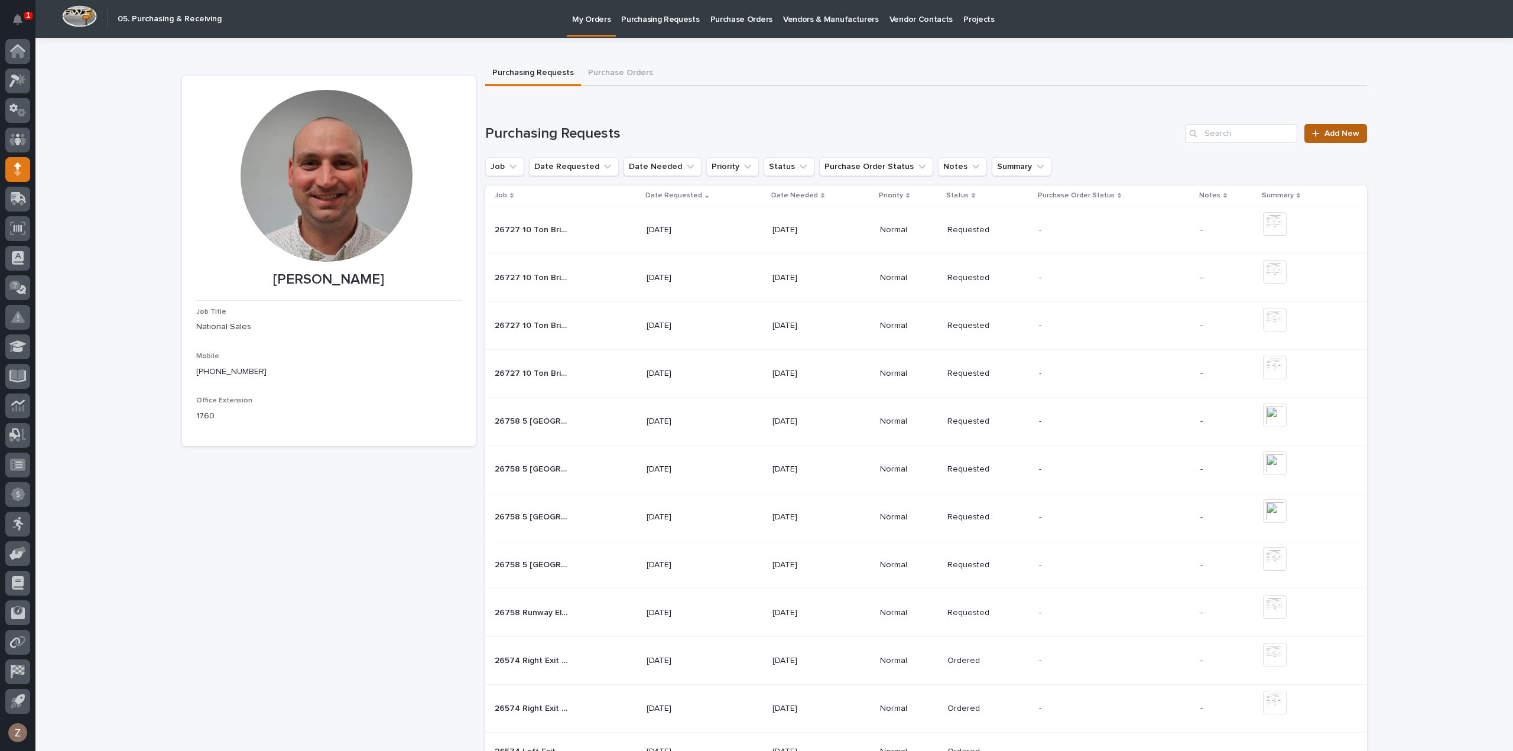
click at [1345, 132] on span "Add New" at bounding box center [1341, 133] width 35 height 8
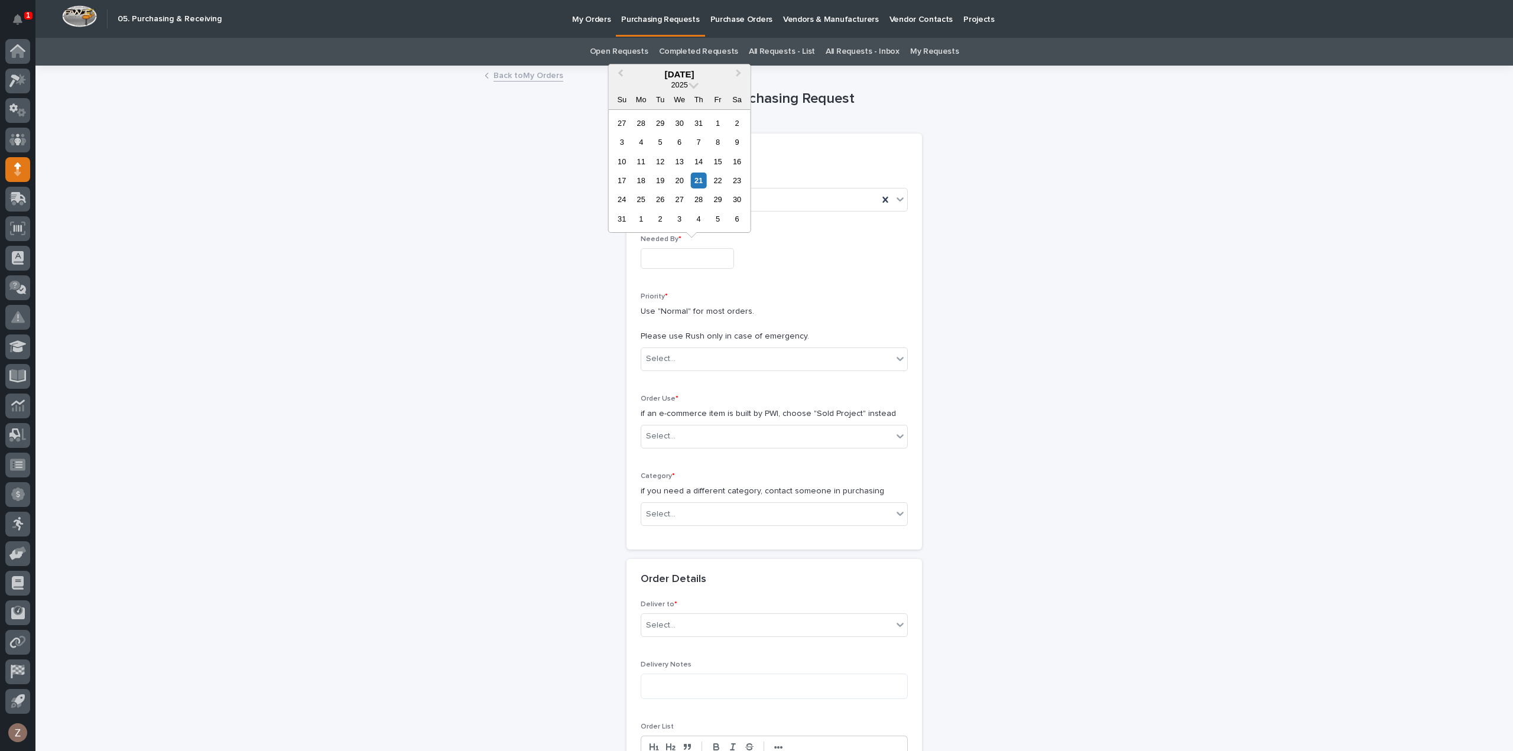
click at [686, 260] on input "text" at bounding box center [687, 258] width 93 height 21
click at [699, 213] on div "4" at bounding box center [699, 219] width 16 height 16
type input "**********"
click at [732, 355] on div "Select..." at bounding box center [766, 359] width 251 height 20
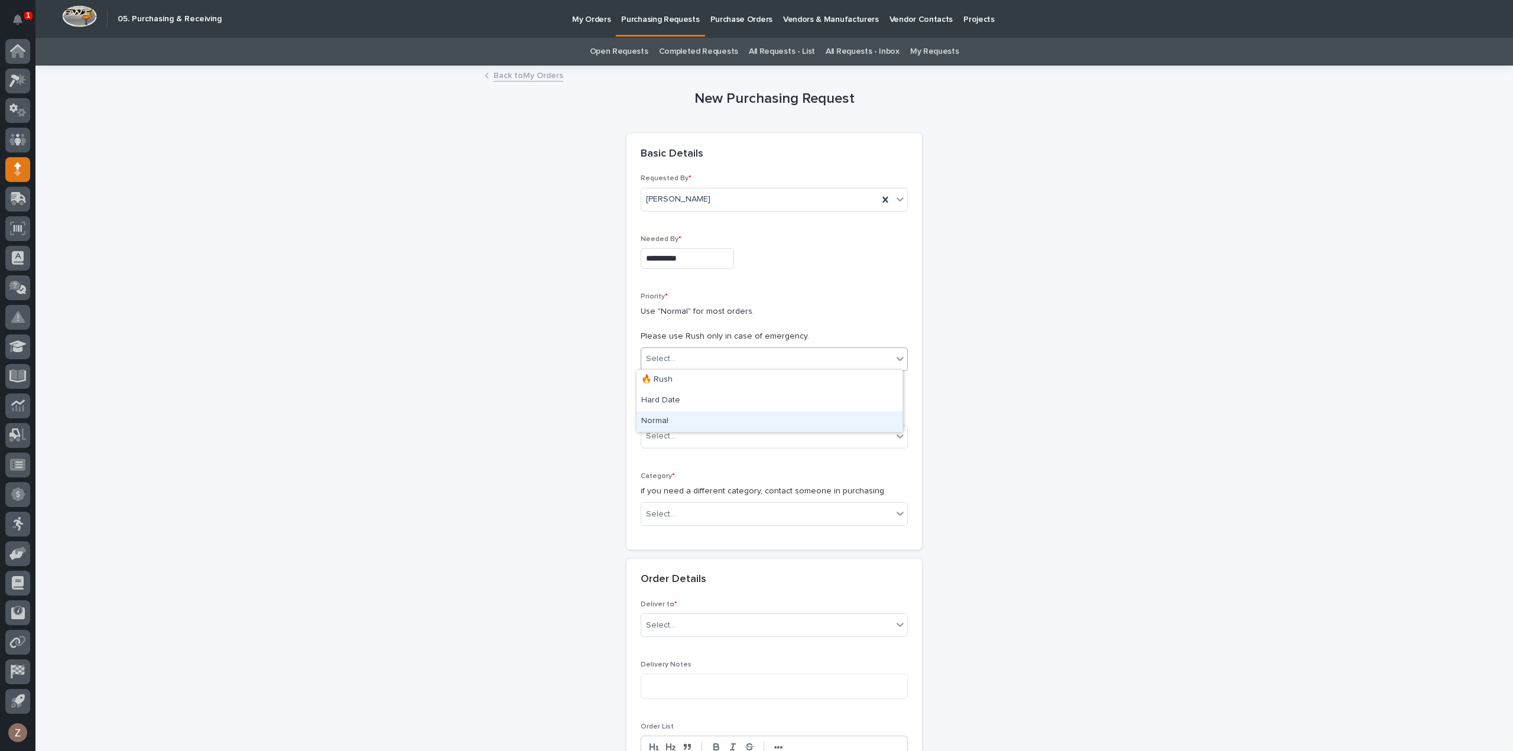
click at [717, 415] on div "Normal" at bounding box center [769, 421] width 266 height 21
click at [709, 427] on div "Select..." at bounding box center [766, 437] width 251 height 20
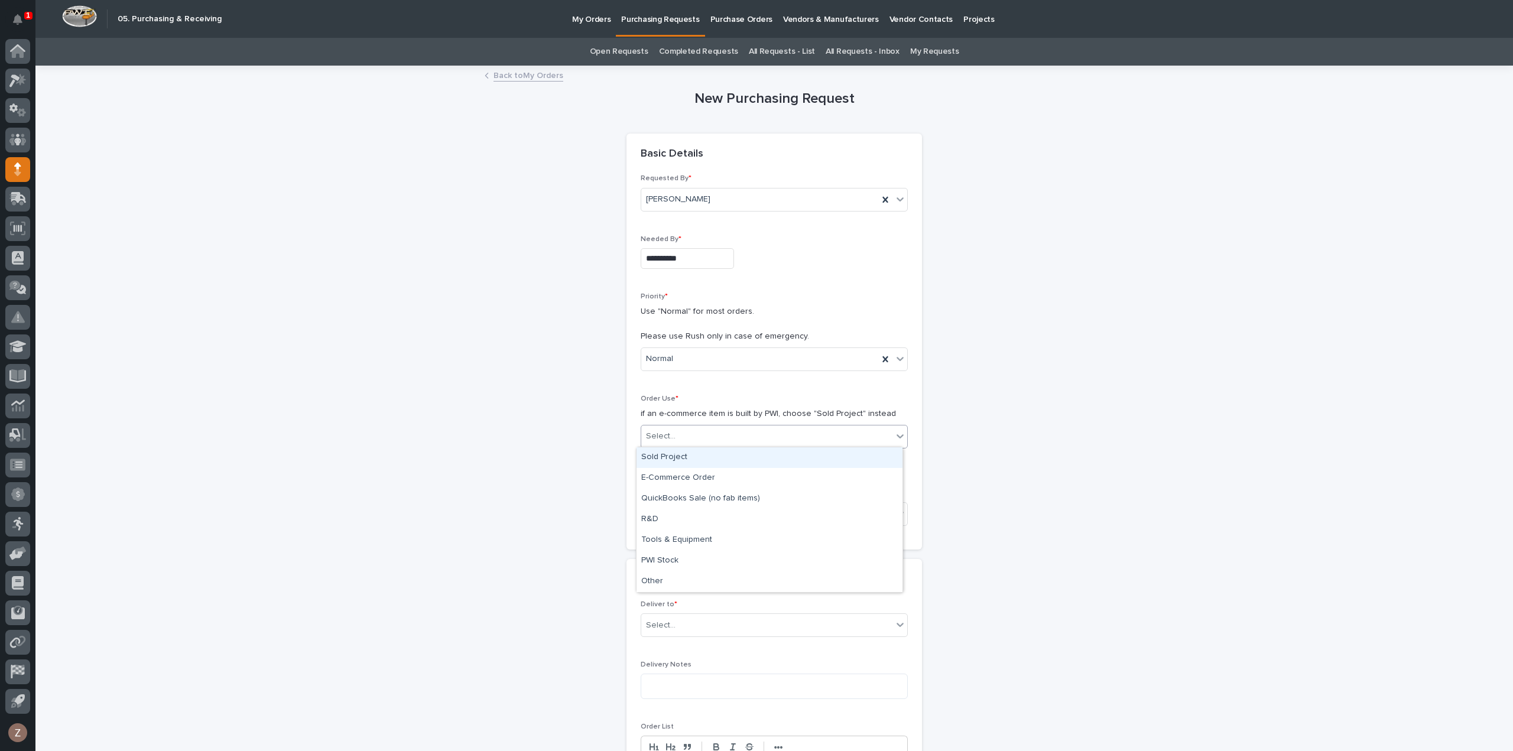
click at [702, 459] on div "Sold Project" at bounding box center [769, 457] width 266 height 21
click at [700, 508] on div "Select..." at bounding box center [766, 515] width 251 height 20
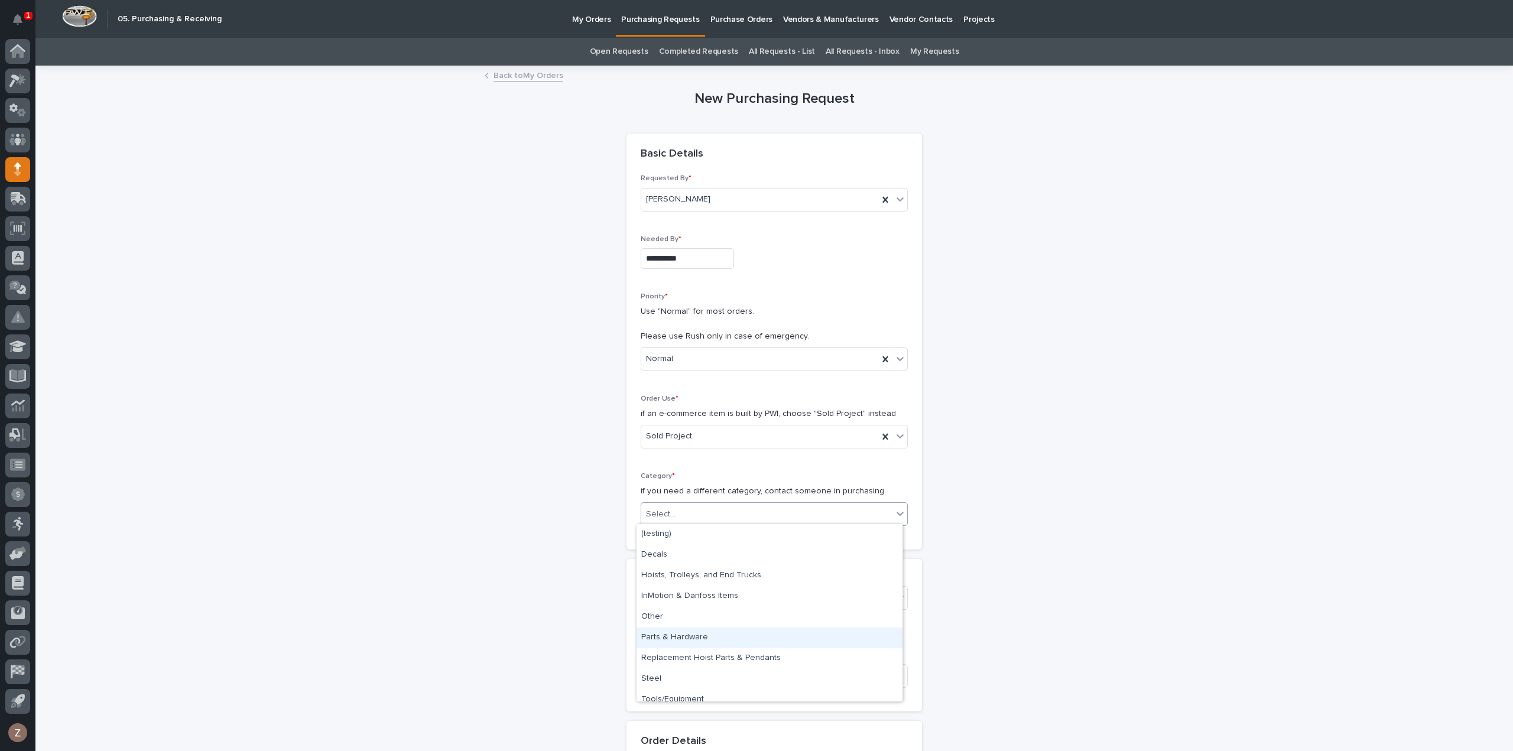
click at [702, 643] on div "Parts & Hardware" at bounding box center [769, 638] width 266 height 21
click at [707, 598] on div "Select..." at bounding box center [766, 599] width 251 height 20
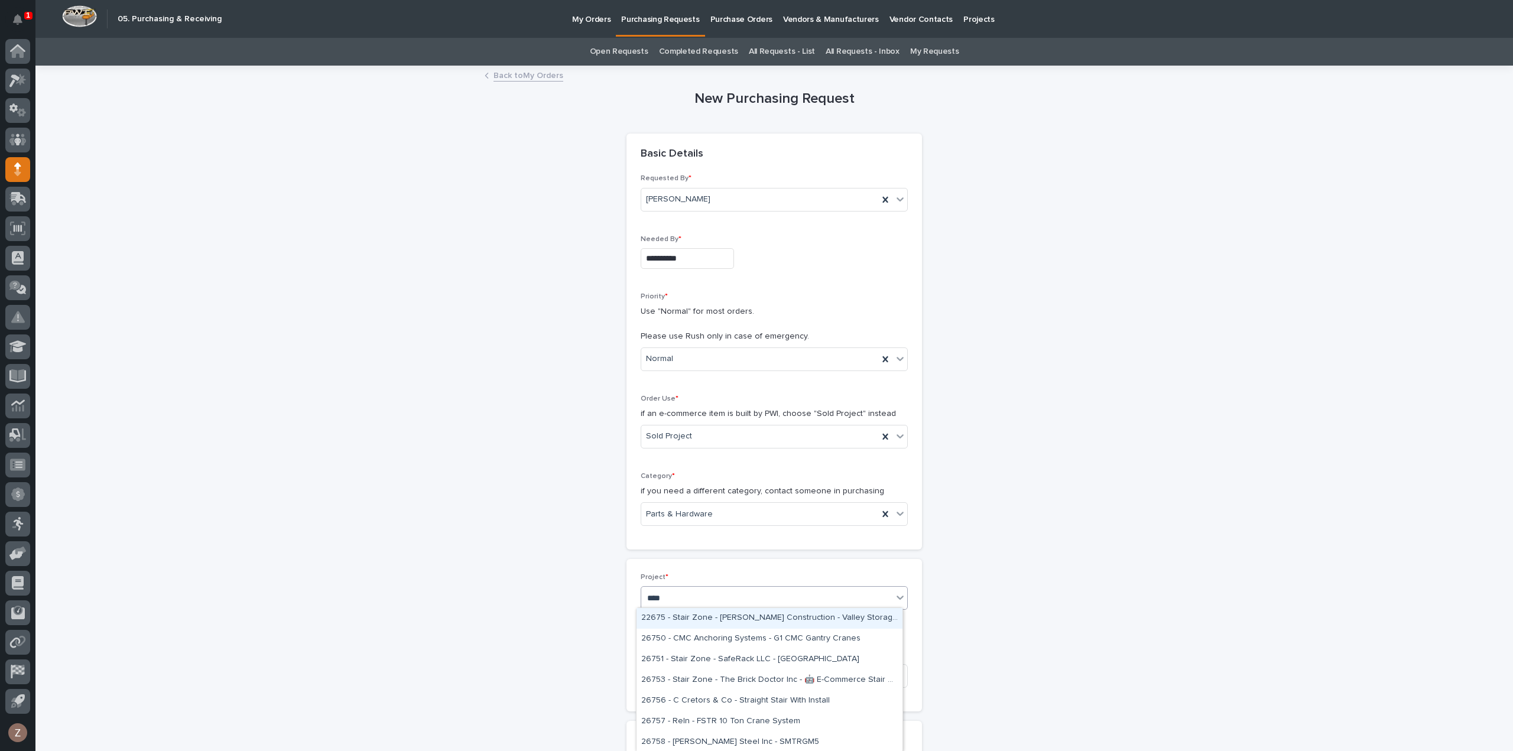
type input "*****"
click at [715, 616] on div "26758 - [PERSON_NAME] Steel Inc - SMTRGM5" at bounding box center [769, 618] width 266 height 21
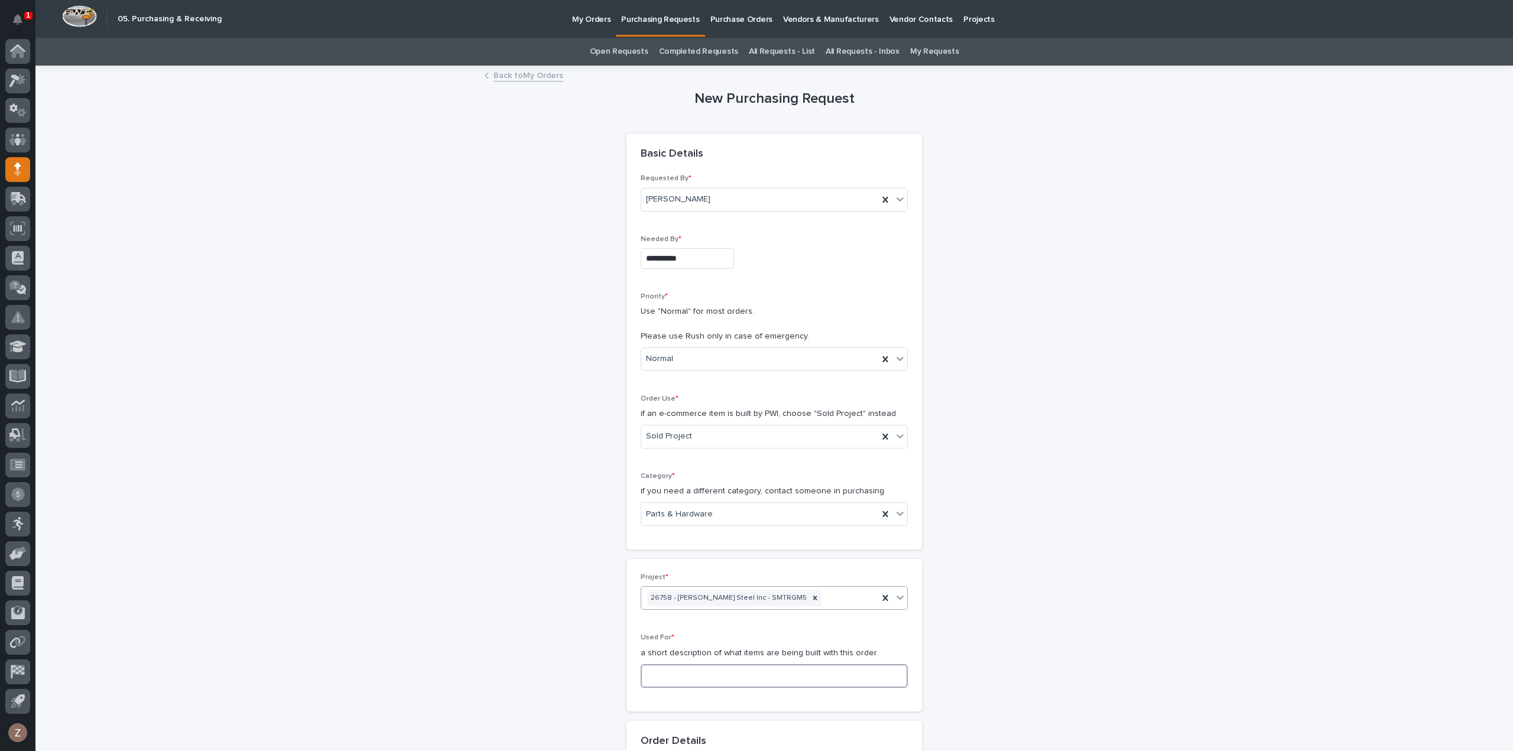
click at [681, 672] on input at bounding box center [774, 676] width 267 height 24
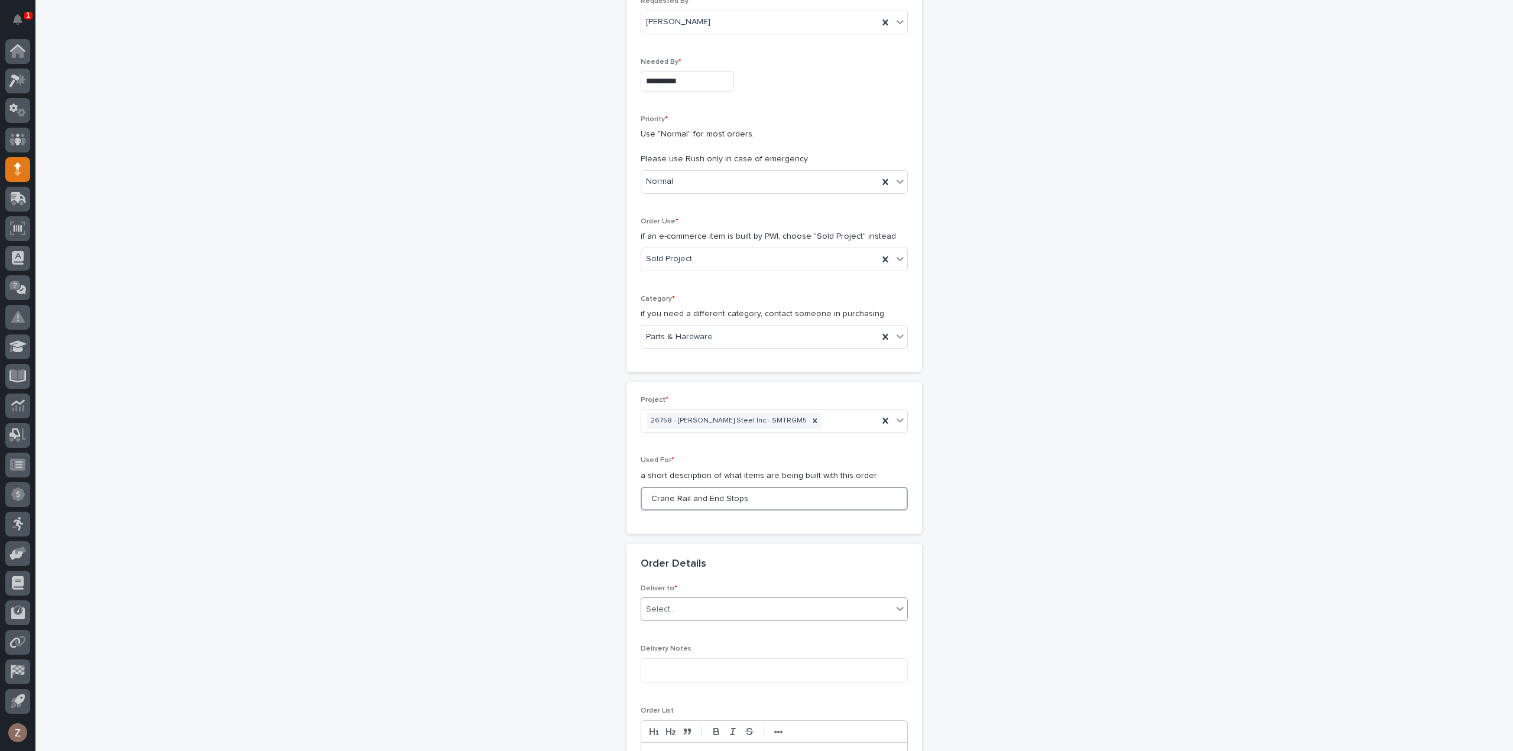
type input "Crane Rail and End Stops"
click at [689, 603] on div "Select..." at bounding box center [766, 610] width 251 height 20
click at [684, 628] on div "PWI" at bounding box center [769, 629] width 266 height 21
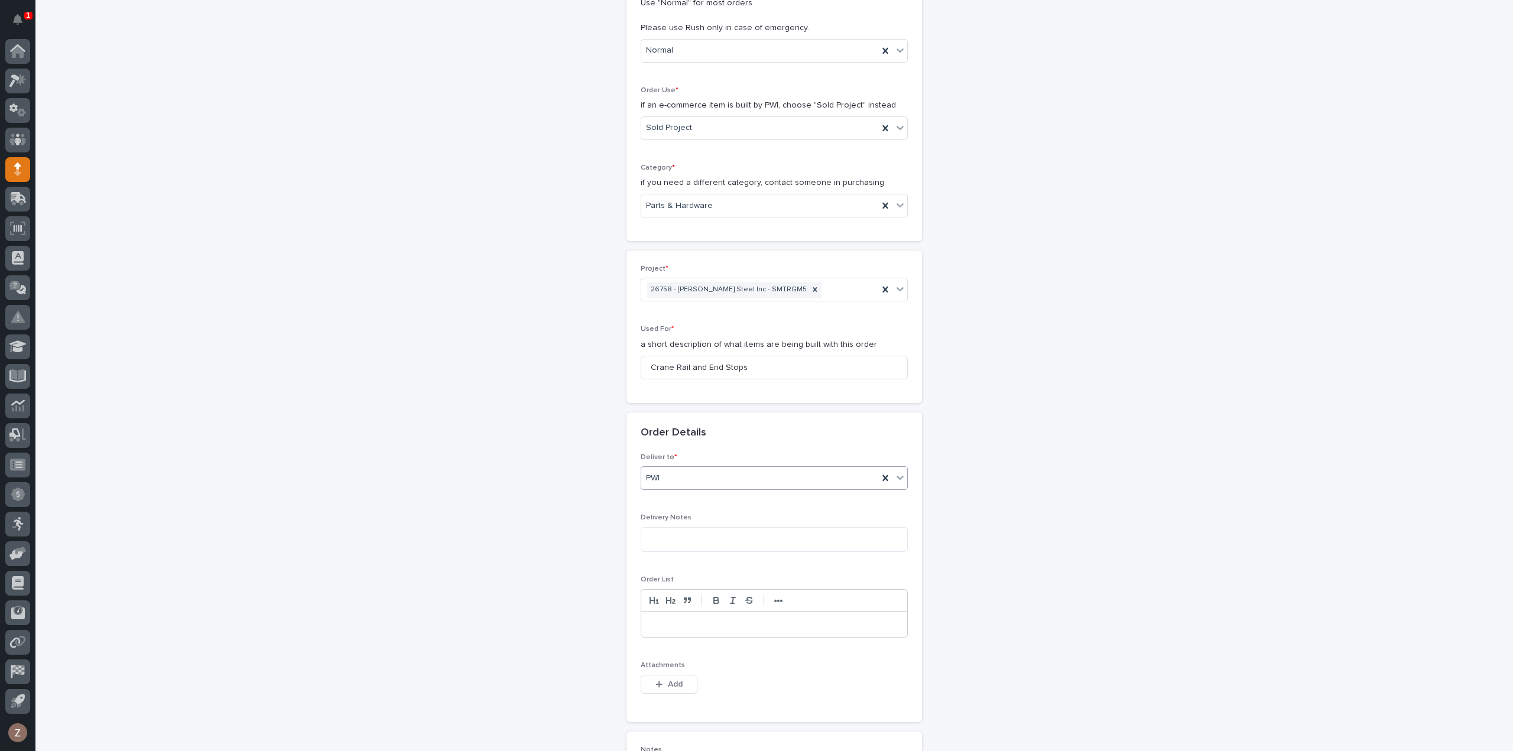
scroll to position [414, 0]
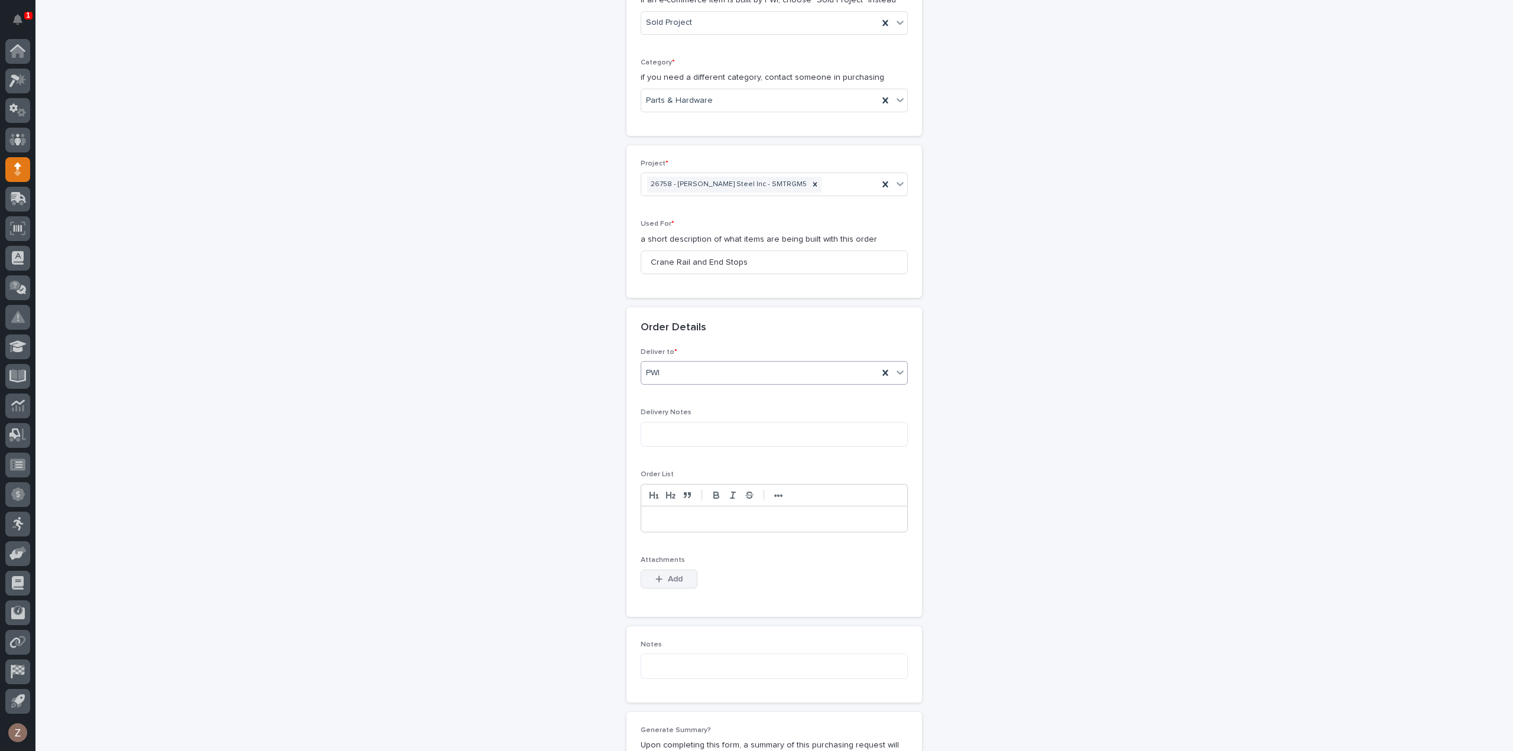
click at [674, 574] on span "Add" at bounding box center [675, 579] width 15 height 11
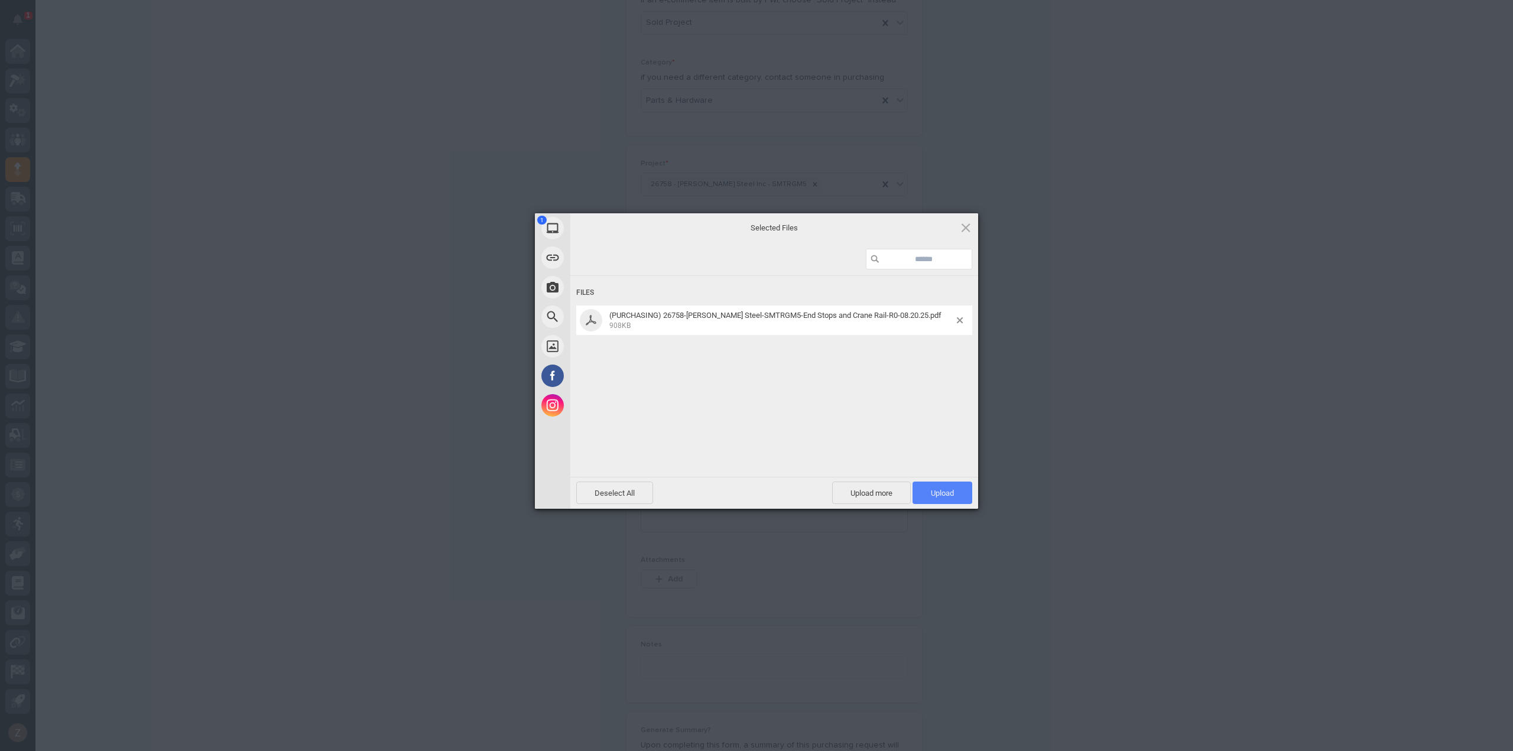
click at [944, 492] on span "Upload 1" at bounding box center [942, 493] width 23 height 9
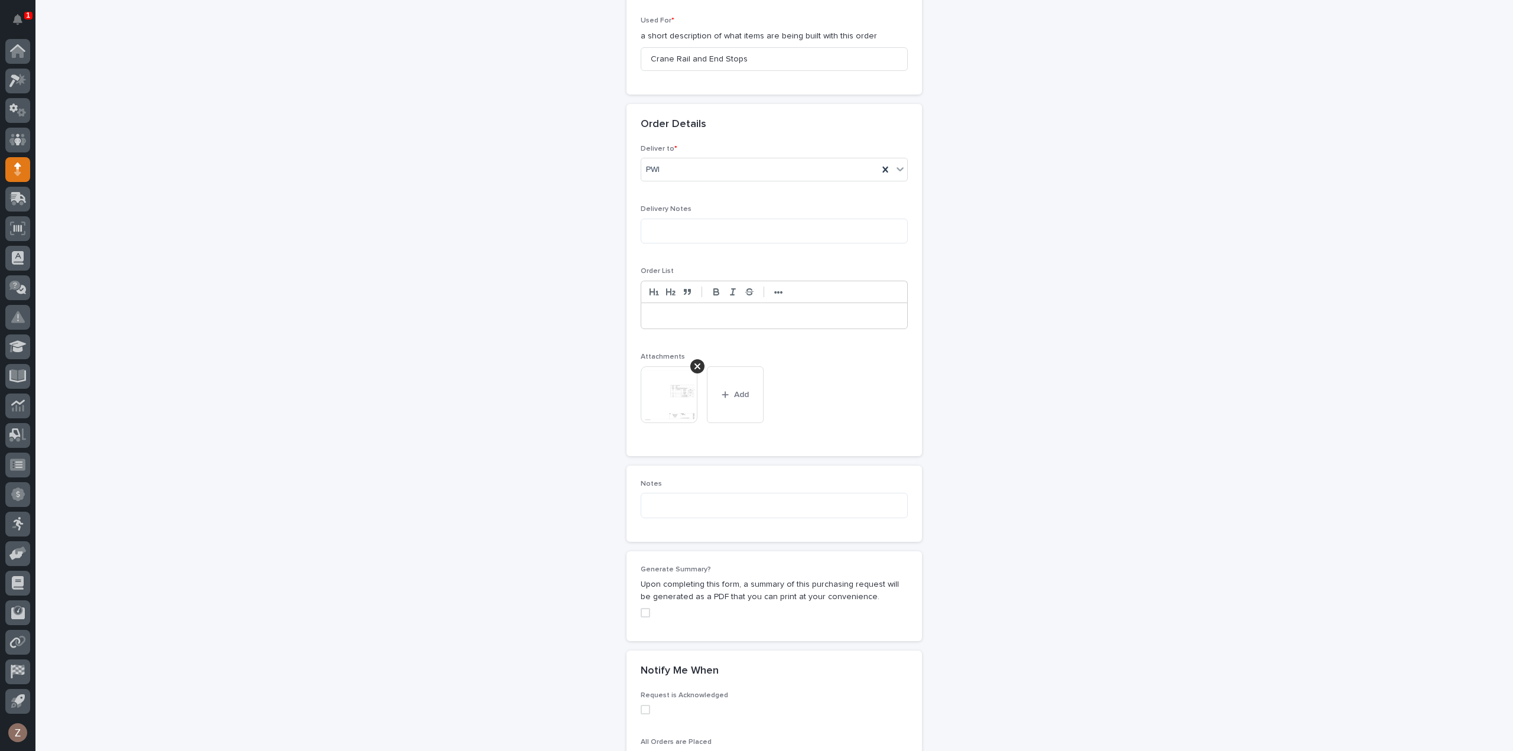
scroll to position [813, 0]
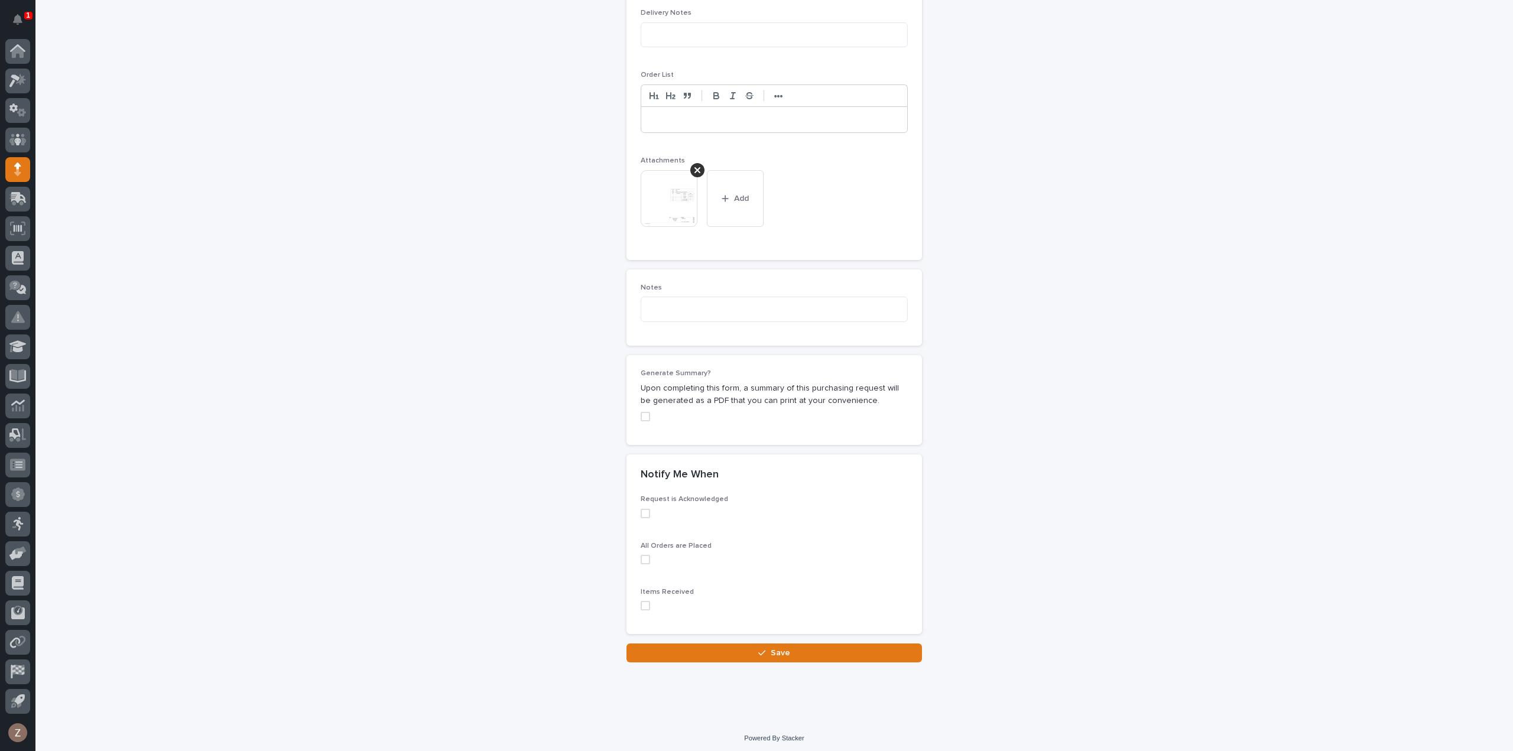
click at [799, 653] on button "Save" at bounding box center [773, 653] width 295 height 19
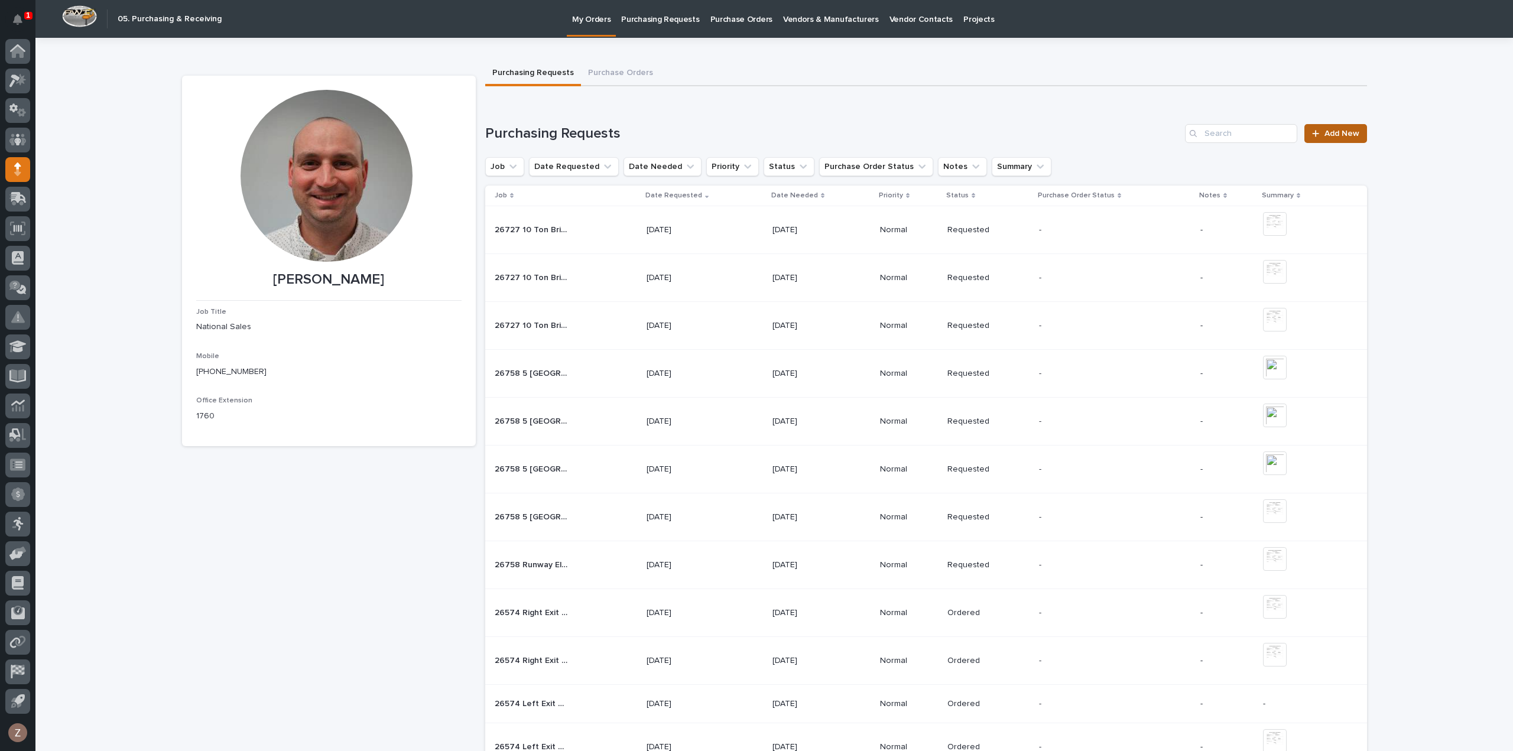
click at [1334, 135] on span "Add New" at bounding box center [1341, 133] width 35 height 8
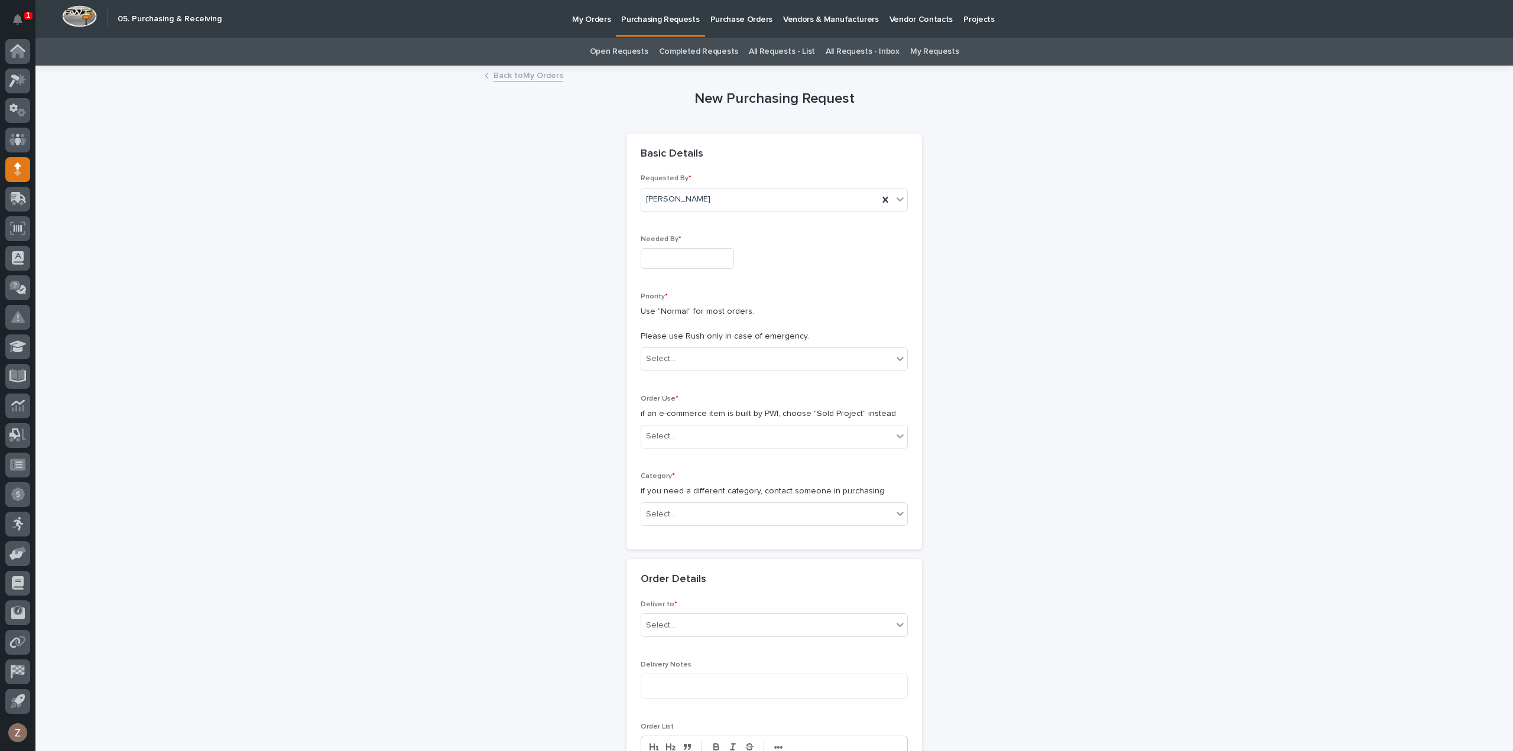
click at [682, 258] on input "text" at bounding box center [687, 258] width 93 height 21
click at [701, 220] on div "4" at bounding box center [699, 219] width 16 height 16
type input "**********"
click at [726, 356] on div "Select..." at bounding box center [766, 359] width 251 height 20
click at [709, 418] on div "Normal" at bounding box center [769, 421] width 266 height 21
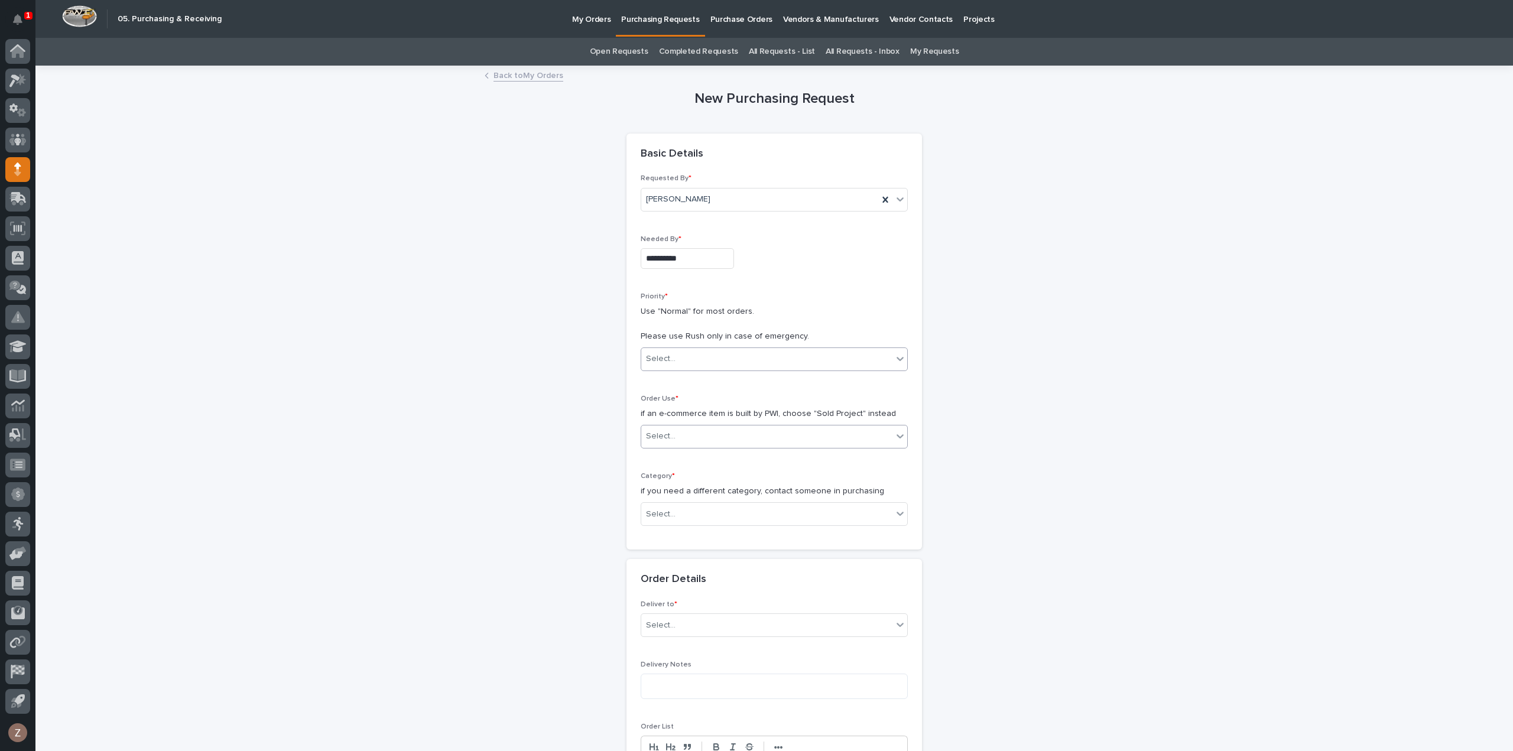
click at [699, 428] on div "Select..." at bounding box center [766, 437] width 251 height 20
click at [709, 452] on div "Sold Project" at bounding box center [769, 457] width 266 height 21
click at [691, 499] on div "Category * if you need a different category, contact someone in purchasing Sele…" at bounding box center [774, 503] width 267 height 63
click at [720, 514] on div "Select..." at bounding box center [766, 515] width 251 height 20
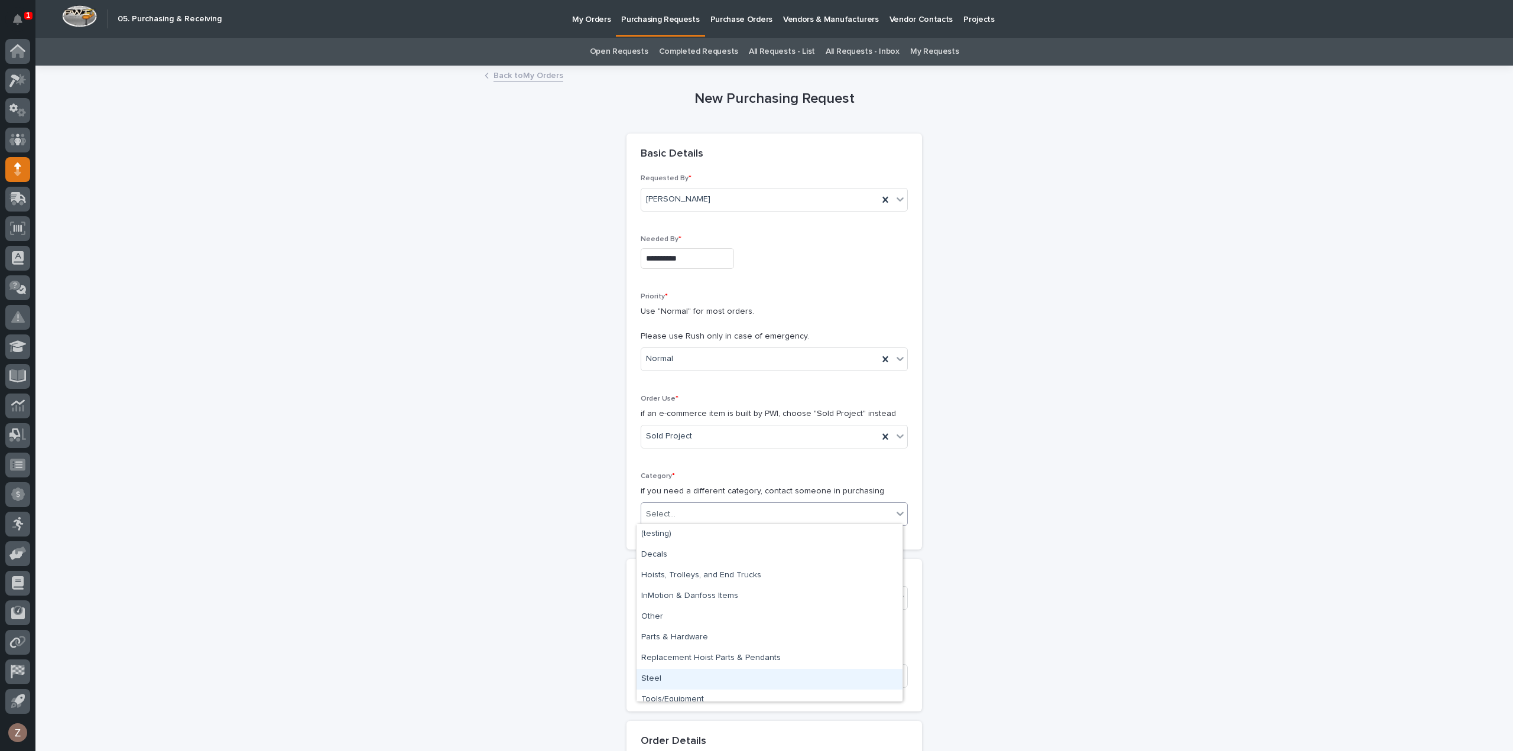
click at [693, 677] on div "Steel" at bounding box center [769, 679] width 266 height 21
click at [690, 600] on div "Select..." at bounding box center [766, 599] width 251 height 20
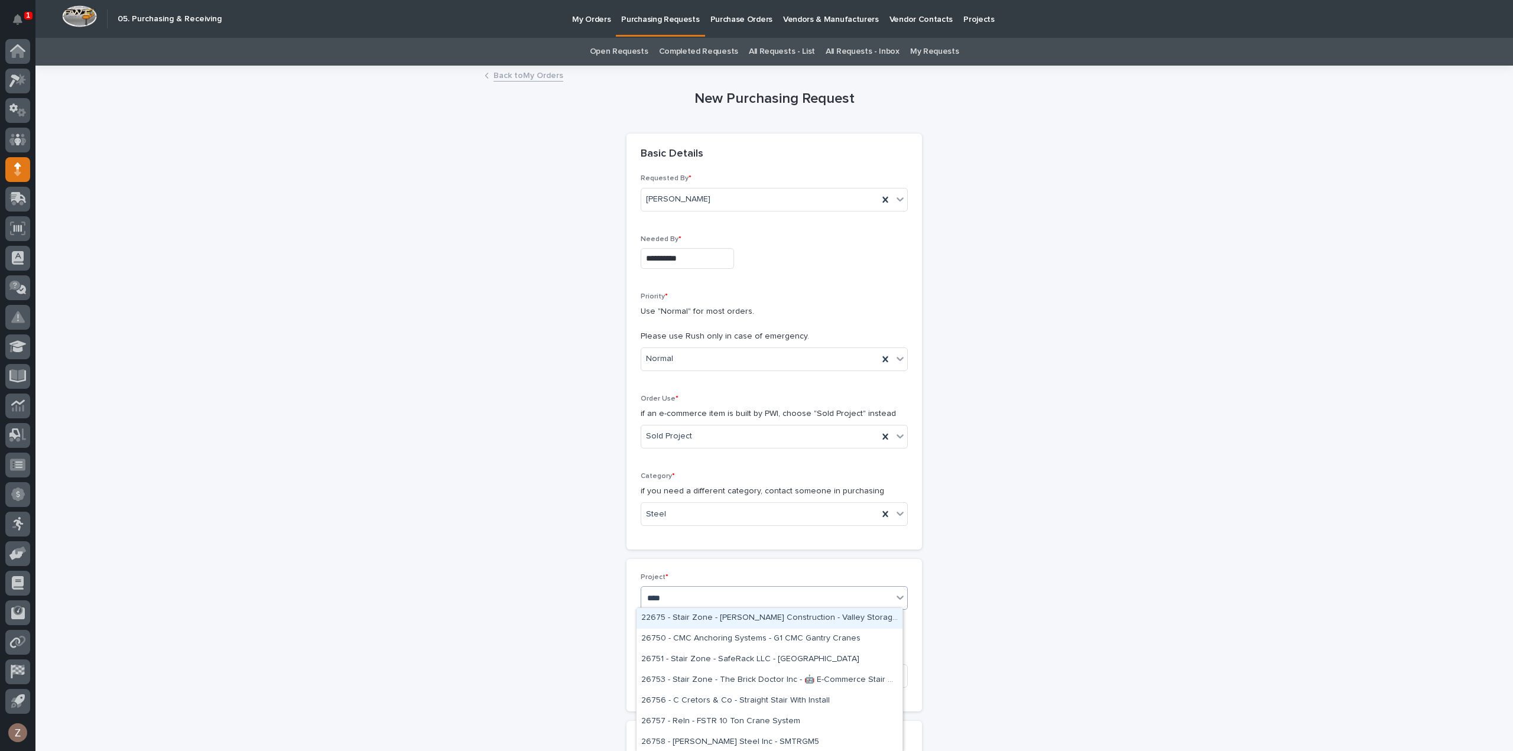
type input "*****"
click at [695, 619] on div "26758 - [PERSON_NAME] Steel Inc - SMTRGM5" at bounding box center [769, 618] width 266 height 21
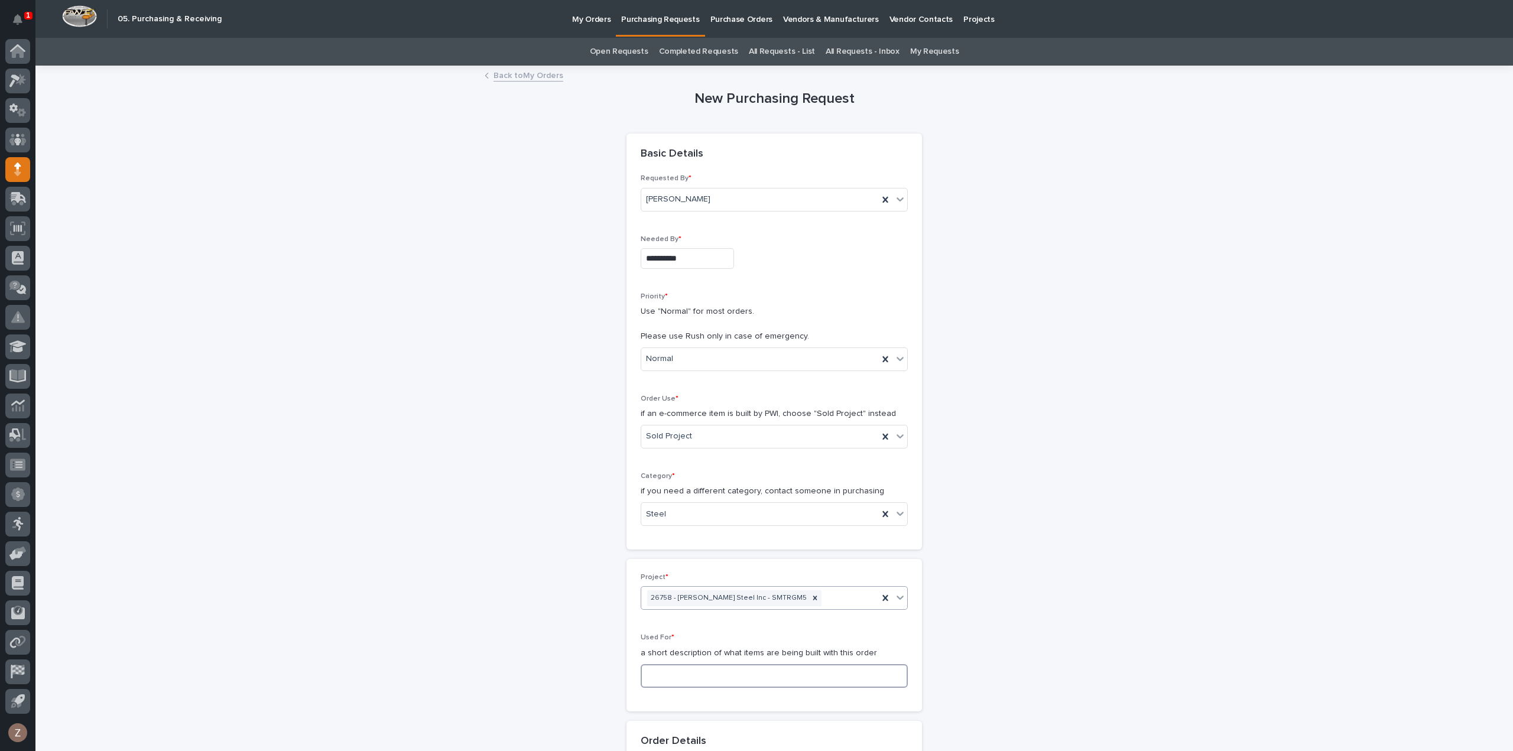
click at [693, 679] on input at bounding box center [774, 676] width 267 height 24
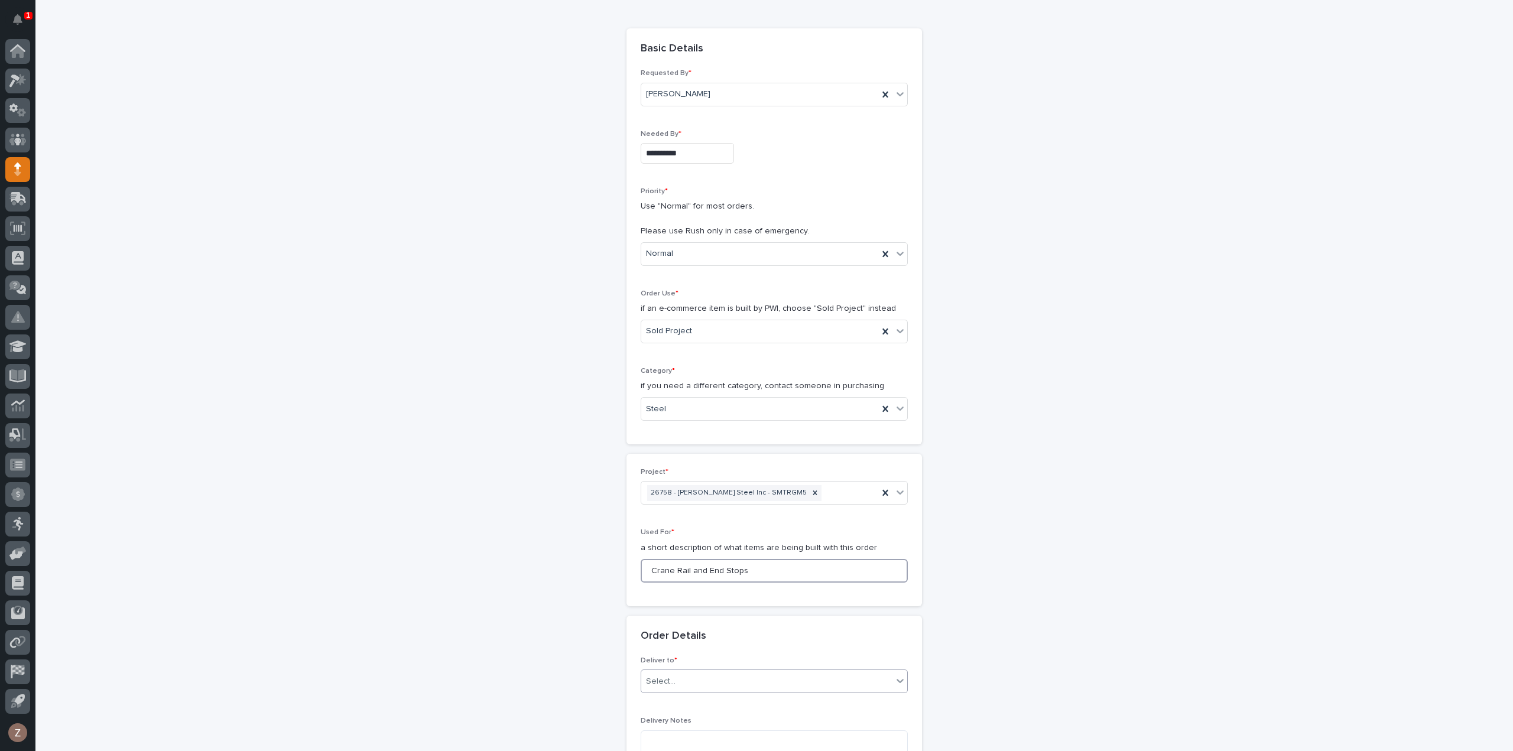
scroll to position [236, 0]
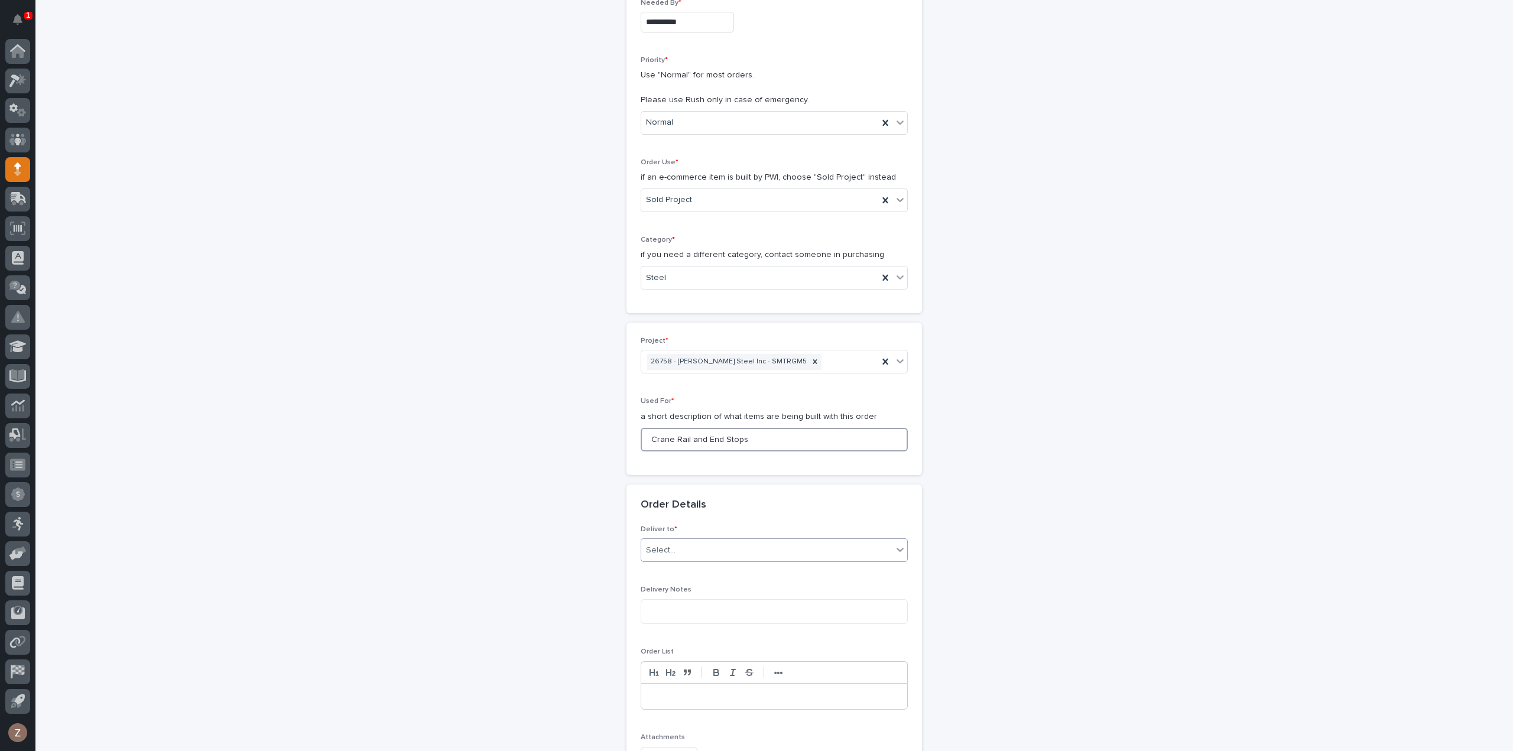
type input "Crane Rail and End Stops"
click at [703, 557] on div "Select..." at bounding box center [774, 550] width 267 height 24
click at [697, 571] on div "PWI" at bounding box center [769, 570] width 266 height 21
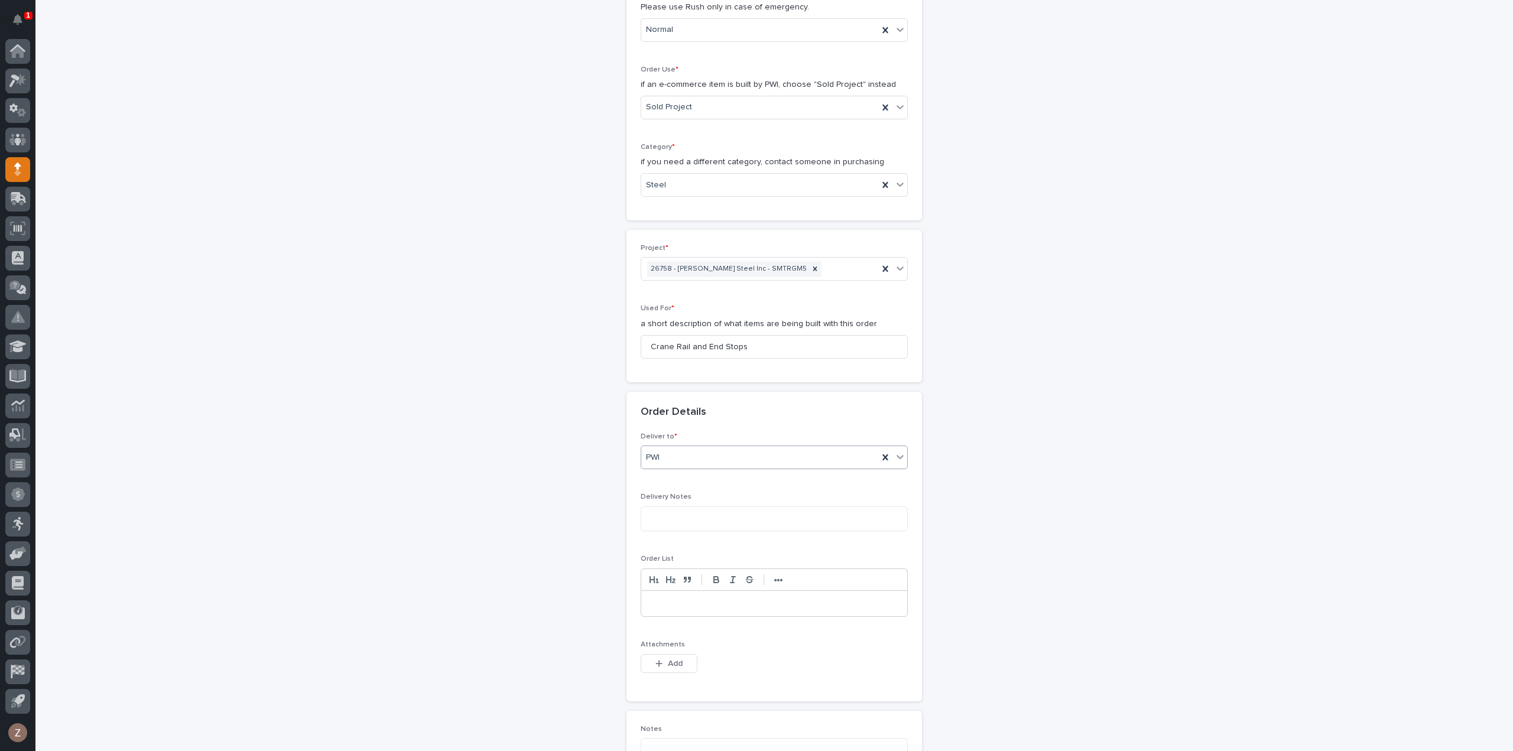
scroll to position [414, 0]
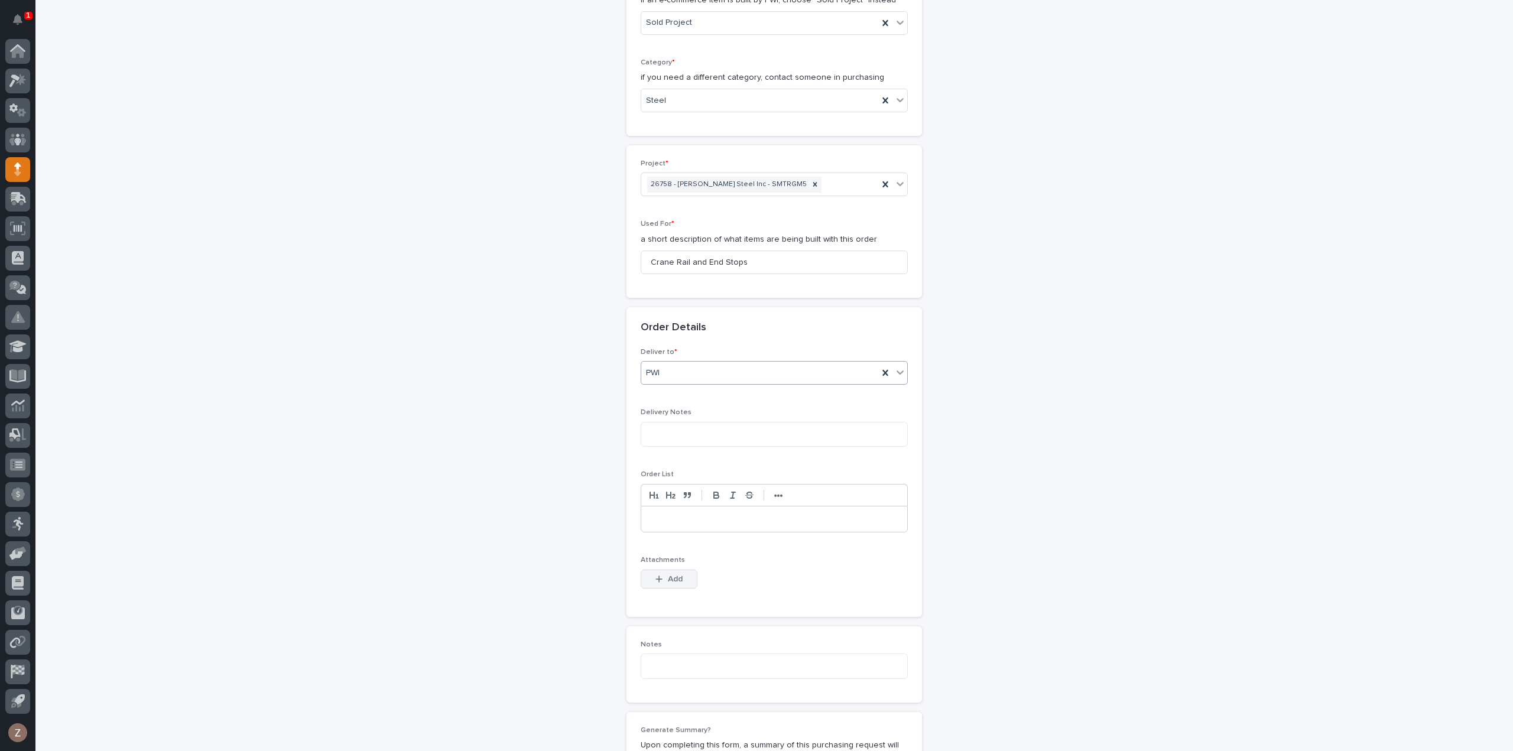
click at [670, 579] on span "Add" at bounding box center [675, 579] width 15 height 11
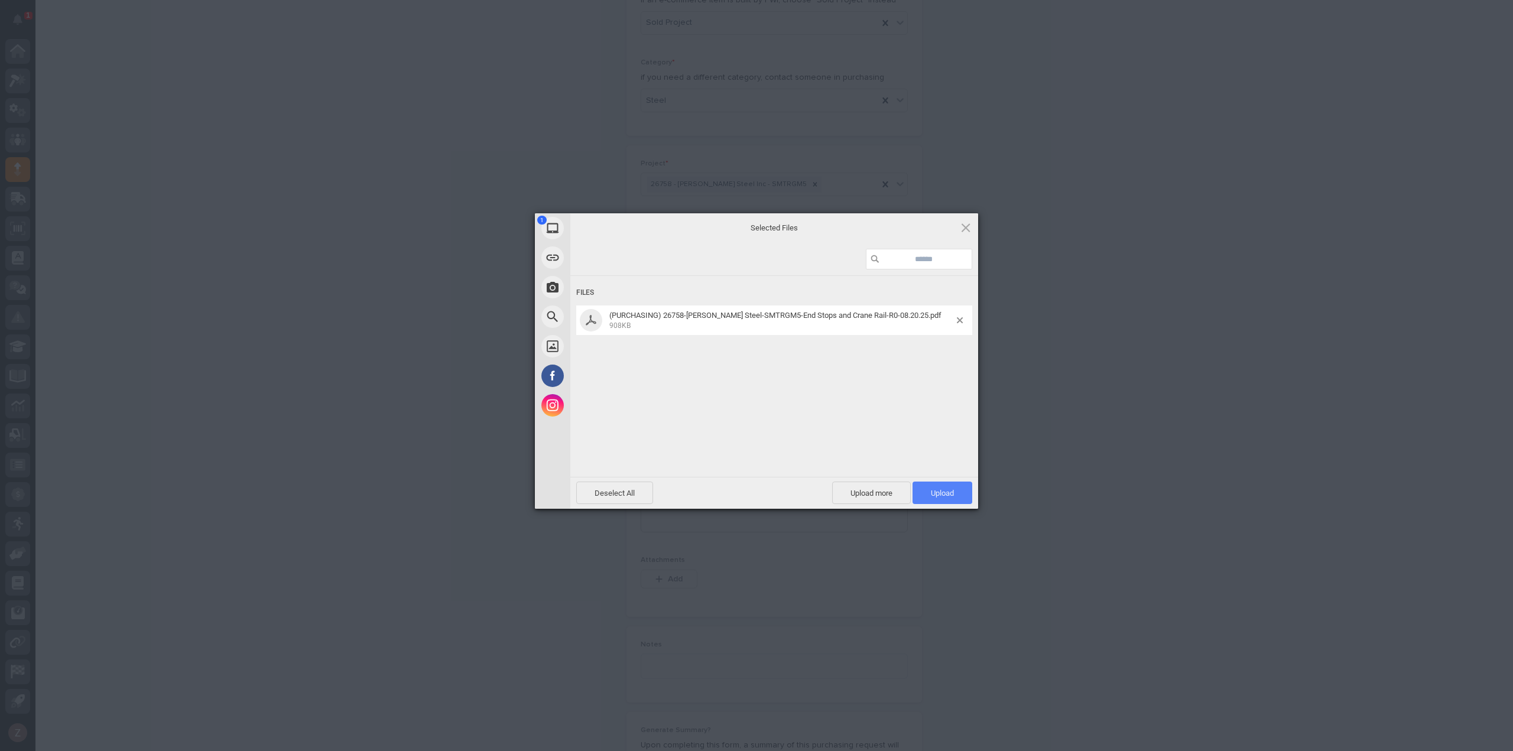
click at [947, 487] on span "Upload 1" at bounding box center [942, 493] width 60 height 22
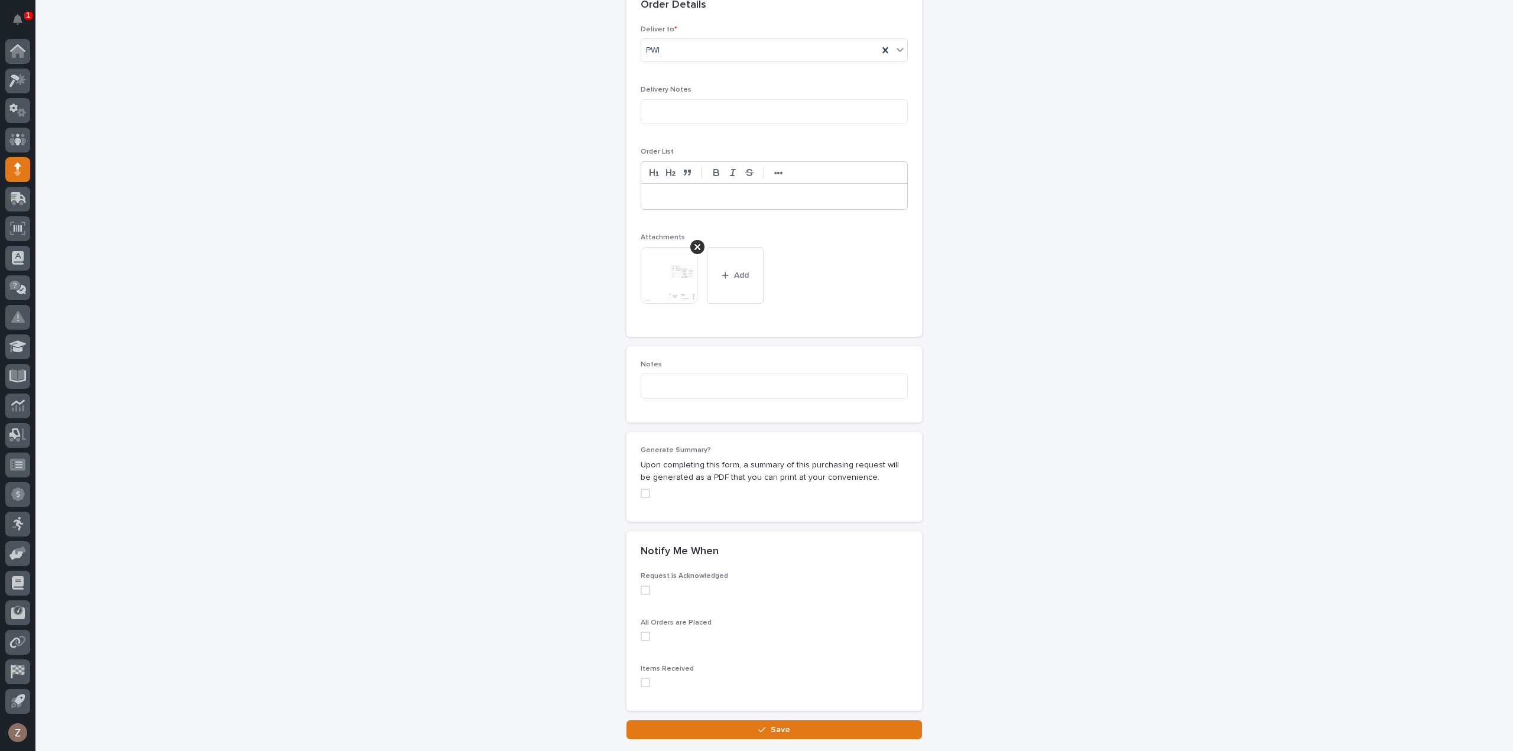
scroll to position [813, 0]
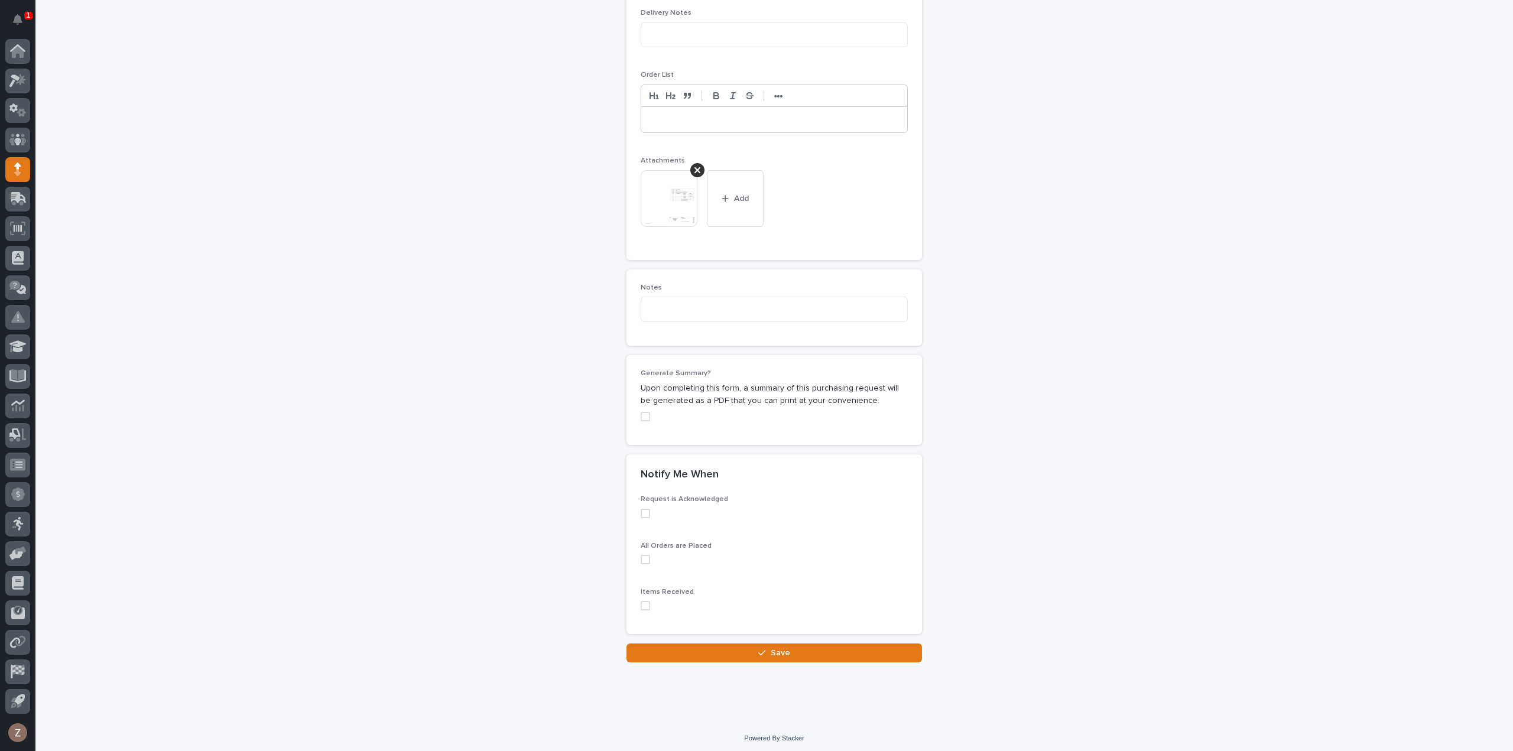
click at [797, 652] on button "Save" at bounding box center [773, 653] width 295 height 19
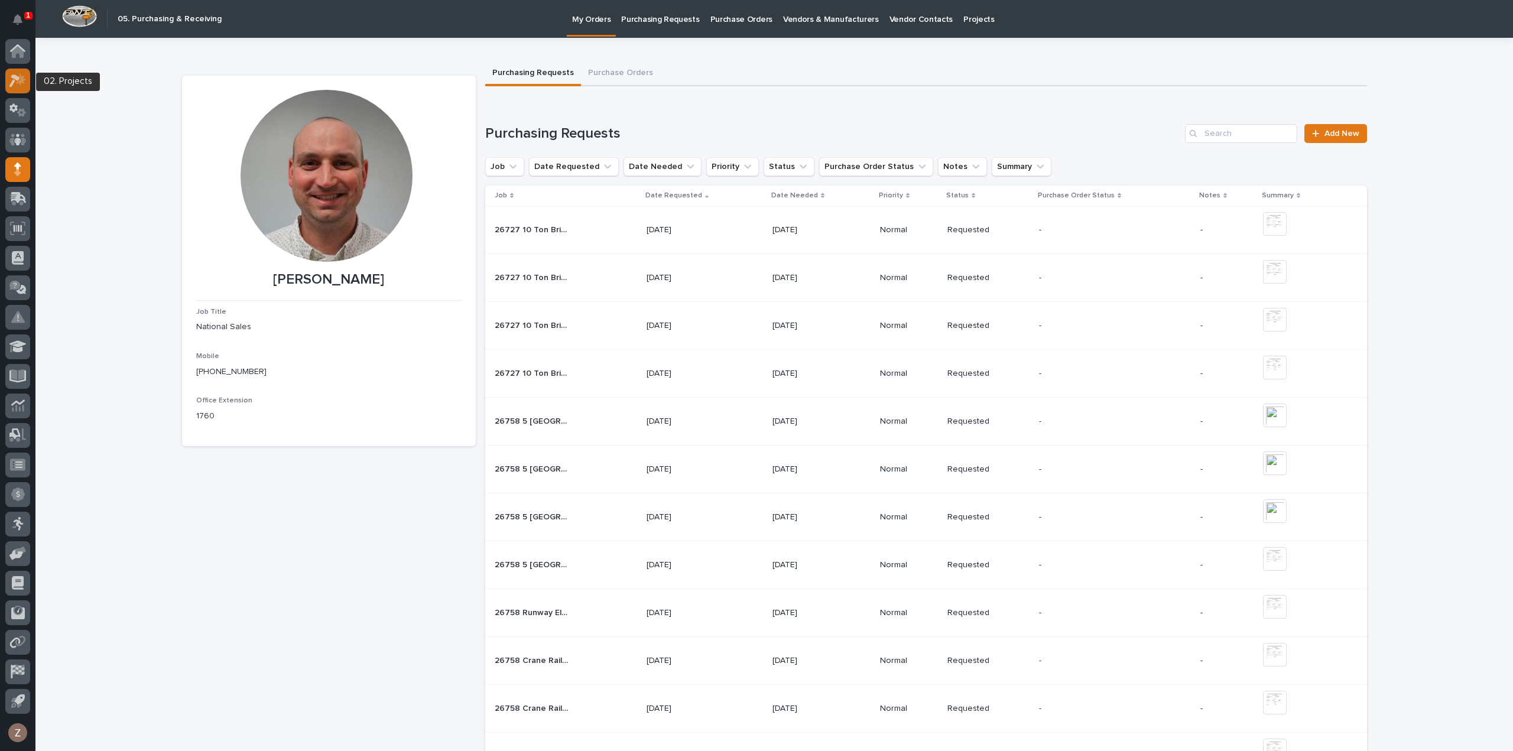
click at [20, 80] on icon at bounding box center [21, 79] width 10 height 12
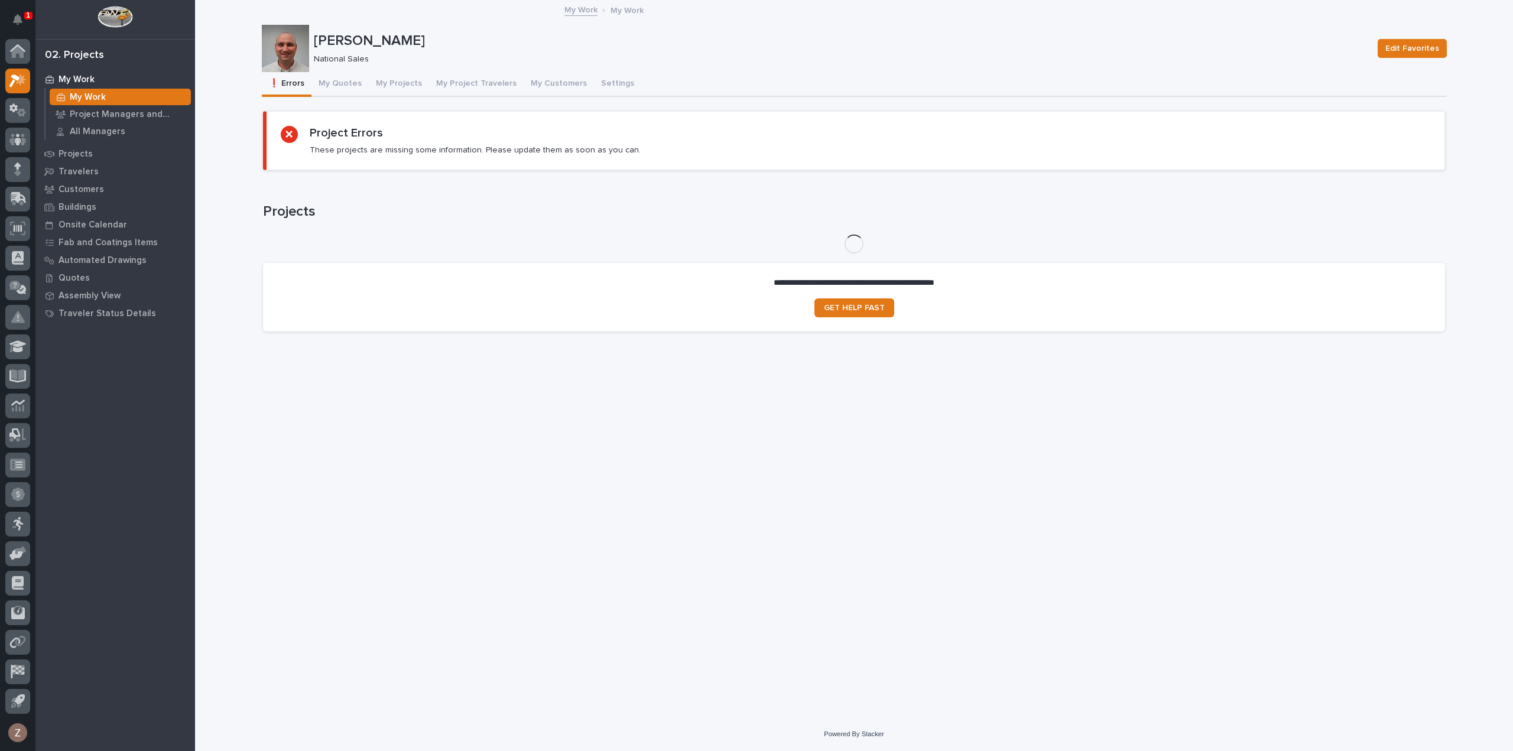
click at [402, 71] on div "[PERSON_NAME] National Sales Edit Favorites" at bounding box center [854, 48] width 1185 height 47
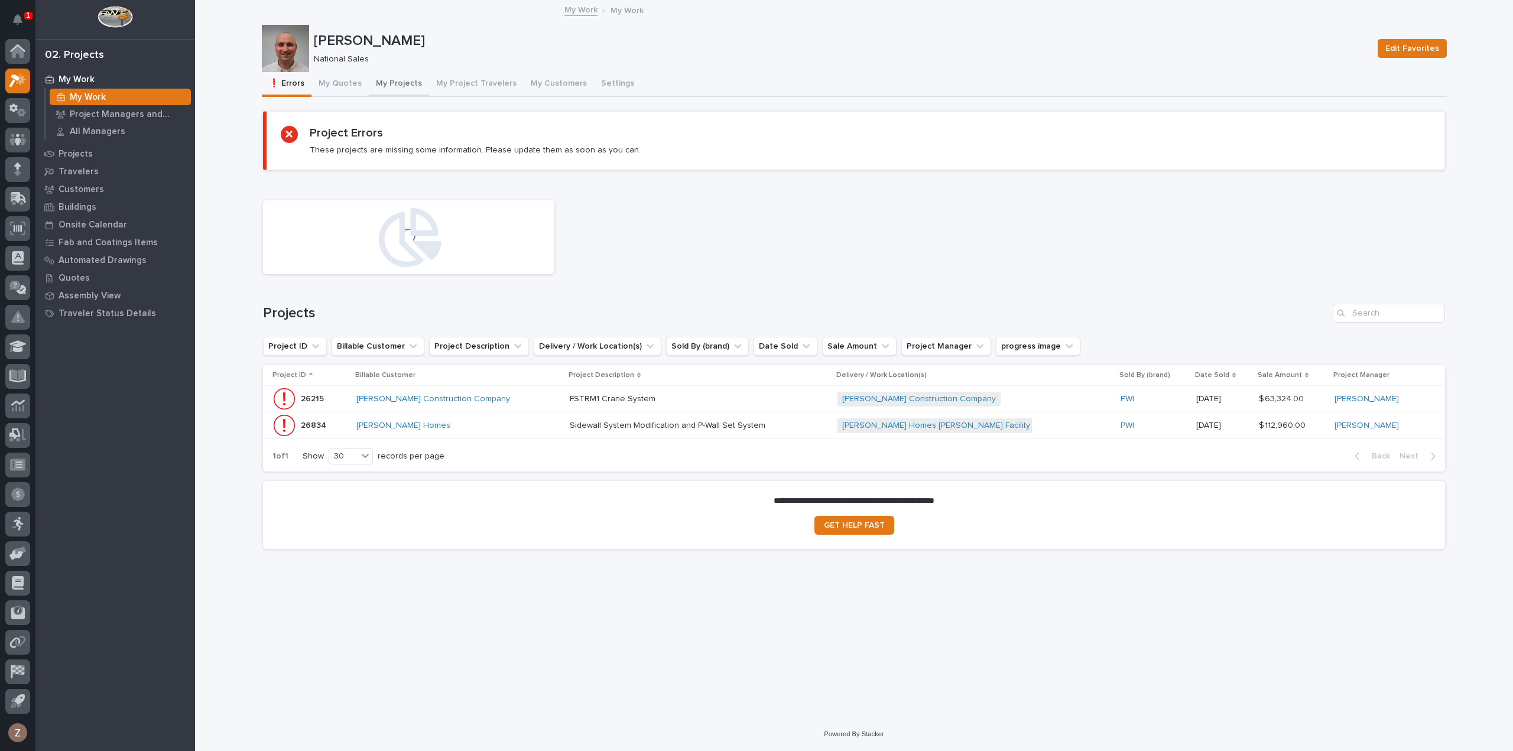
click at [400, 82] on button "My Projects" at bounding box center [399, 84] width 60 height 25
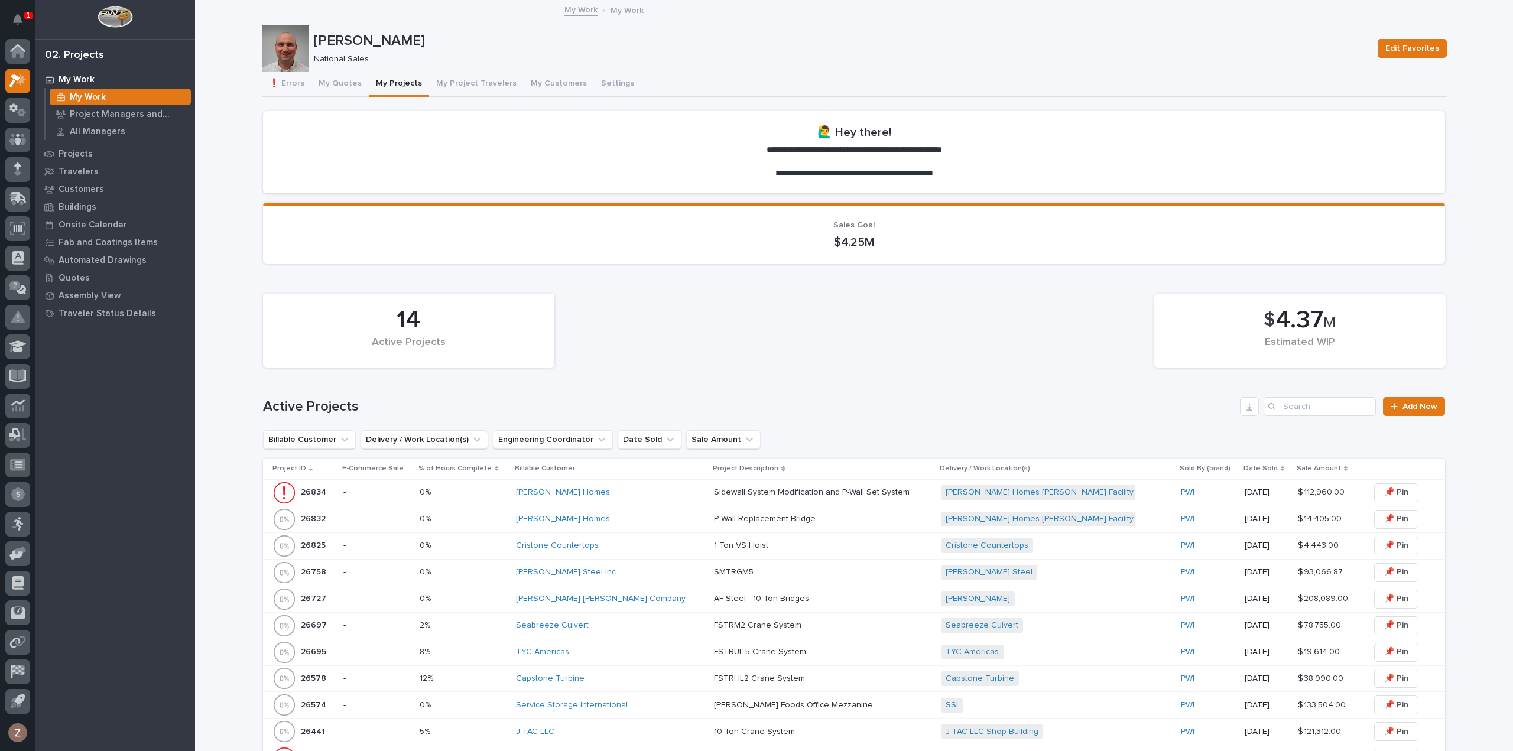
click at [650, 570] on div "[PERSON_NAME] Steel Inc" at bounding box center [610, 572] width 189 height 10
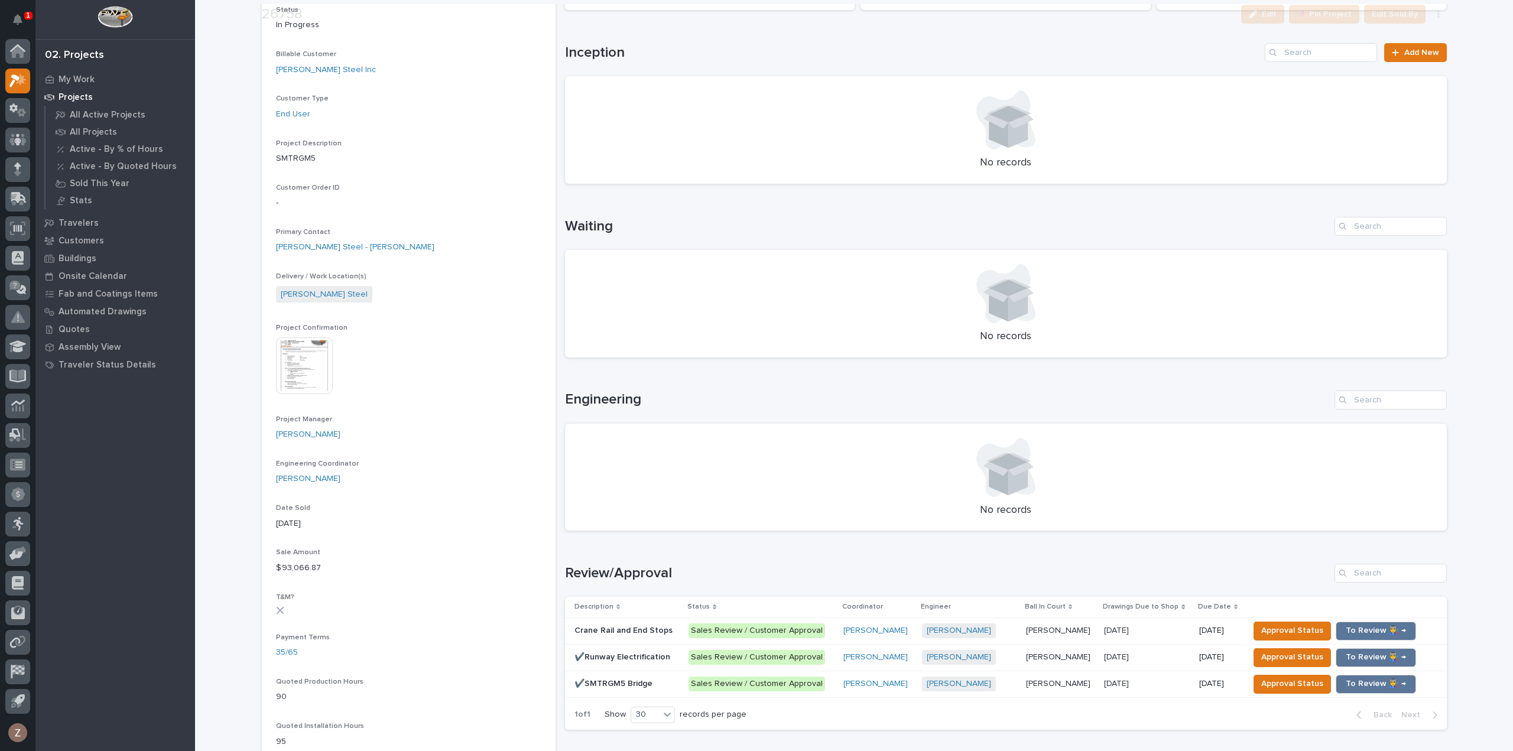
scroll to position [355, 0]
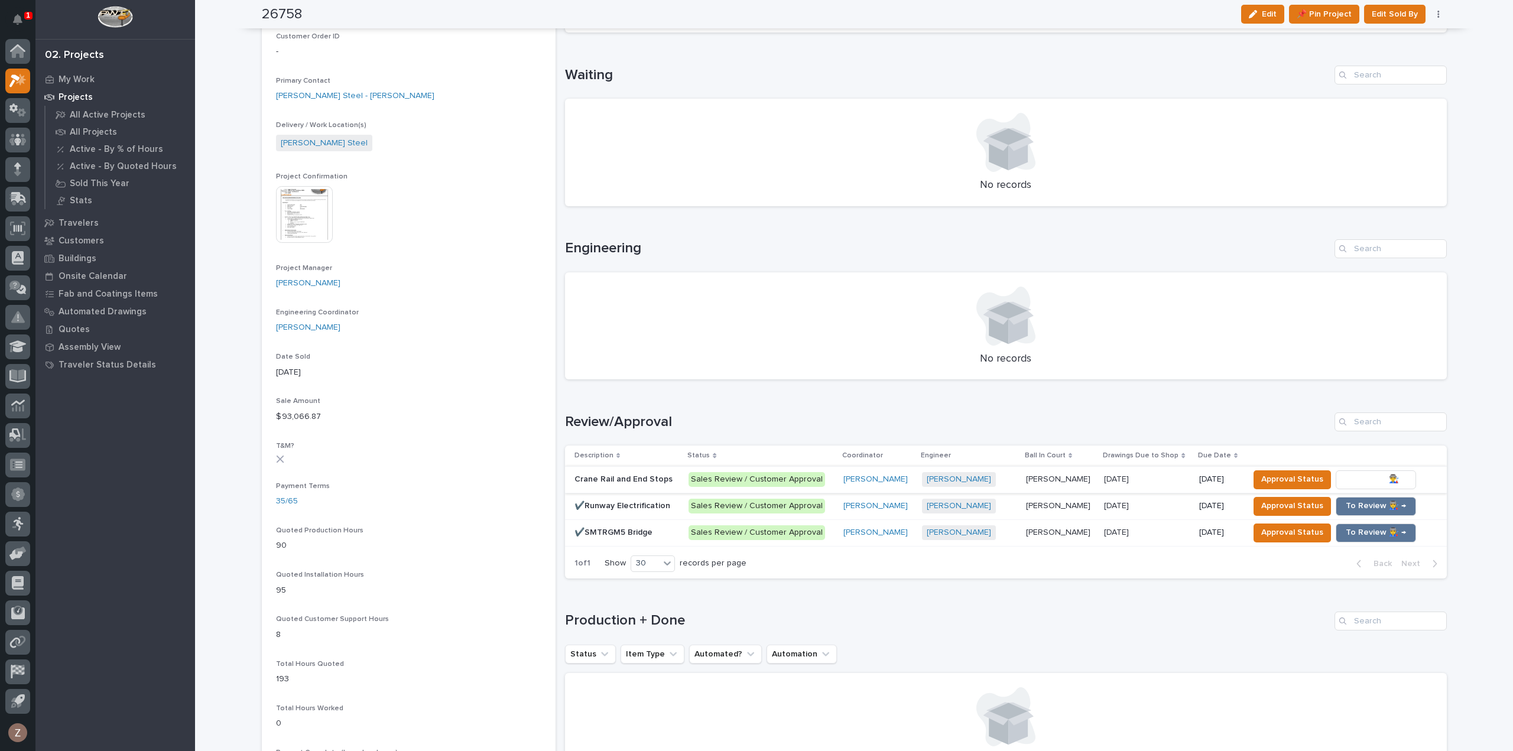
click at [1369, 477] on span "To Review 👨‍🏭 →" at bounding box center [1376, 479] width 60 height 14
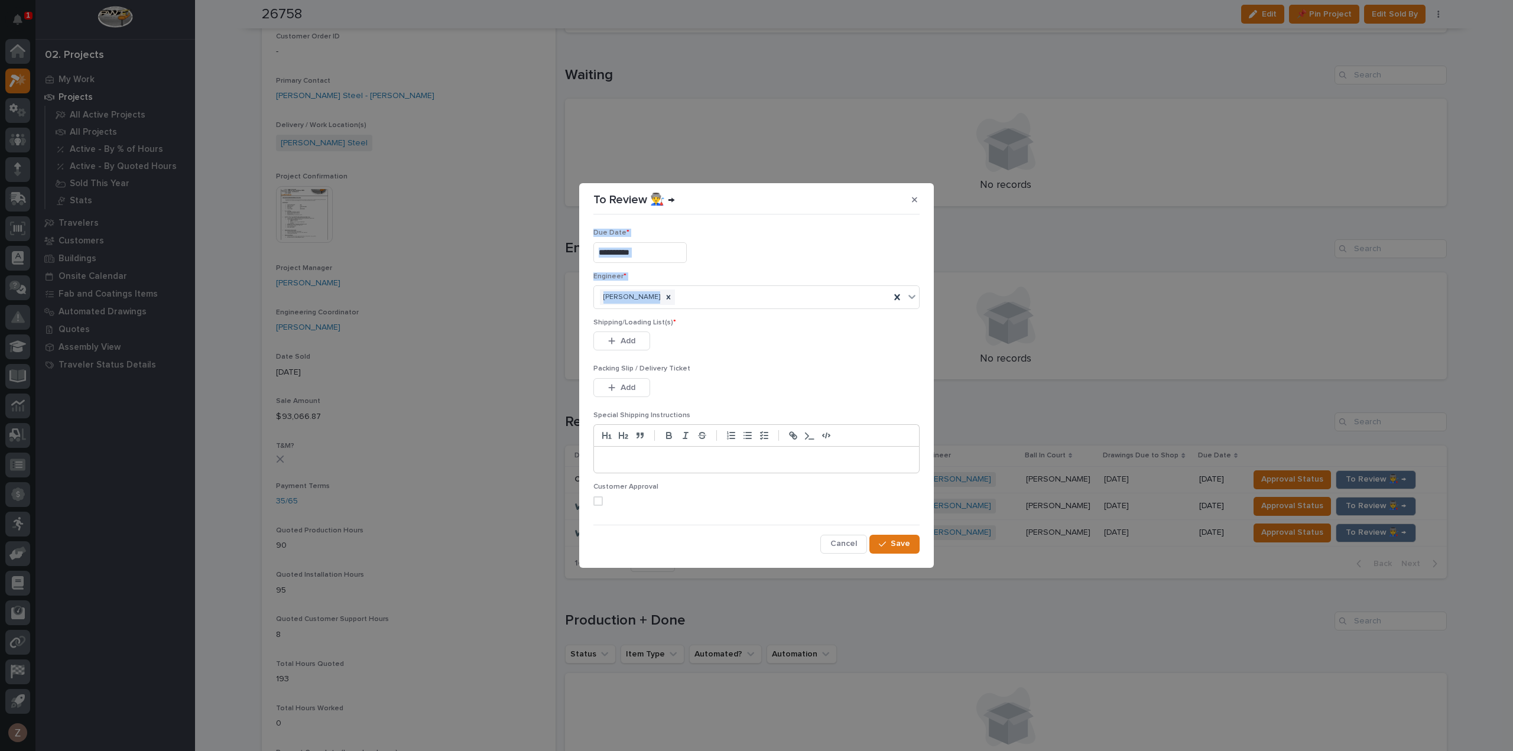
drag, startPoint x: 735, startPoint y: 194, endPoint x: 921, endPoint y: 469, distance: 331.1
click at [1028, 287] on div "**********" at bounding box center [756, 375] width 1513 height 751
click at [846, 544] on span "Cancel" at bounding box center [843, 543] width 27 height 11
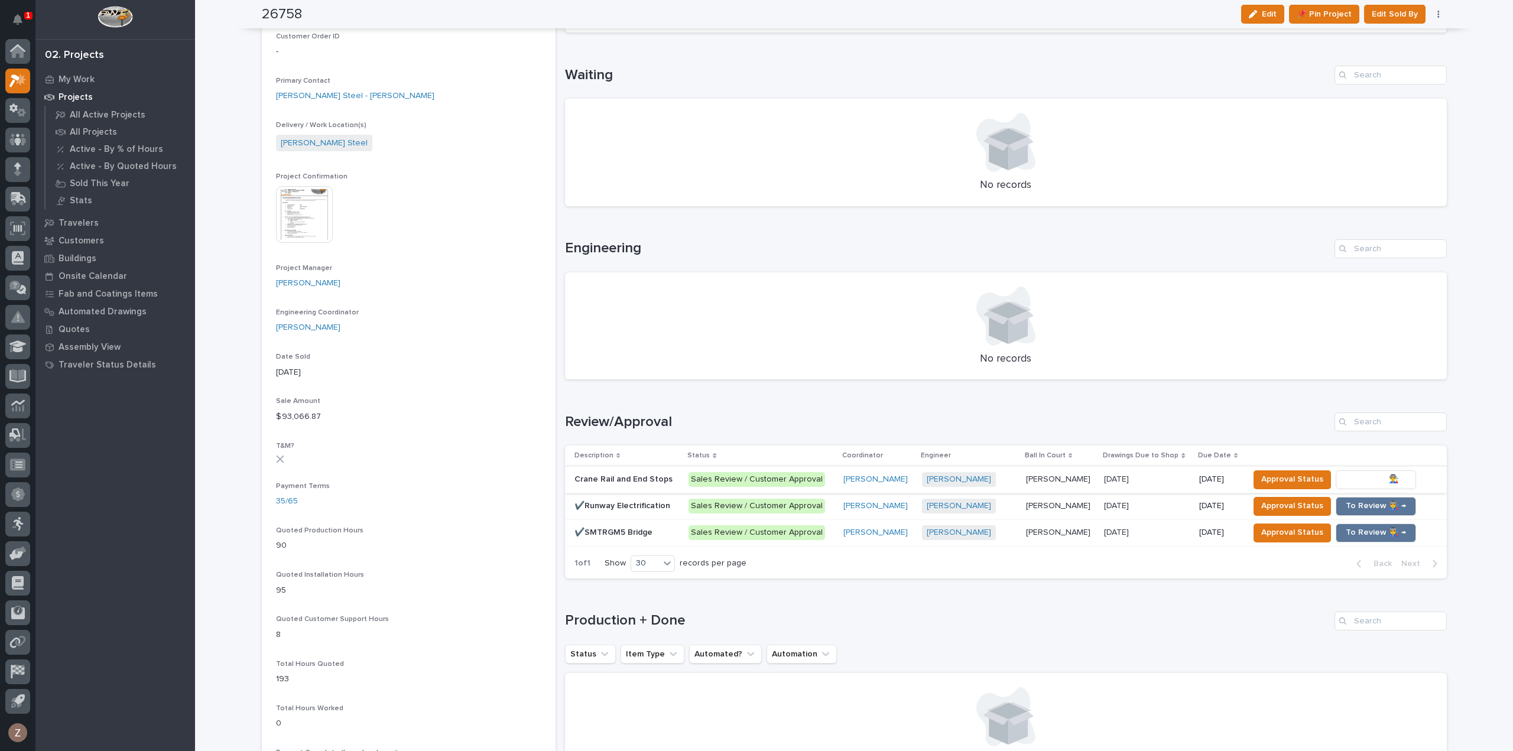
click at [1363, 477] on span "To Review 👨‍🏭 →" at bounding box center [1376, 479] width 60 height 14
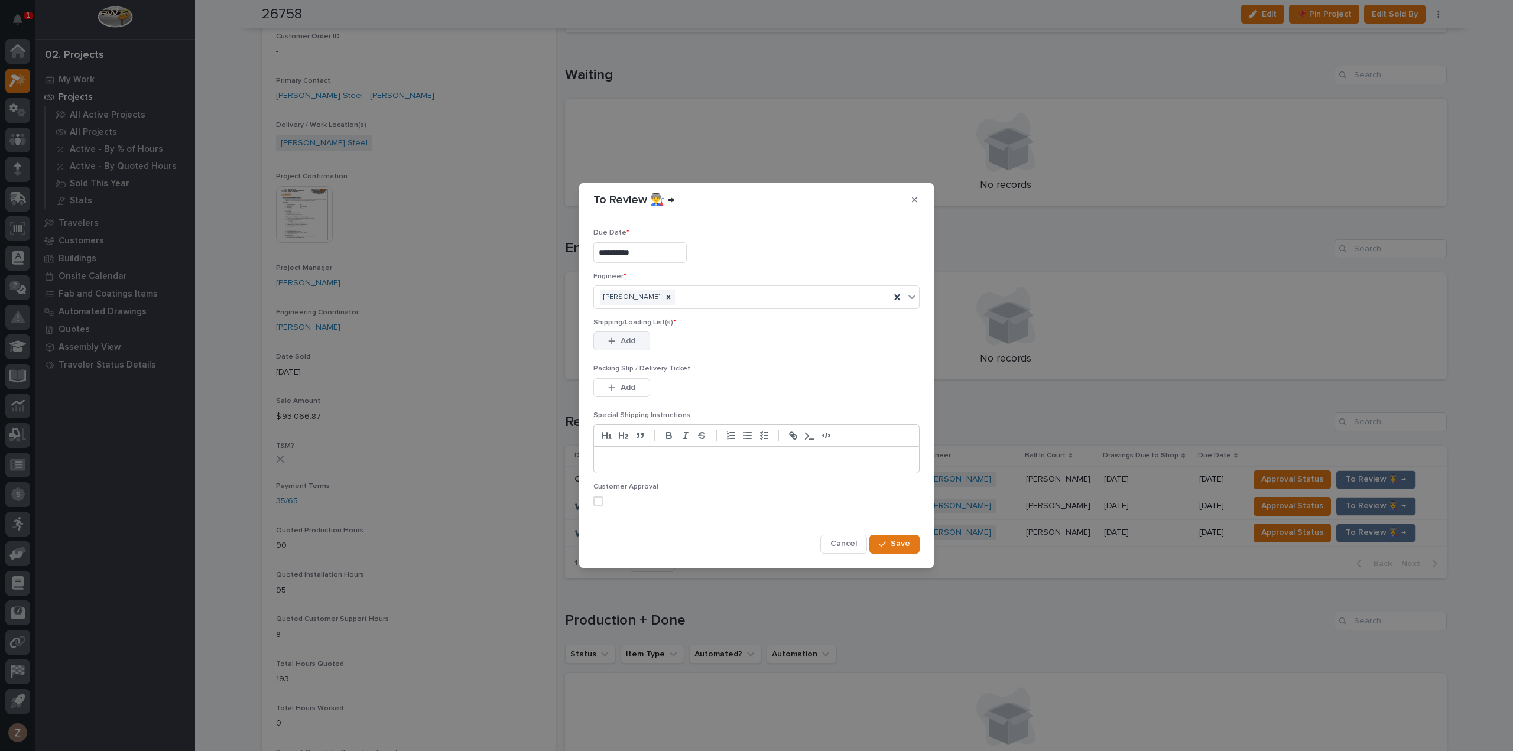
click at [624, 343] on span "Add" at bounding box center [628, 341] width 15 height 11
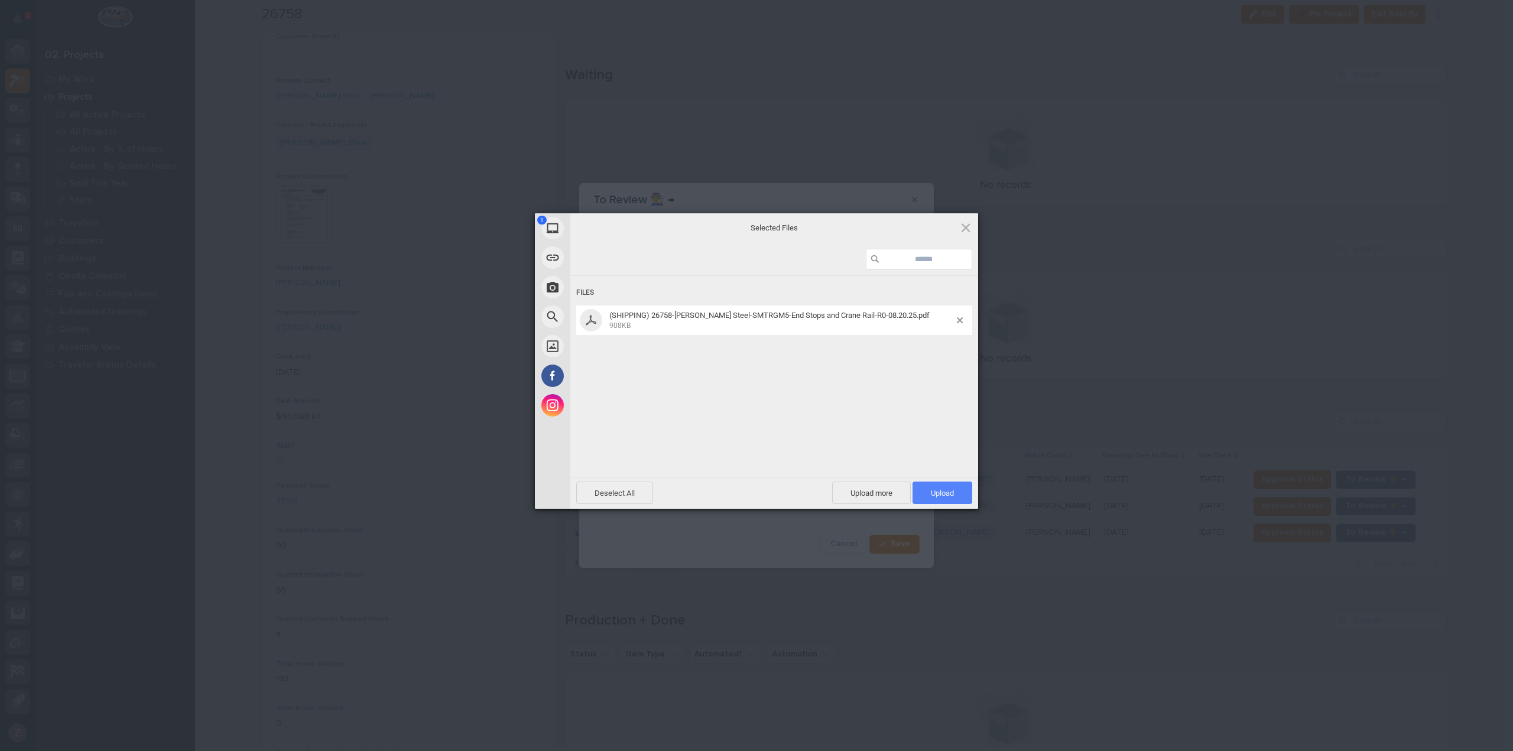
click at [943, 489] on span "Upload 1" at bounding box center [942, 493] width 23 height 9
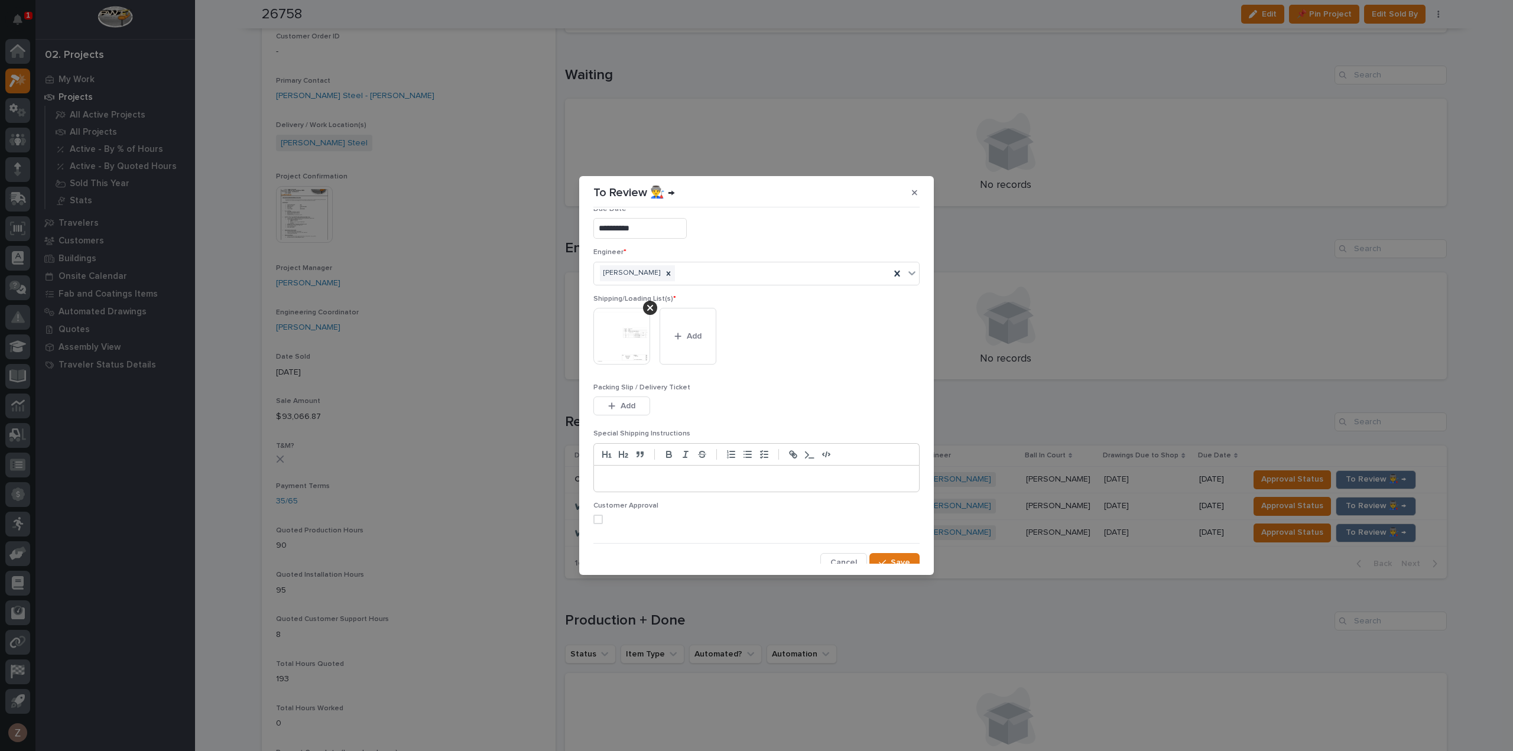
scroll to position [24, 0]
click at [891, 555] on span "Save" at bounding box center [901, 555] width 20 height 11
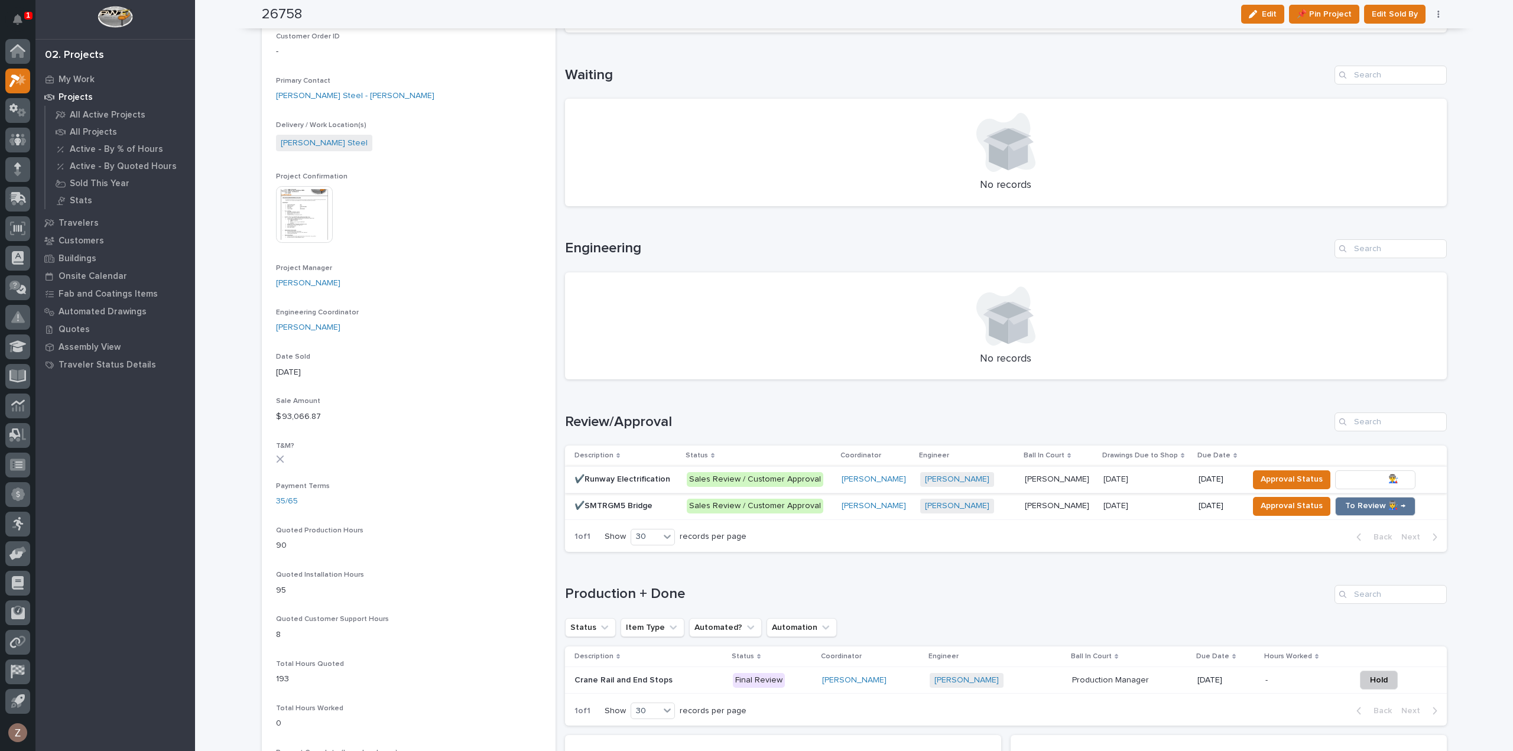
click at [1361, 476] on span "To Review 👨‍🏭 →" at bounding box center [1375, 479] width 60 height 14
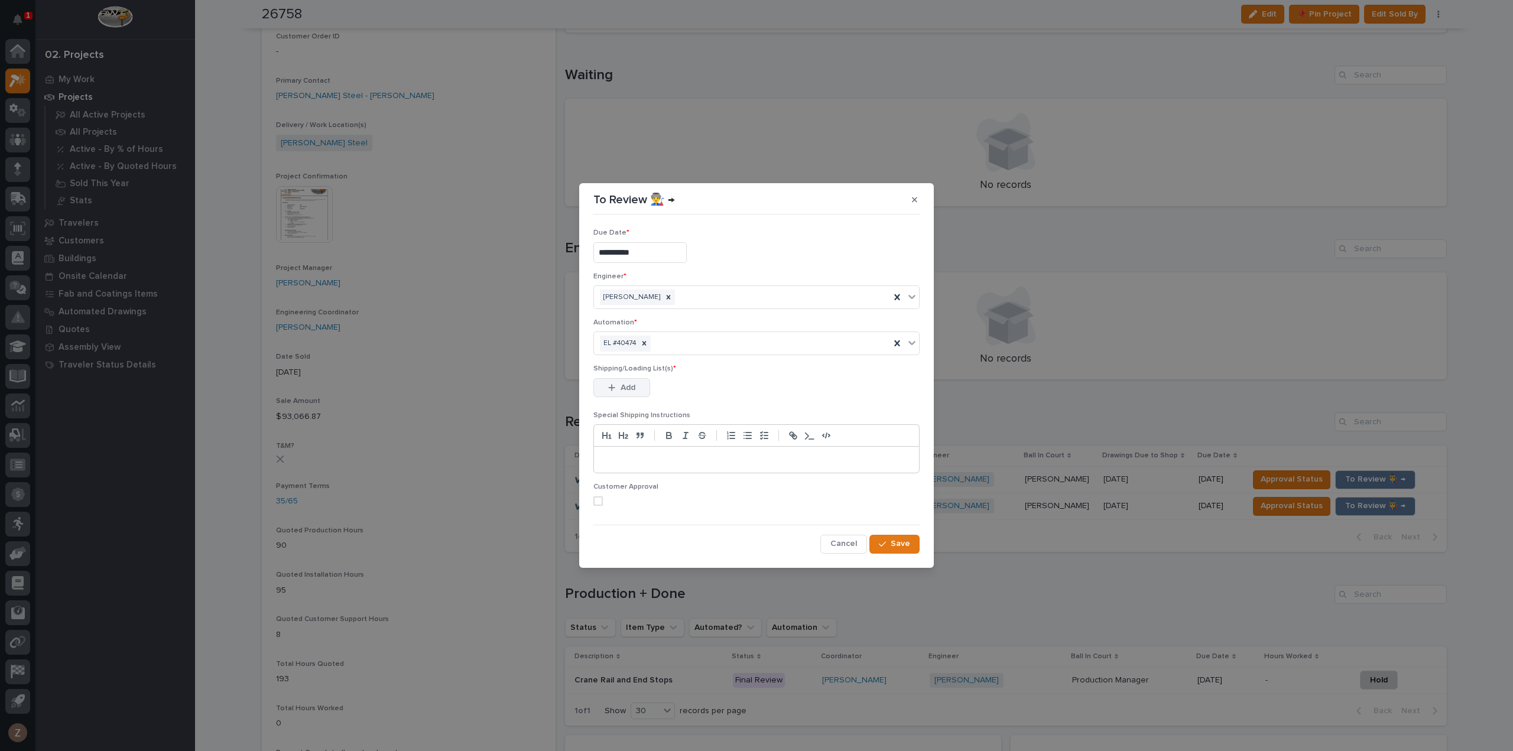
click at [628, 384] on span "Add" at bounding box center [628, 387] width 15 height 11
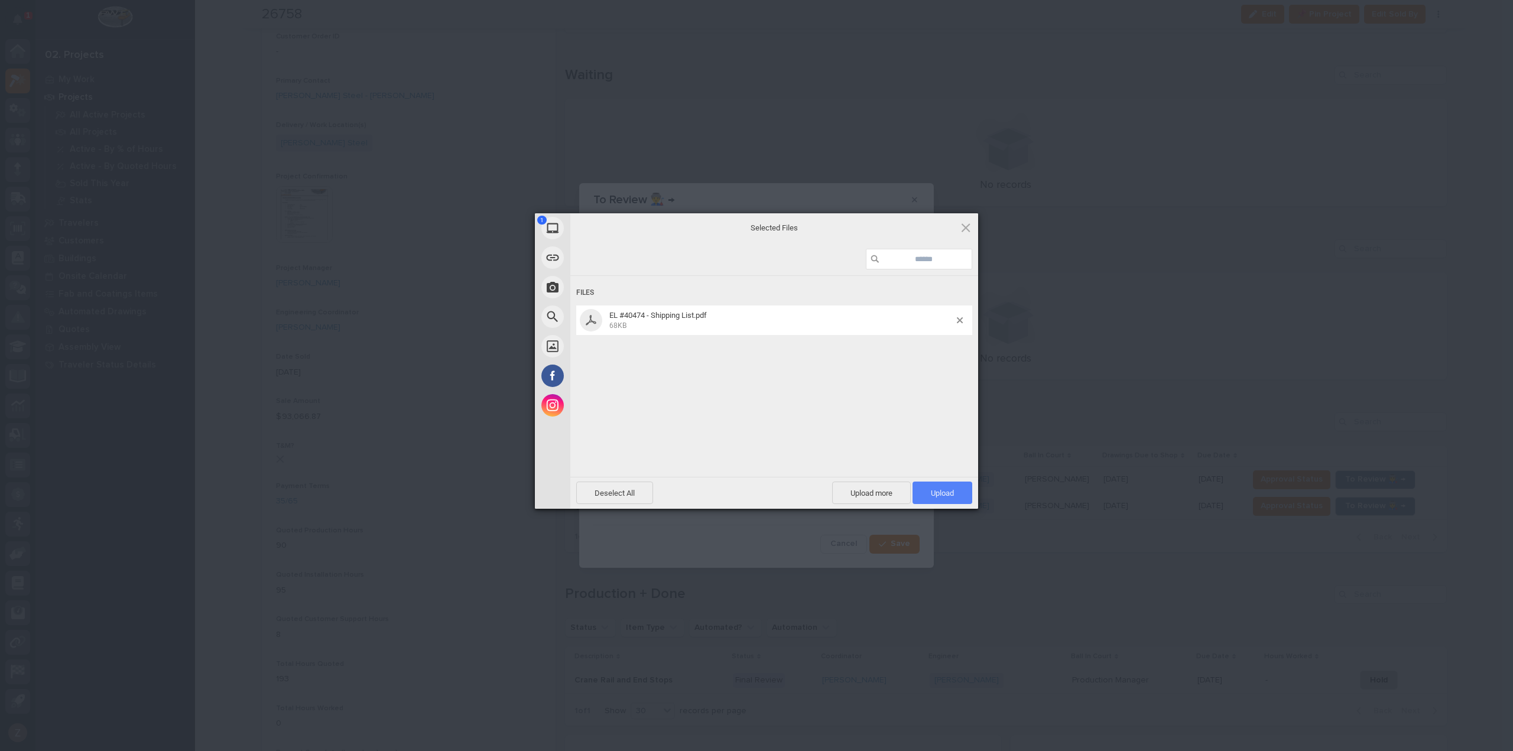
click at [943, 496] on span "Upload 1" at bounding box center [942, 493] width 23 height 9
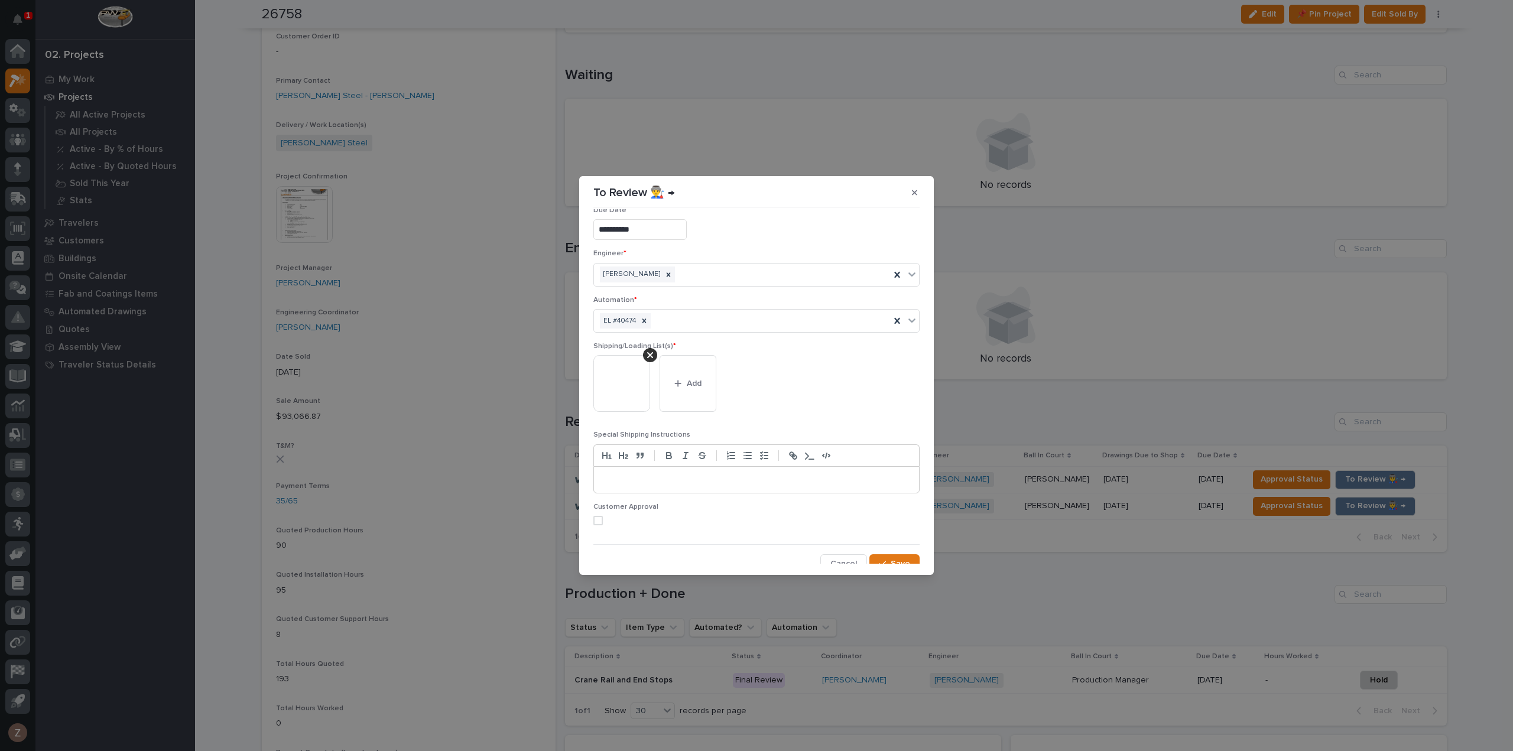
scroll to position [23, 0]
click at [892, 547] on button "Save" at bounding box center [894, 556] width 50 height 19
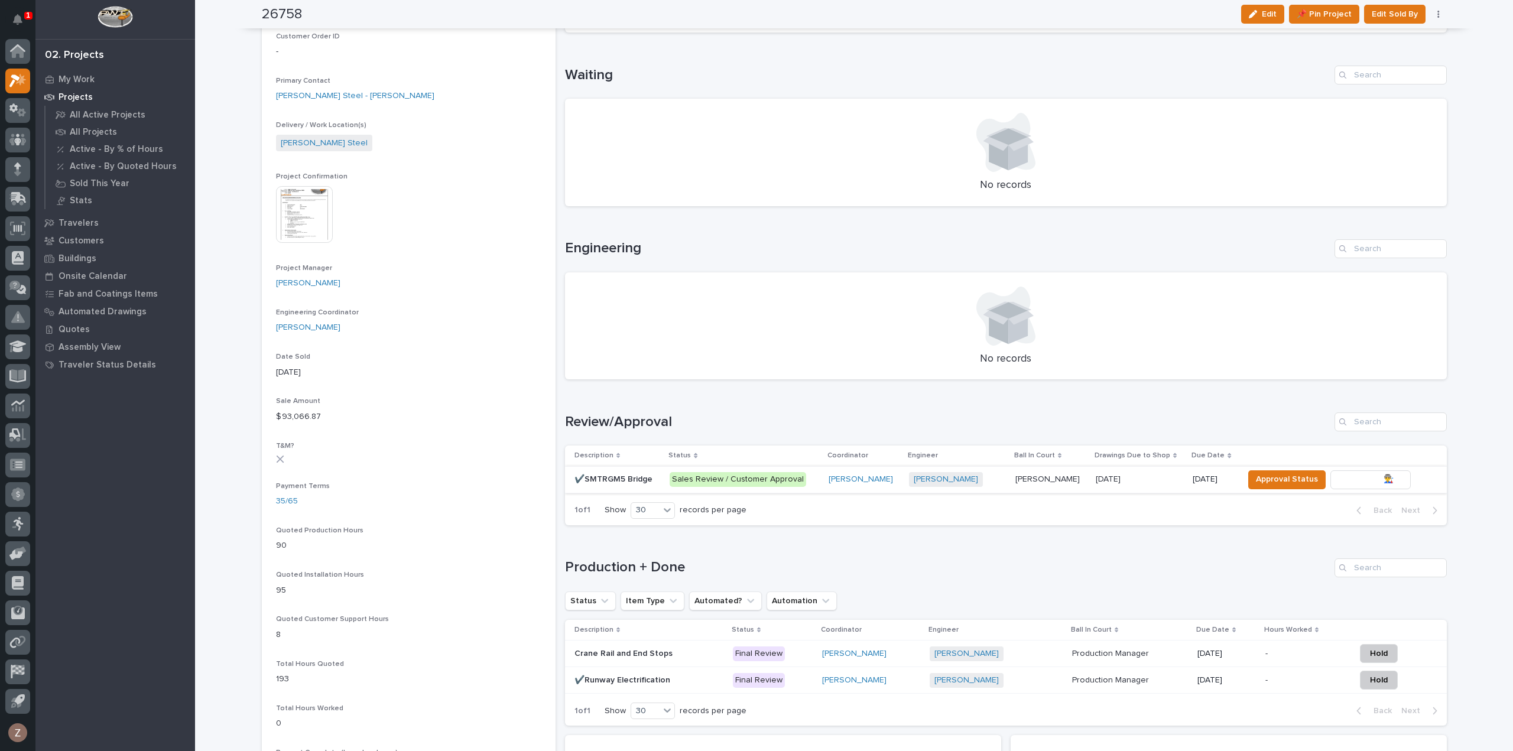
click at [1371, 483] on span "To Review 👨‍🏭 →" at bounding box center [1370, 479] width 60 height 14
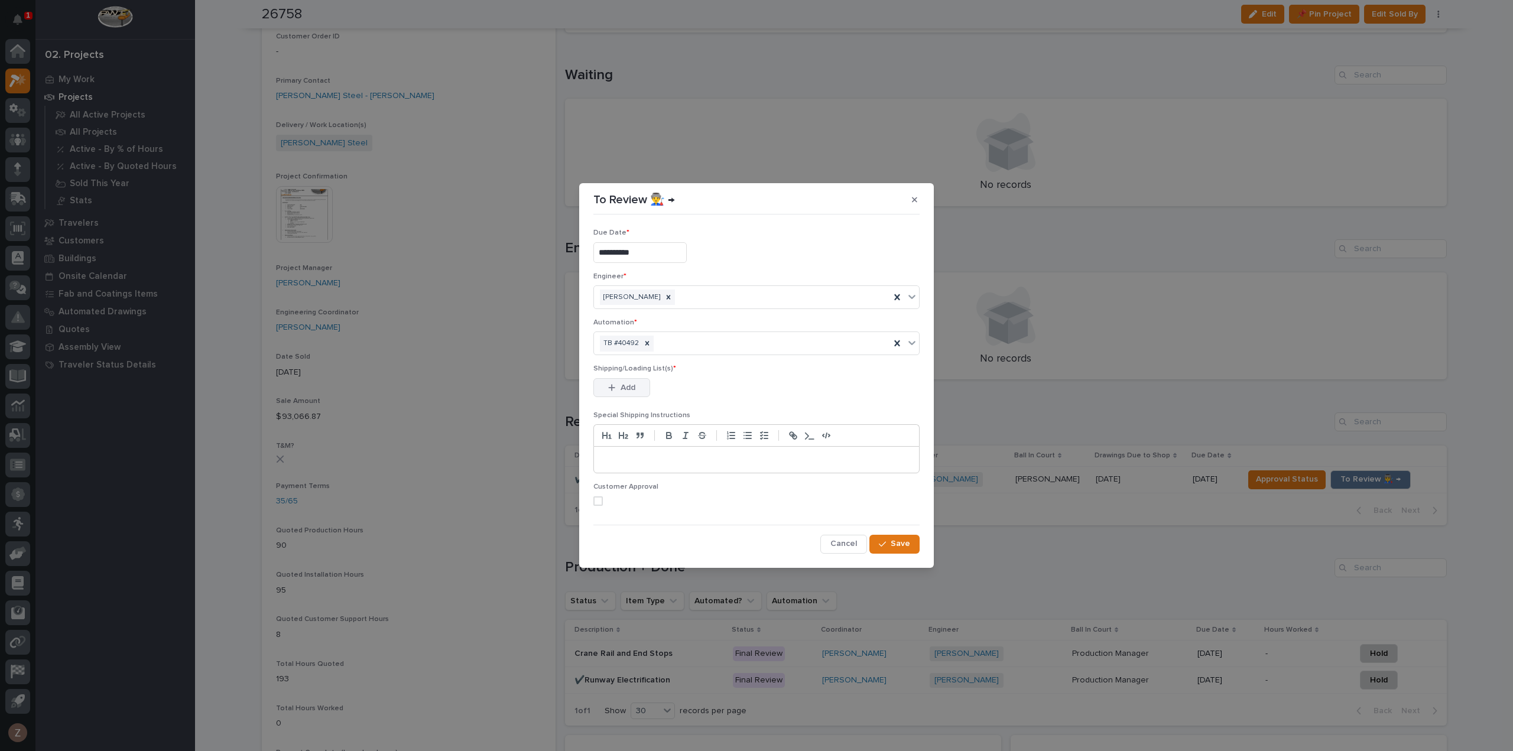
click at [621, 384] on span "Add" at bounding box center [628, 387] width 15 height 11
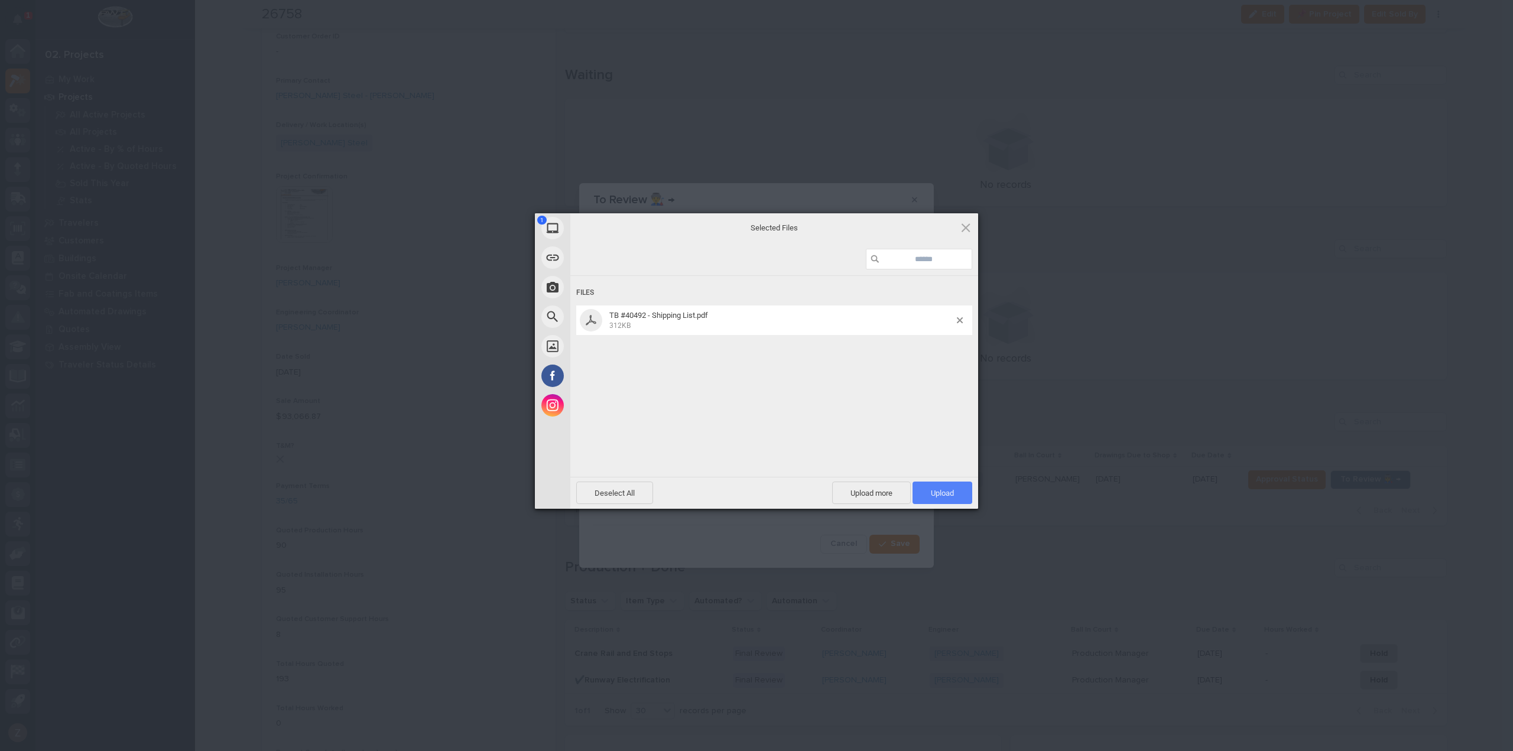
click at [940, 489] on span "Upload 1" at bounding box center [942, 493] width 23 height 9
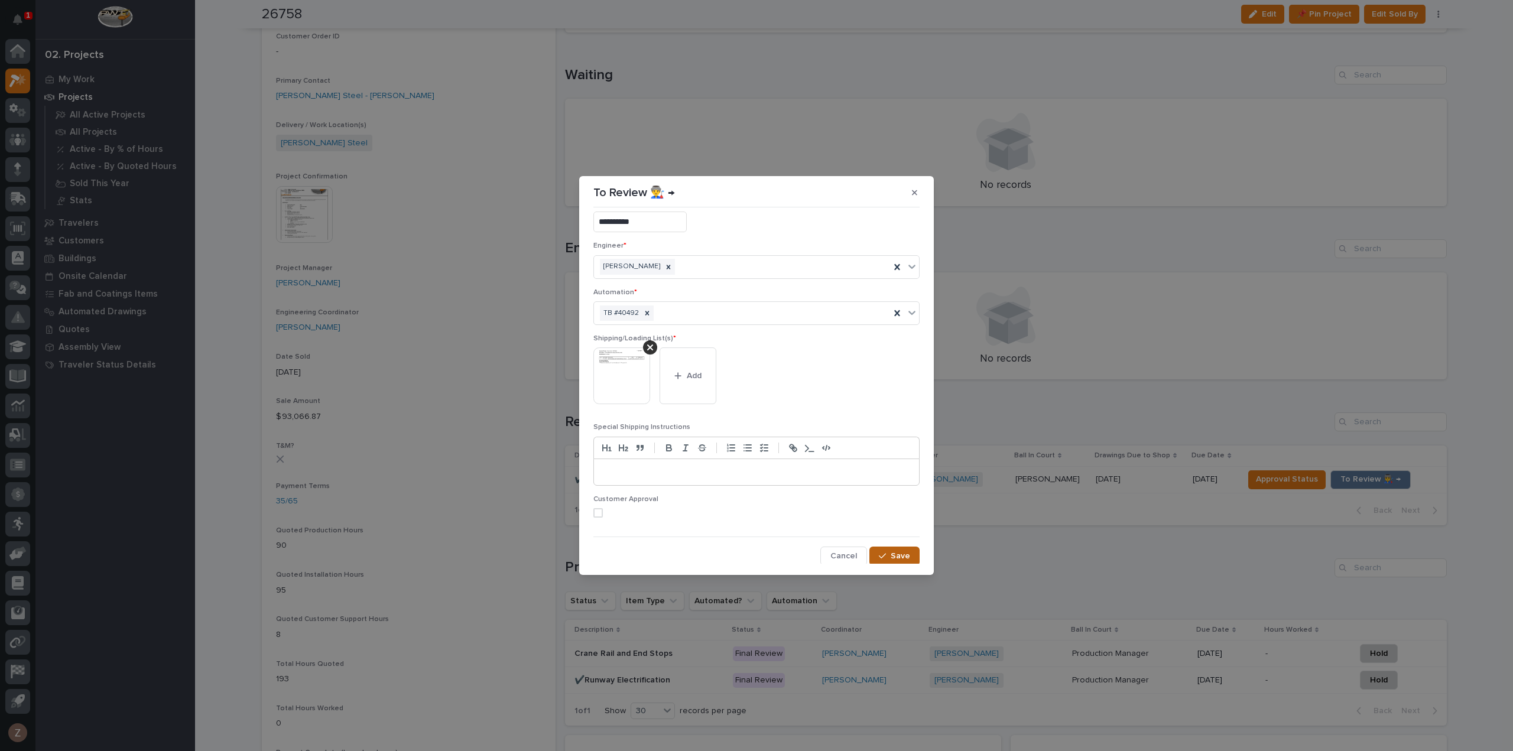
drag, startPoint x: 895, startPoint y: 560, endPoint x: 902, endPoint y: 555, distance: 8.0
click at [896, 560] on button "Save" at bounding box center [894, 556] width 50 height 19
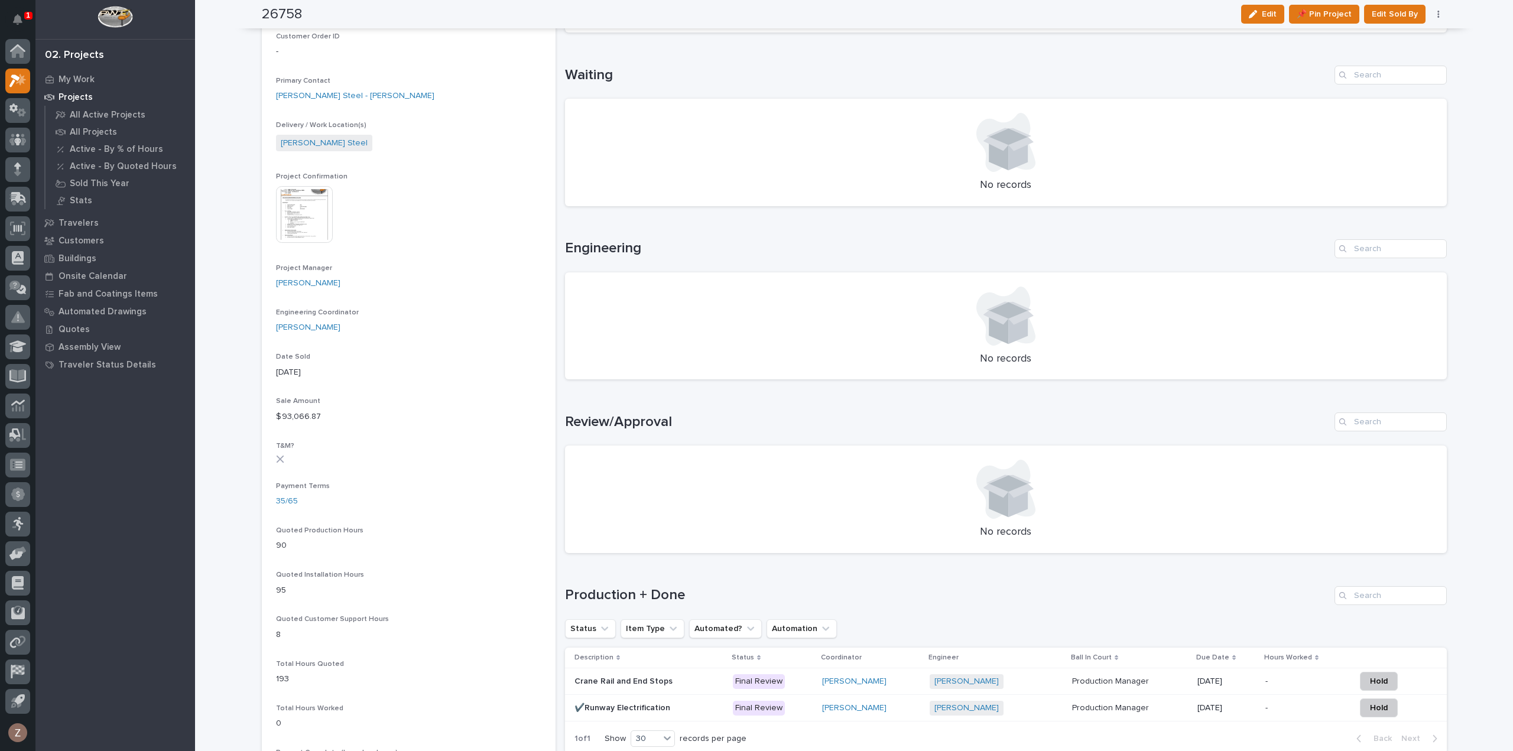
scroll to position [0, 0]
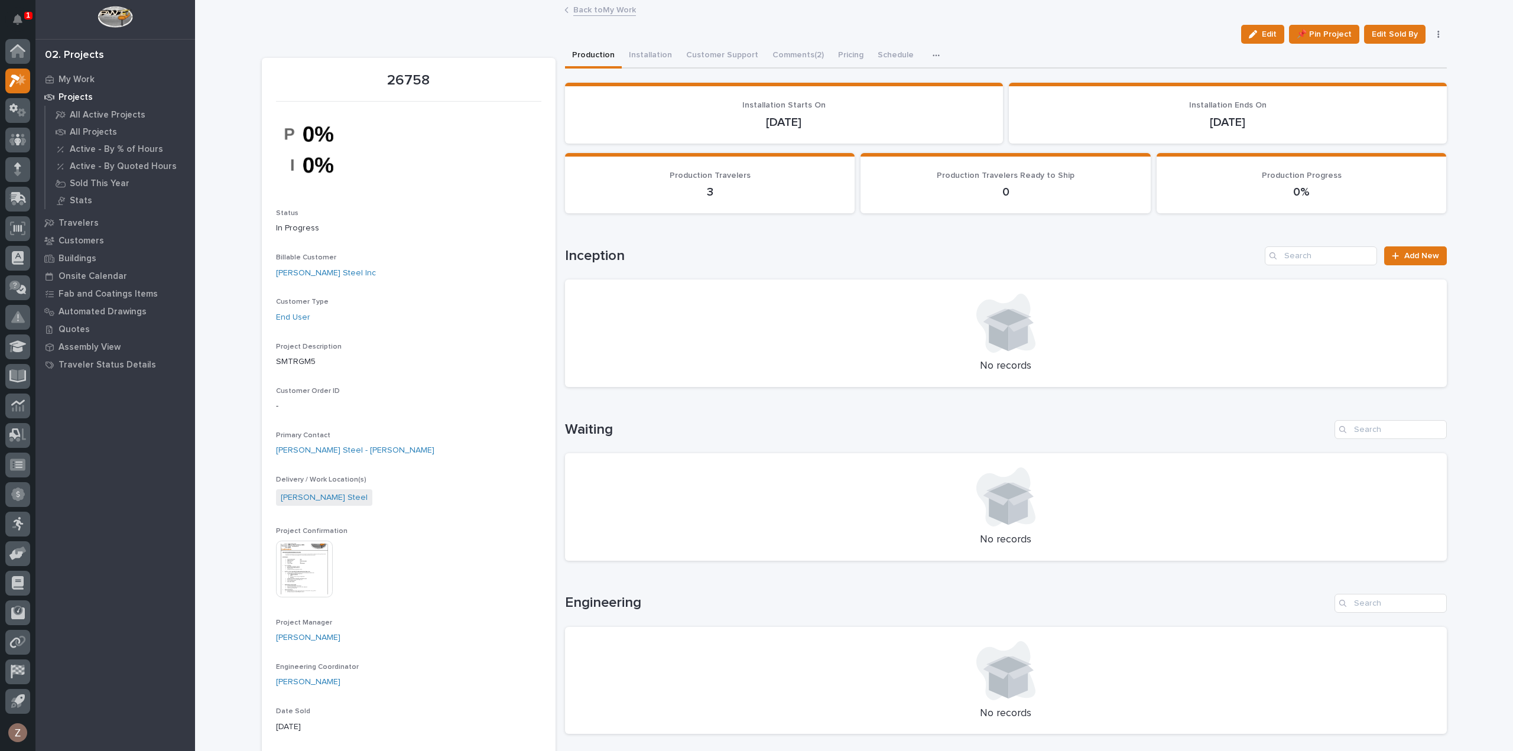
click at [599, 9] on link "Back to My Work" at bounding box center [604, 9] width 63 height 14
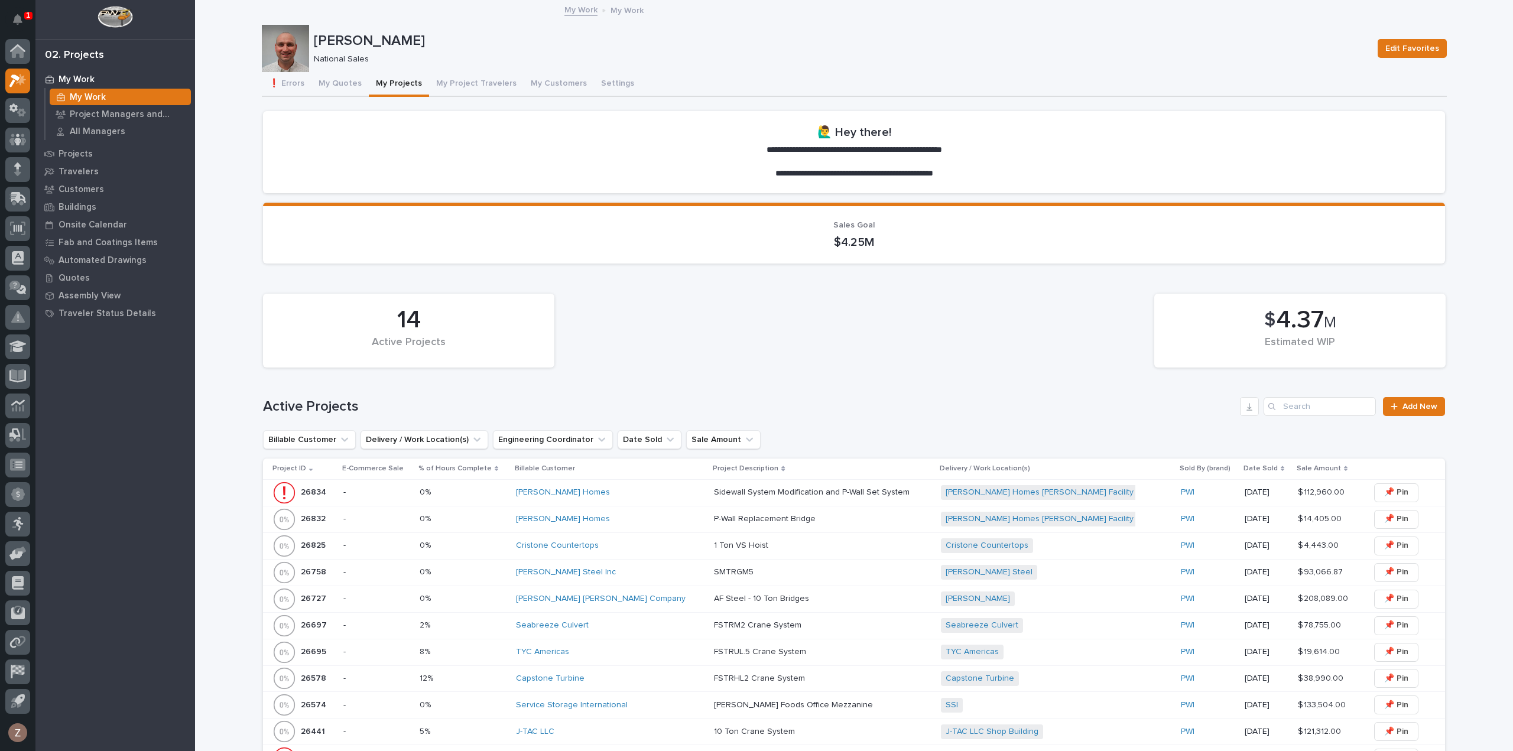
click at [651, 599] on div "[PERSON_NAME] [PERSON_NAME] Company" at bounding box center [610, 599] width 189 height 10
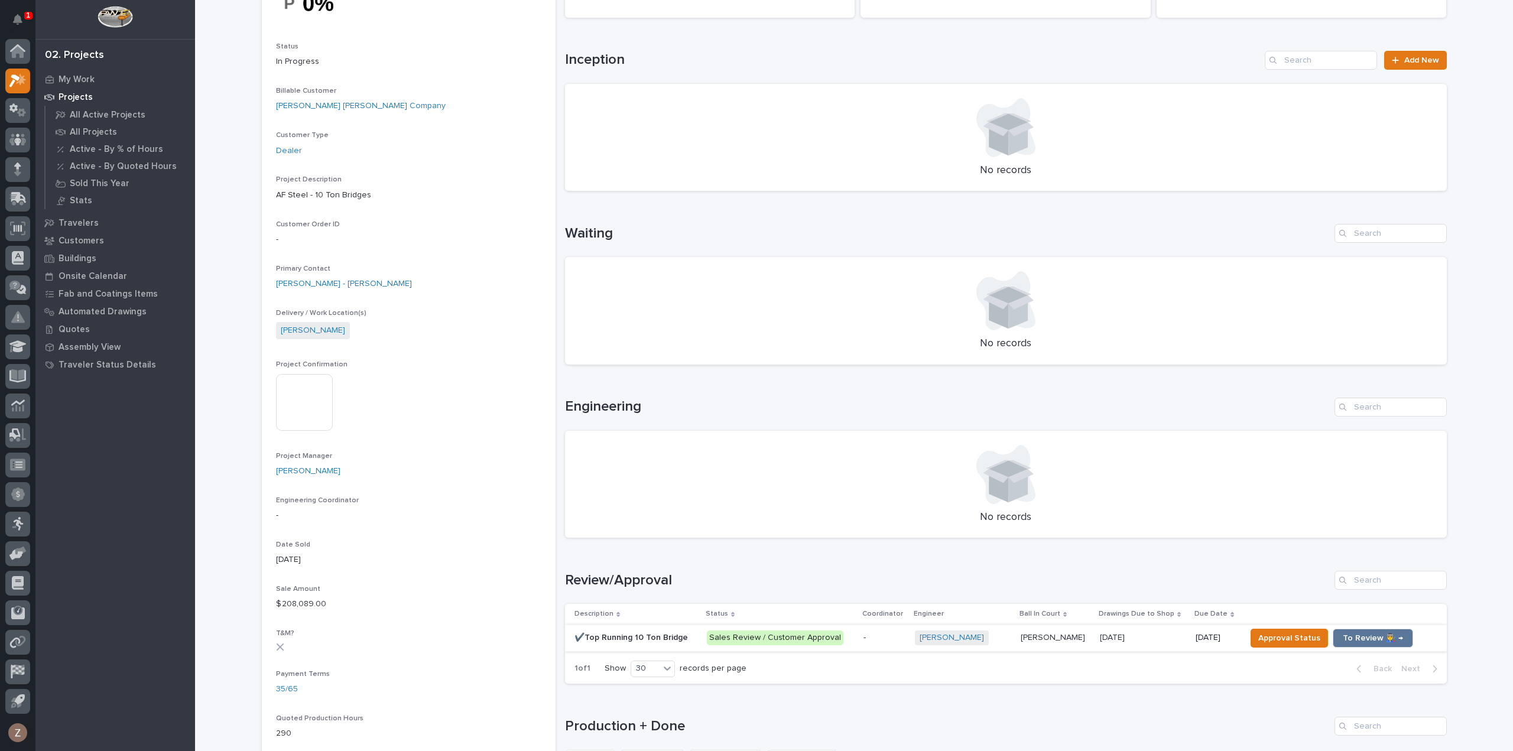
scroll to position [414, 0]
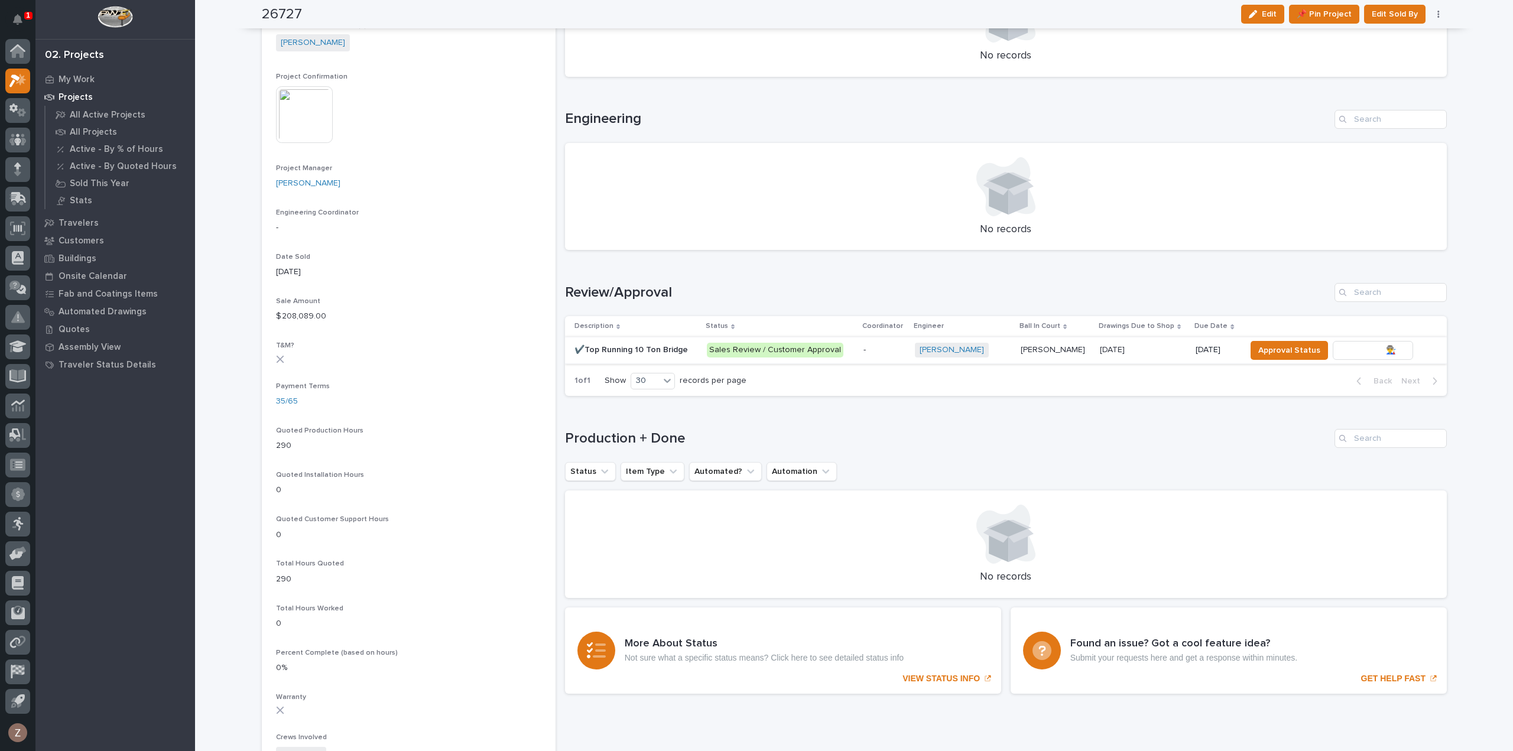
click at [1369, 343] on span "To Review 👨‍🏭 →" at bounding box center [1373, 350] width 60 height 14
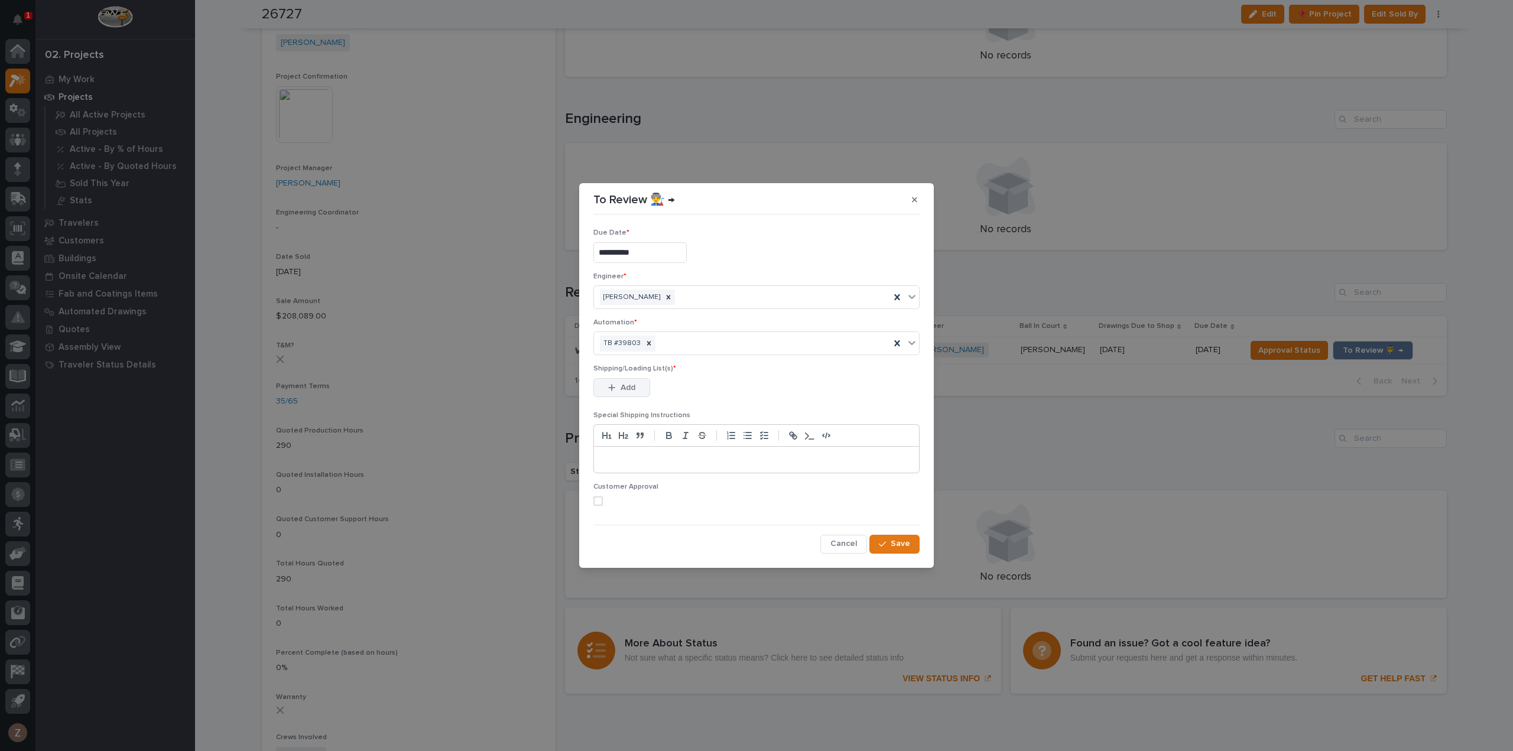
click at [634, 390] on span "Add" at bounding box center [628, 387] width 15 height 11
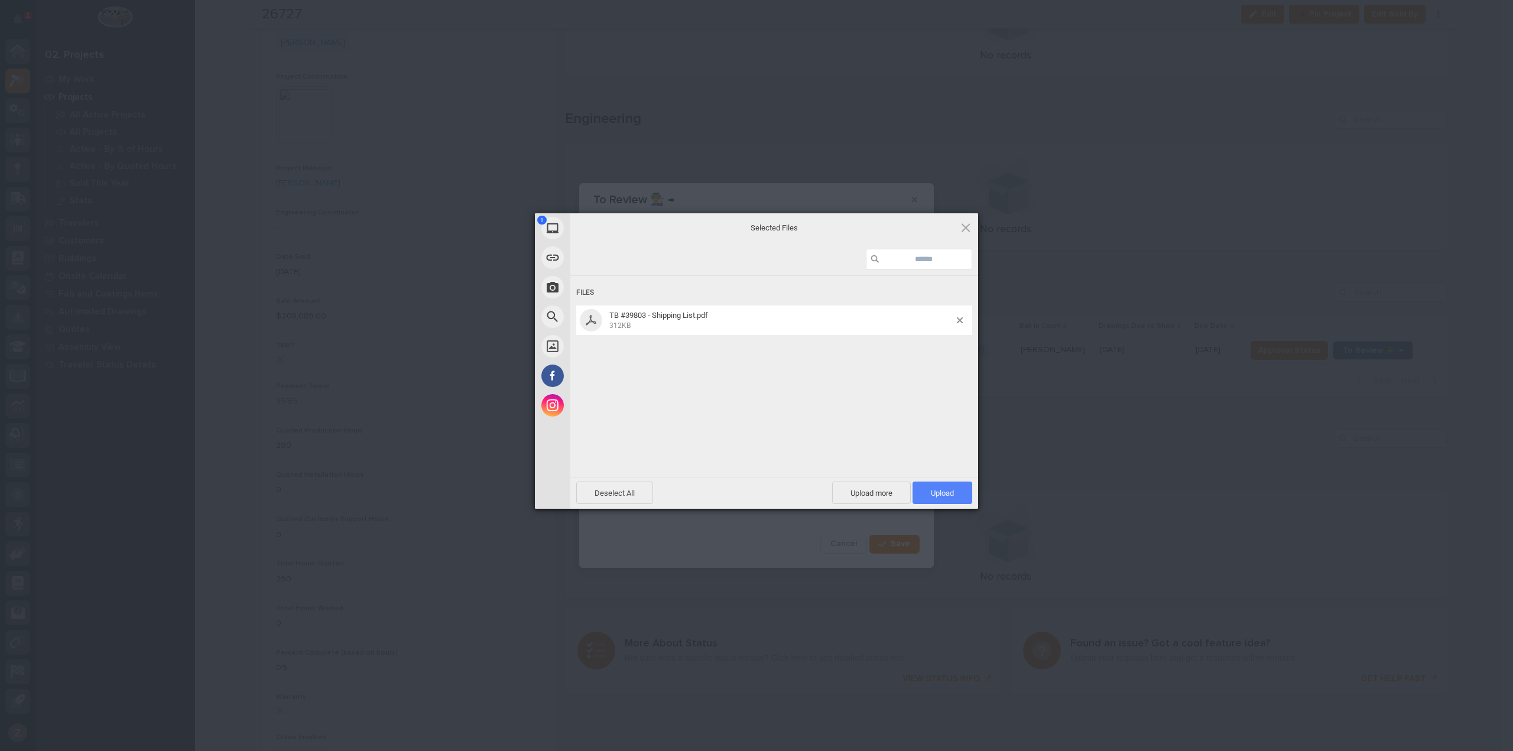
click at [944, 486] on span "Upload 1" at bounding box center [942, 493] width 60 height 22
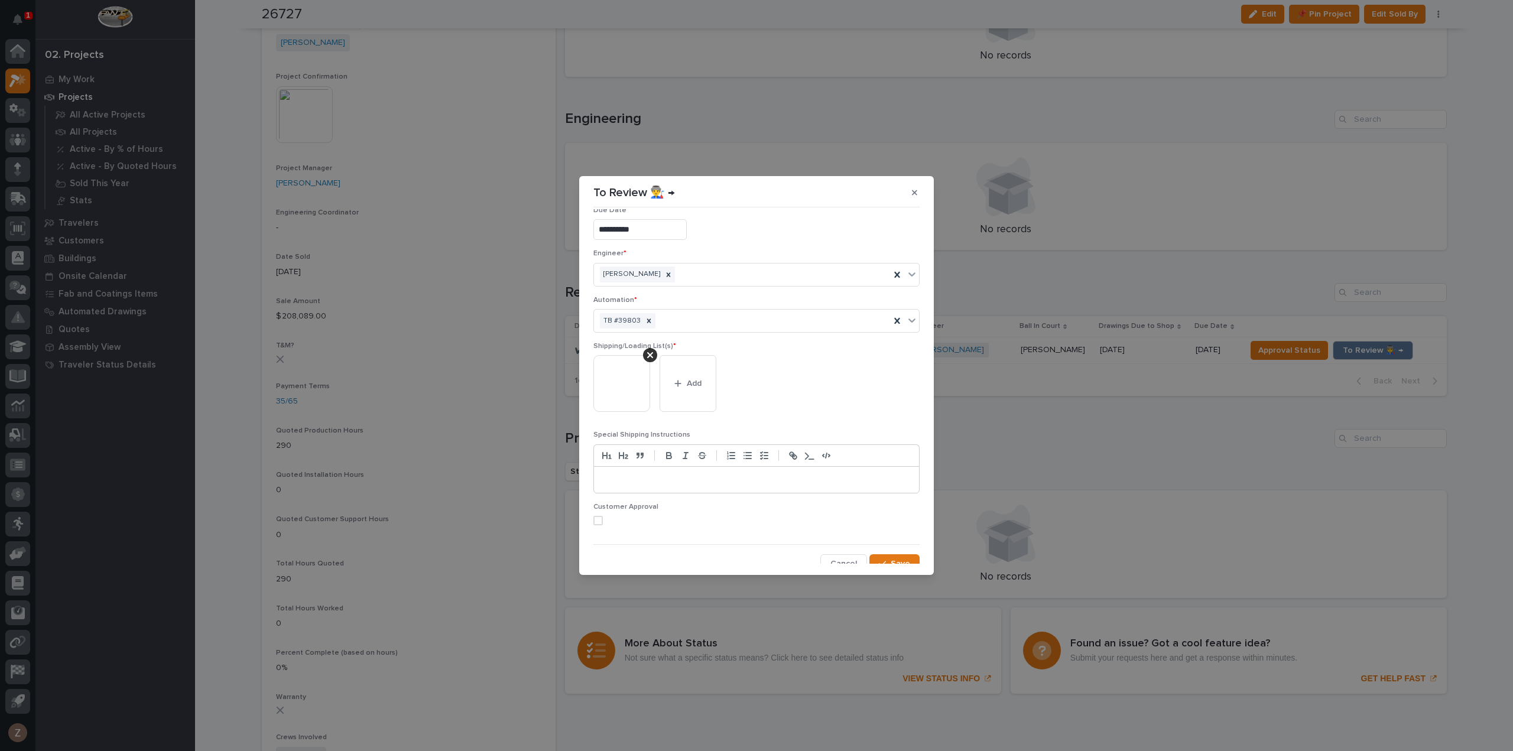
scroll to position [23, 0]
click at [894, 561] on button "Save" at bounding box center [894, 556] width 50 height 19
